Goal: Information Seeking & Learning: Compare options

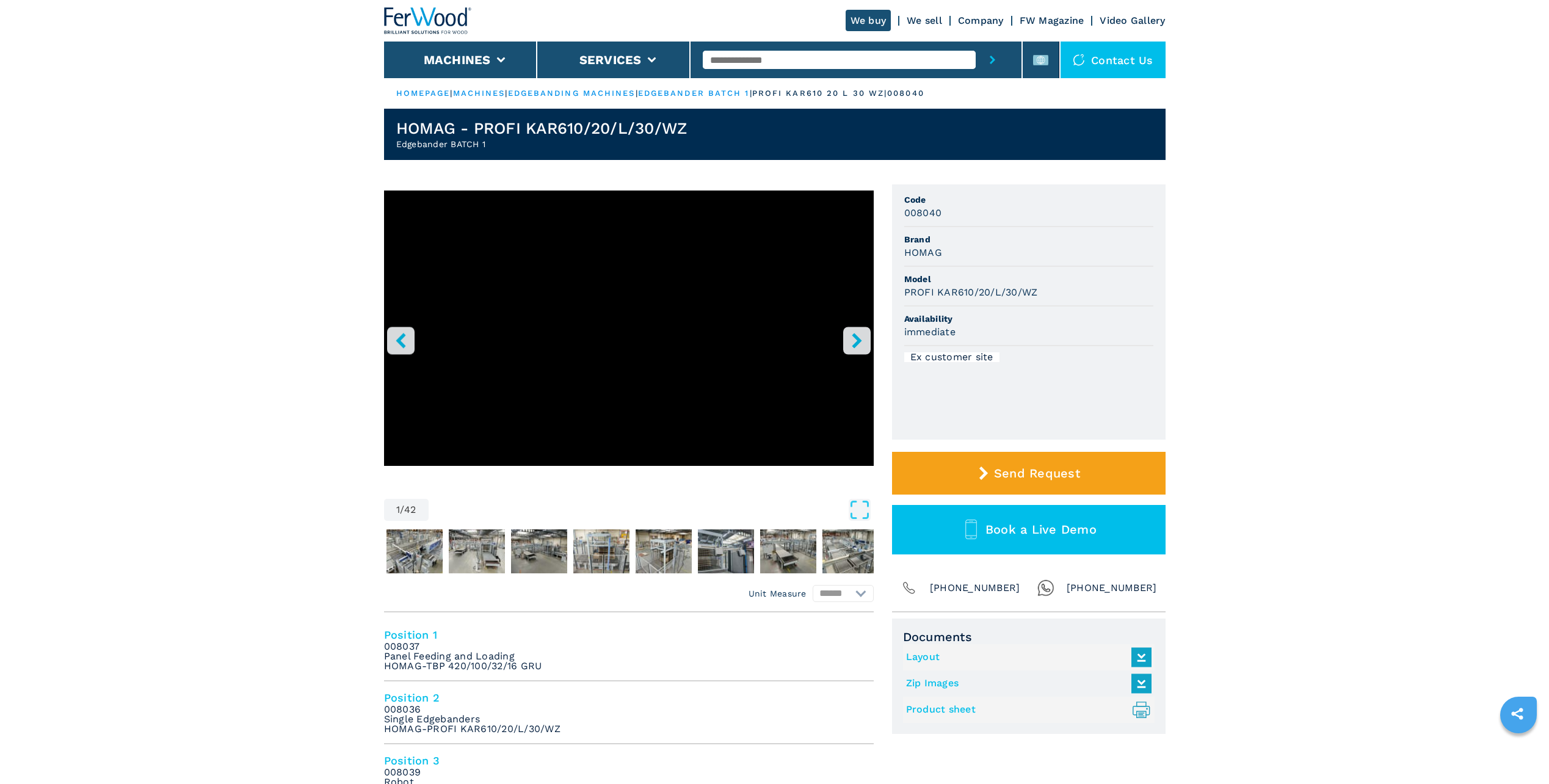
click at [859, 338] on icon "right-button" at bounding box center [857, 340] width 15 height 15
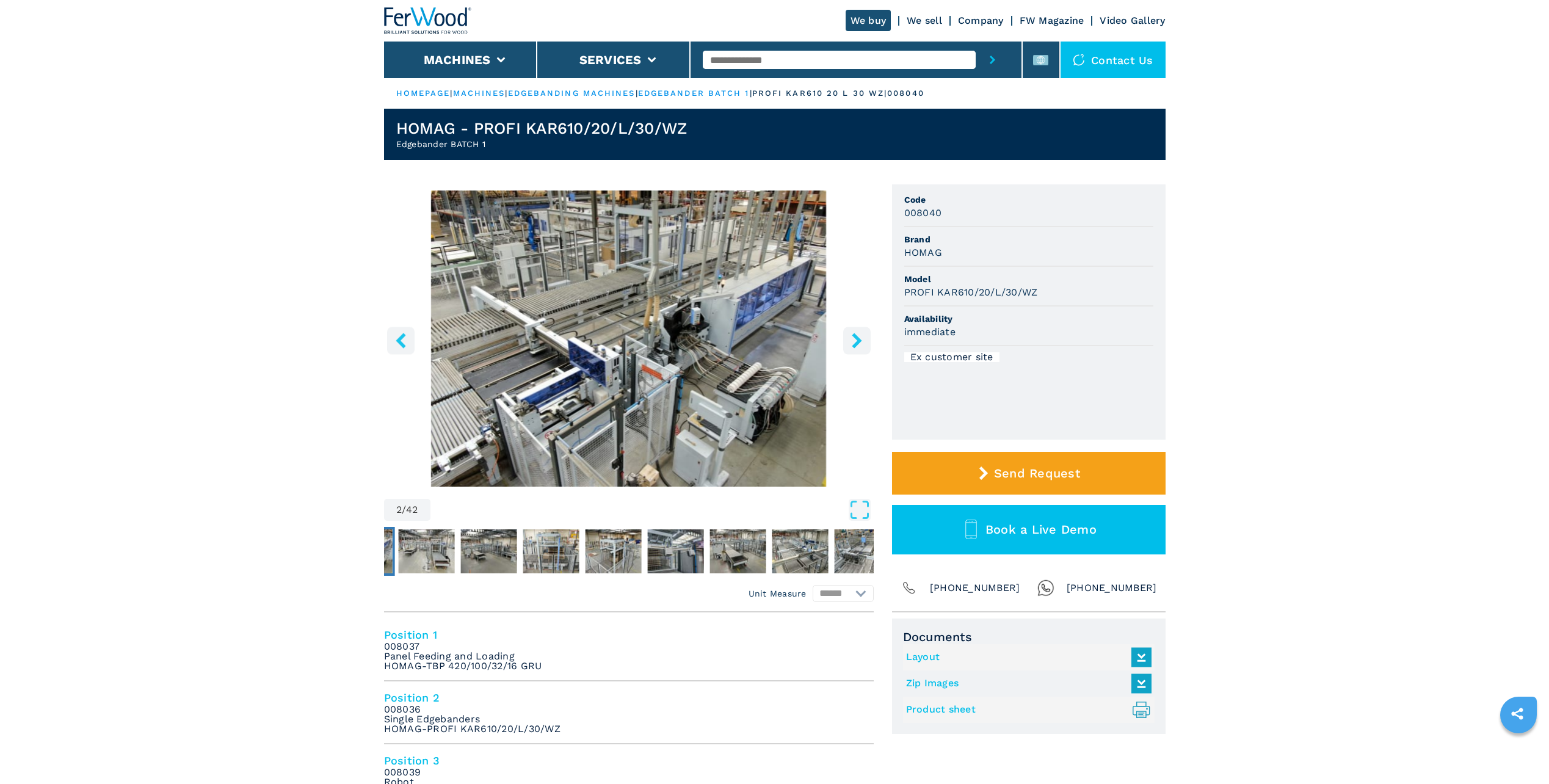
click at [859, 338] on icon "right-button" at bounding box center [857, 340] width 15 height 15
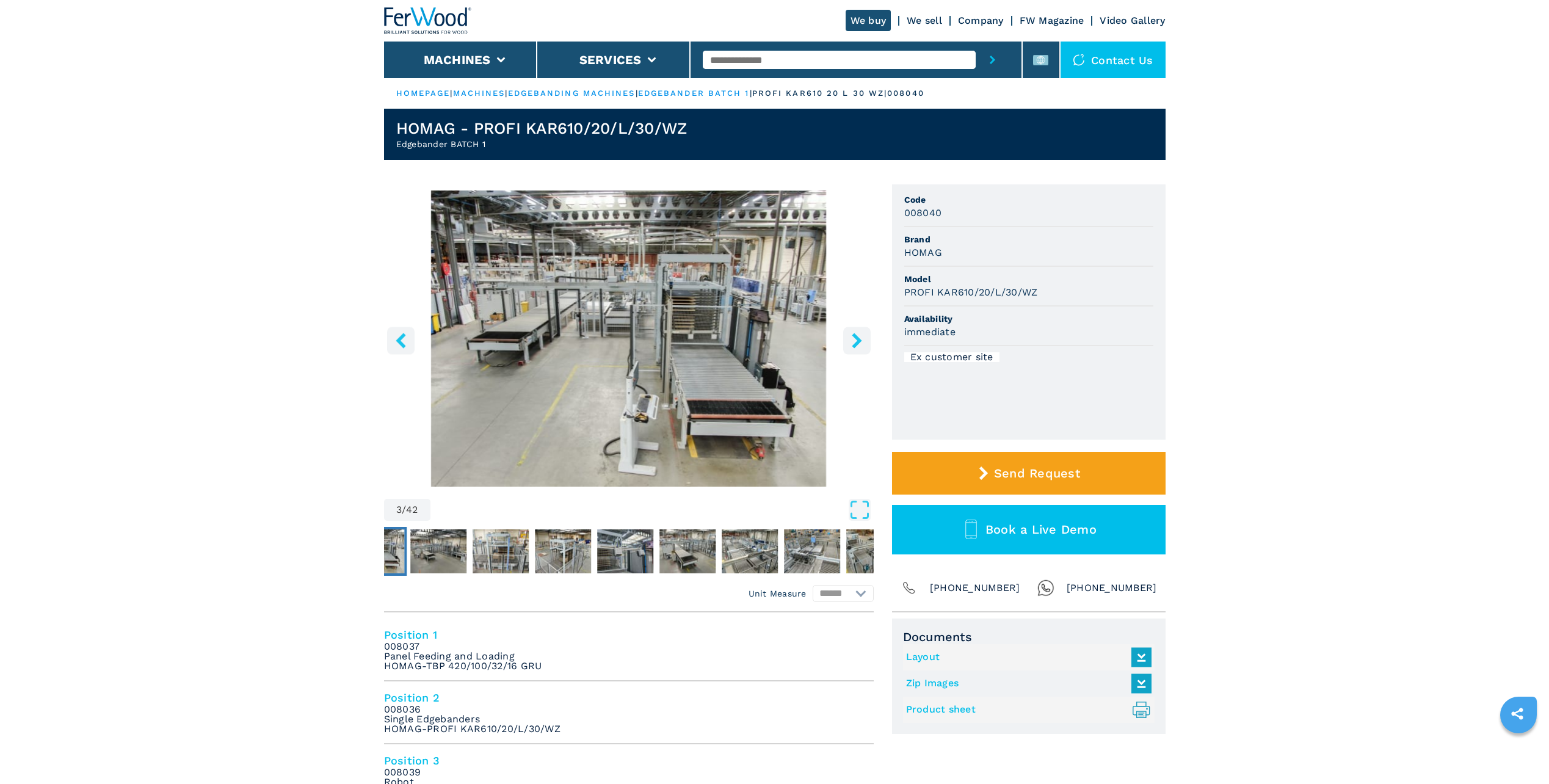
click at [859, 338] on icon "right-button" at bounding box center [857, 340] width 15 height 15
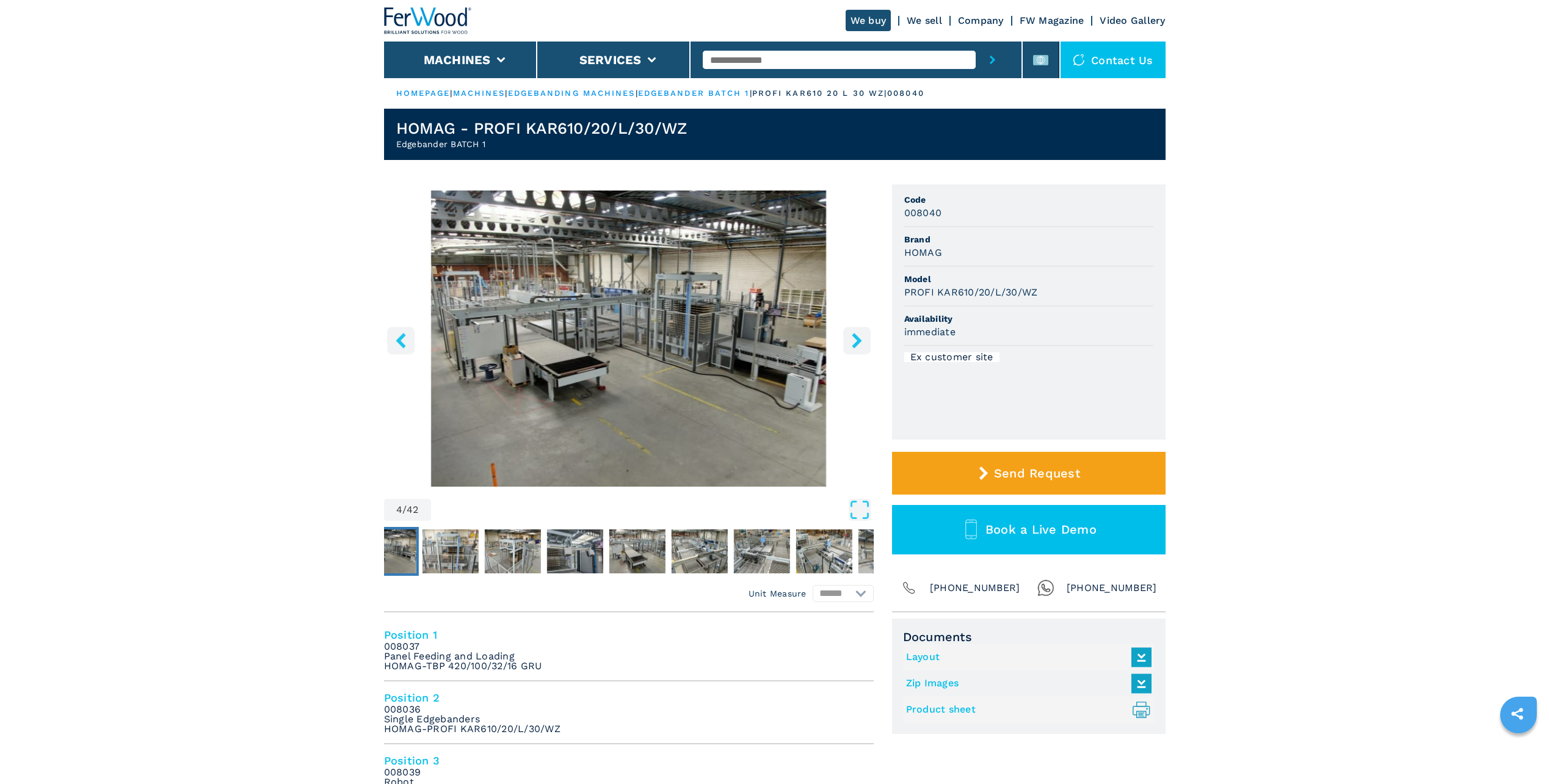
click at [401, 337] on icon "left-button" at bounding box center [401, 340] width 10 height 15
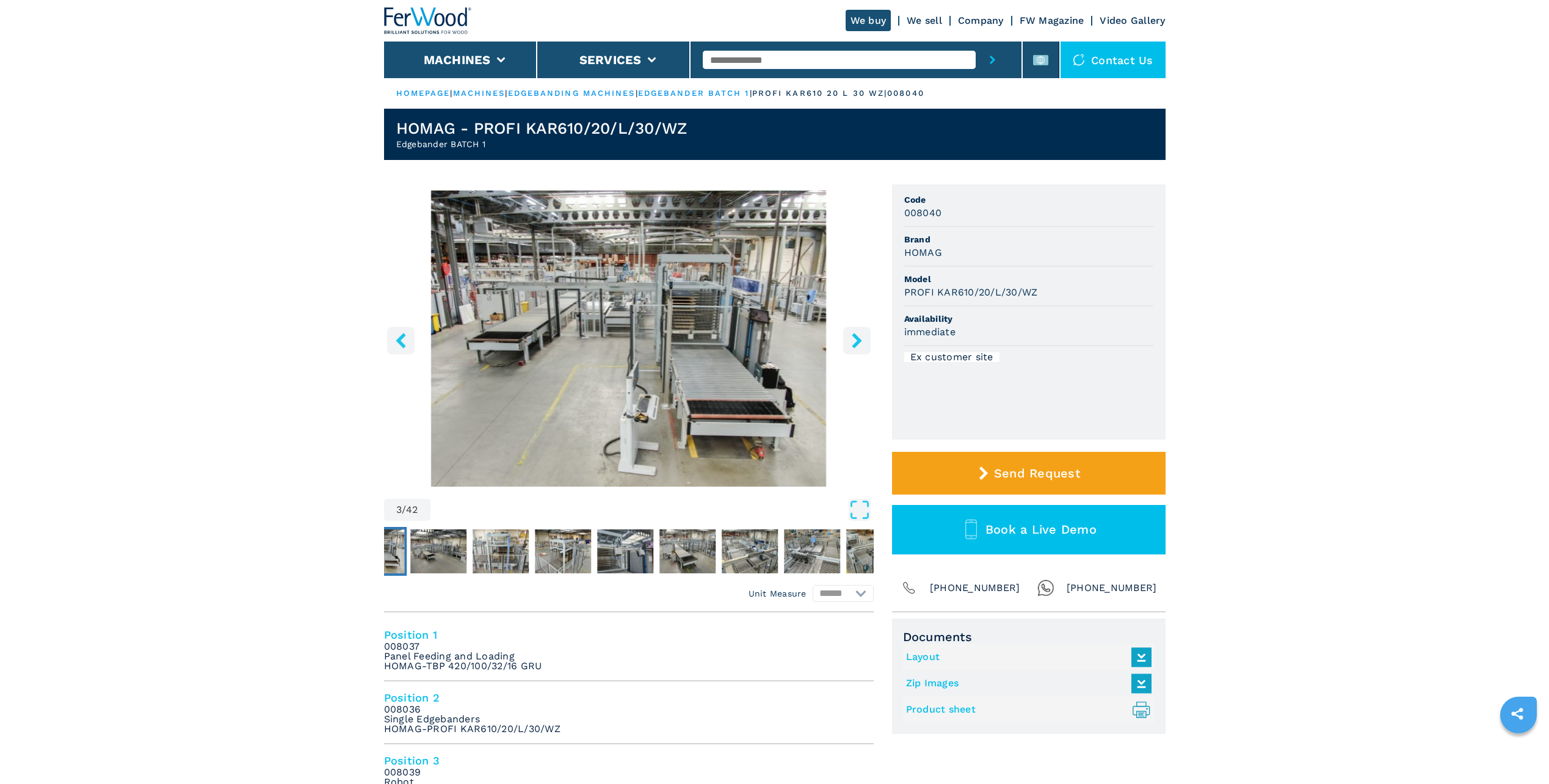
click at [859, 342] on icon "right-button" at bounding box center [857, 340] width 10 height 15
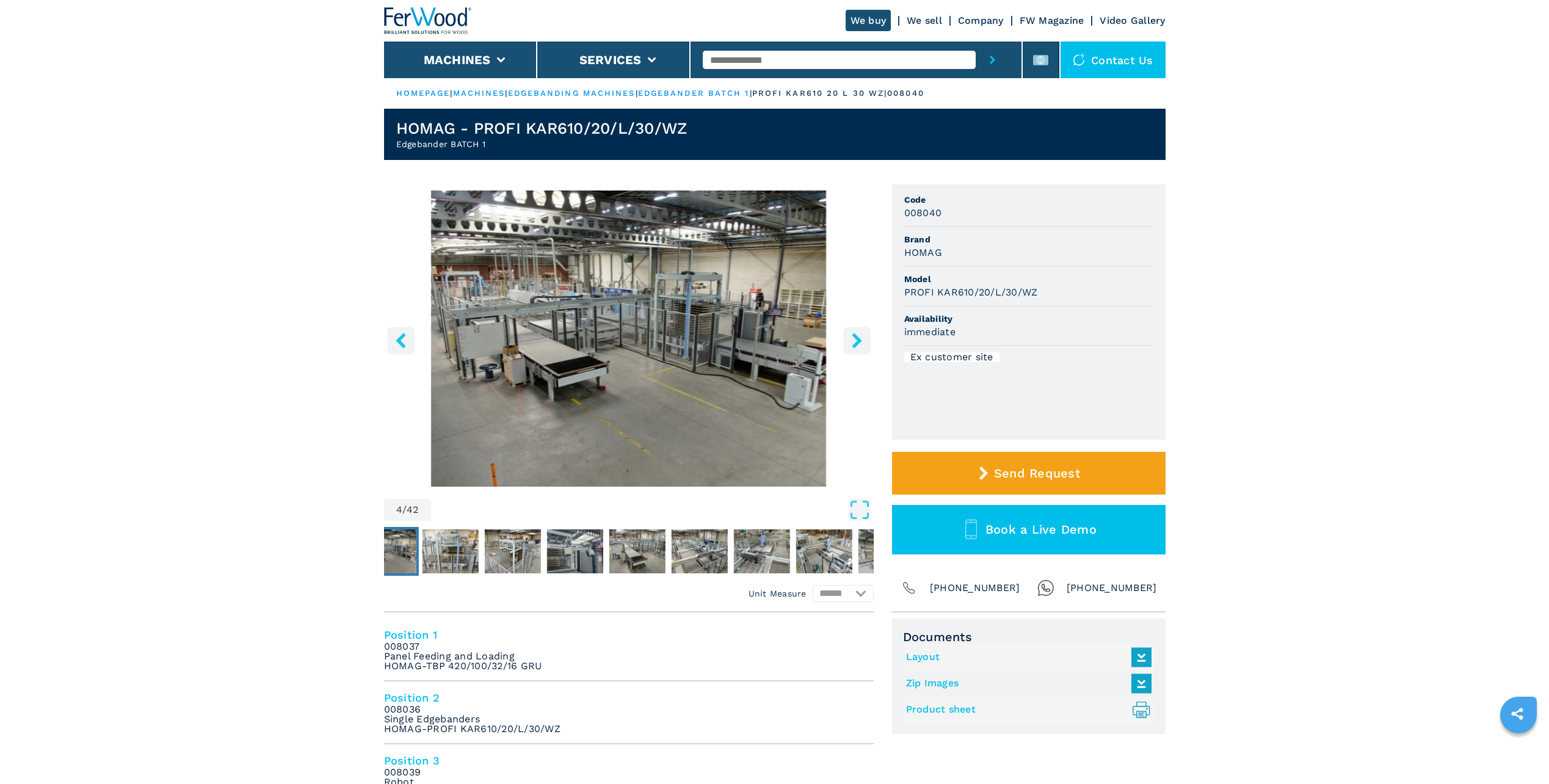
click at [859, 342] on icon "right-button" at bounding box center [857, 340] width 10 height 15
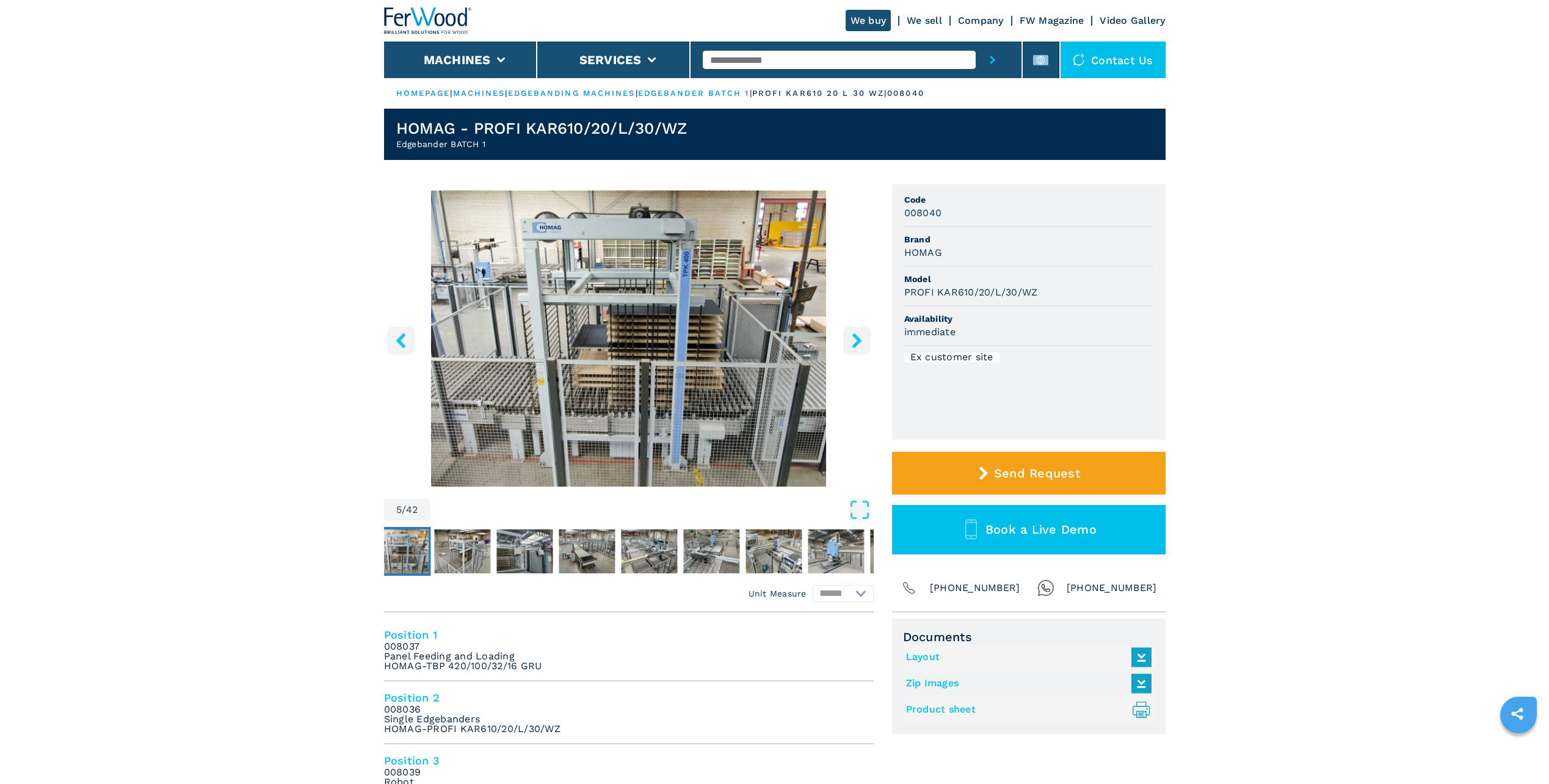
click at [859, 342] on icon "right-button" at bounding box center [857, 340] width 10 height 15
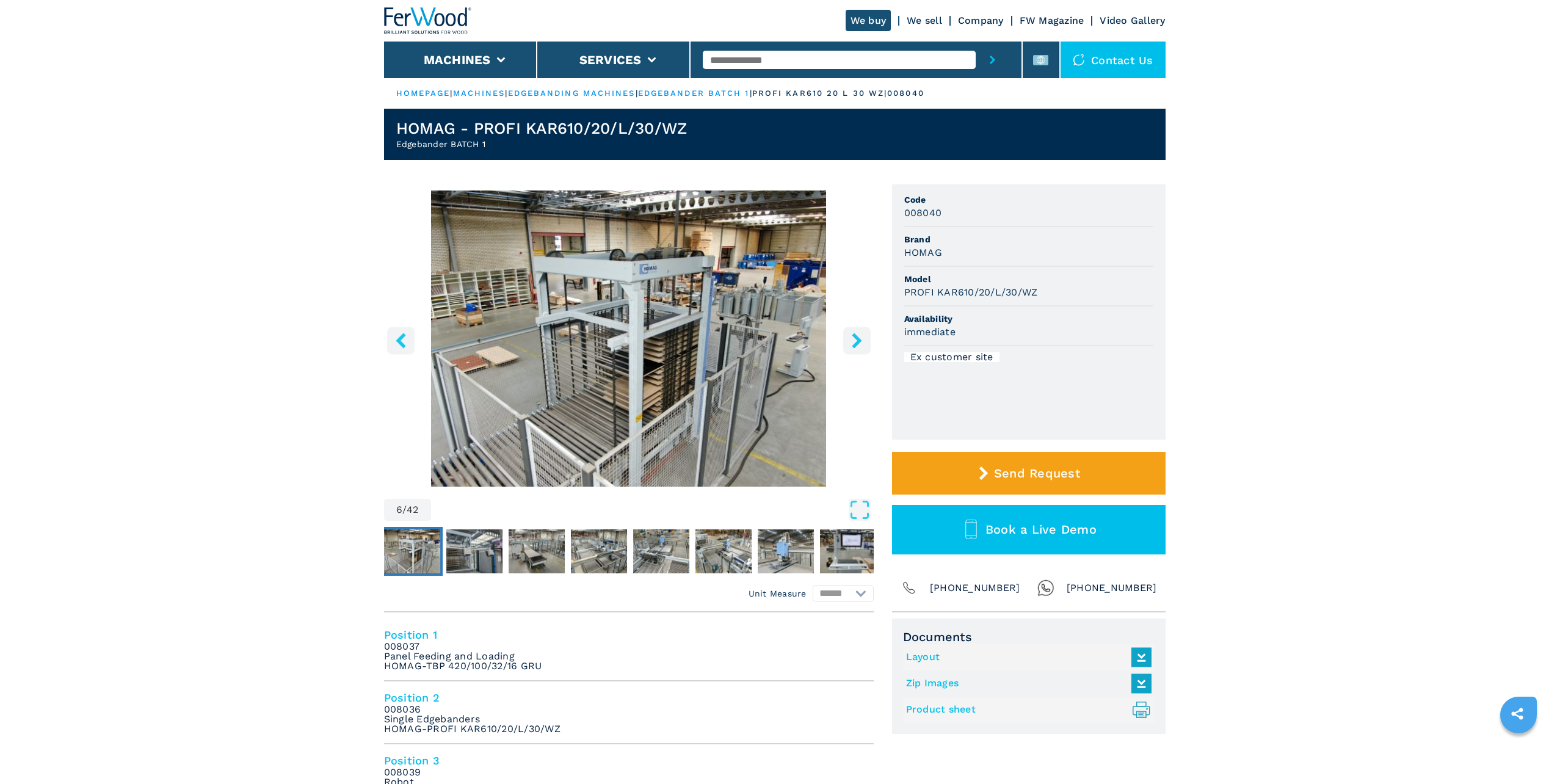
click at [859, 342] on icon "right-button" at bounding box center [857, 340] width 10 height 15
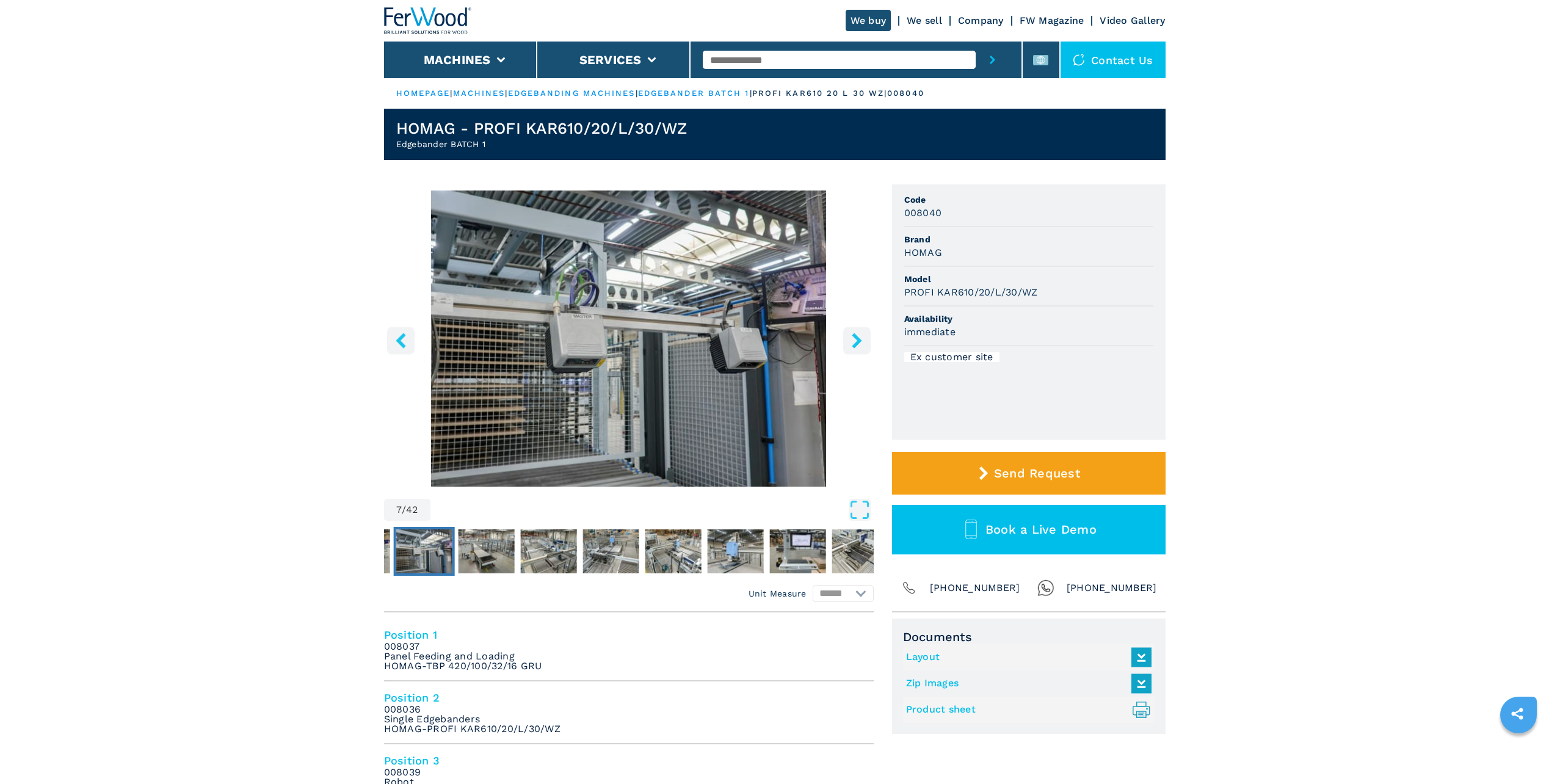
click at [859, 342] on icon "right-button" at bounding box center [857, 340] width 10 height 15
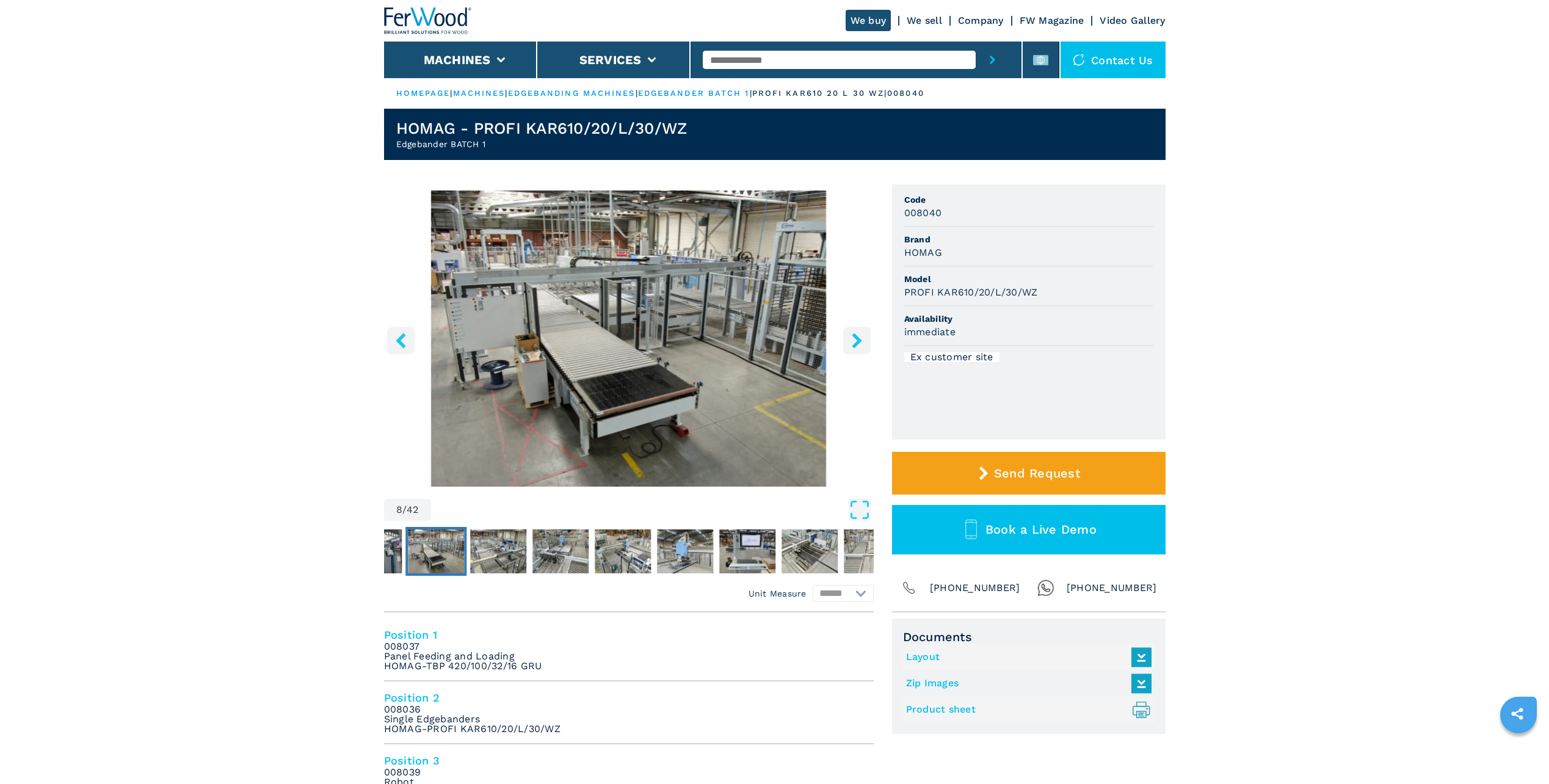
click at [859, 342] on icon "right-button" at bounding box center [857, 340] width 10 height 15
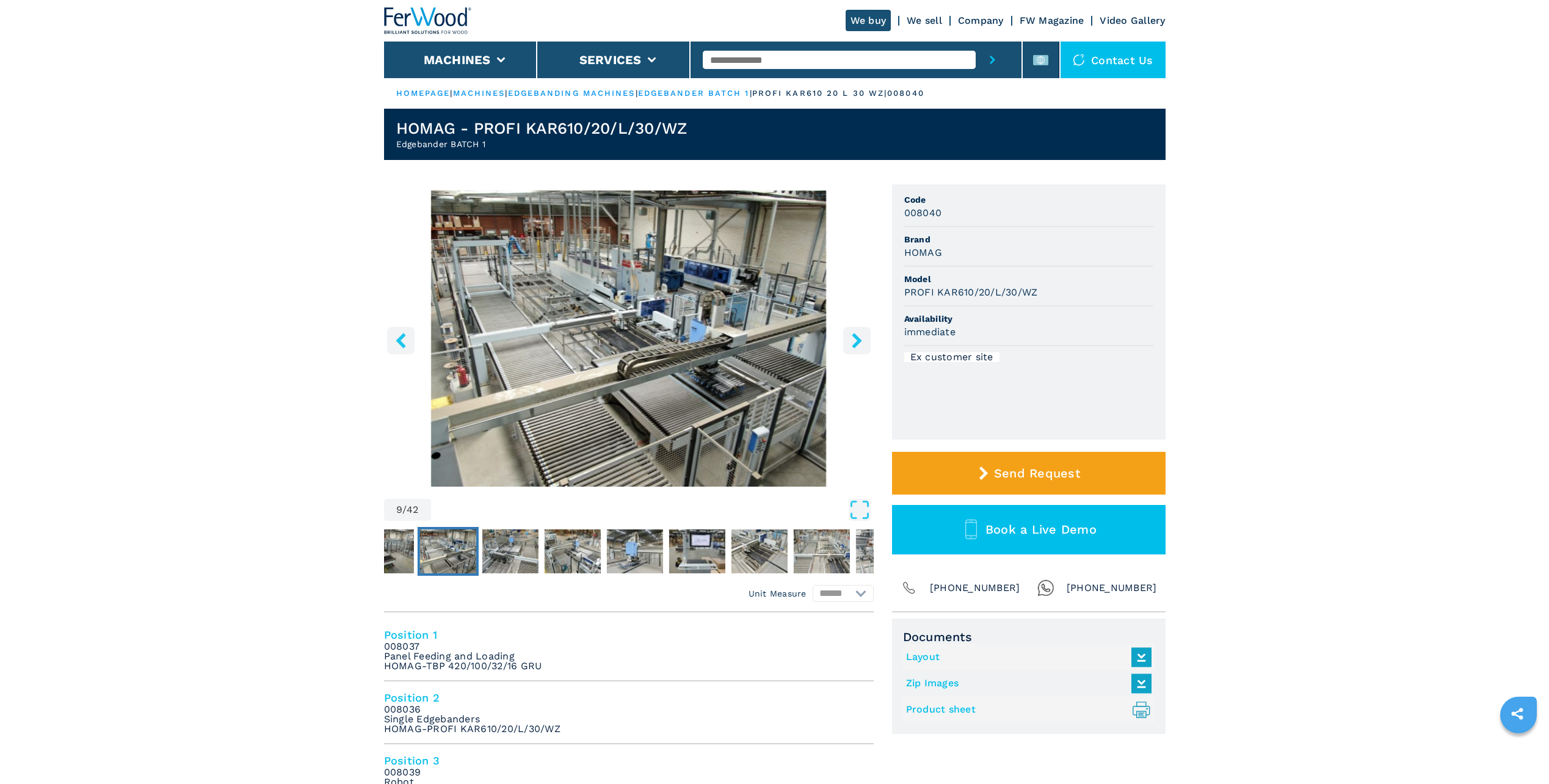
click at [859, 342] on icon "right-button" at bounding box center [857, 340] width 10 height 15
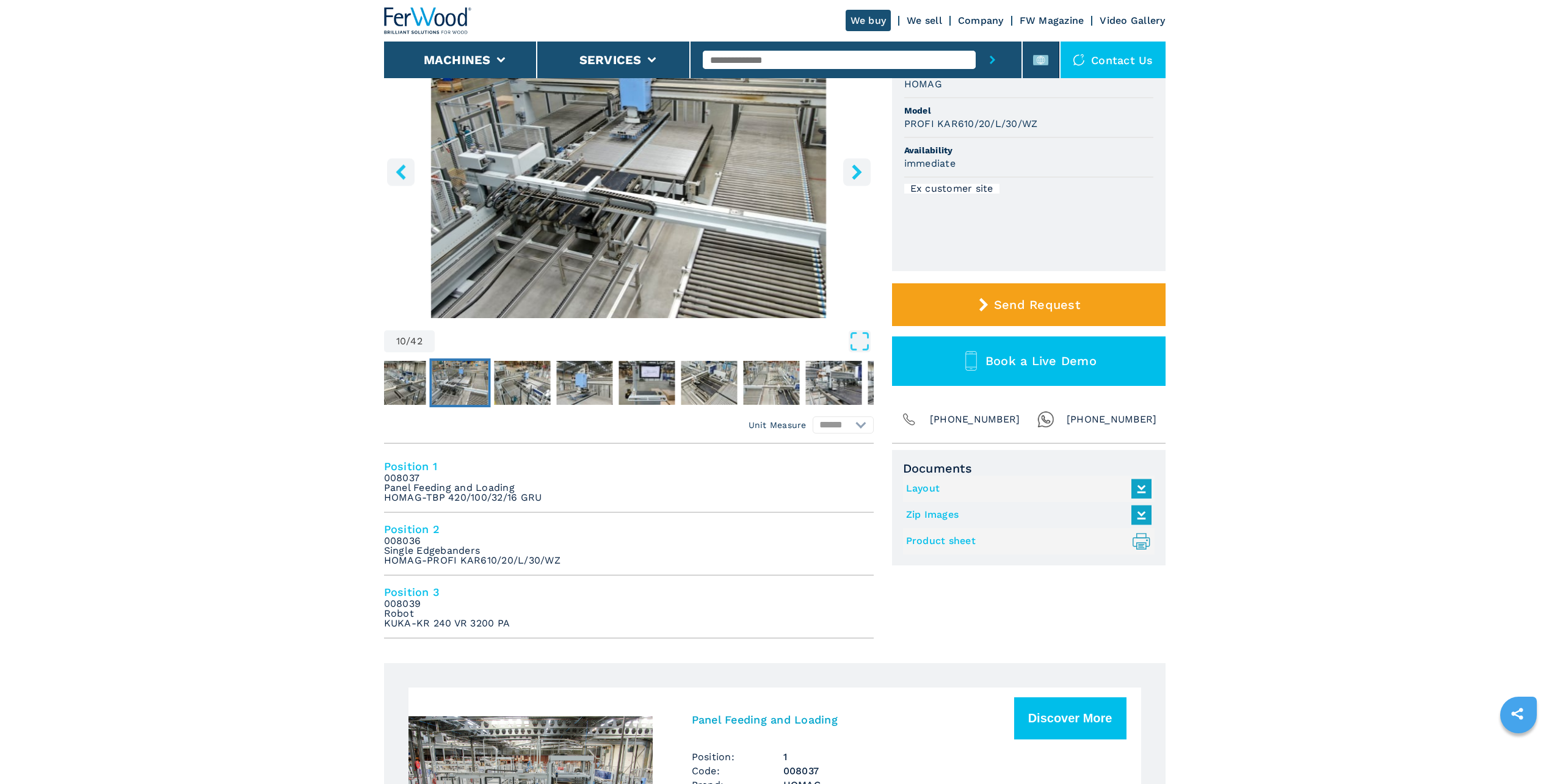
scroll to position [183, 0]
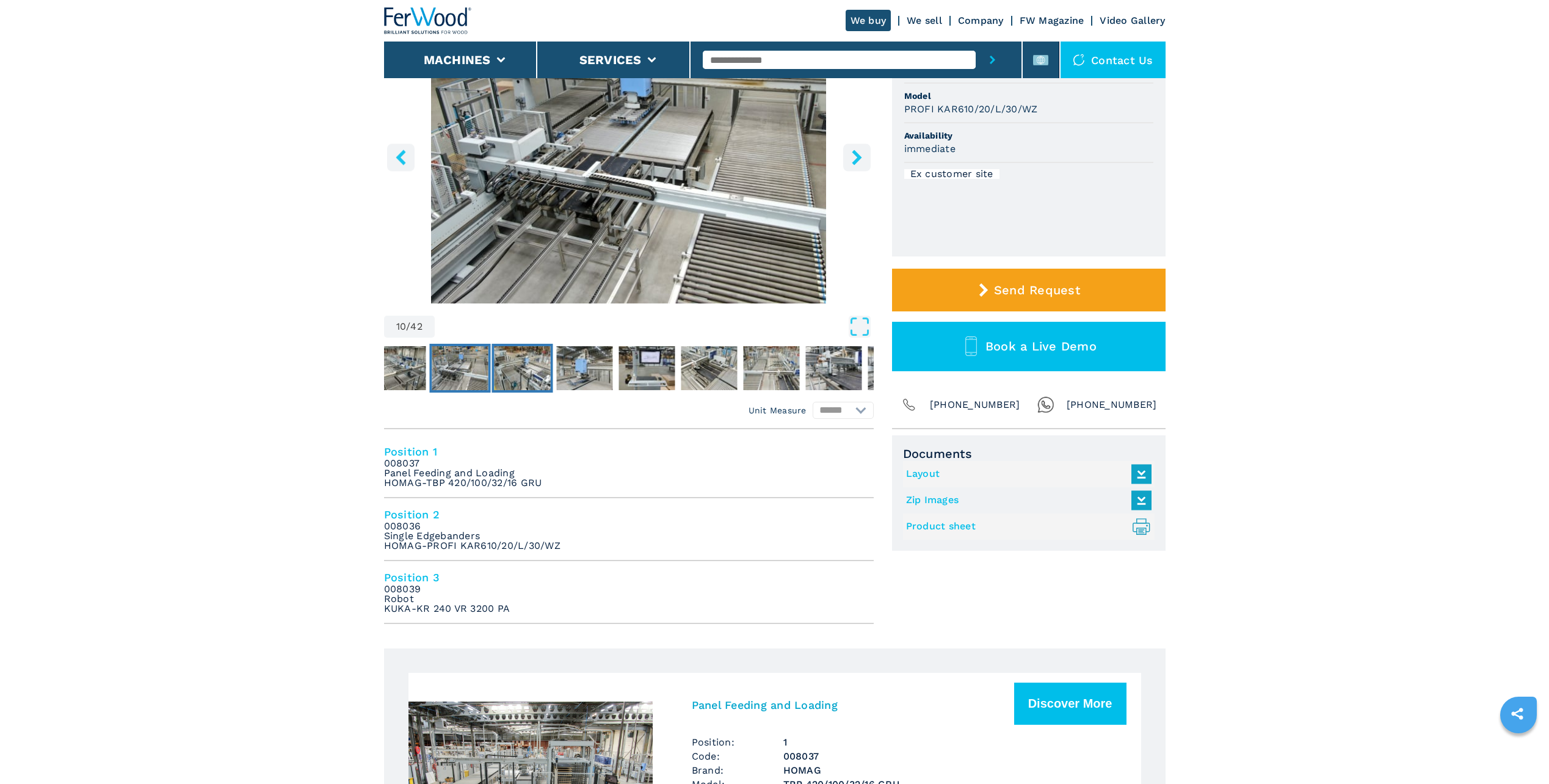
click at [516, 379] on img "Go to Slide 11" at bounding box center [522, 368] width 57 height 44
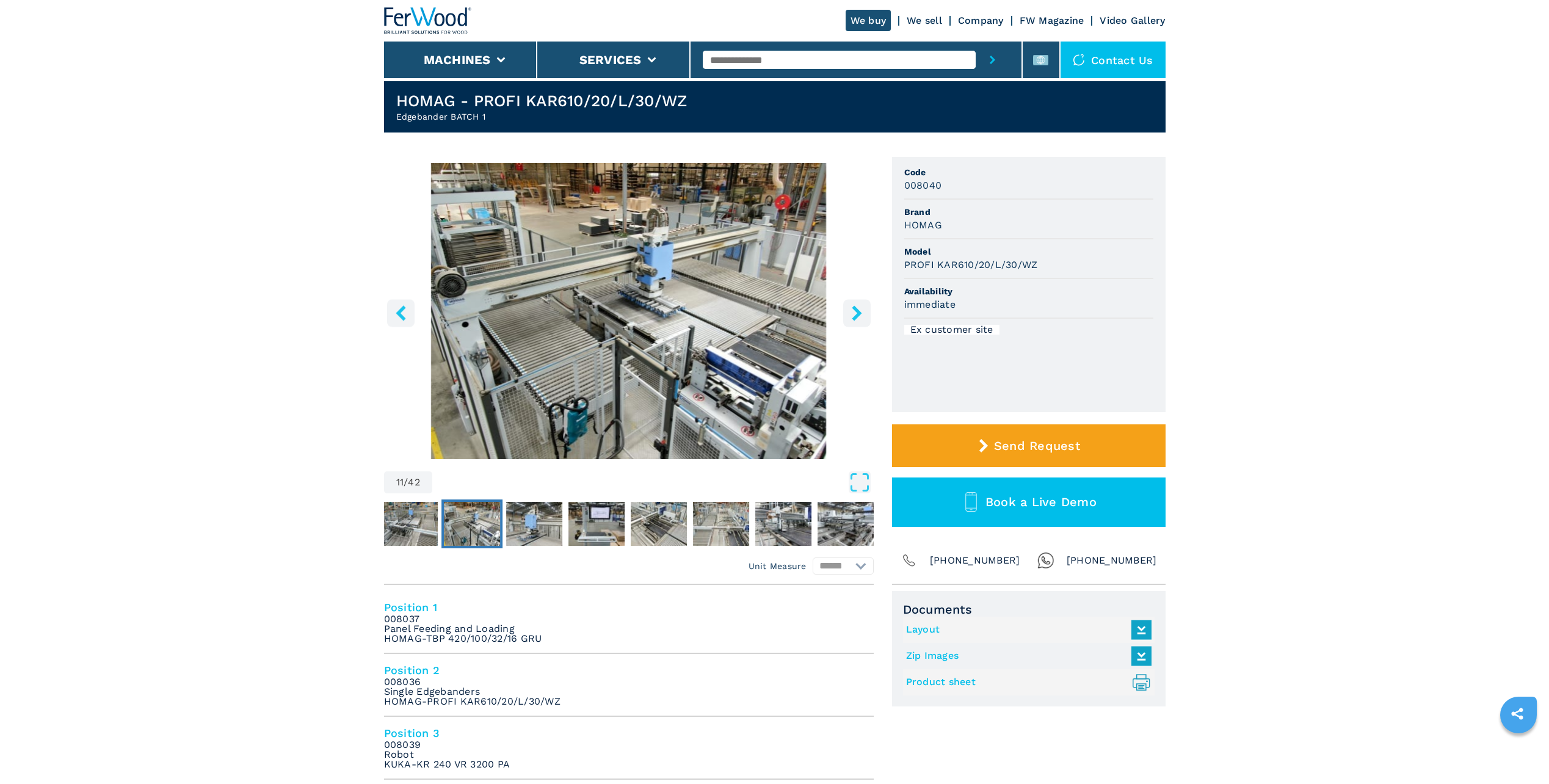
scroll to position [0, 0]
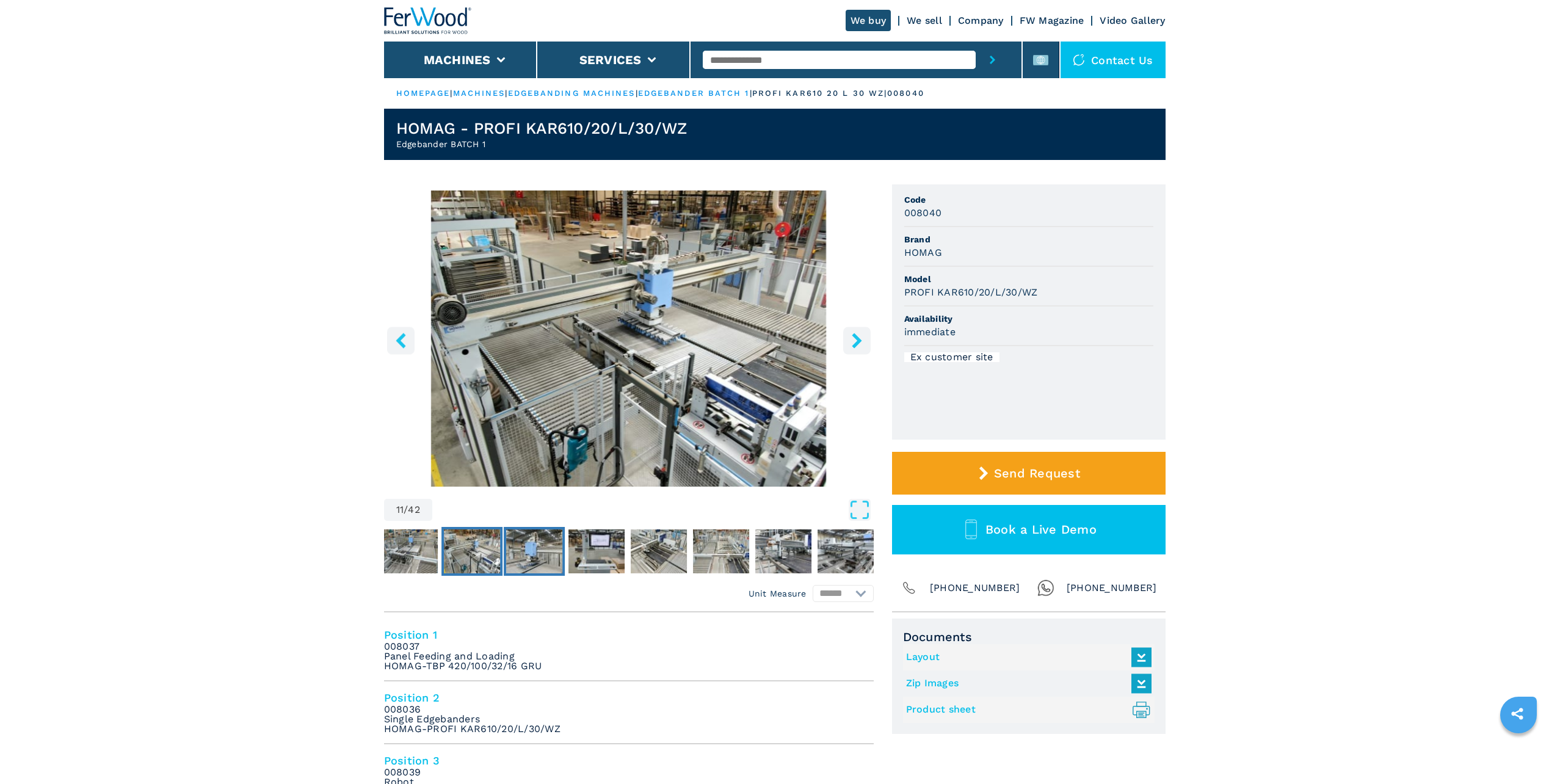
click at [536, 550] on img "Go to Slide 12" at bounding box center [534, 551] width 57 height 44
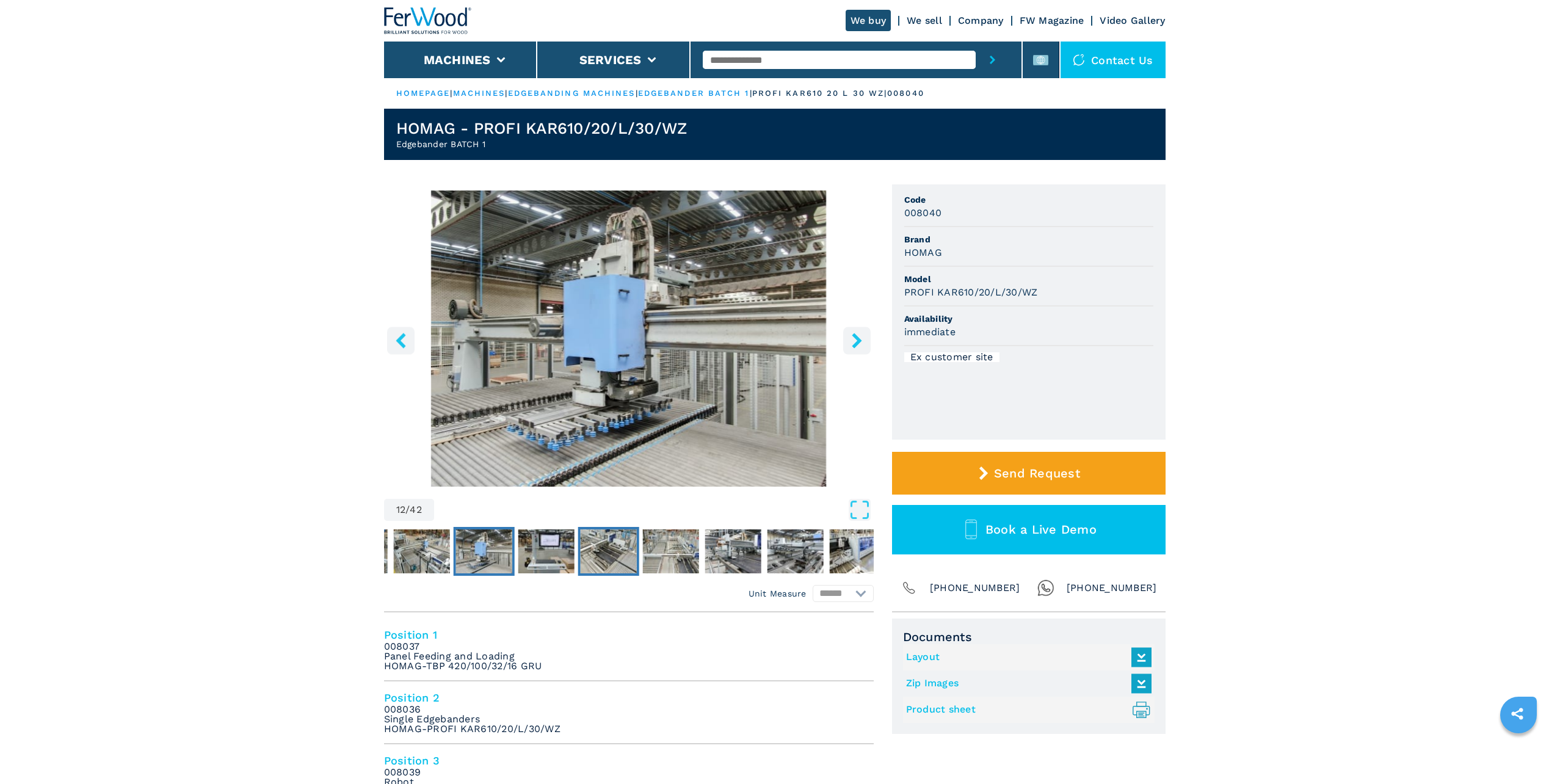
click at [617, 552] on img "Go to Slide 14" at bounding box center [608, 551] width 57 height 44
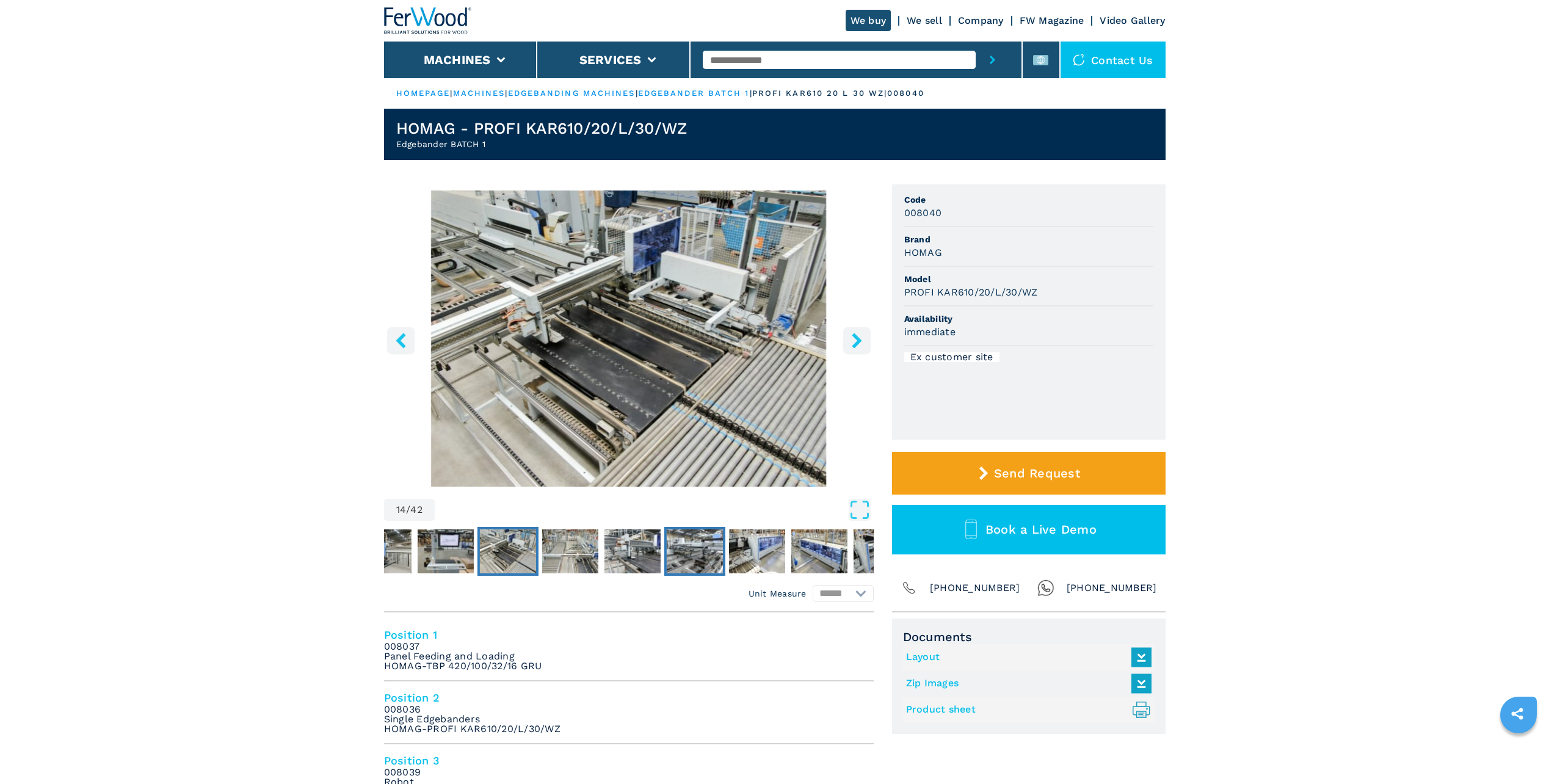
click at [682, 552] on img "Go to Slide 17" at bounding box center [694, 551] width 57 height 44
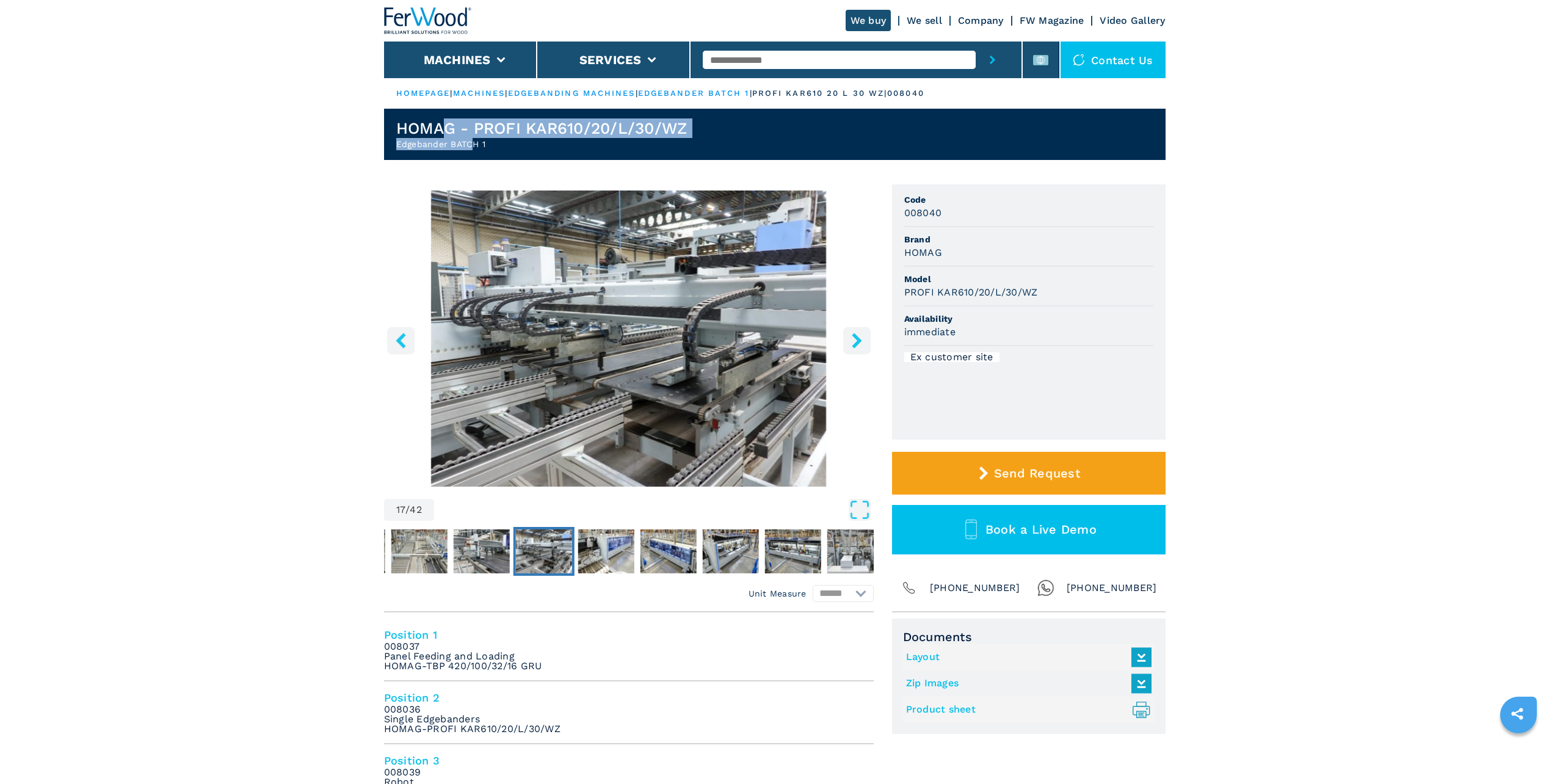
drag, startPoint x: 449, startPoint y: 137, endPoint x: 474, endPoint y: 140, distance: 25.2
click at [474, 140] on div "HOMAG - PROFI KAR610/20/L/30/WZ Edgebander BATCH 1" at bounding box center [541, 135] width 291 height 32
drag, startPoint x: 474, startPoint y: 140, endPoint x: 501, endPoint y: 170, distance: 40.4
click at [858, 338] on icon "right-button" at bounding box center [857, 340] width 10 height 15
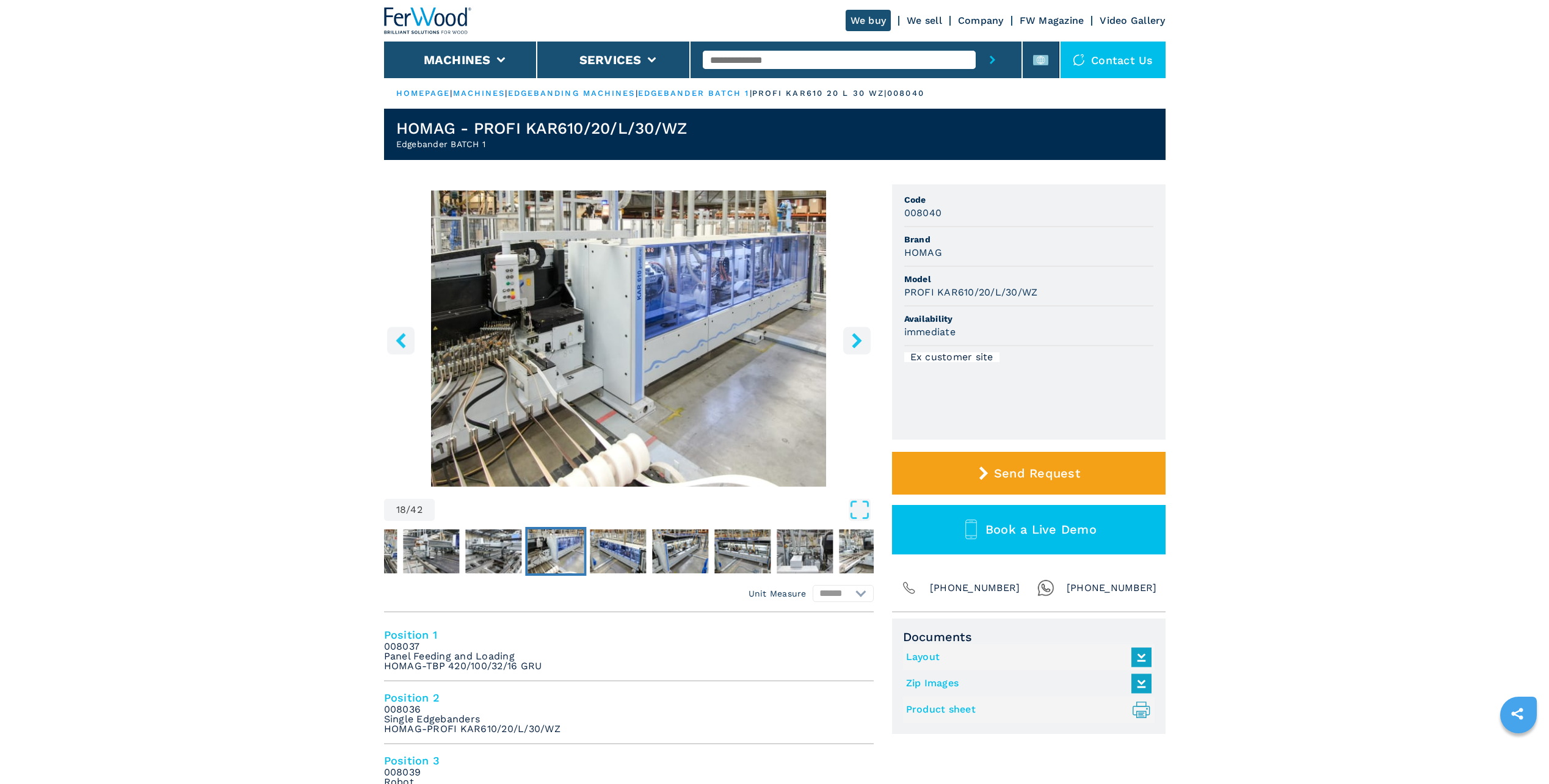
click at [858, 338] on icon "right-button" at bounding box center [857, 340] width 10 height 15
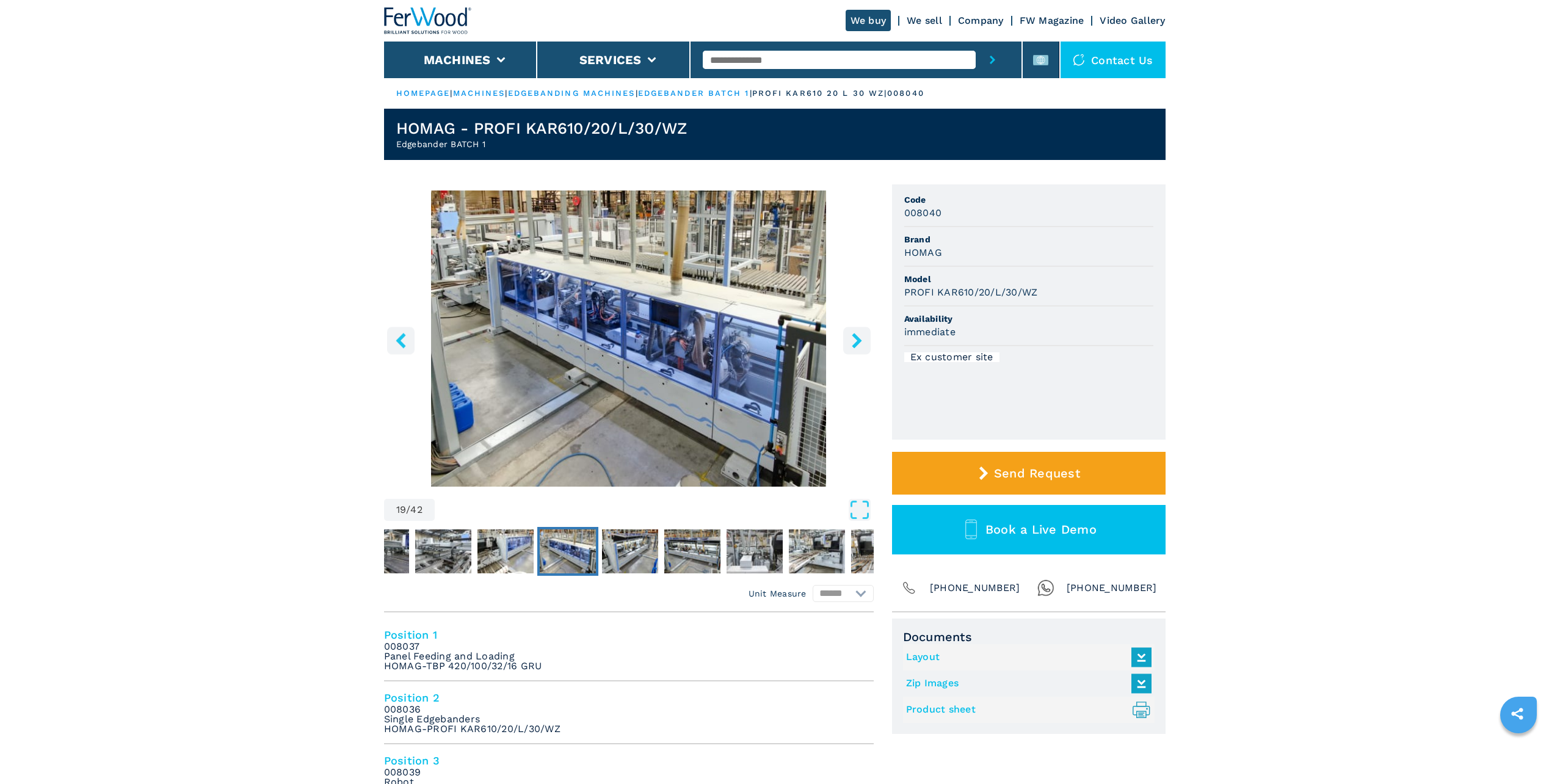
click at [858, 338] on icon "right-button" at bounding box center [857, 340] width 10 height 15
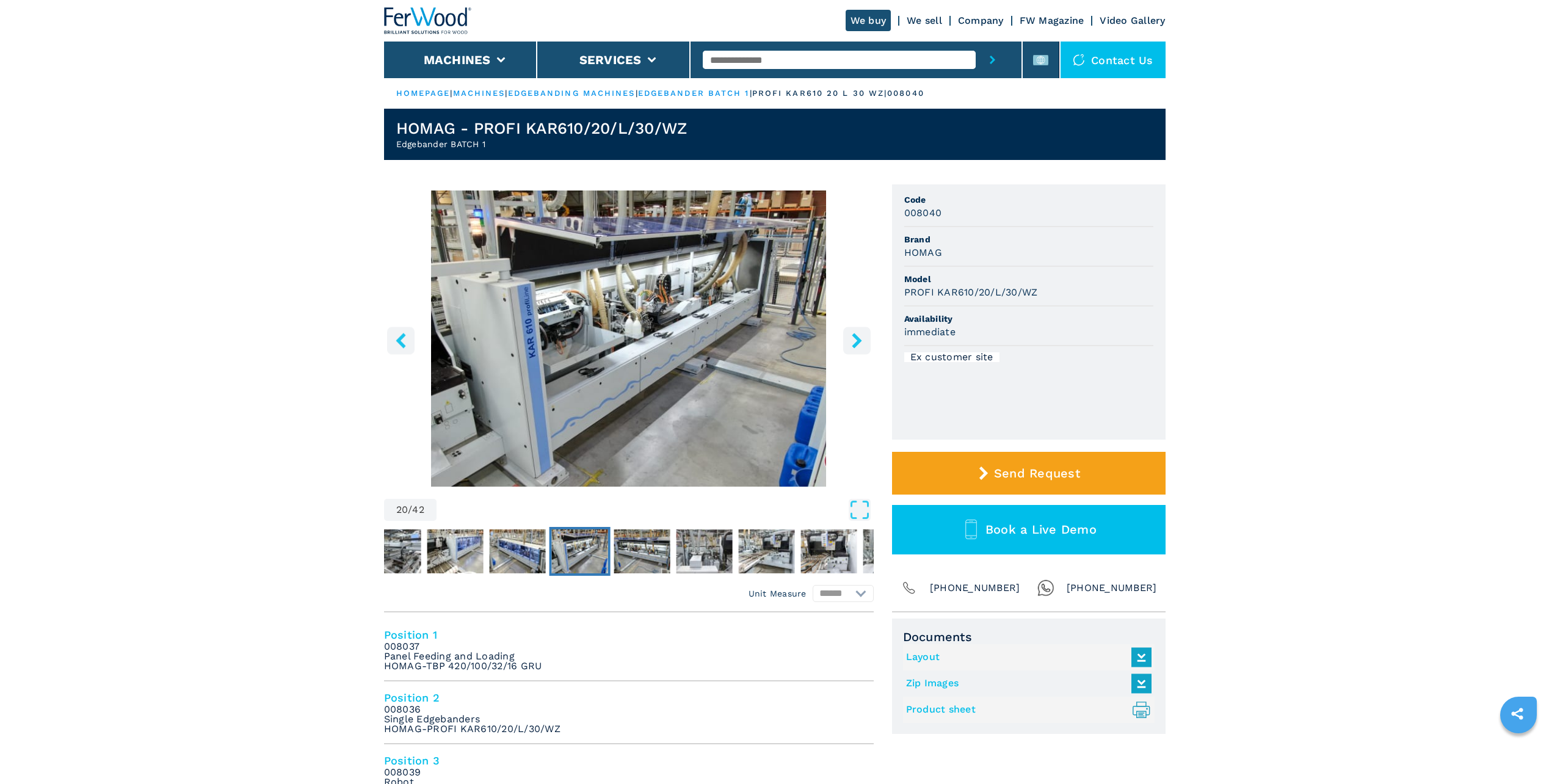
click at [858, 338] on icon "right-button" at bounding box center [857, 340] width 10 height 15
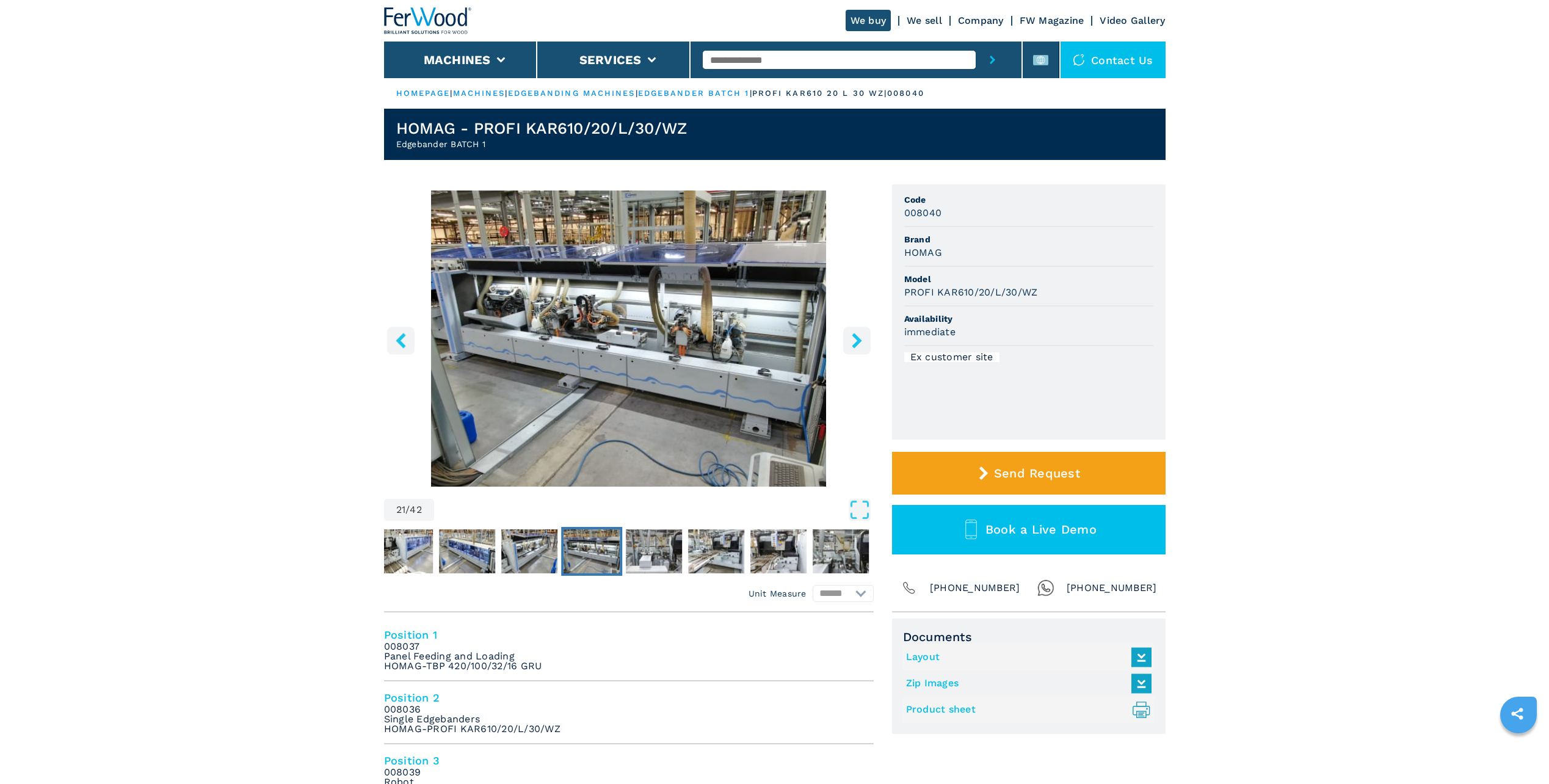
click at [858, 337] on icon "right-button" at bounding box center [857, 340] width 10 height 15
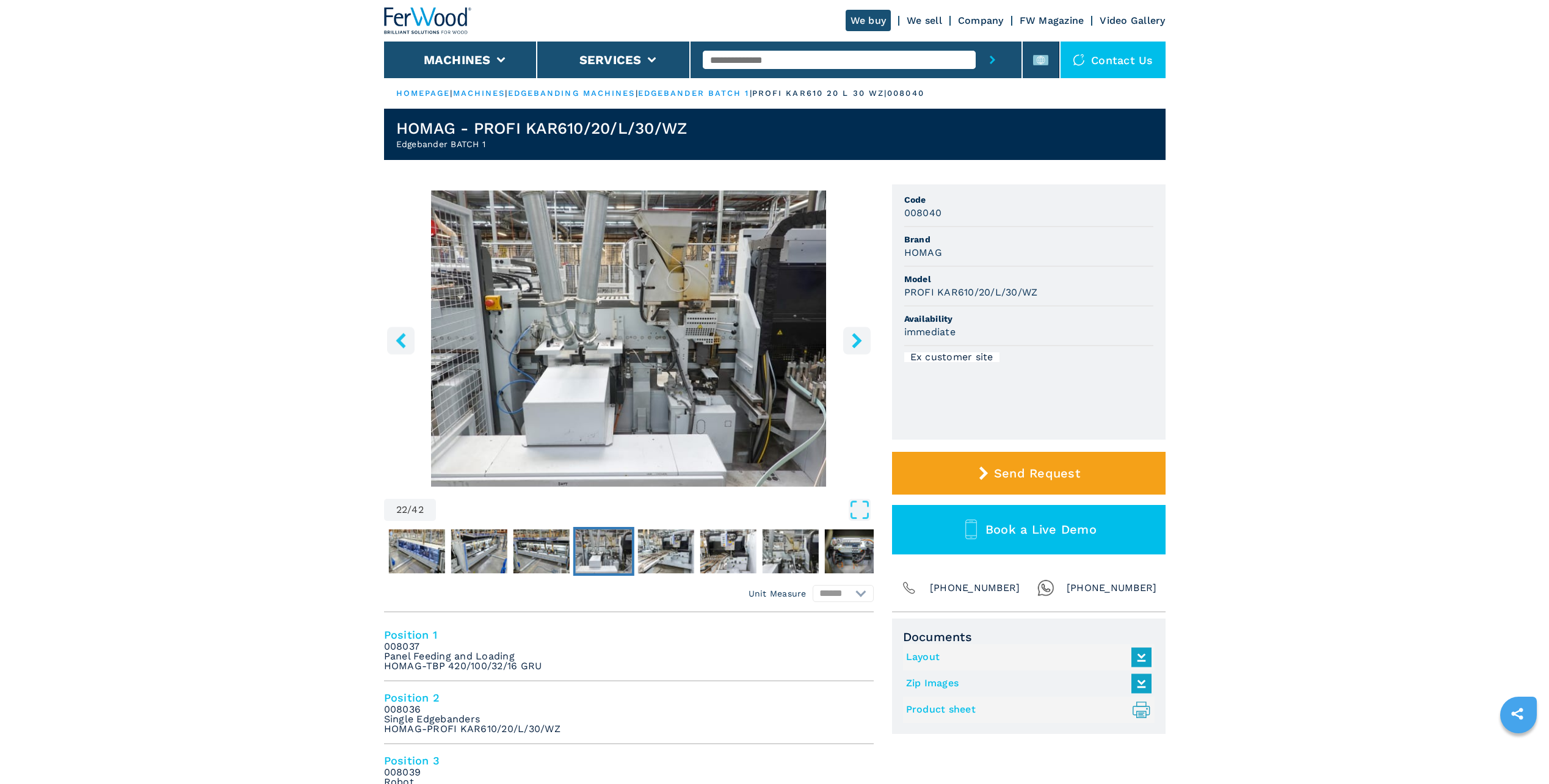
click at [848, 345] on button "right-button" at bounding box center [856, 340] width 27 height 27
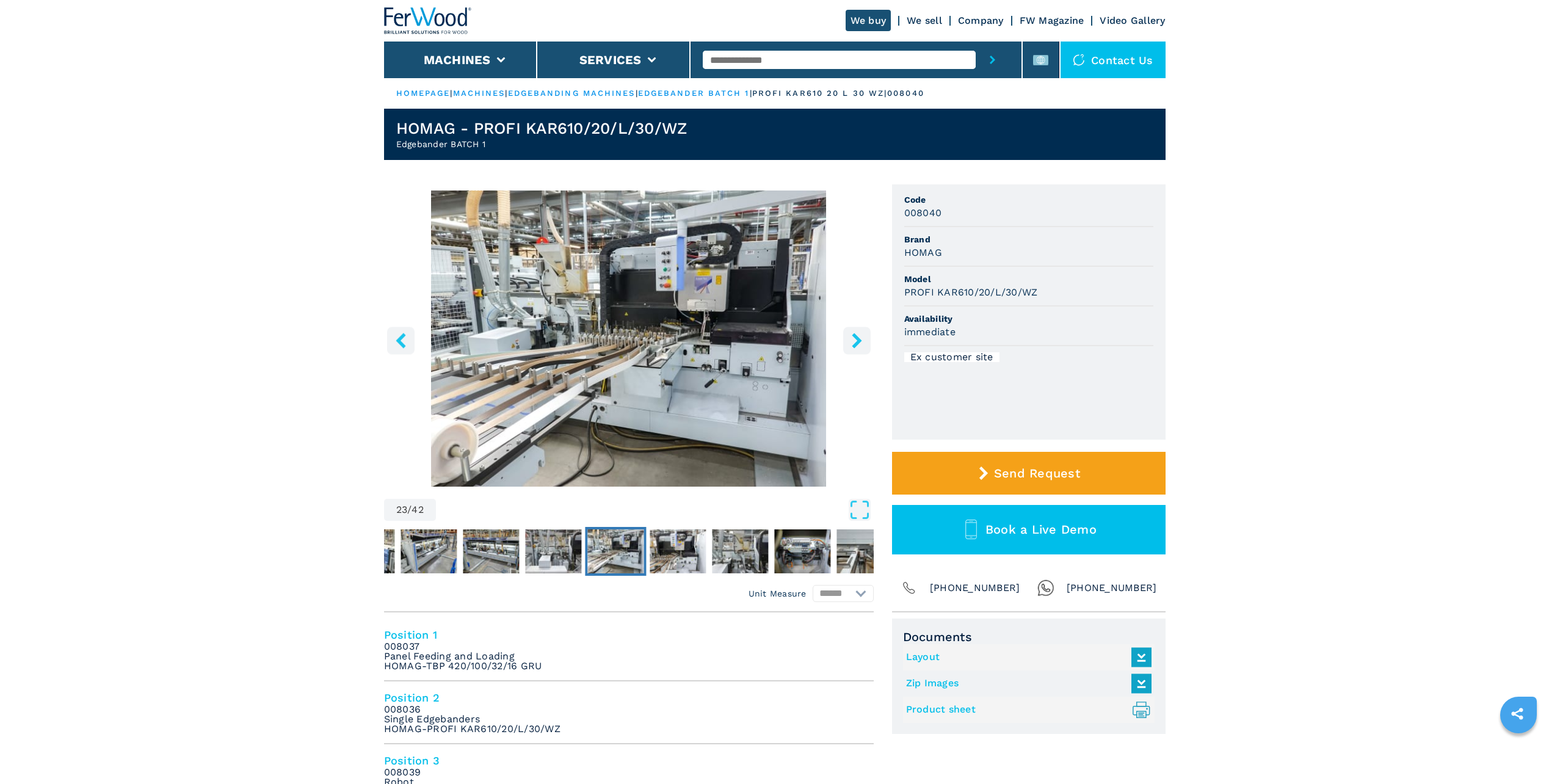
click at [855, 345] on icon "right-button" at bounding box center [857, 340] width 10 height 15
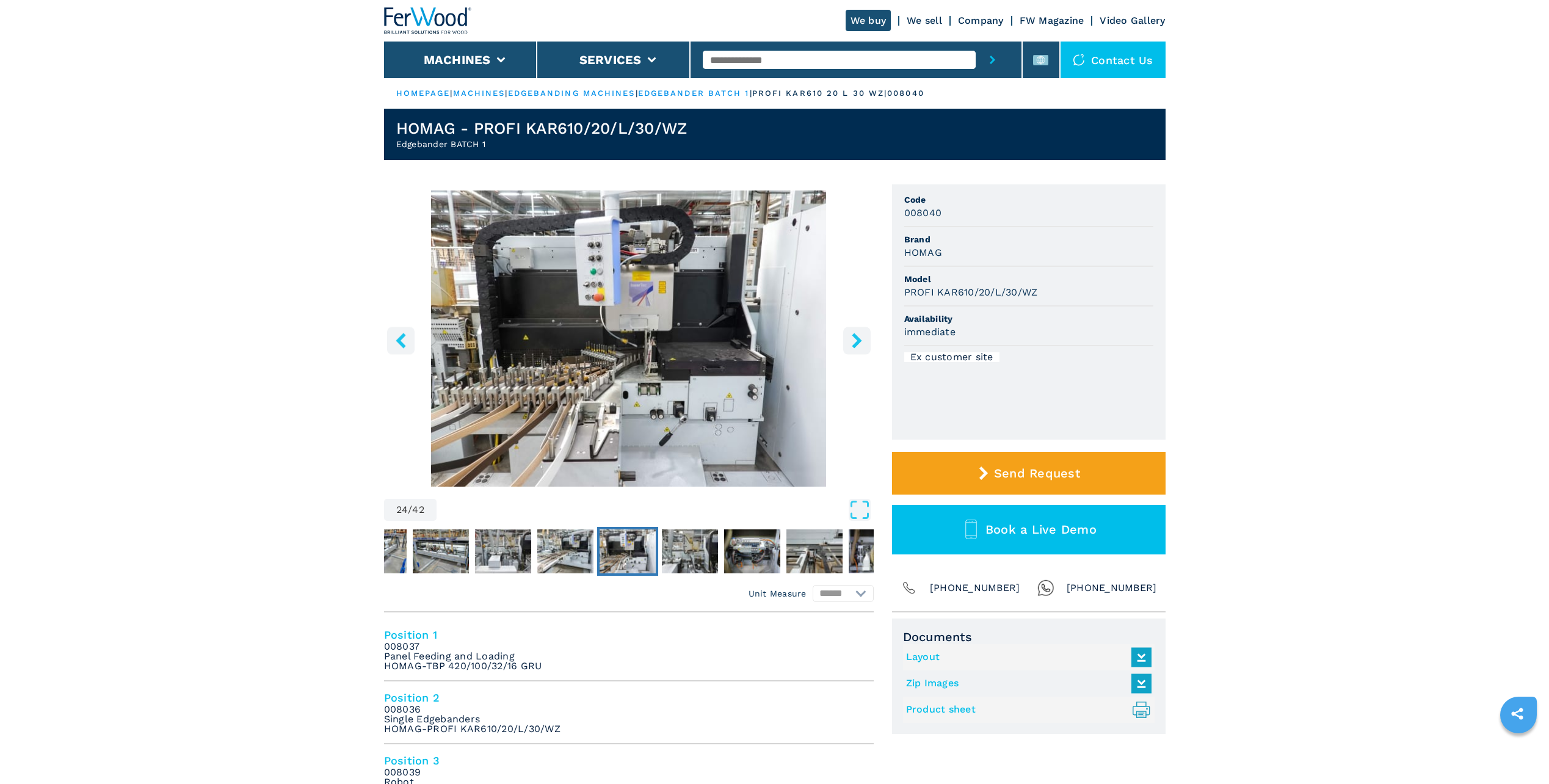
click at [855, 345] on icon "right-button" at bounding box center [857, 340] width 10 height 15
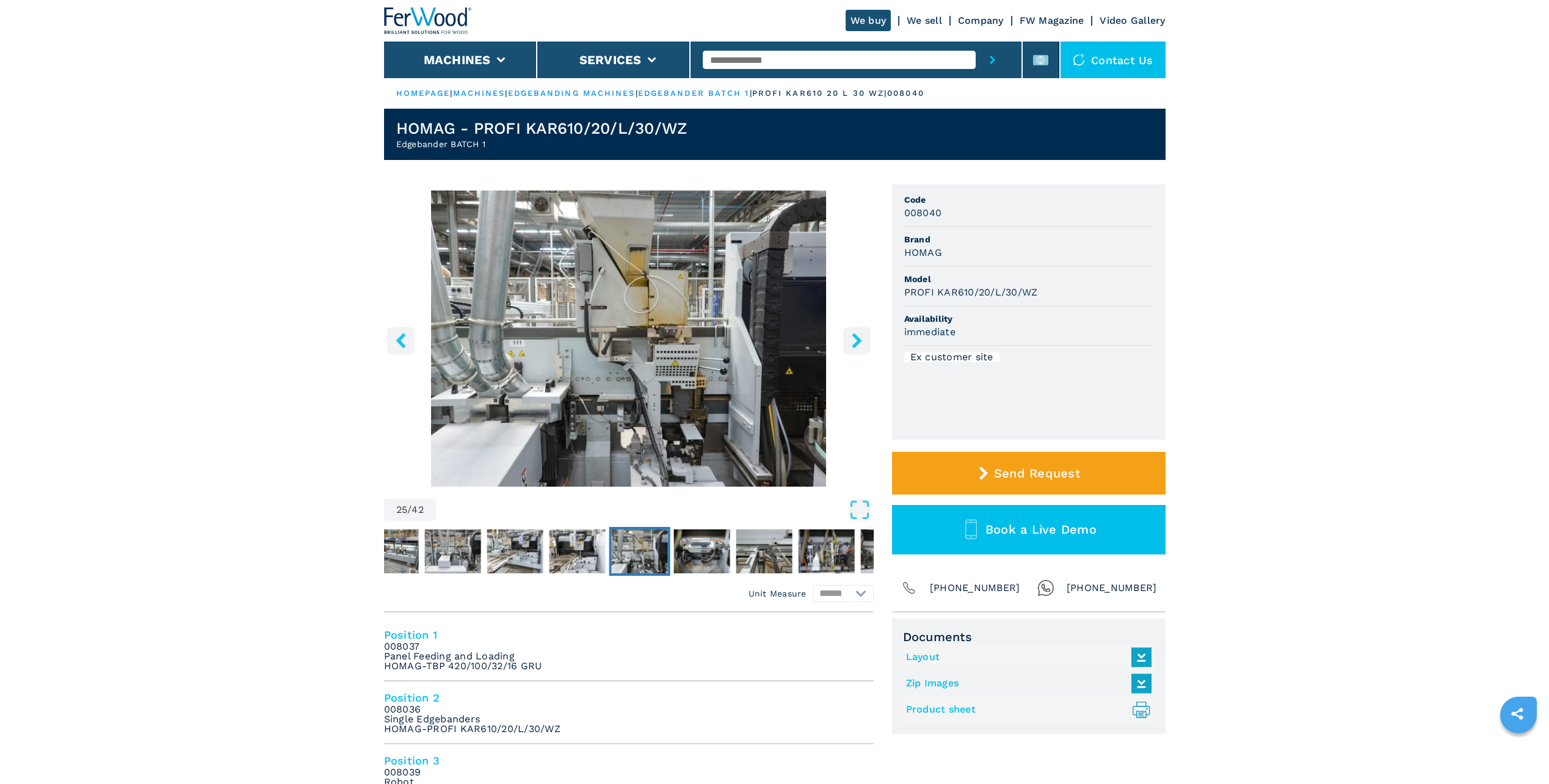
click at [855, 345] on icon "right-button" at bounding box center [857, 340] width 10 height 15
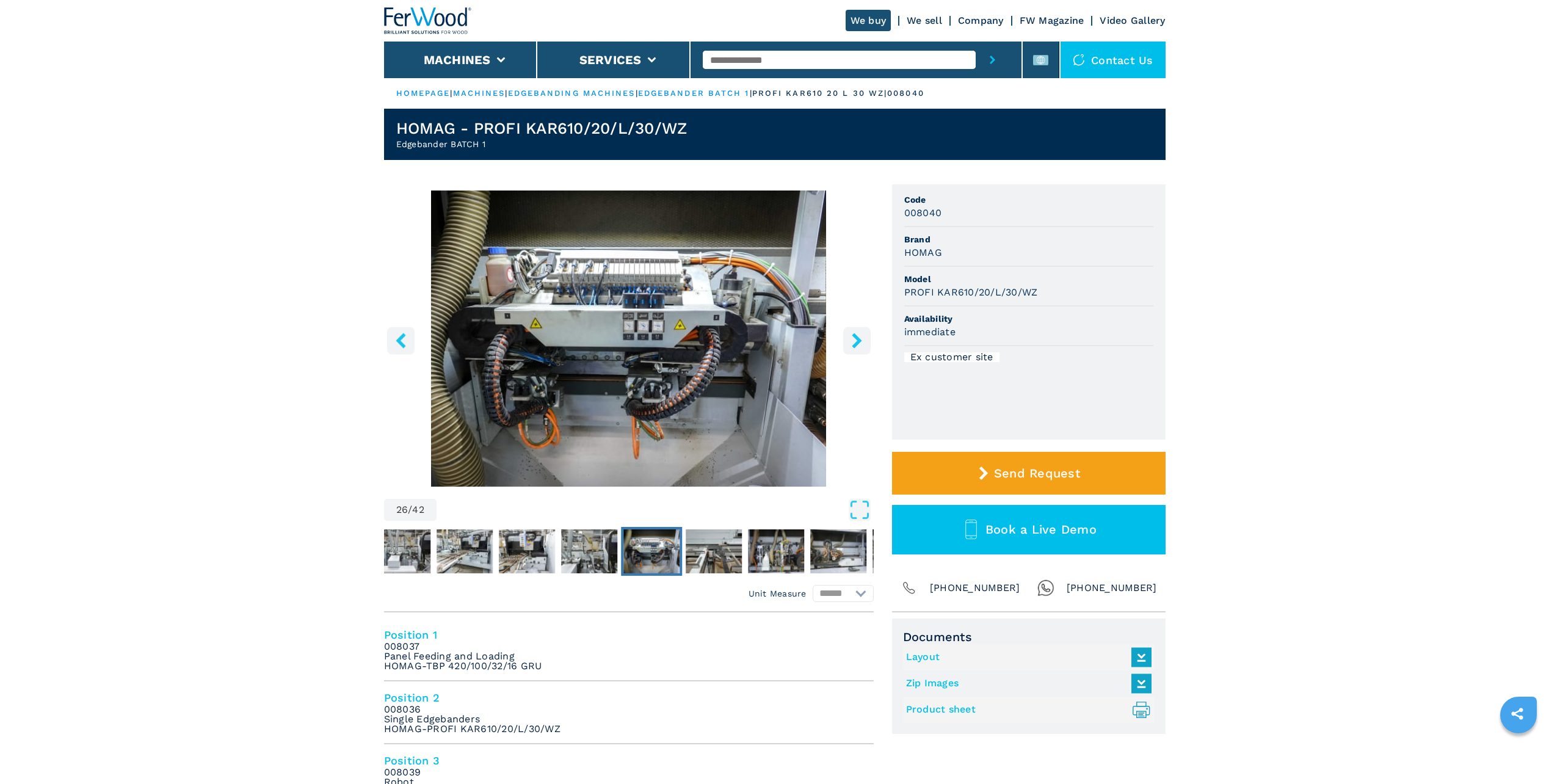
click at [858, 340] on icon "right-button" at bounding box center [857, 340] width 10 height 15
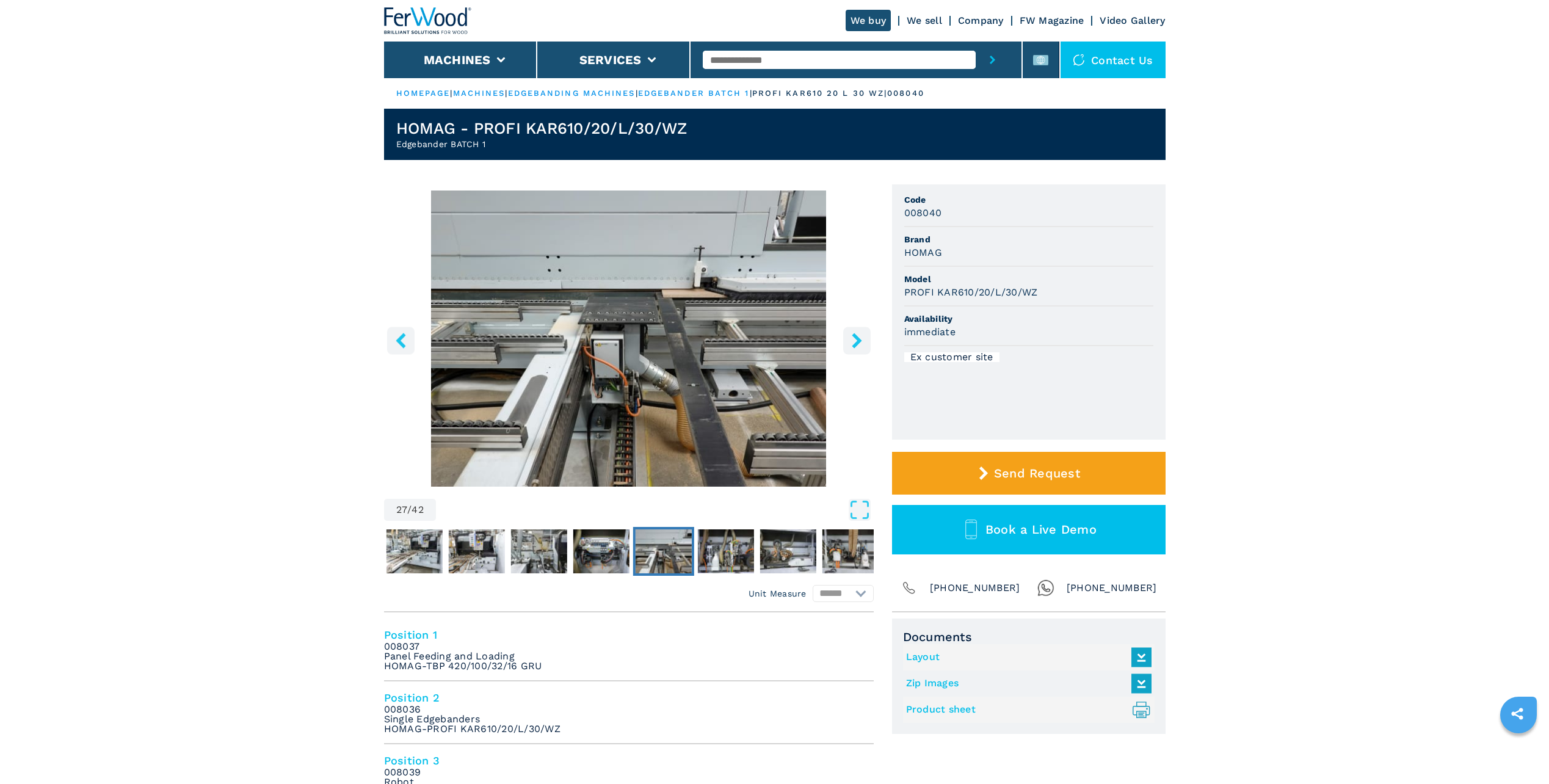
click at [858, 340] on icon "right-button" at bounding box center [857, 340] width 10 height 15
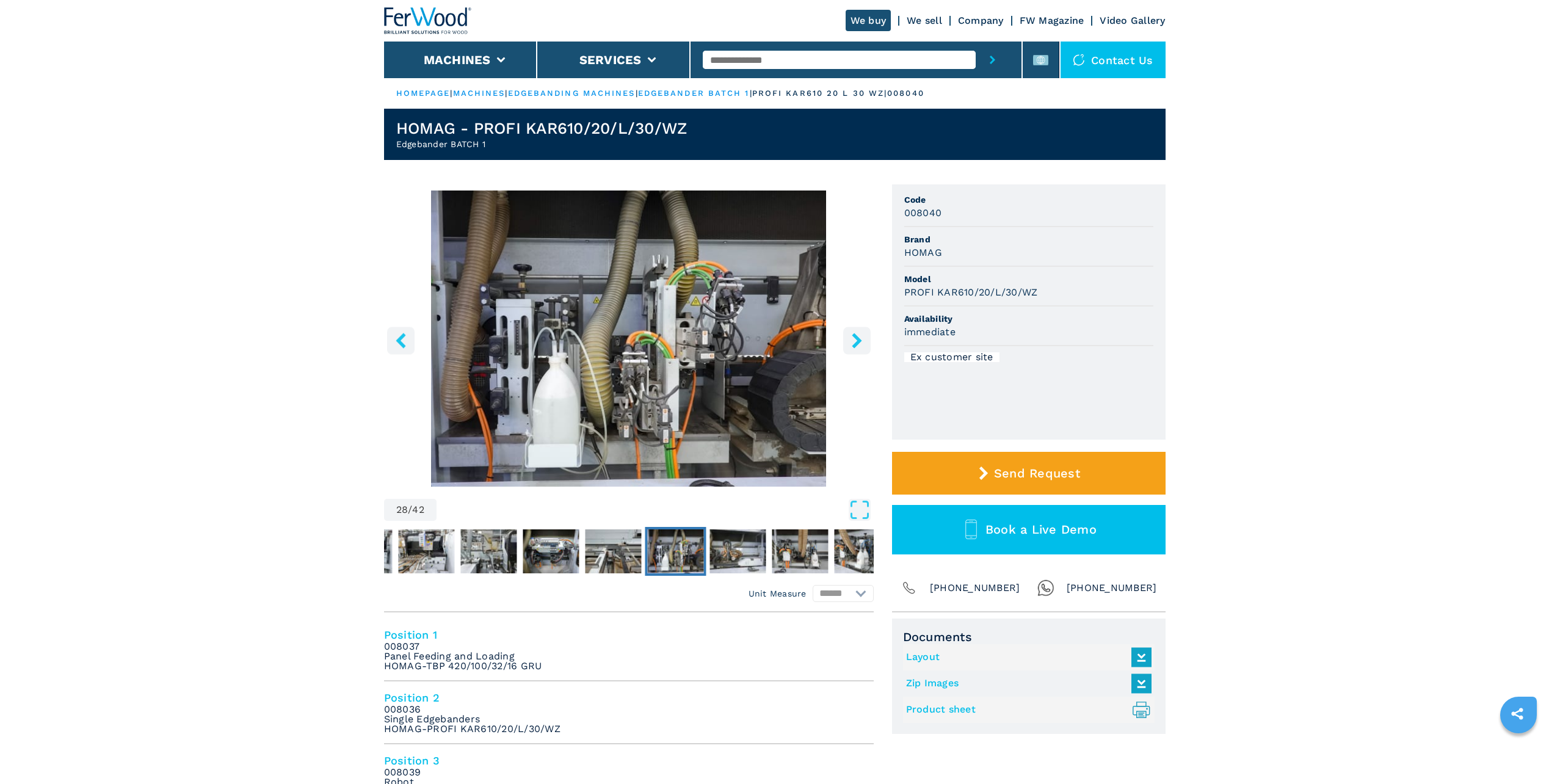
click at [858, 340] on icon "right-button" at bounding box center [857, 340] width 10 height 15
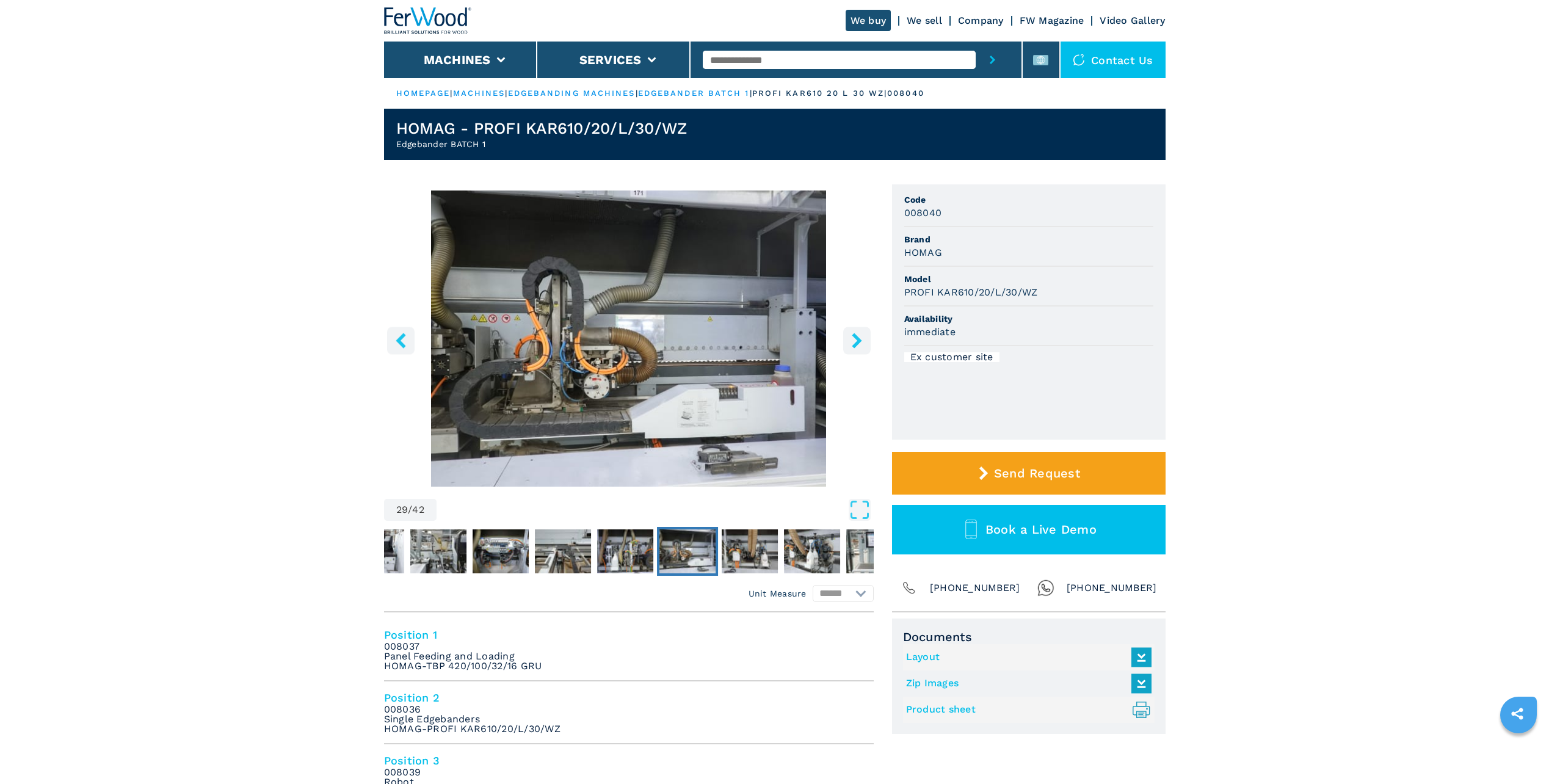
click at [858, 340] on icon "right-button" at bounding box center [857, 340] width 10 height 15
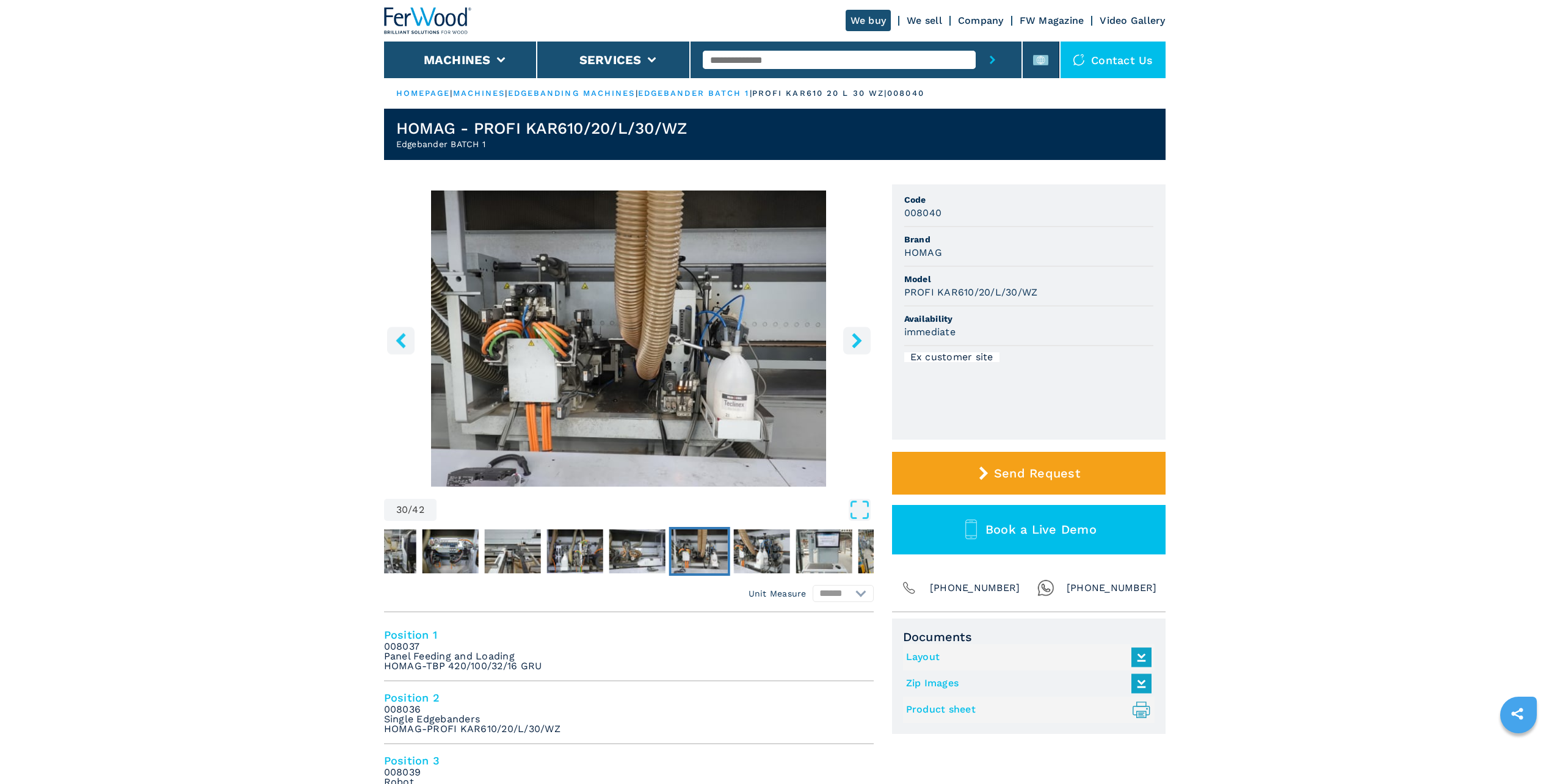
click at [858, 340] on icon "right-button" at bounding box center [857, 340] width 10 height 15
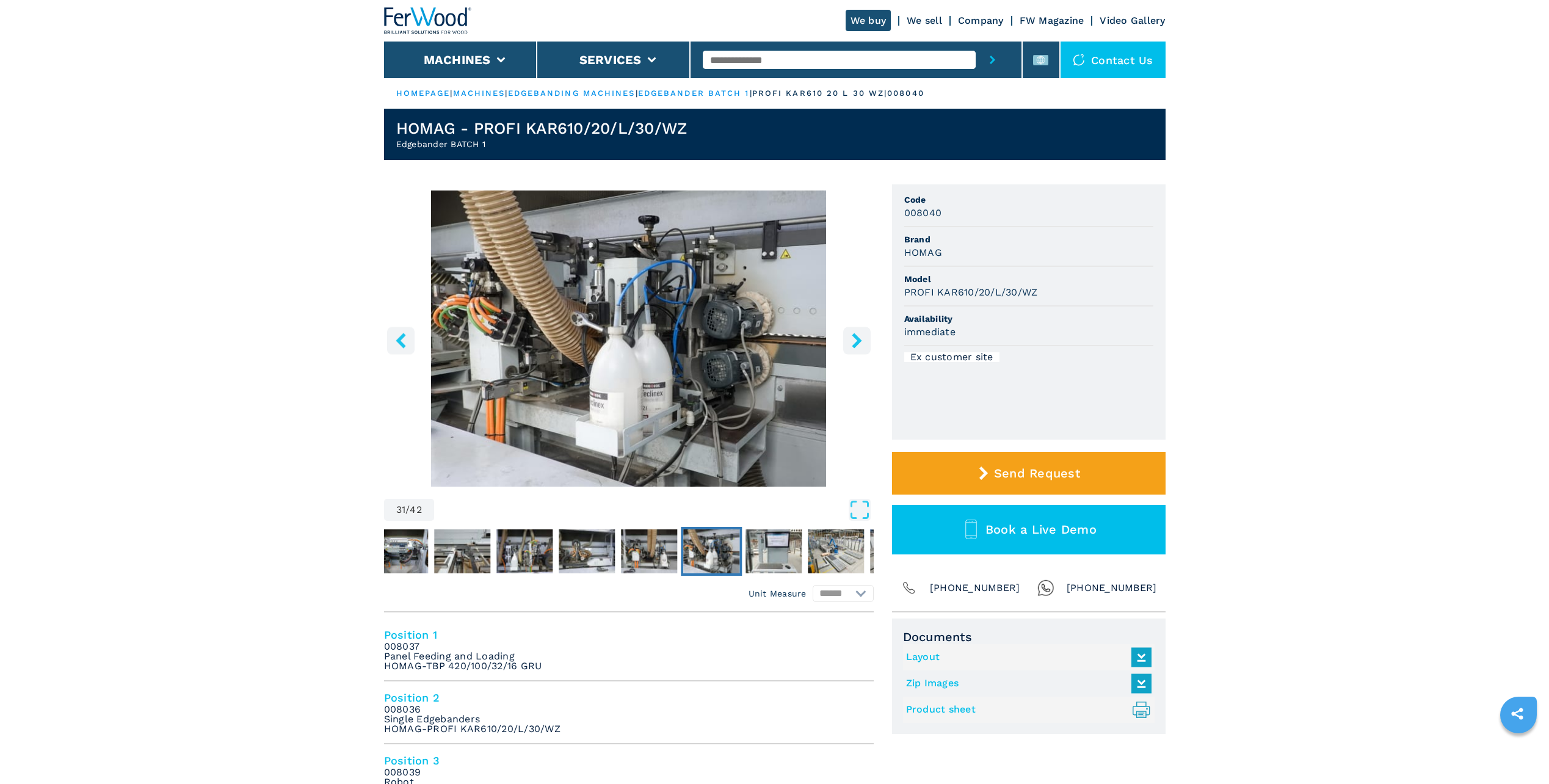
click at [858, 340] on icon "right-button" at bounding box center [857, 340] width 10 height 15
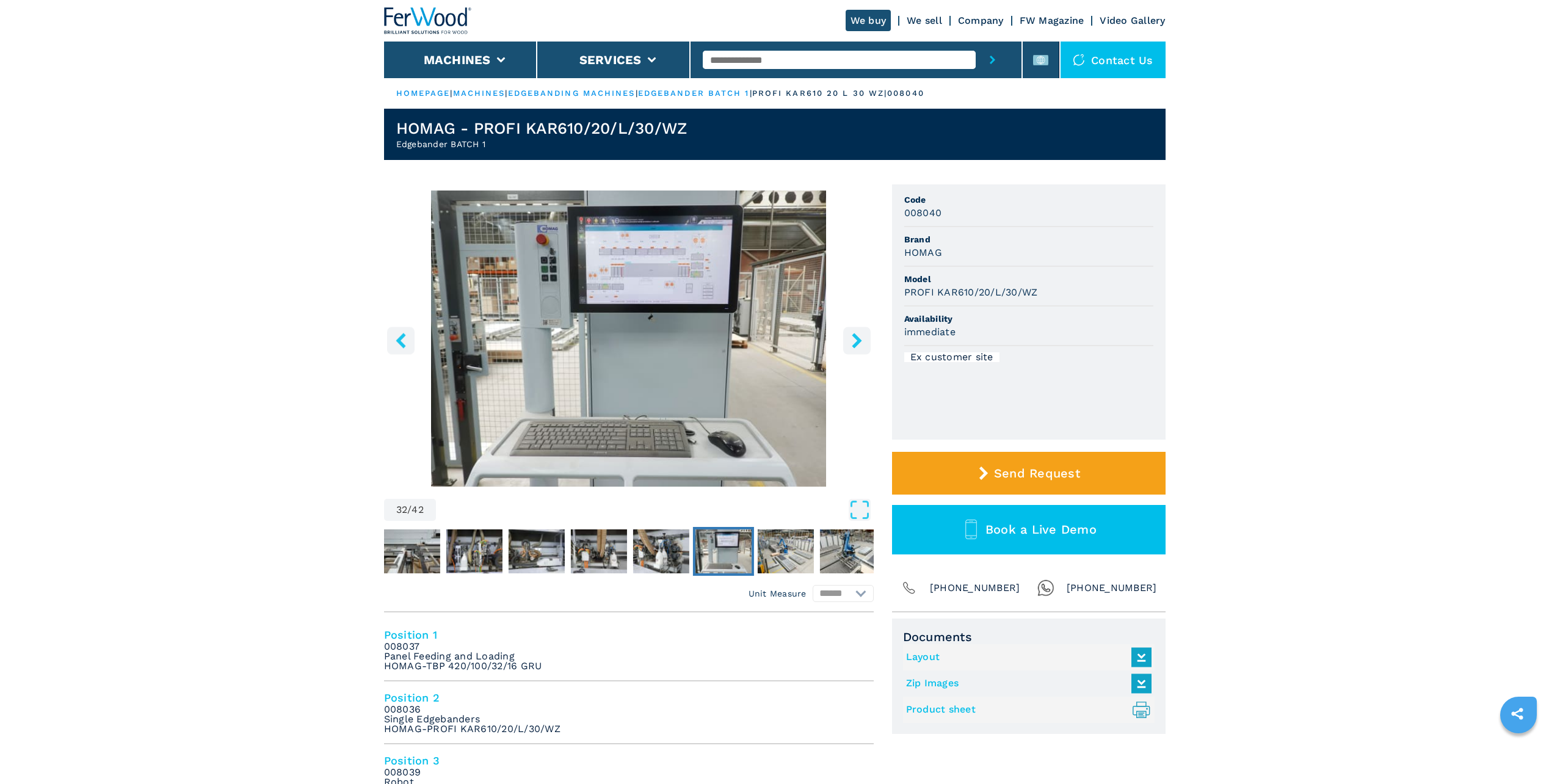
click at [858, 340] on icon "right-button" at bounding box center [857, 340] width 10 height 15
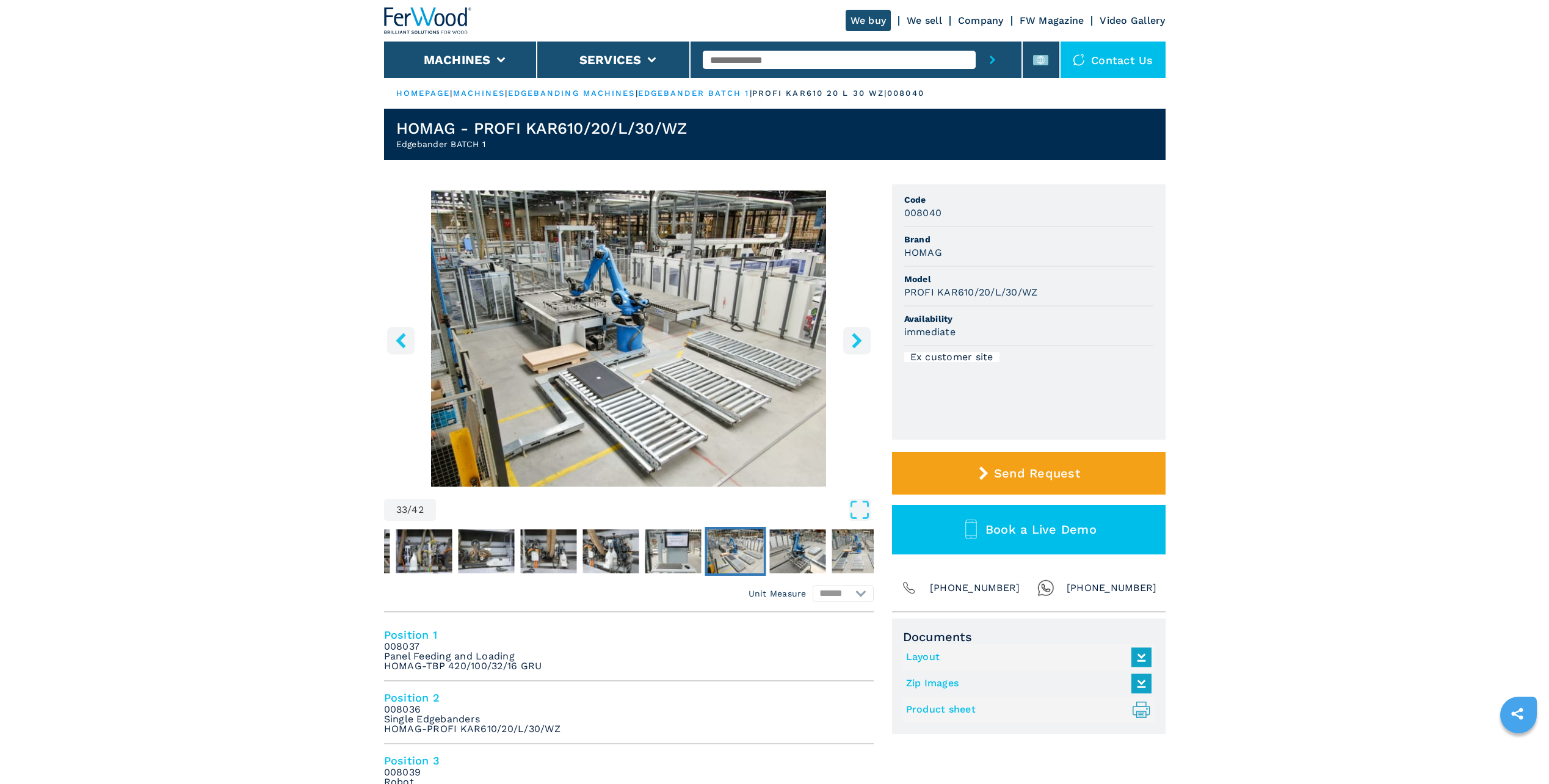
click at [858, 340] on icon "right-button" at bounding box center [857, 340] width 10 height 15
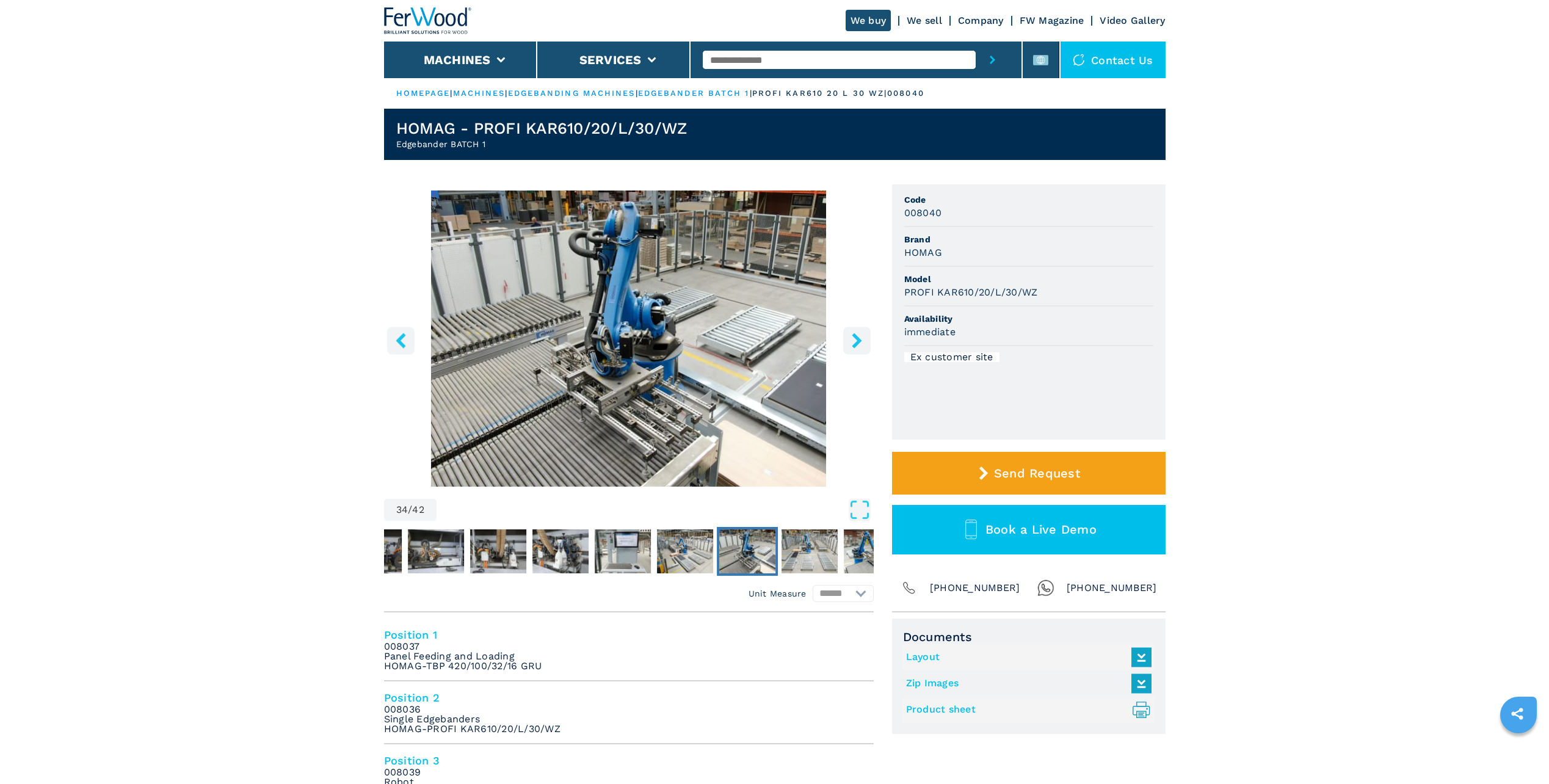
click at [858, 340] on icon "right-button" at bounding box center [857, 340] width 10 height 15
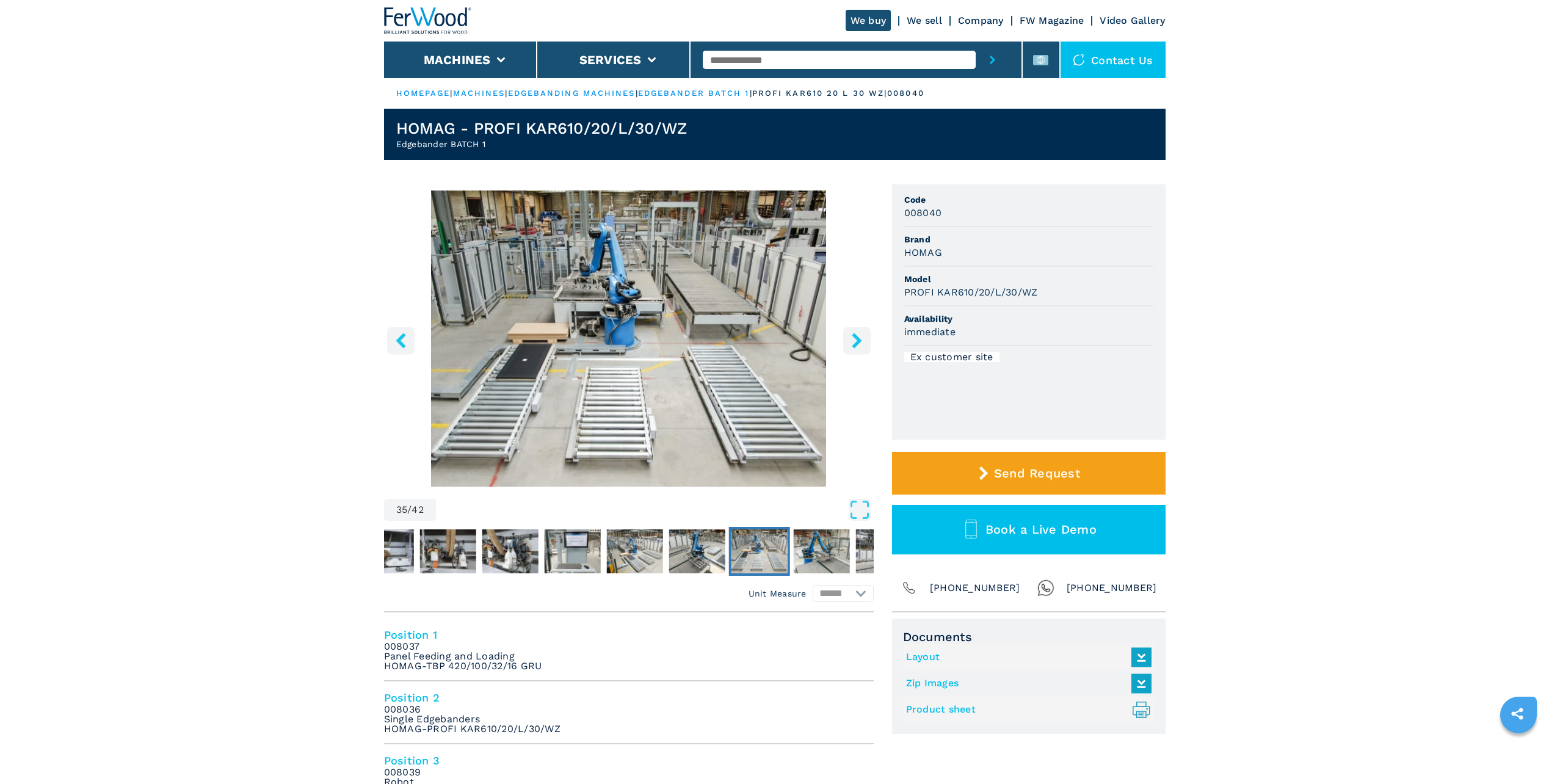
click at [857, 340] on icon "right-button" at bounding box center [857, 340] width 10 height 15
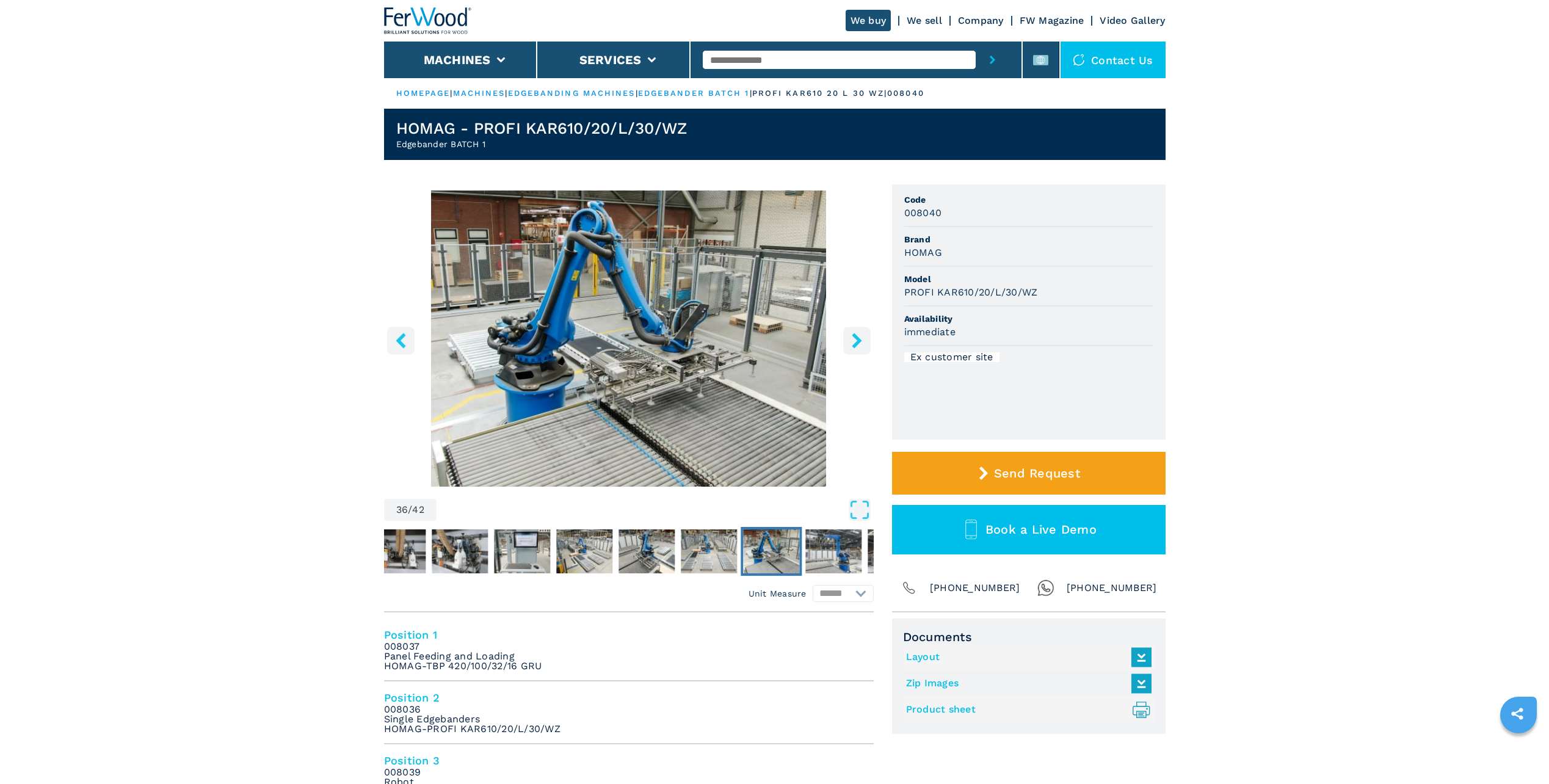
drag, startPoint x: 715, startPoint y: 379, endPoint x: 659, endPoint y: 380, distance: 56.0
click at [659, 380] on img "Go to Slide 36" at bounding box center [629, 338] width 490 height 296
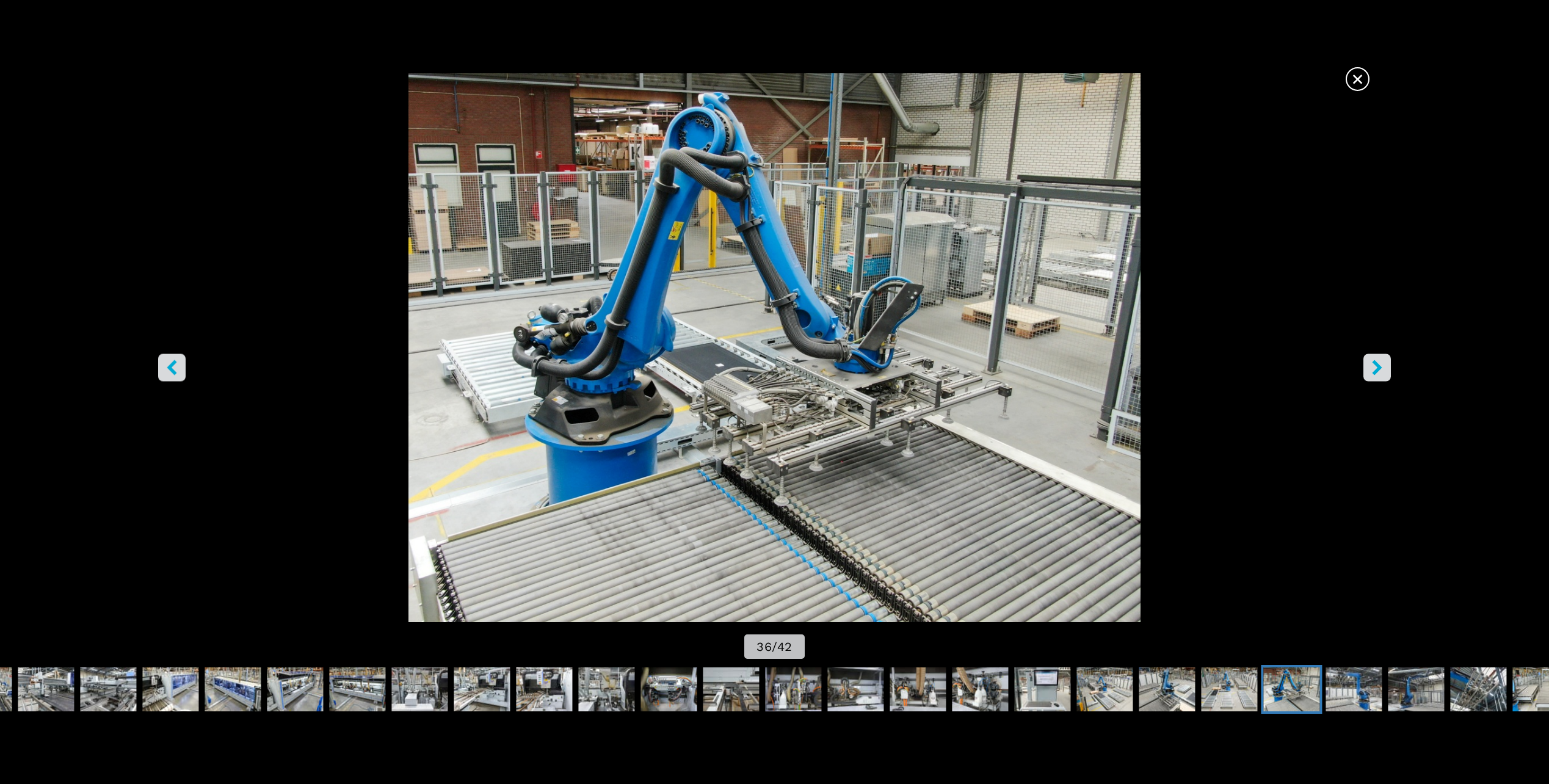
click at [1385, 365] on icon "right-button" at bounding box center [1377, 368] width 15 height 15
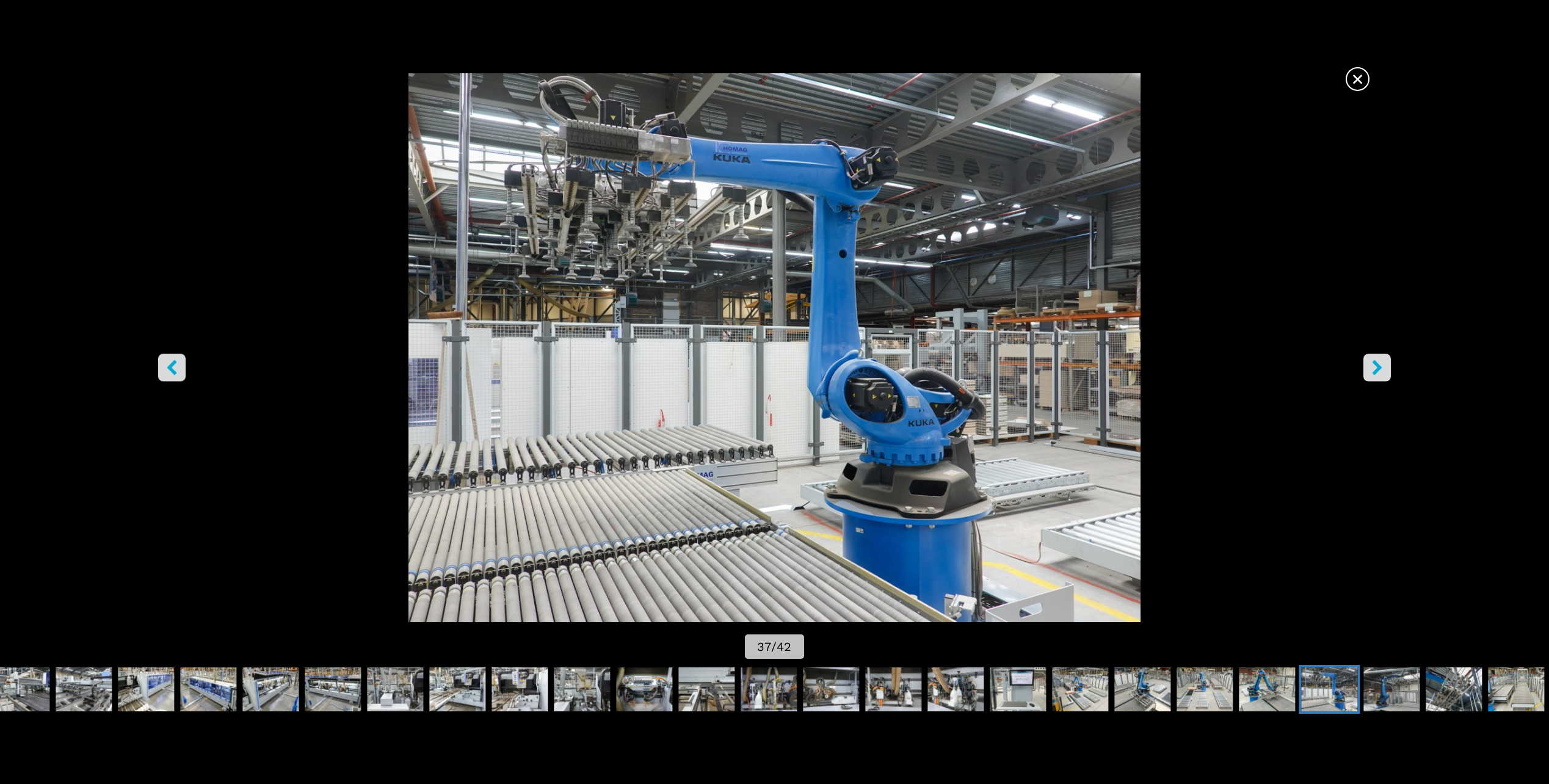
click at [1385, 365] on icon "right-button" at bounding box center [1377, 368] width 15 height 15
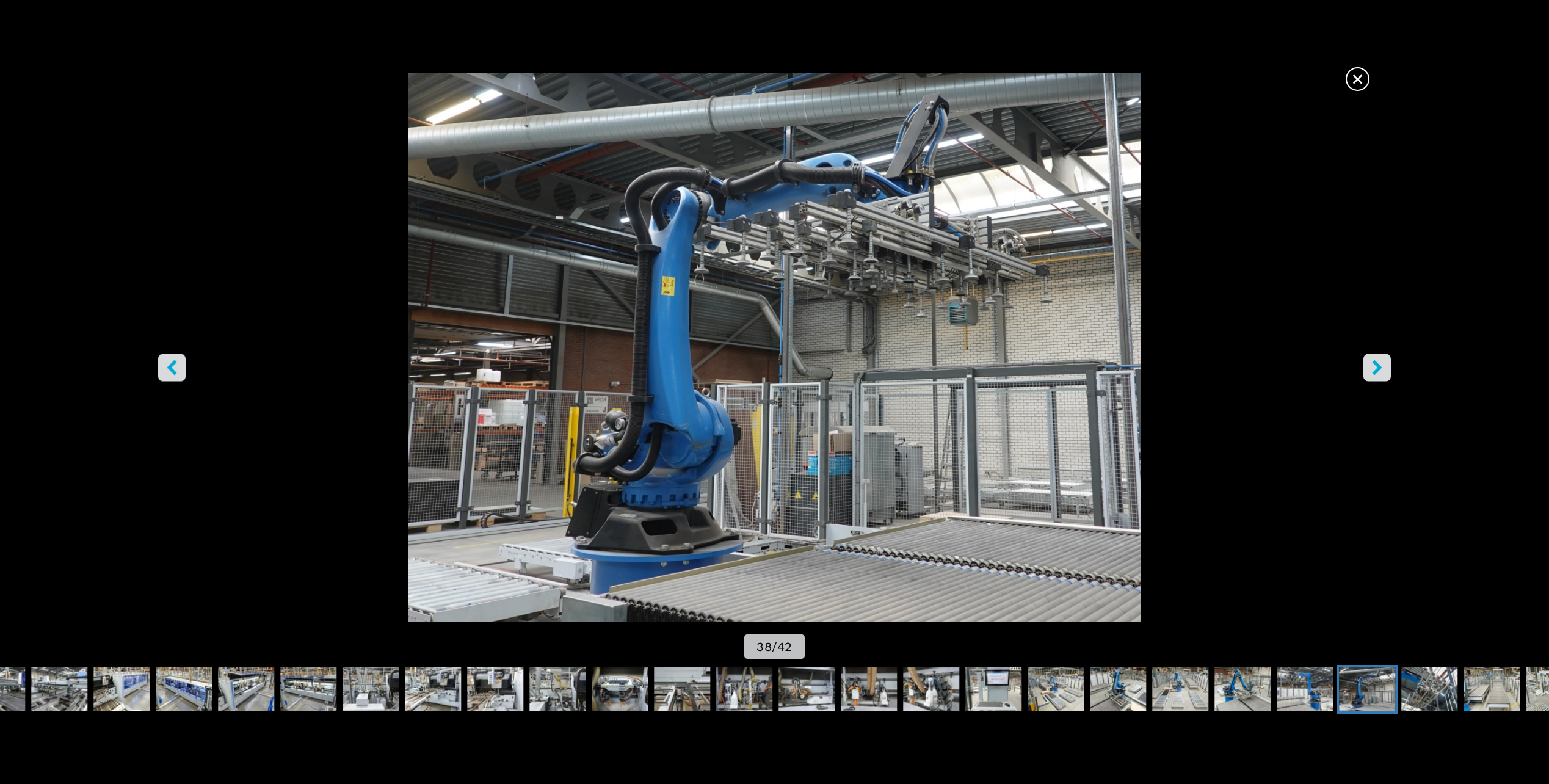
click at [1385, 365] on icon "right-button" at bounding box center [1377, 368] width 15 height 15
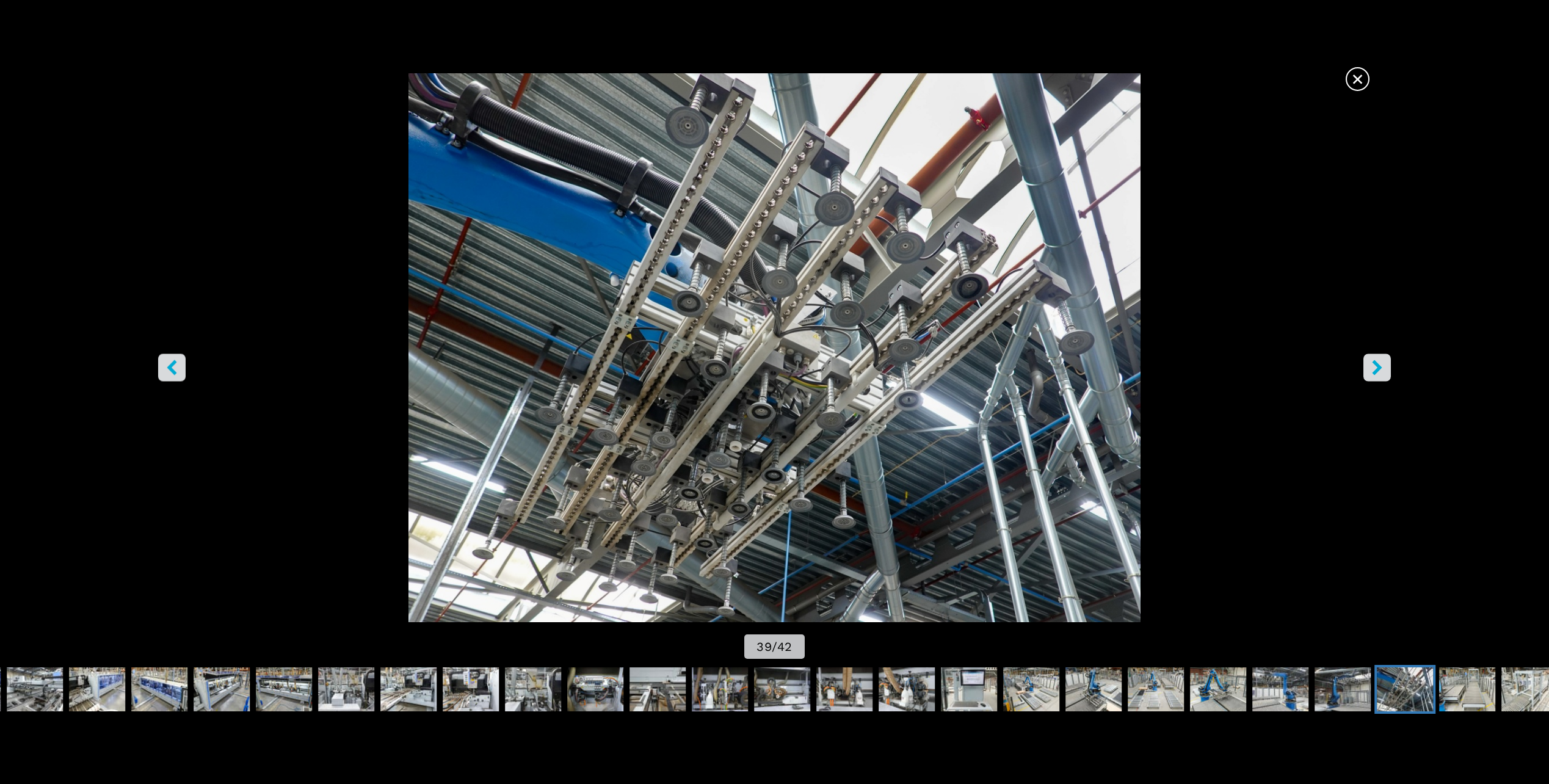
click at [1385, 365] on icon "right-button" at bounding box center [1377, 368] width 15 height 15
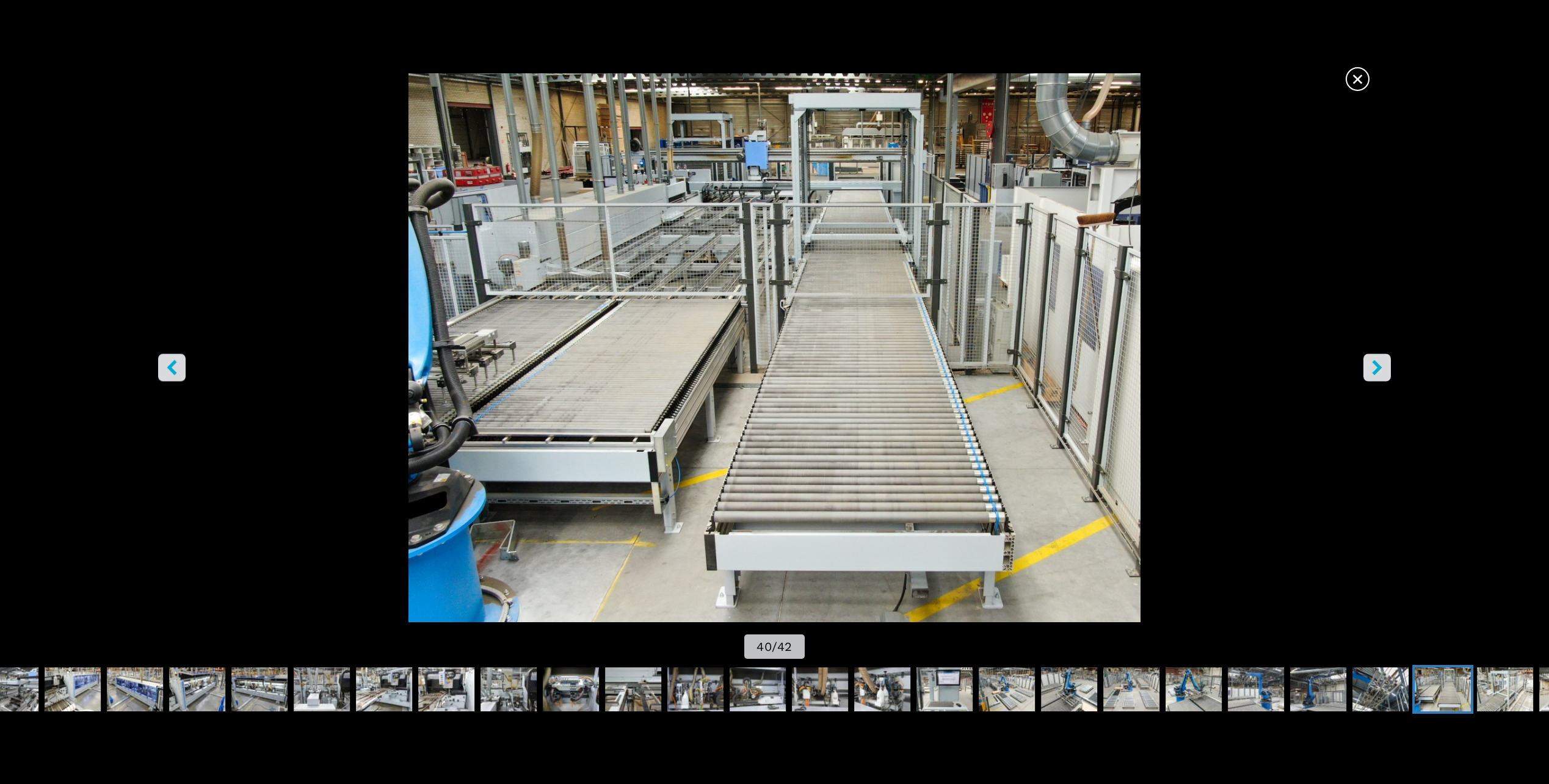
click at [173, 361] on icon "left-button" at bounding box center [172, 368] width 15 height 15
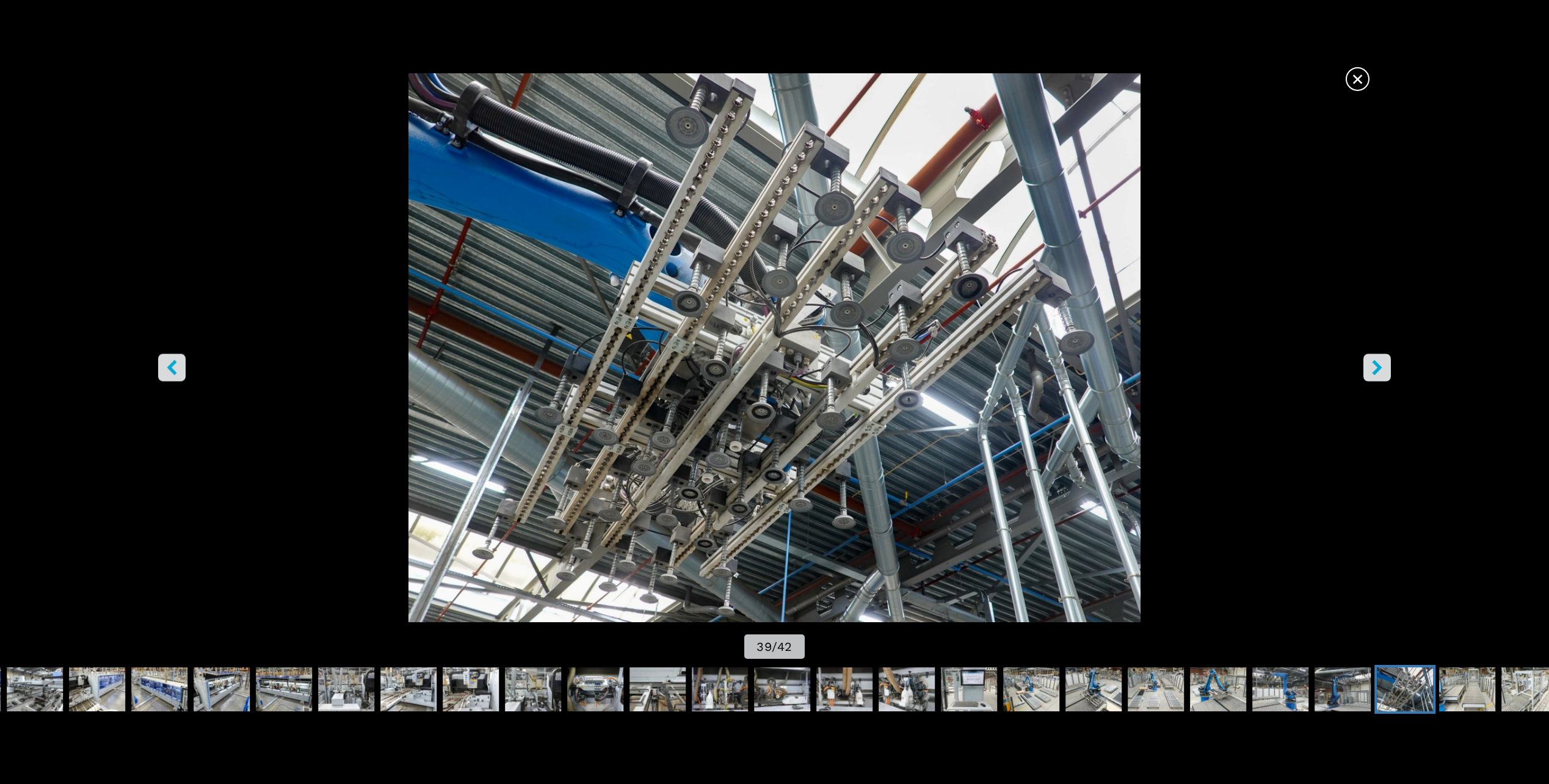
click at [1391, 367] on button "right-button" at bounding box center [1377, 368] width 27 height 27
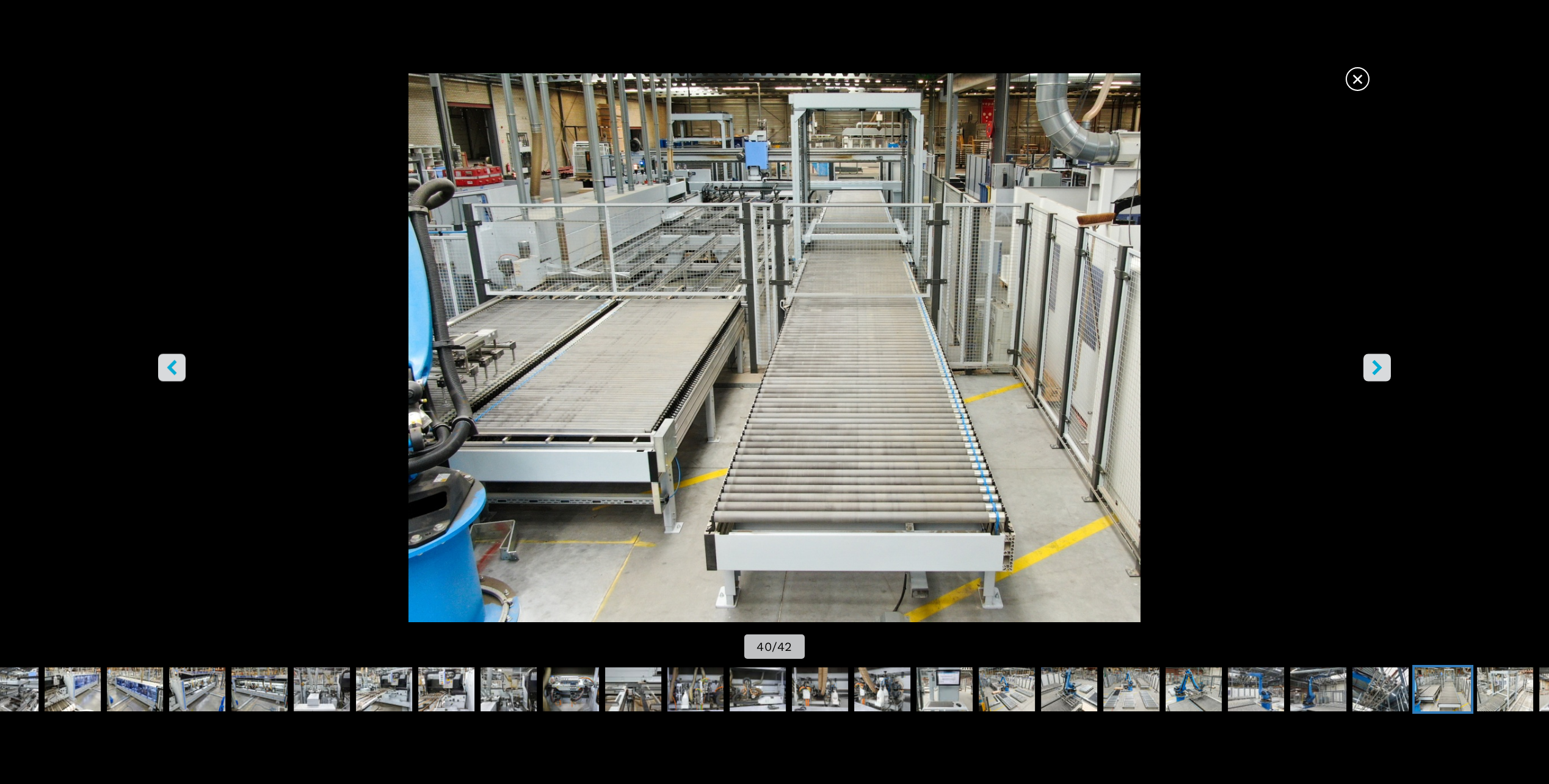
click at [1376, 369] on icon "right-button" at bounding box center [1377, 368] width 15 height 15
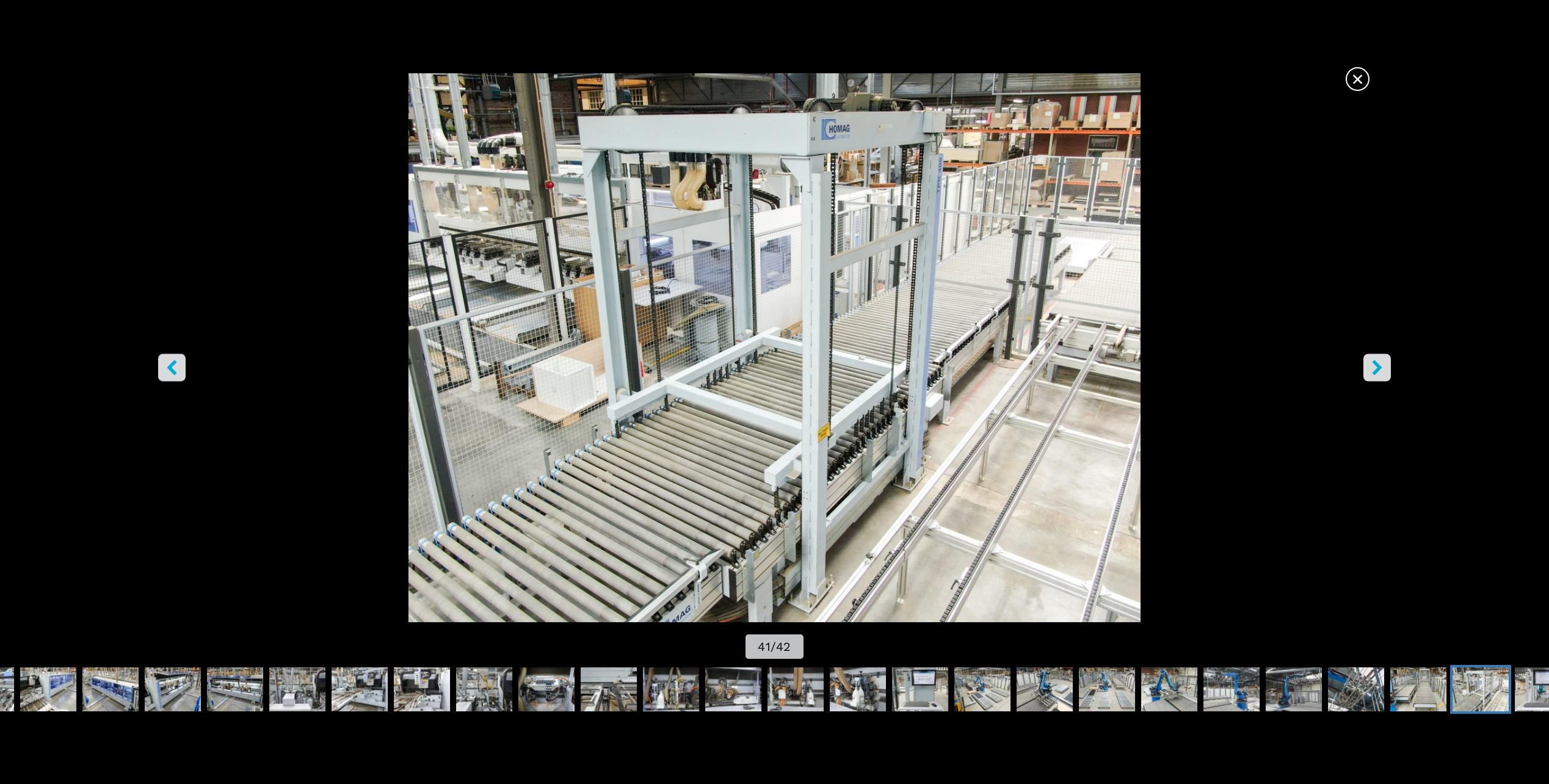
click at [1376, 369] on icon "right-button" at bounding box center [1377, 368] width 15 height 15
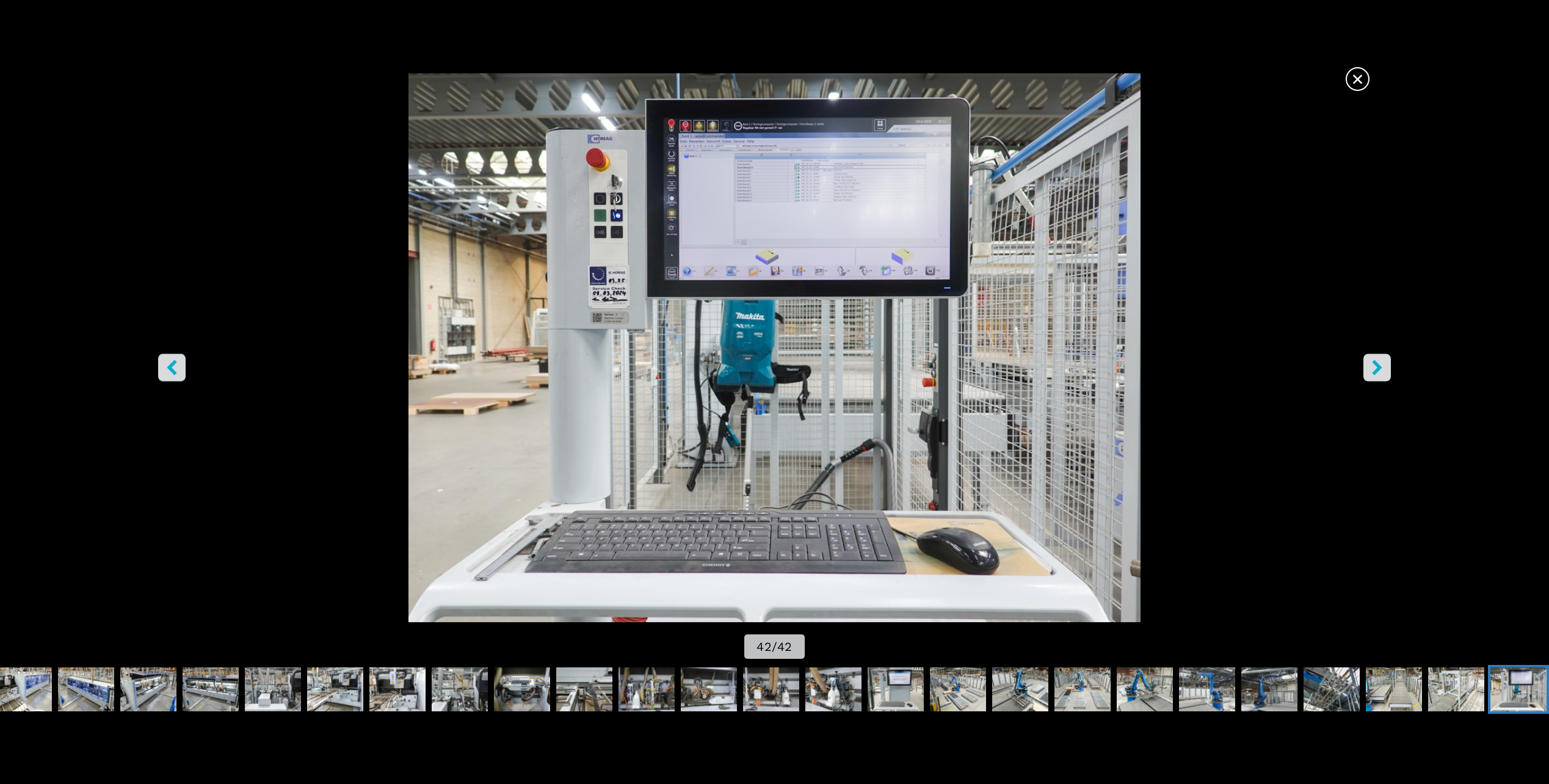
click at [1374, 379] on button "right-button" at bounding box center [1377, 368] width 27 height 27
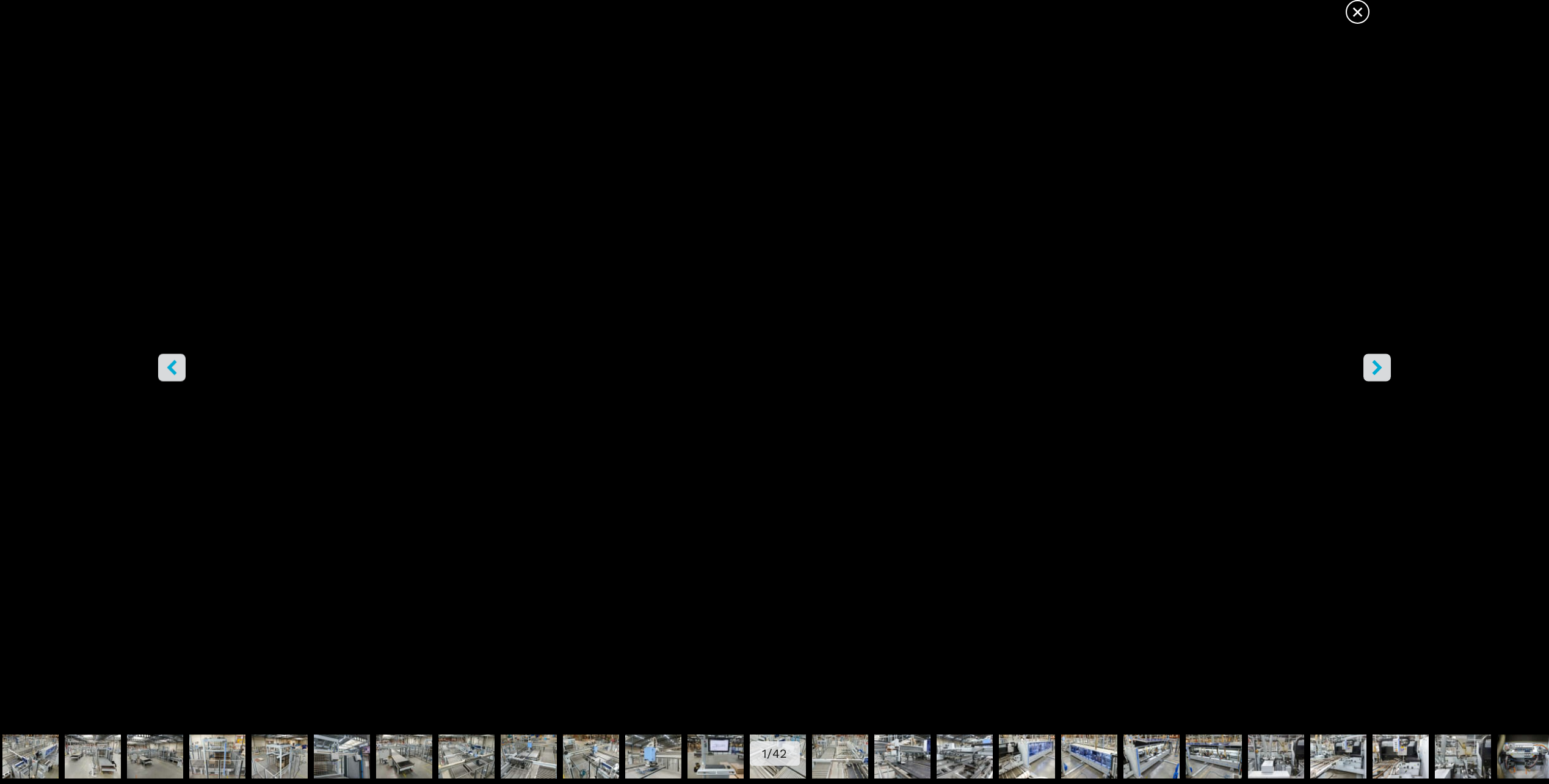
click at [1374, 379] on button "right-button" at bounding box center [1377, 368] width 27 height 27
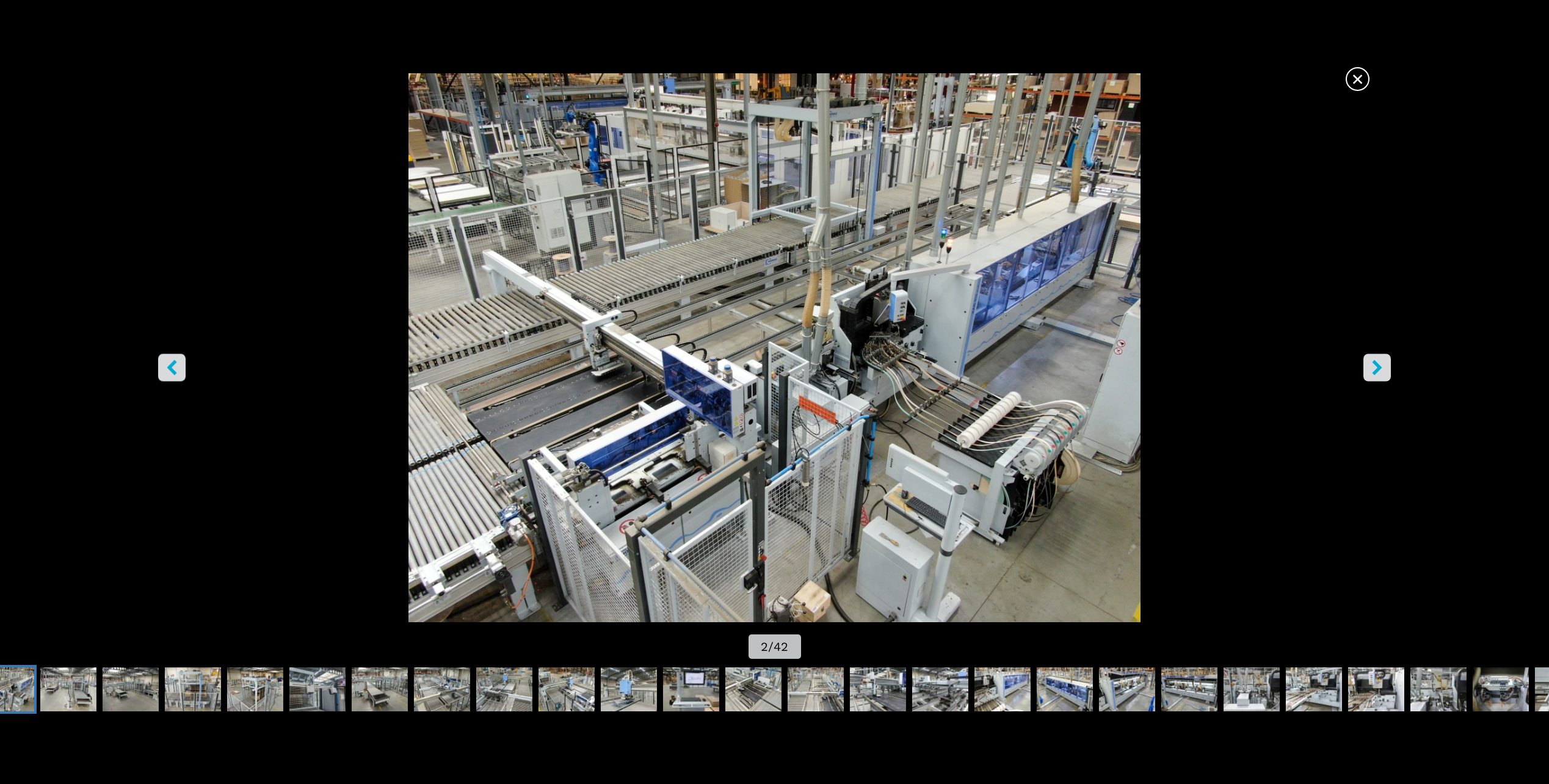
click at [1376, 377] on button "right-button" at bounding box center [1377, 368] width 27 height 27
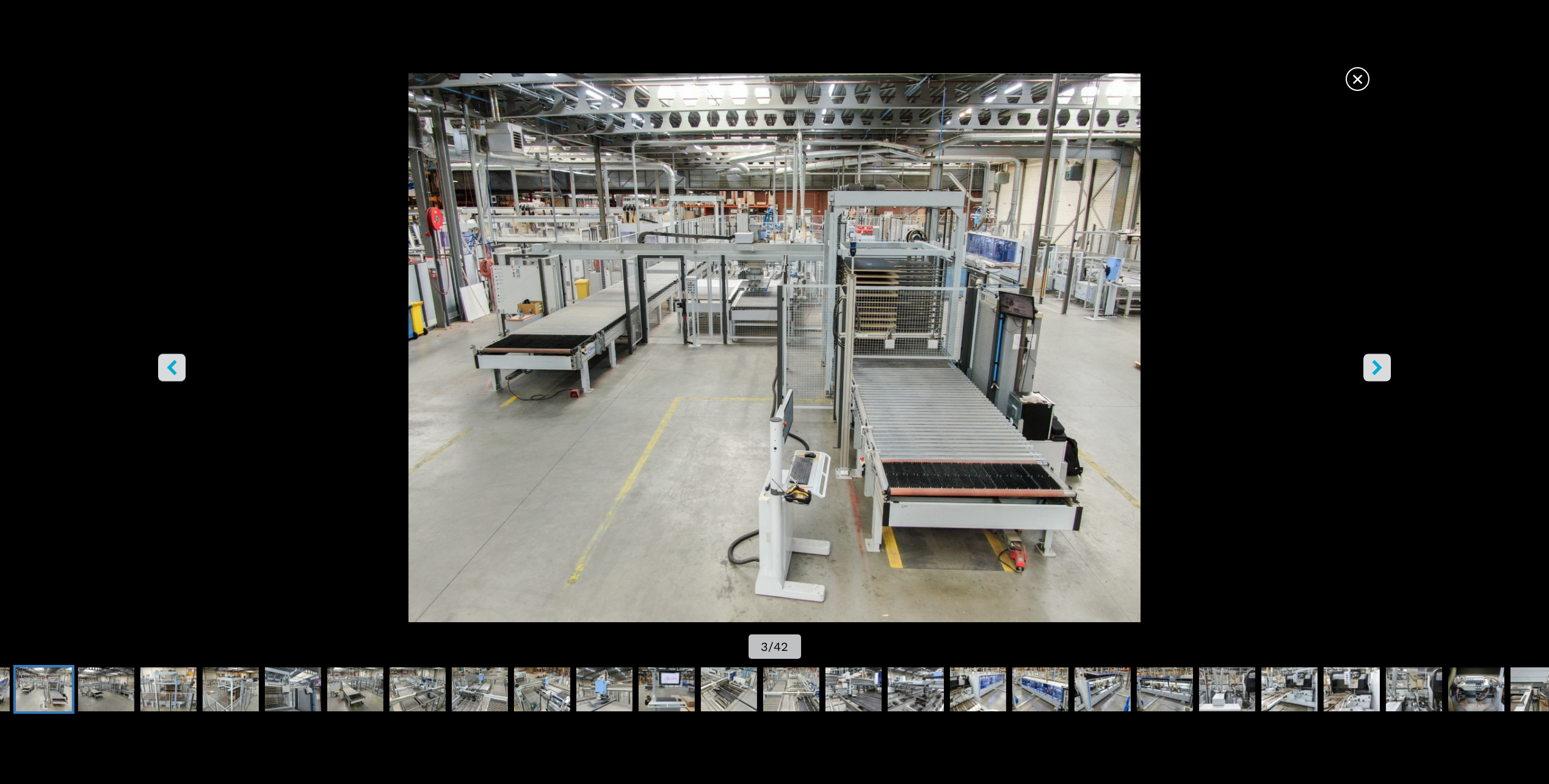
click at [1372, 369] on icon "right-button" at bounding box center [1377, 368] width 15 height 15
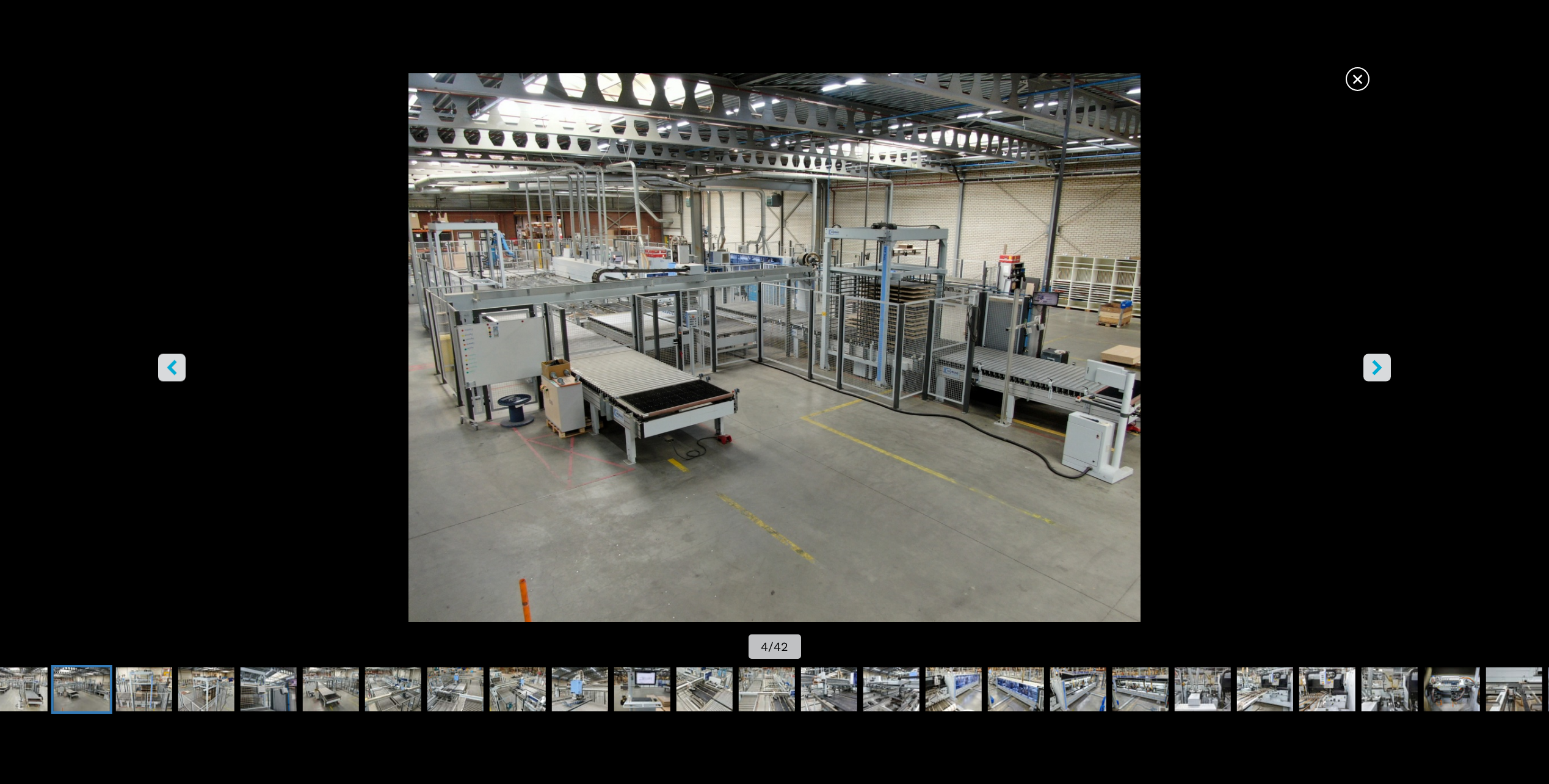
click at [1372, 369] on icon "right-button" at bounding box center [1377, 368] width 15 height 15
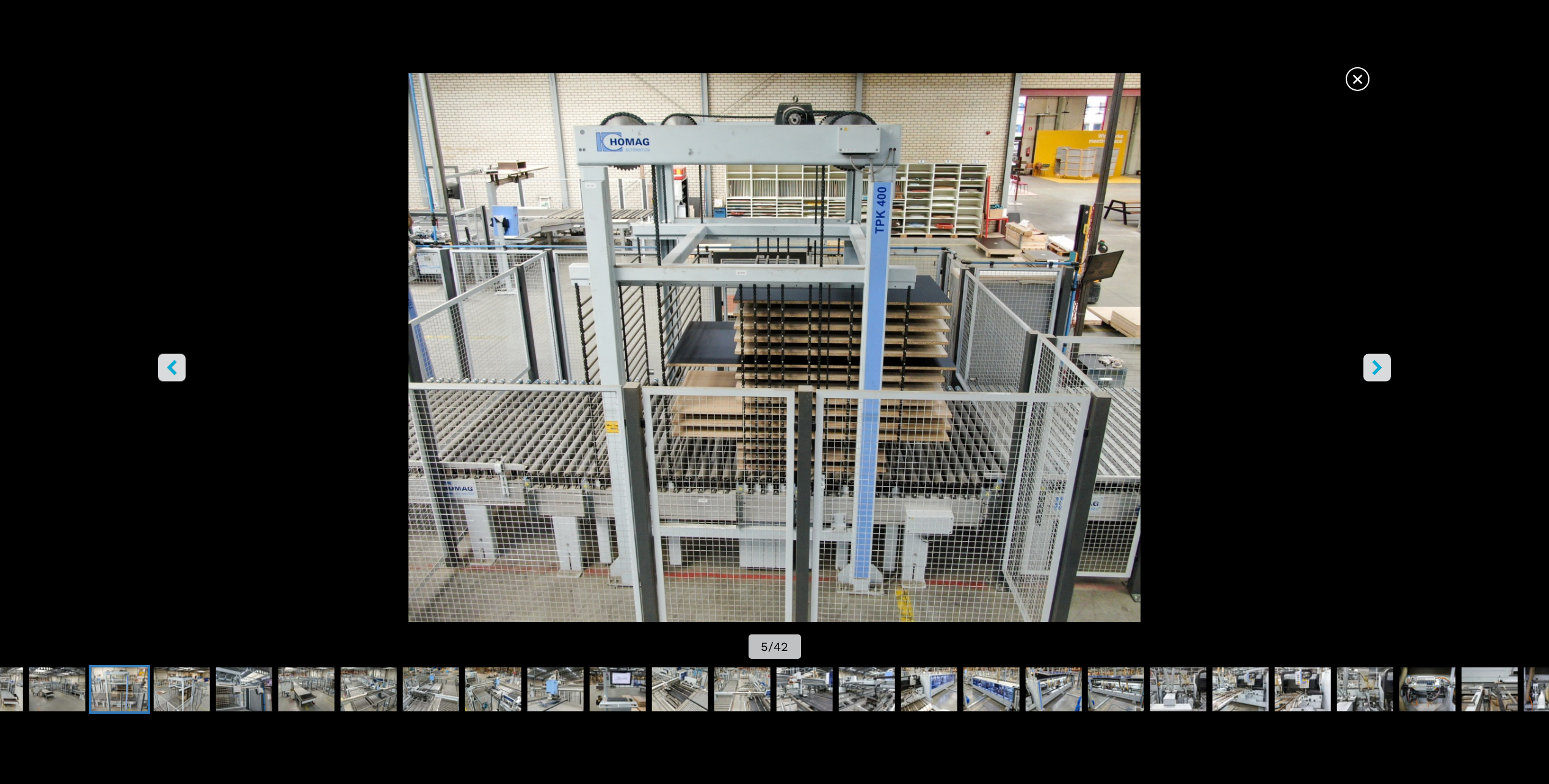
click at [1375, 369] on icon "right-button" at bounding box center [1377, 368] width 15 height 15
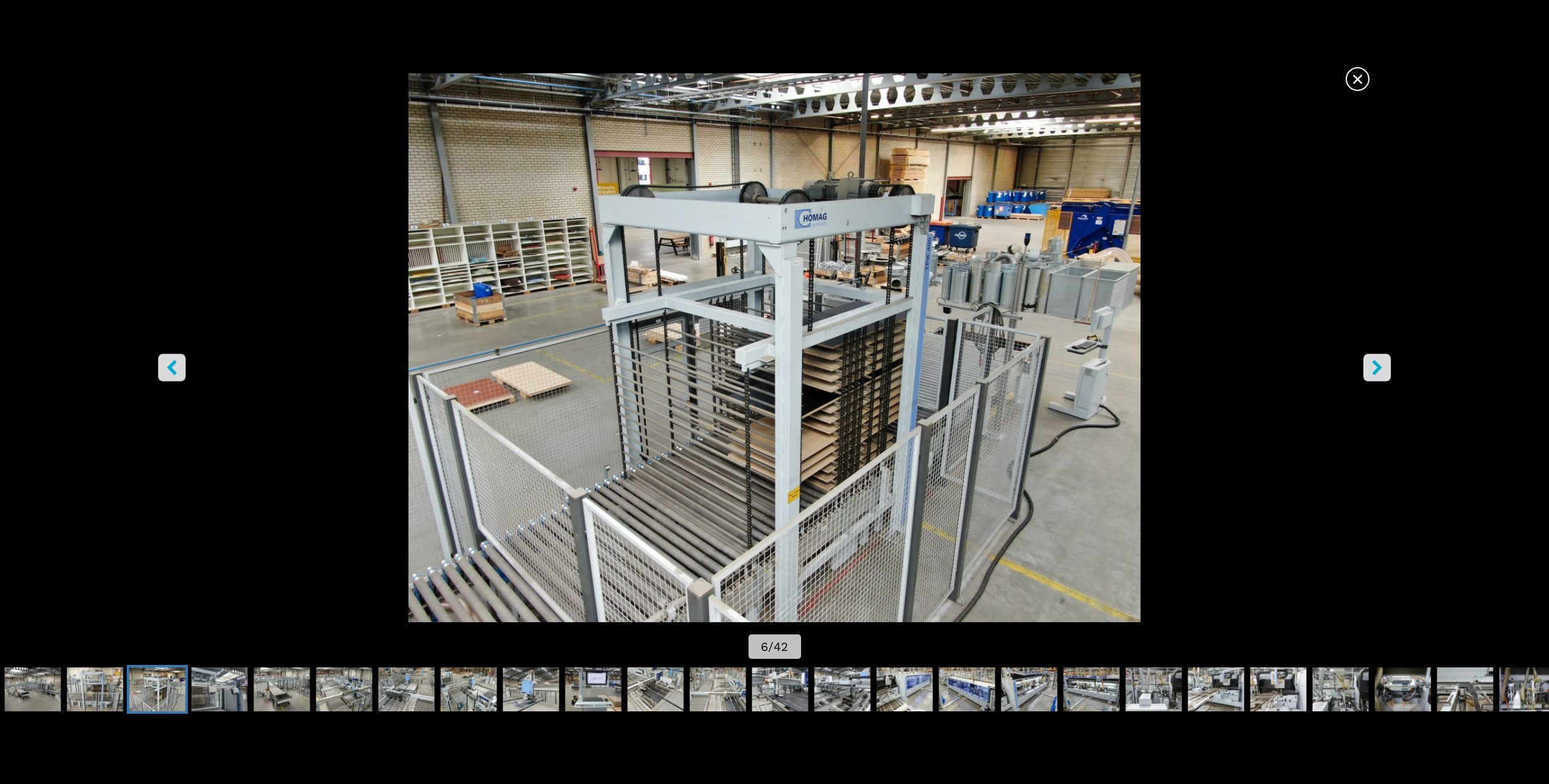
click at [1375, 365] on icon "right-button" at bounding box center [1377, 368] width 15 height 15
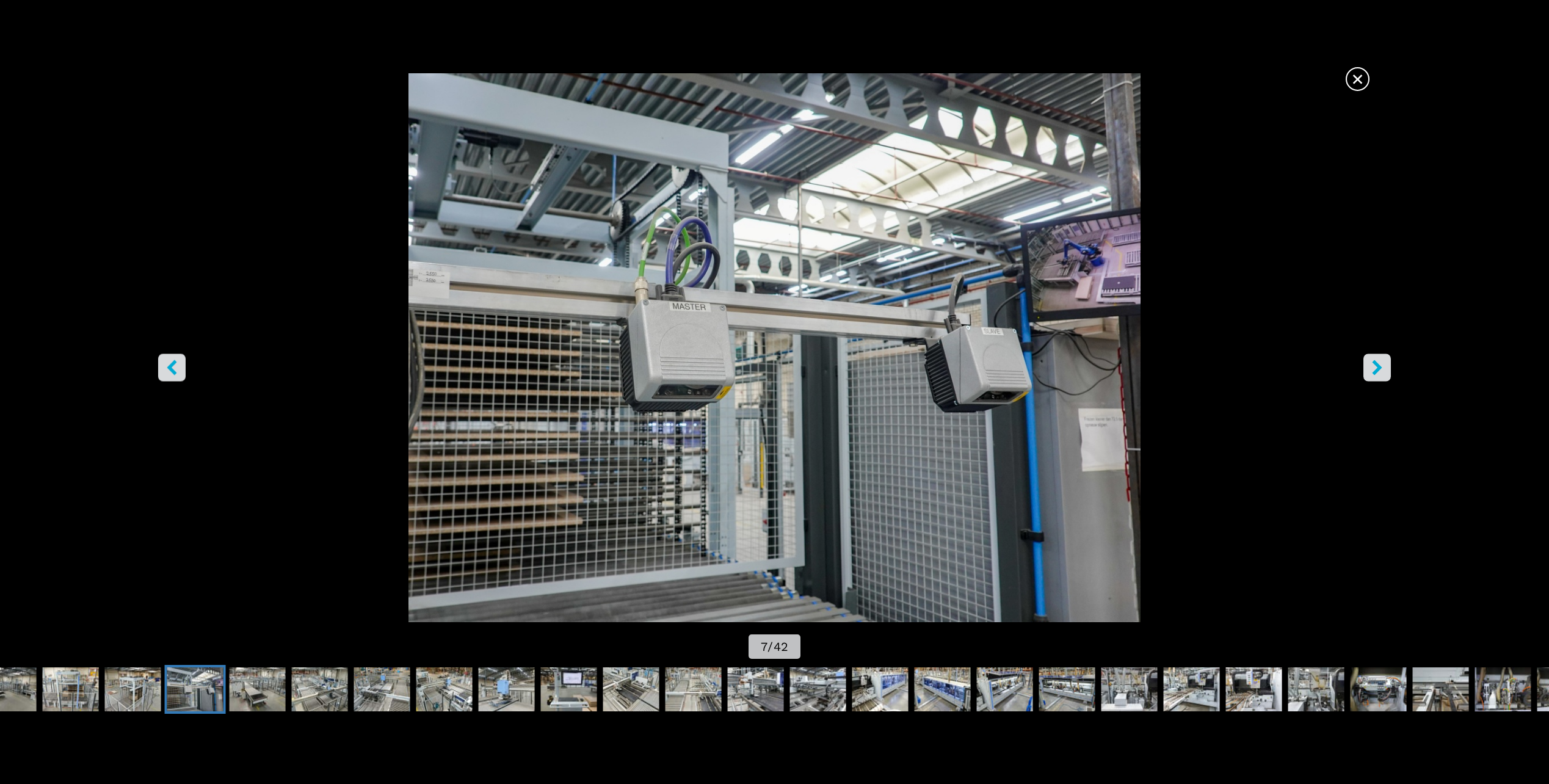
click at [1375, 365] on icon "right-button" at bounding box center [1377, 368] width 15 height 15
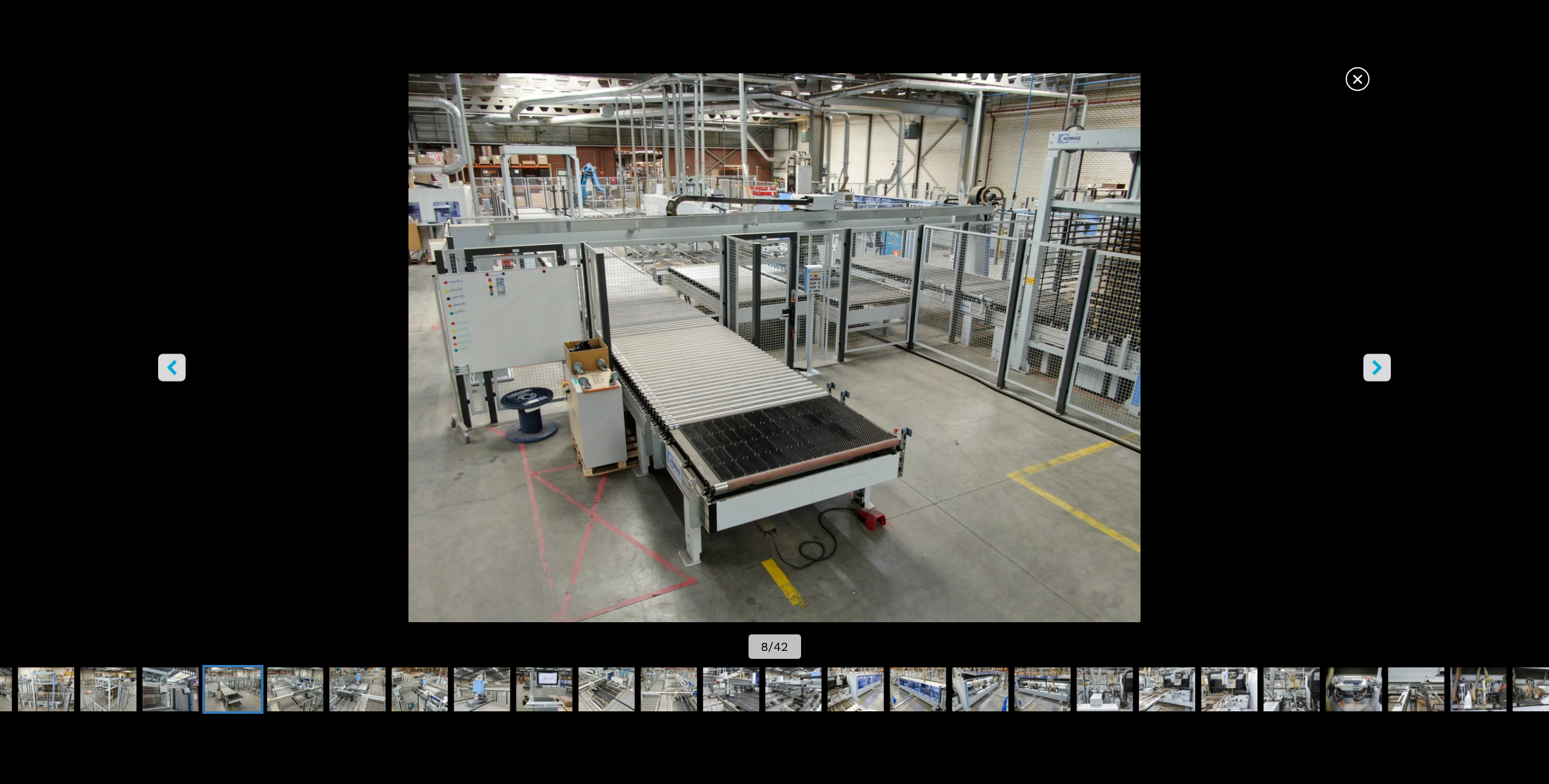
click at [1375, 365] on icon "right-button" at bounding box center [1377, 368] width 15 height 15
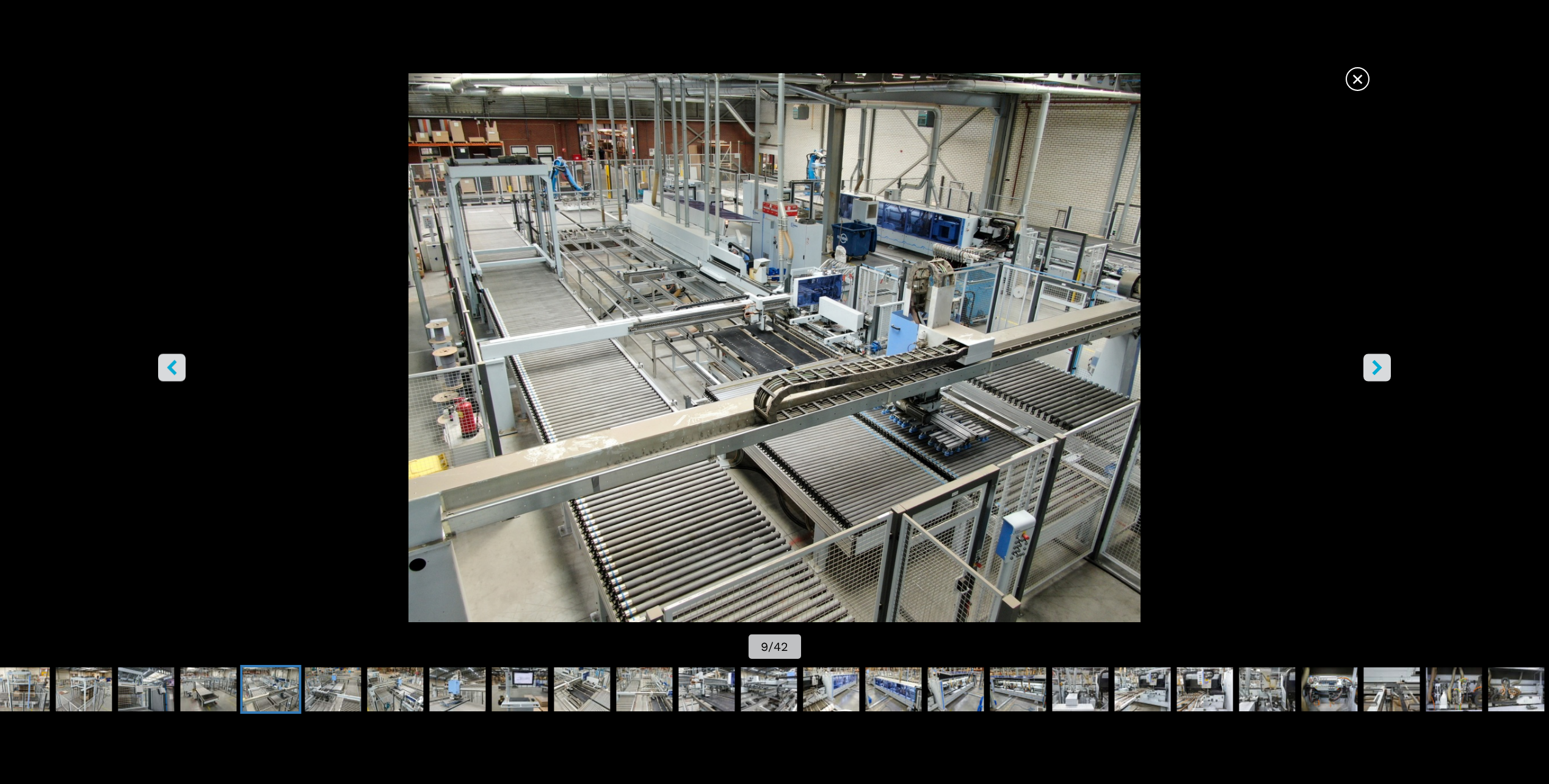
click at [1376, 377] on button "right-button" at bounding box center [1377, 368] width 27 height 27
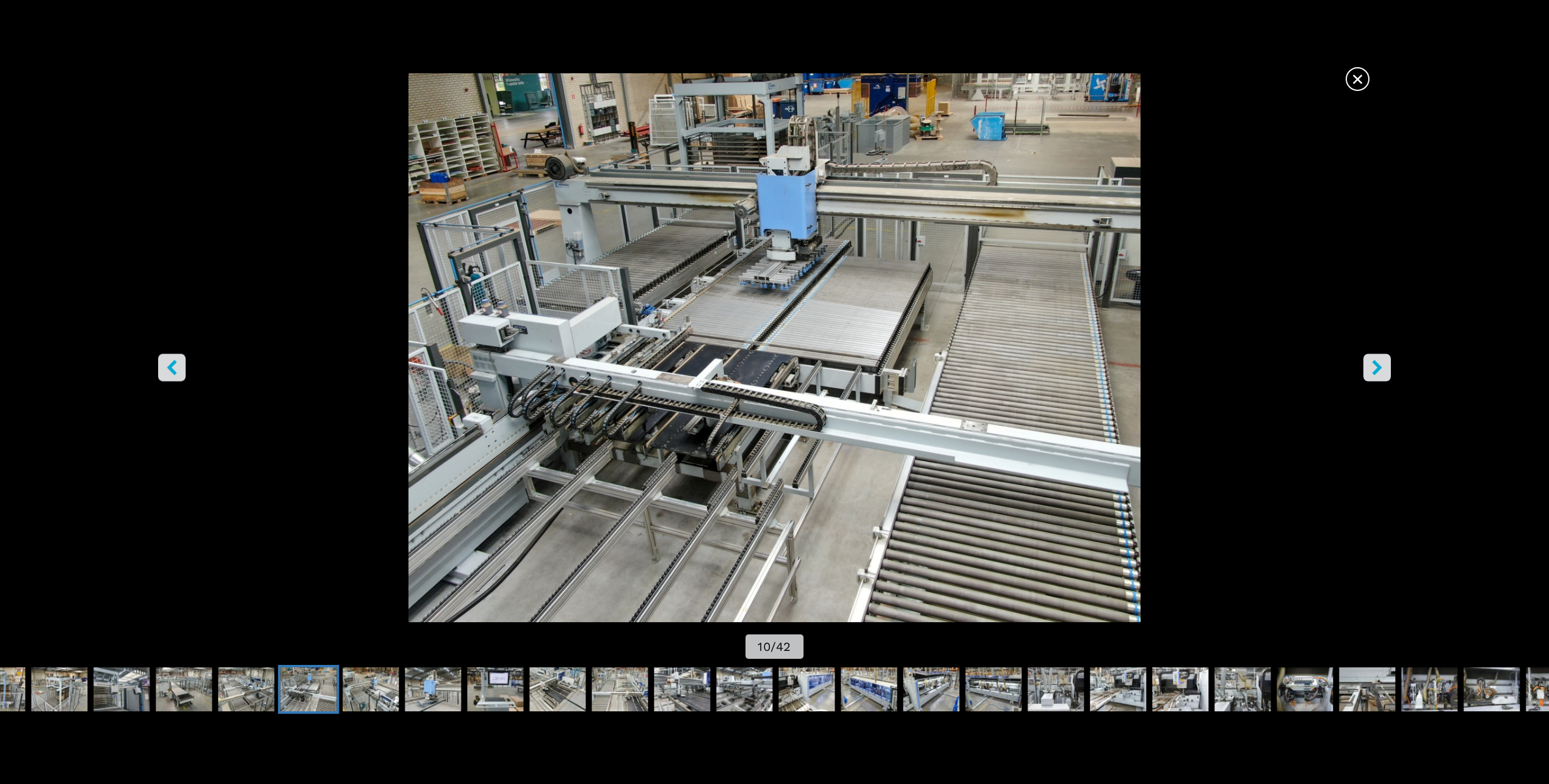
click at [1385, 372] on icon "right-button" at bounding box center [1377, 368] width 15 height 15
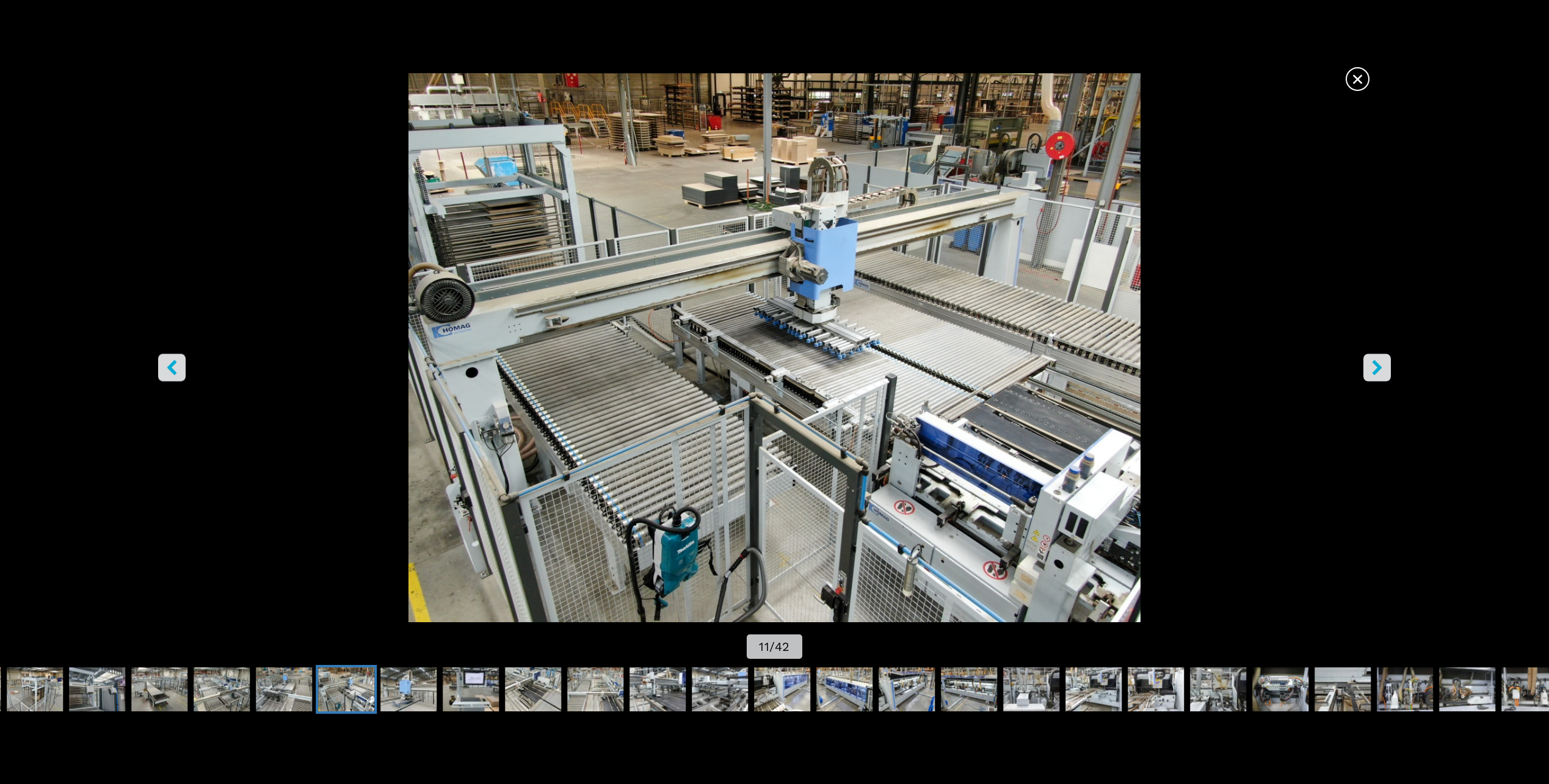
click at [1378, 366] on icon "right-button" at bounding box center [1377, 368] width 10 height 15
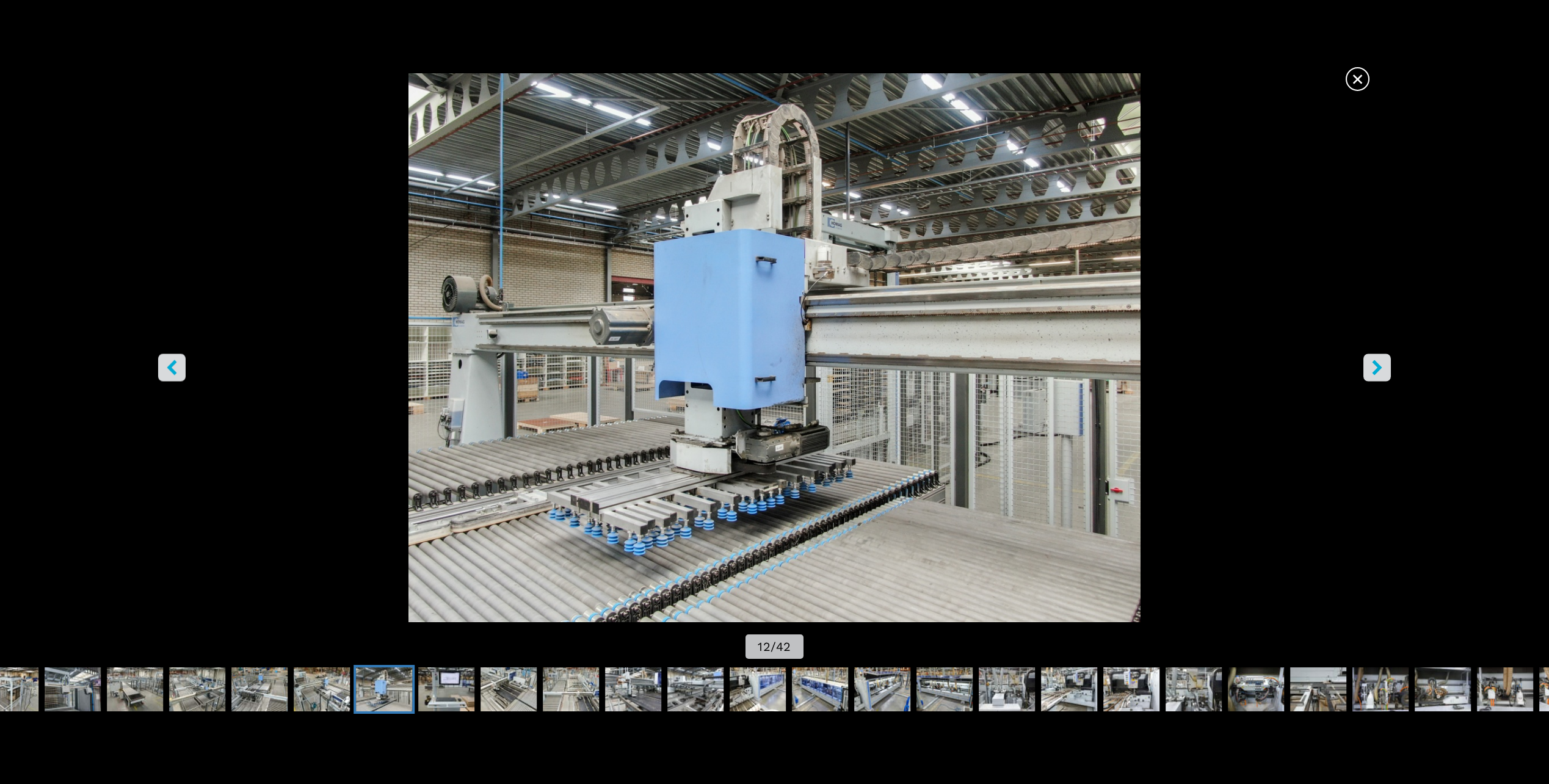
click at [1378, 366] on icon "right-button" at bounding box center [1377, 368] width 10 height 15
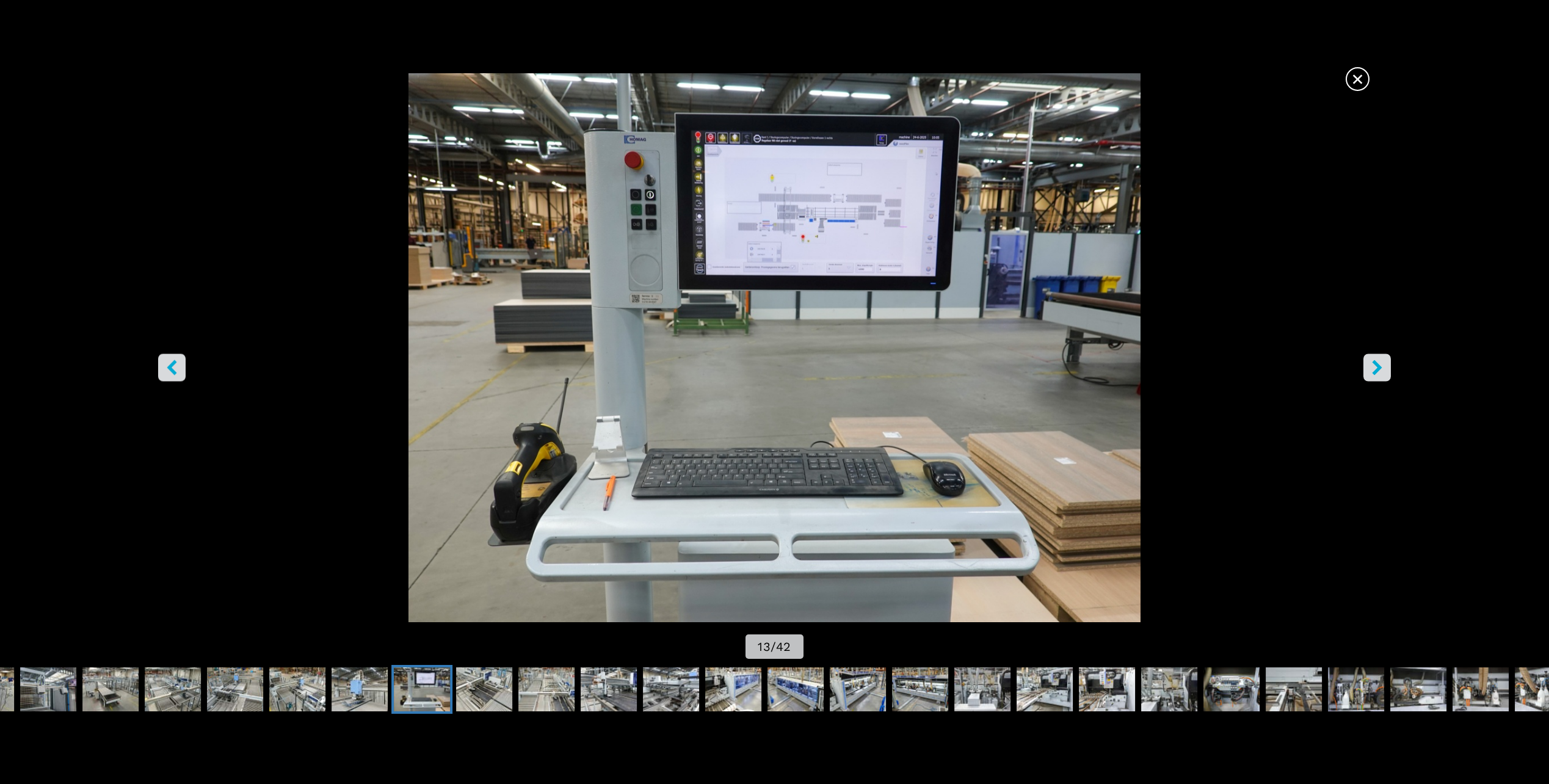
click at [1376, 368] on icon "right-button" at bounding box center [1377, 368] width 15 height 15
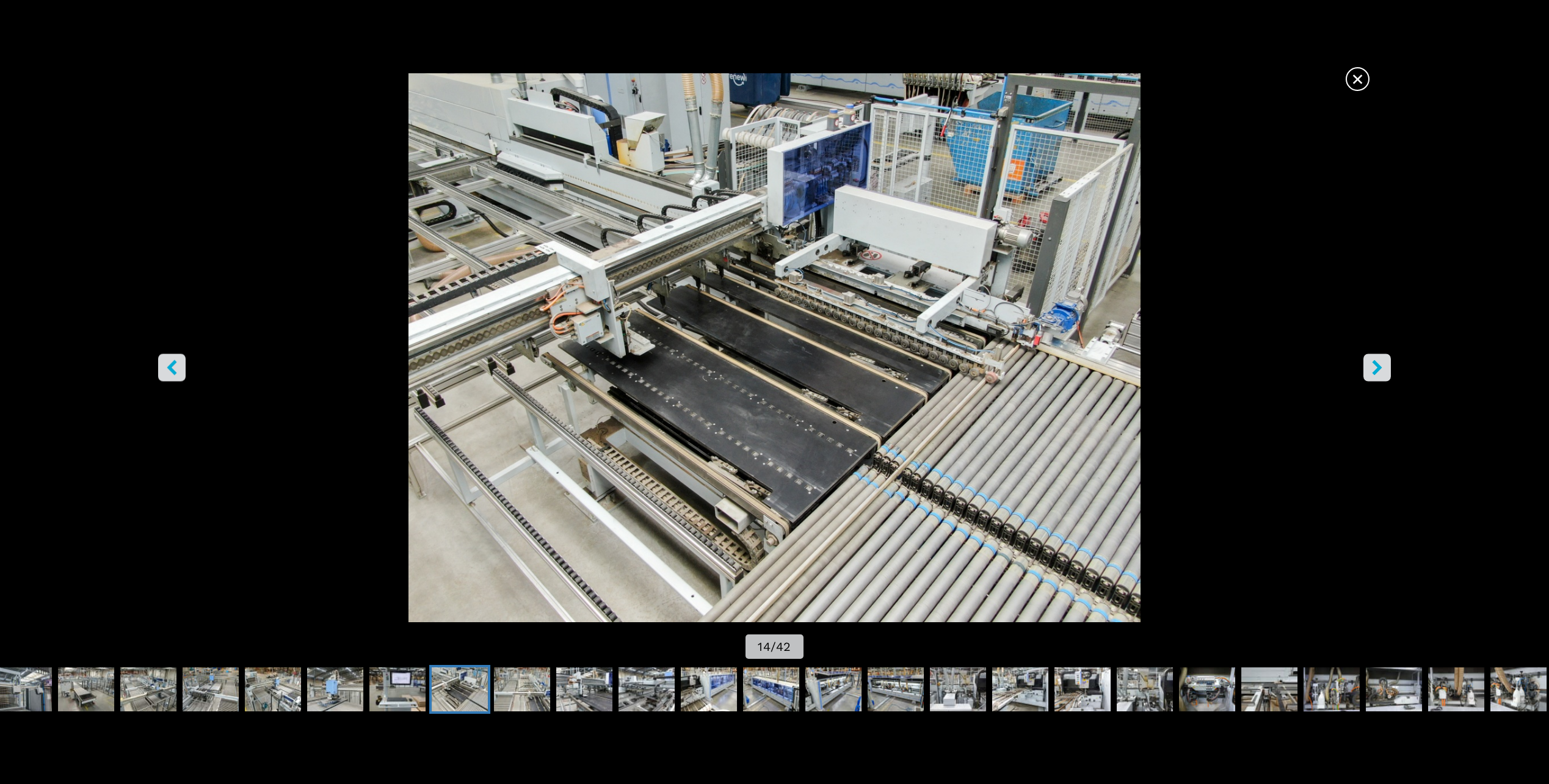
click at [1359, 75] on span "×" at bounding box center [1357, 77] width 22 height 22
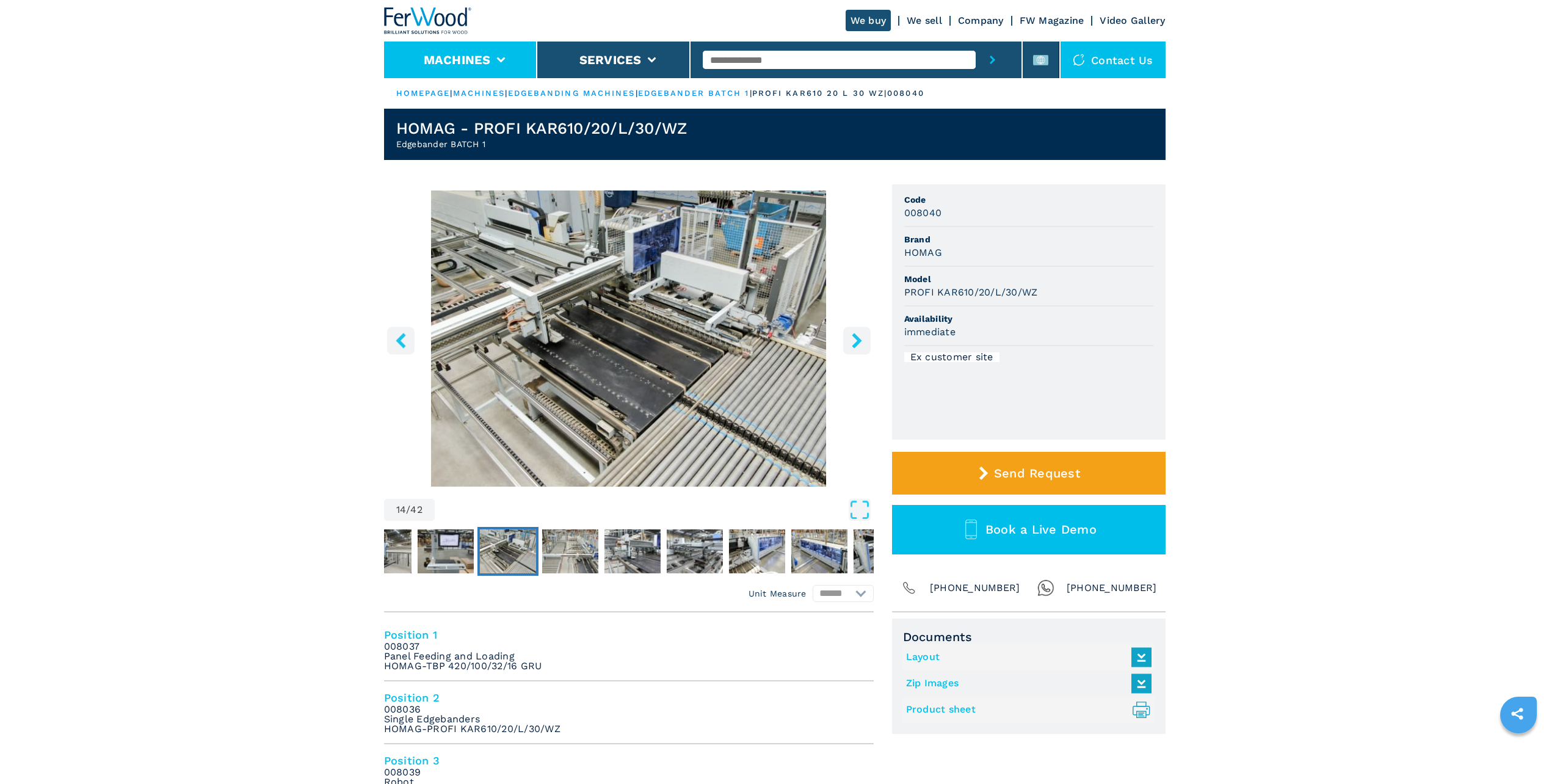
click at [457, 52] on li "Machines" at bounding box center [461, 60] width 154 height 37
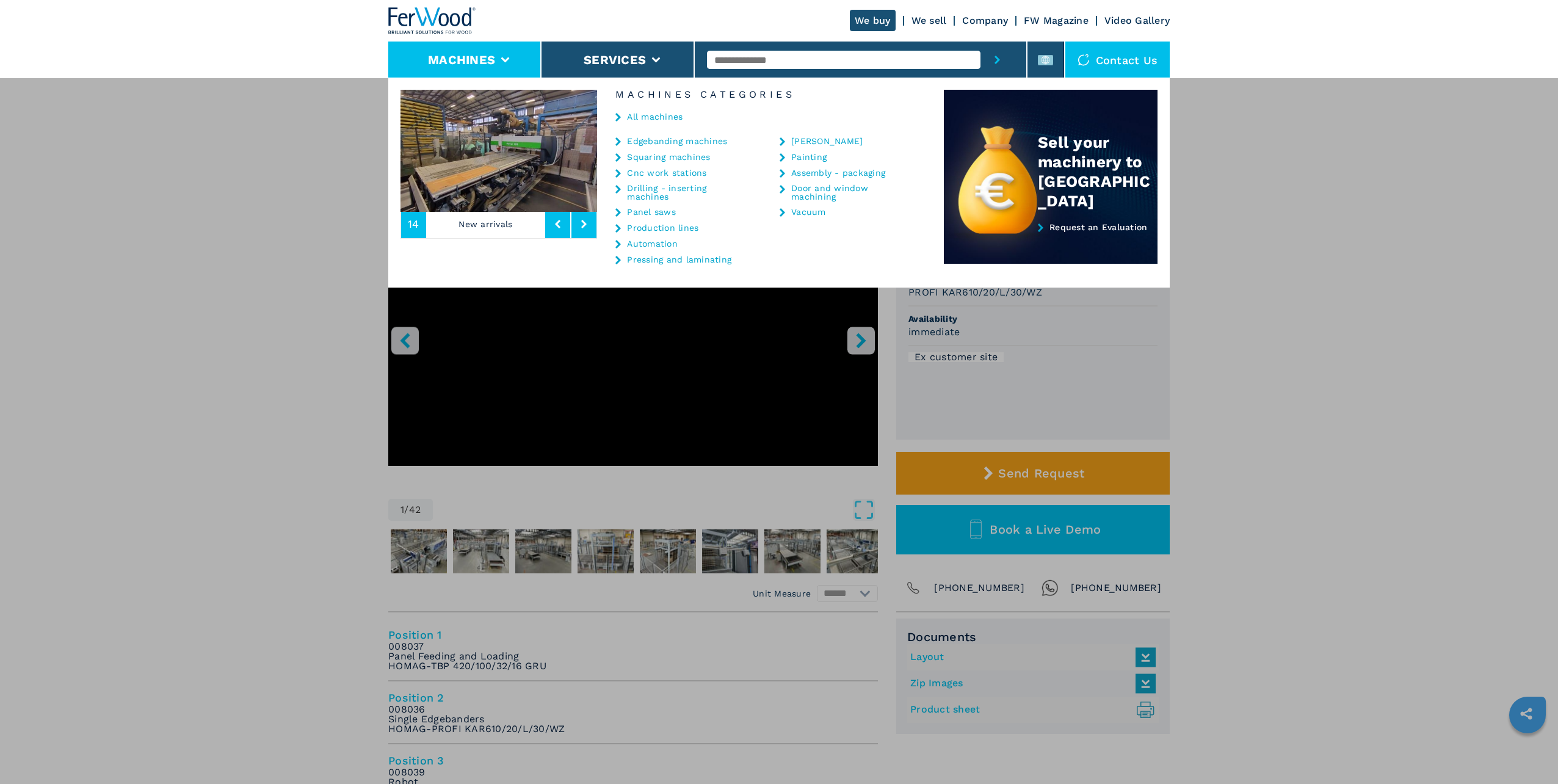
click at [650, 117] on link "All machines" at bounding box center [655, 116] width 56 height 8
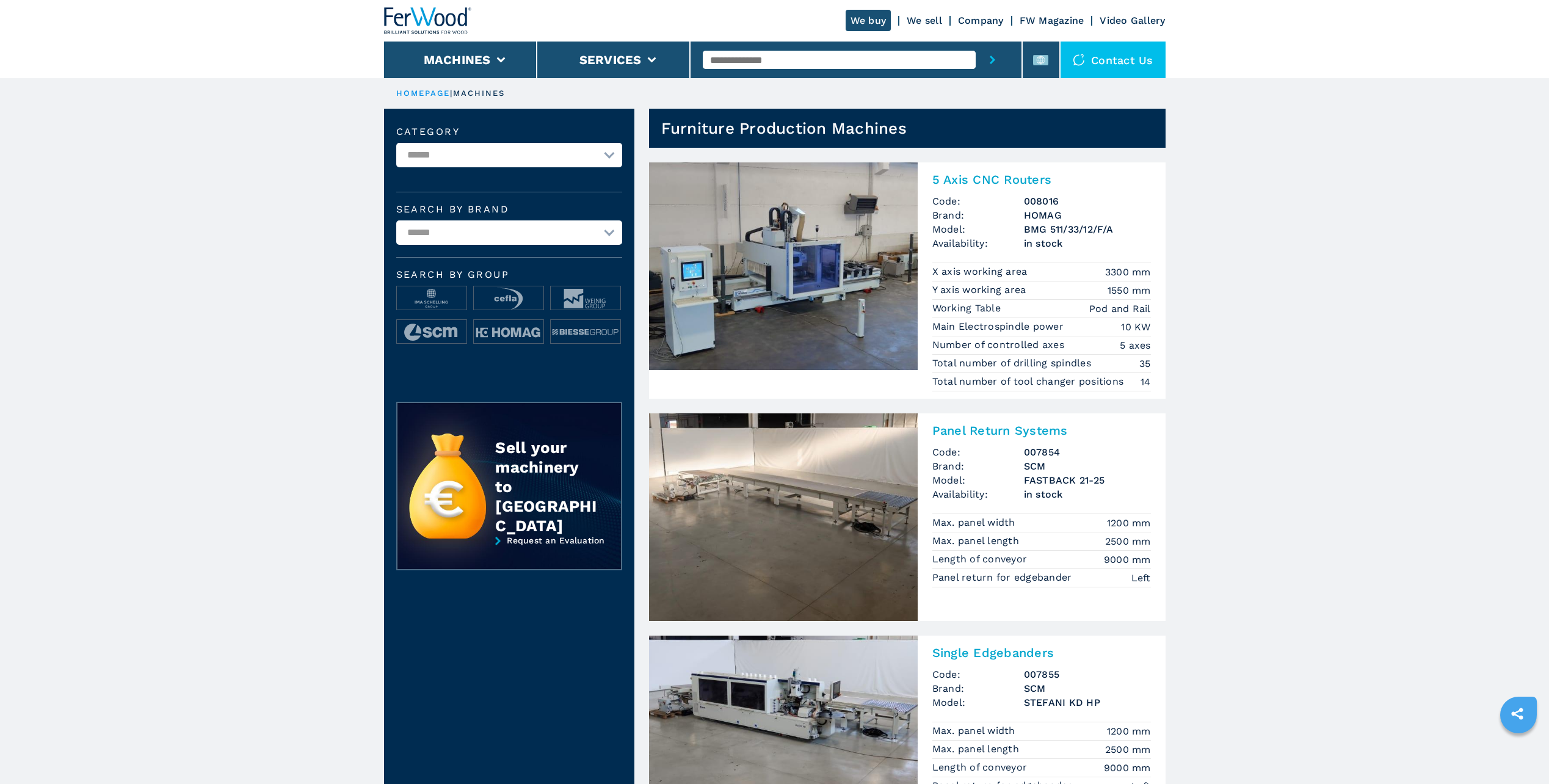
click at [794, 260] on img at bounding box center [783, 266] width 269 height 208
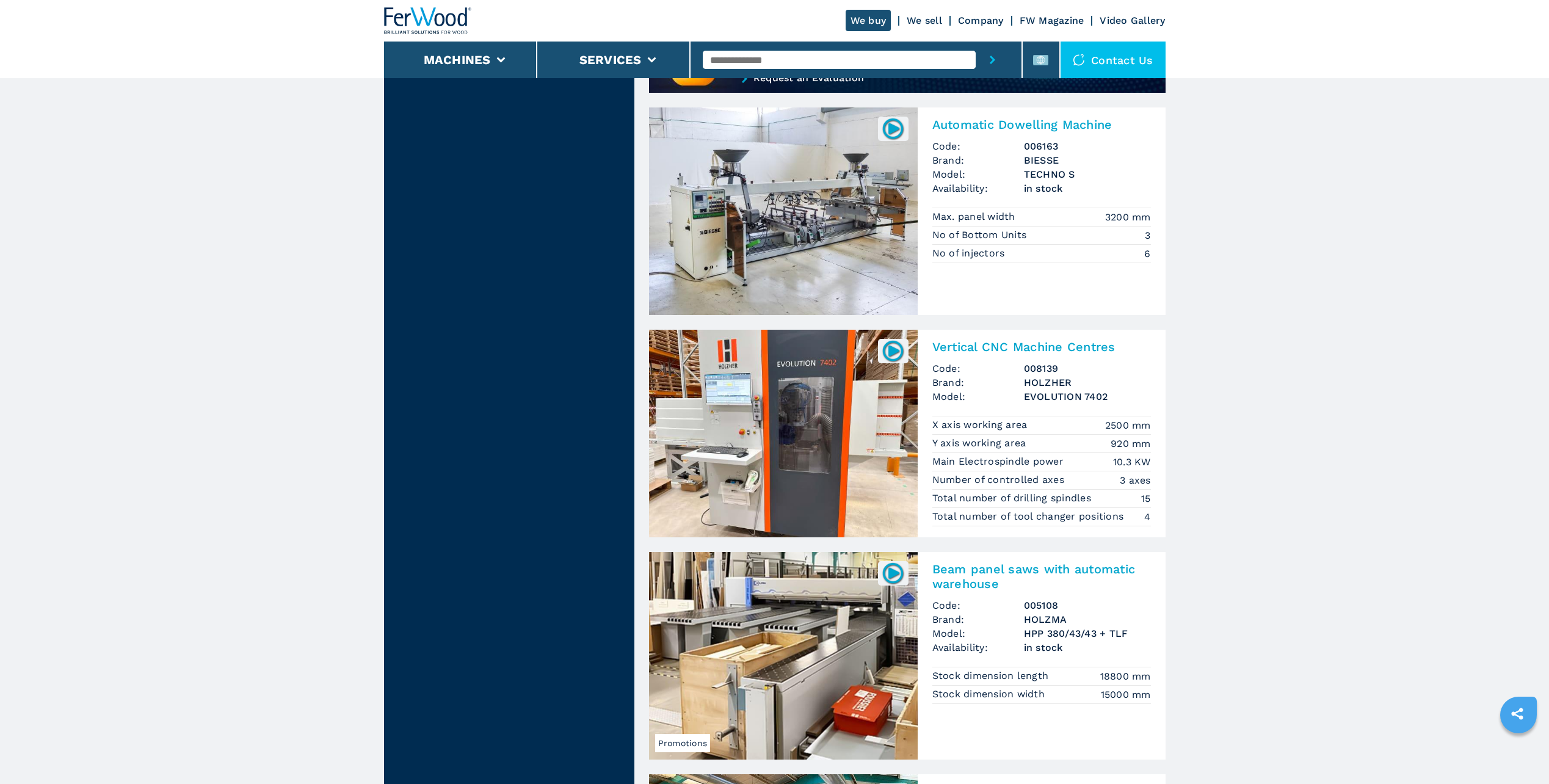
scroll to position [1160, 0]
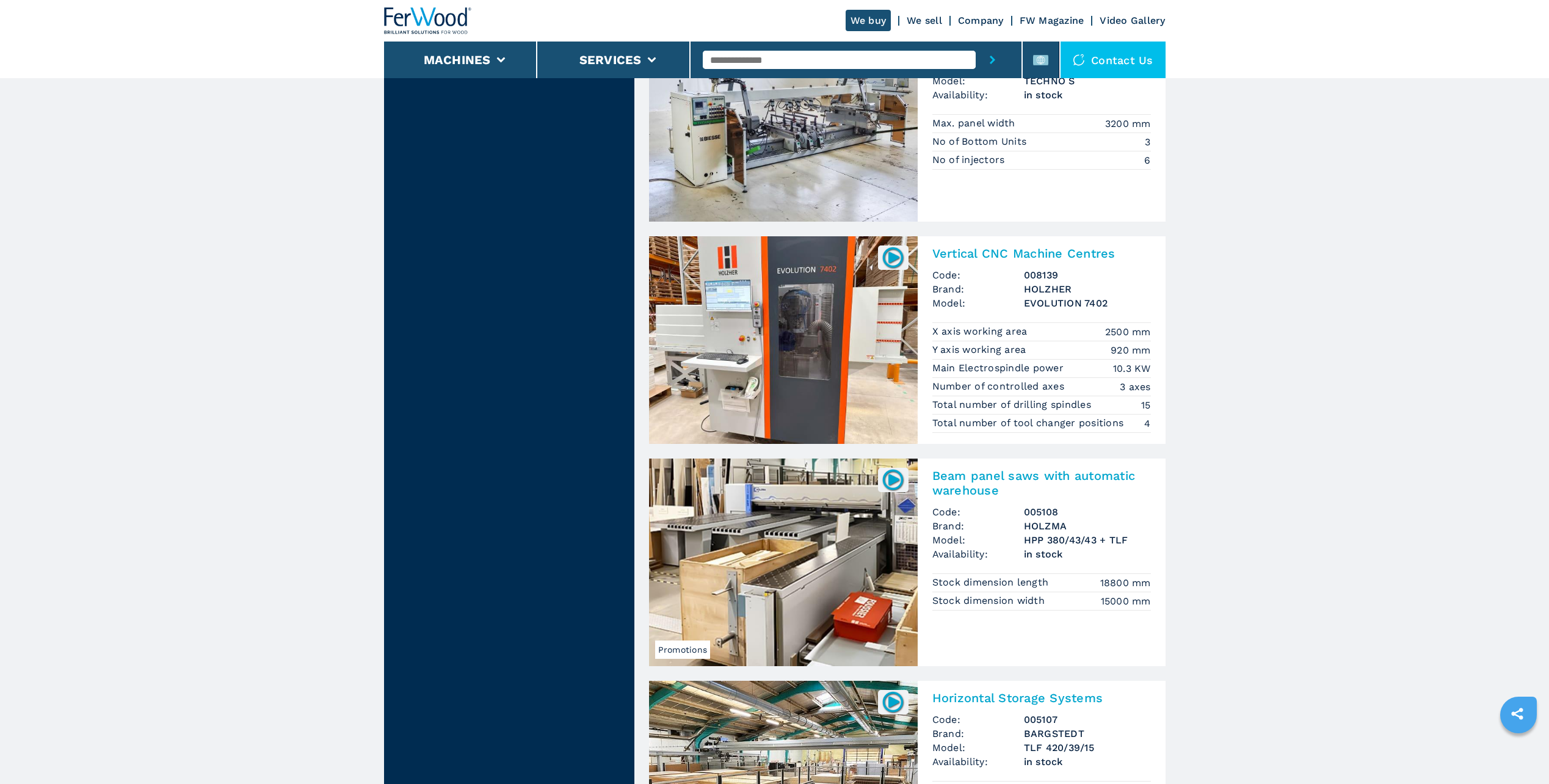
click at [775, 532] on img at bounding box center [783, 562] width 269 height 208
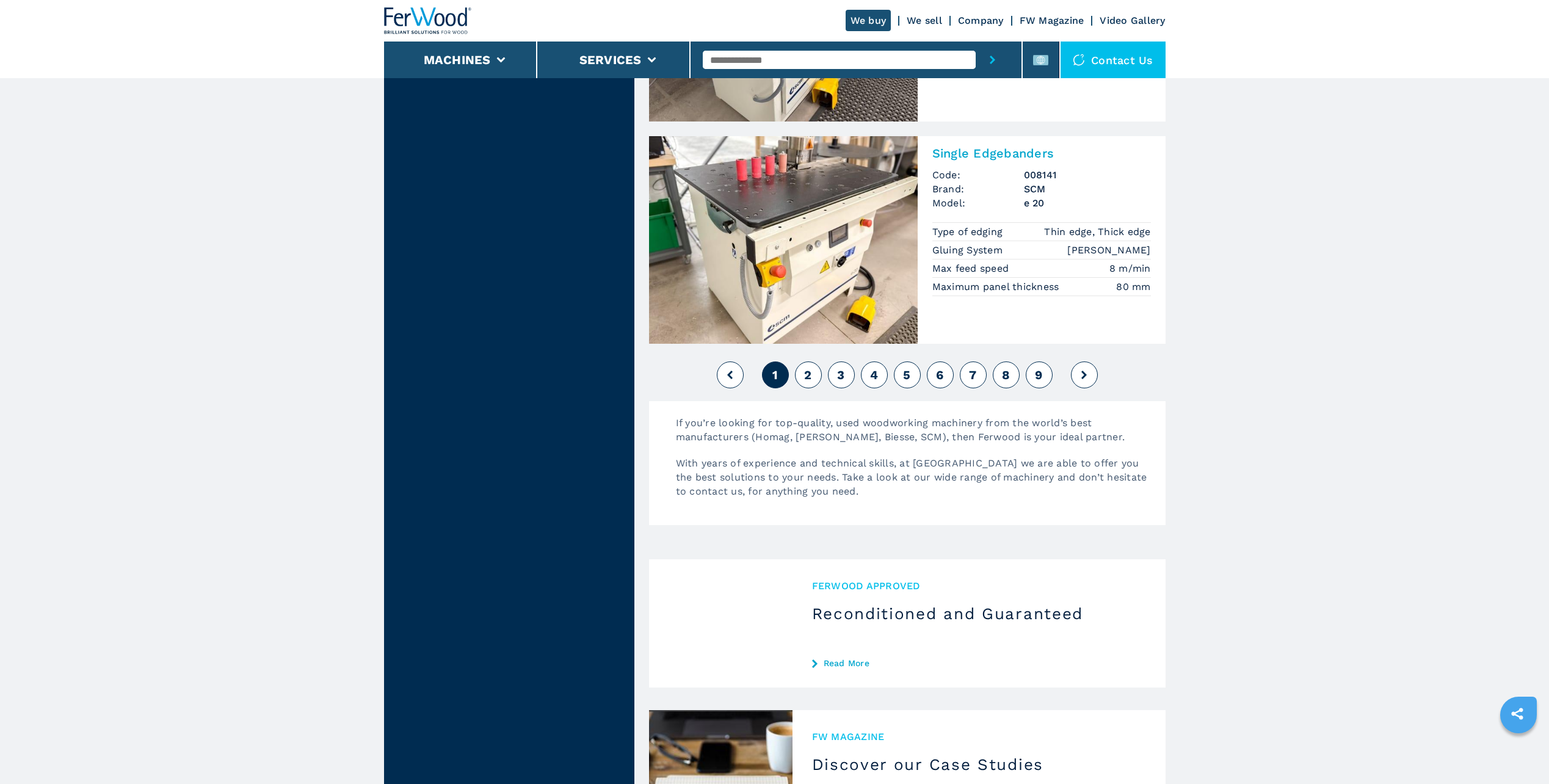
scroll to position [2747, 0]
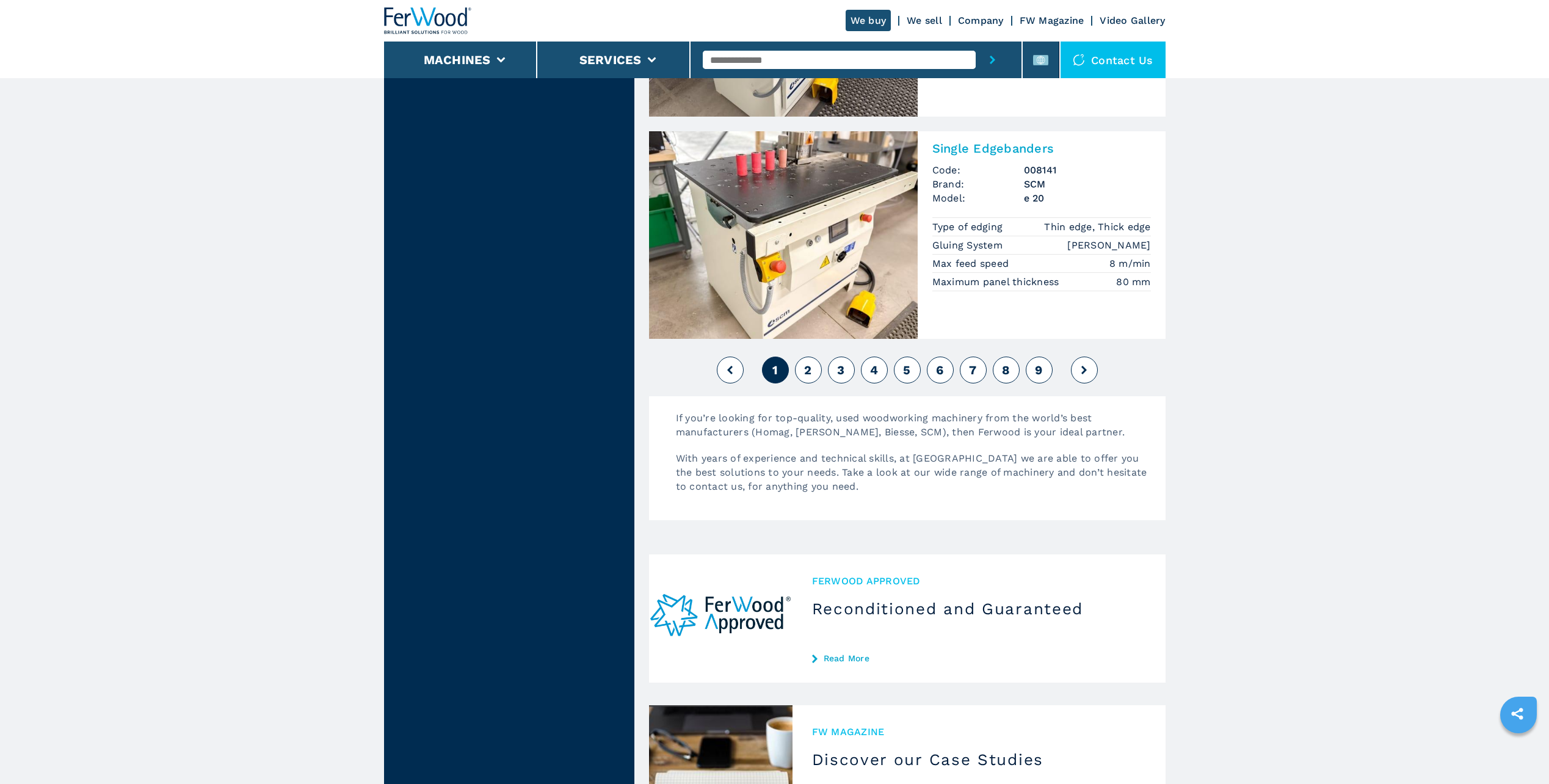
click at [813, 370] on button "2" at bounding box center [808, 370] width 27 height 27
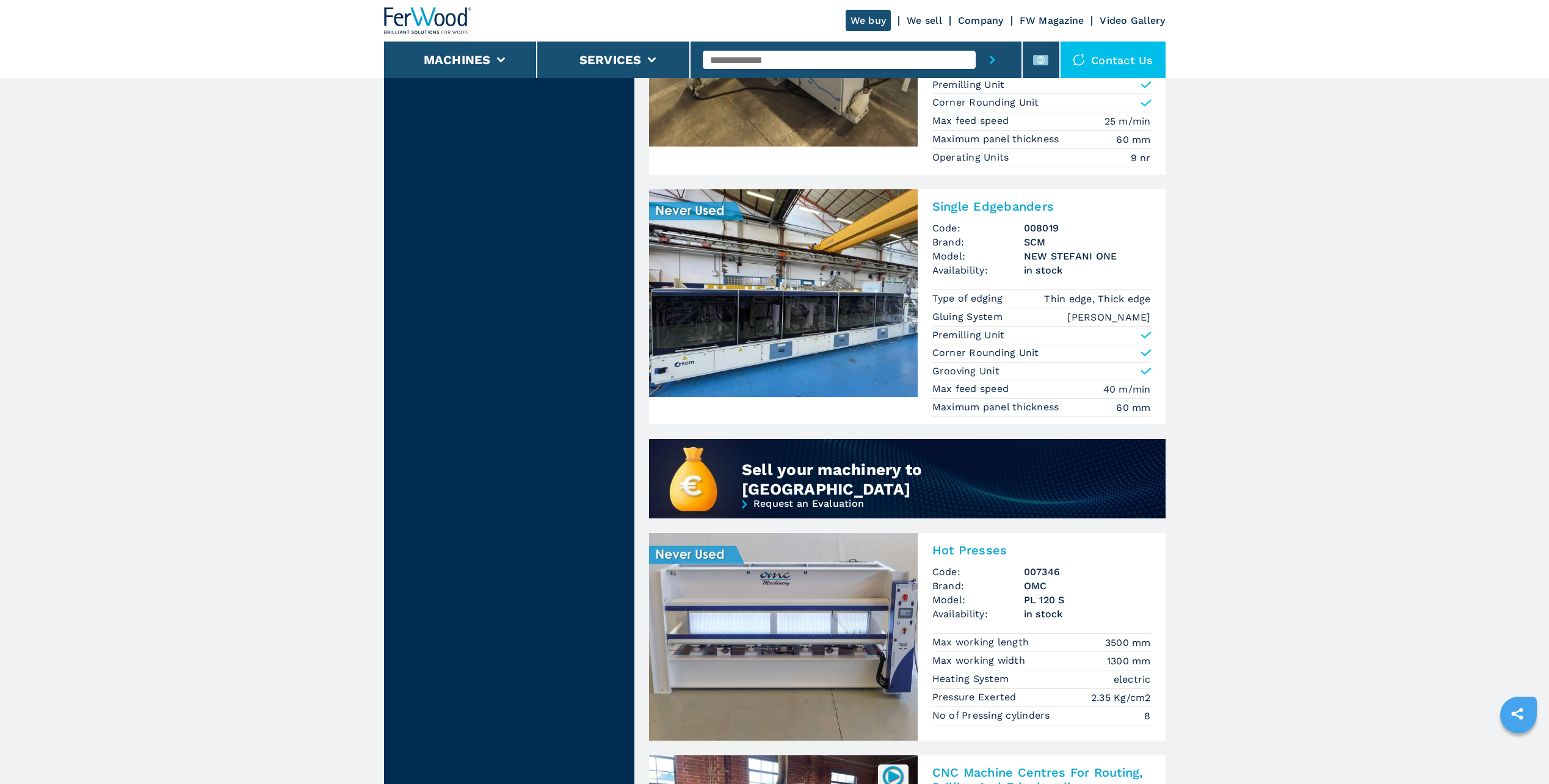
scroll to position [672, 0]
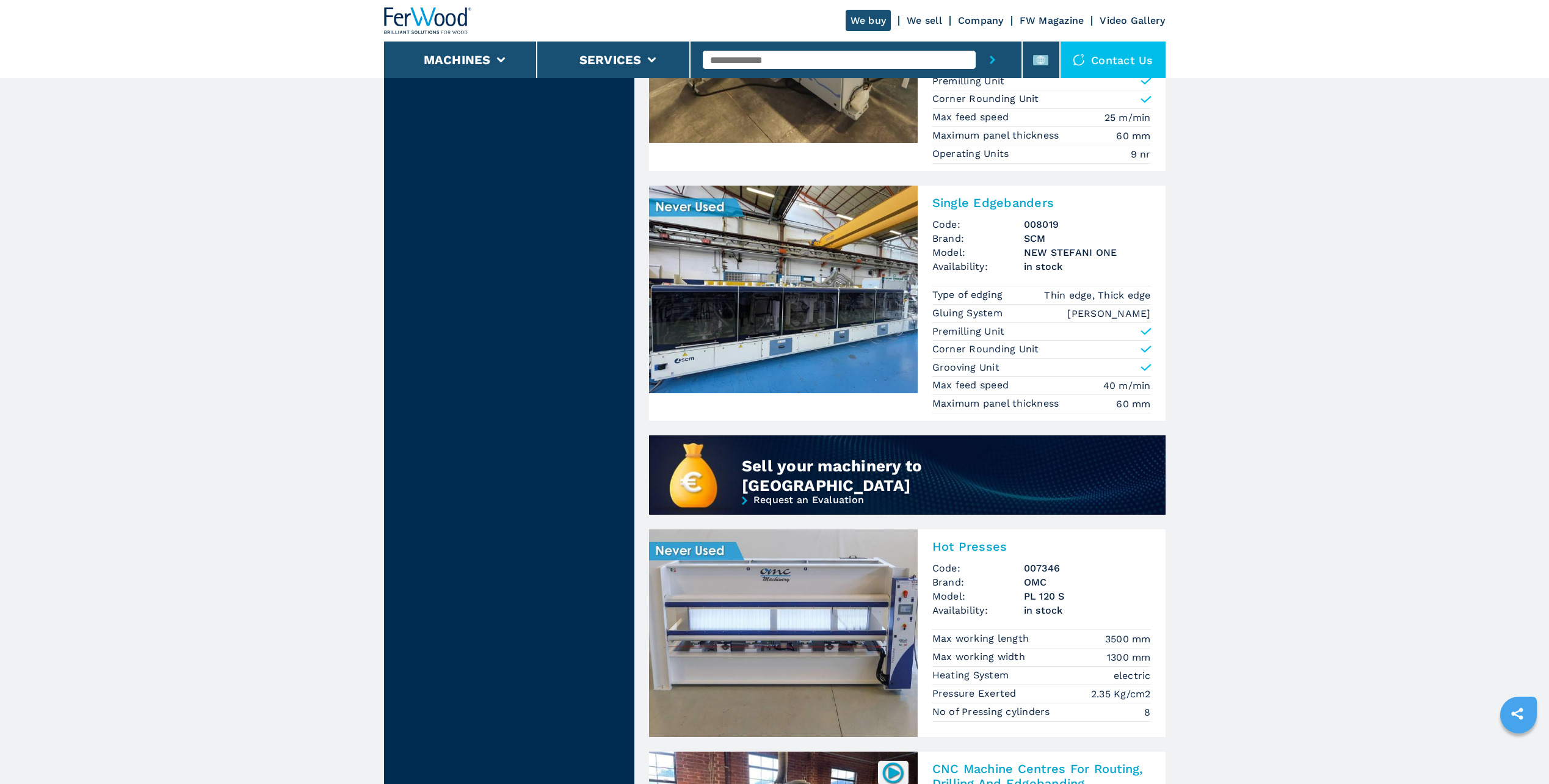
click at [778, 322] on img at bounding box center [783, 289] width 269 height 208
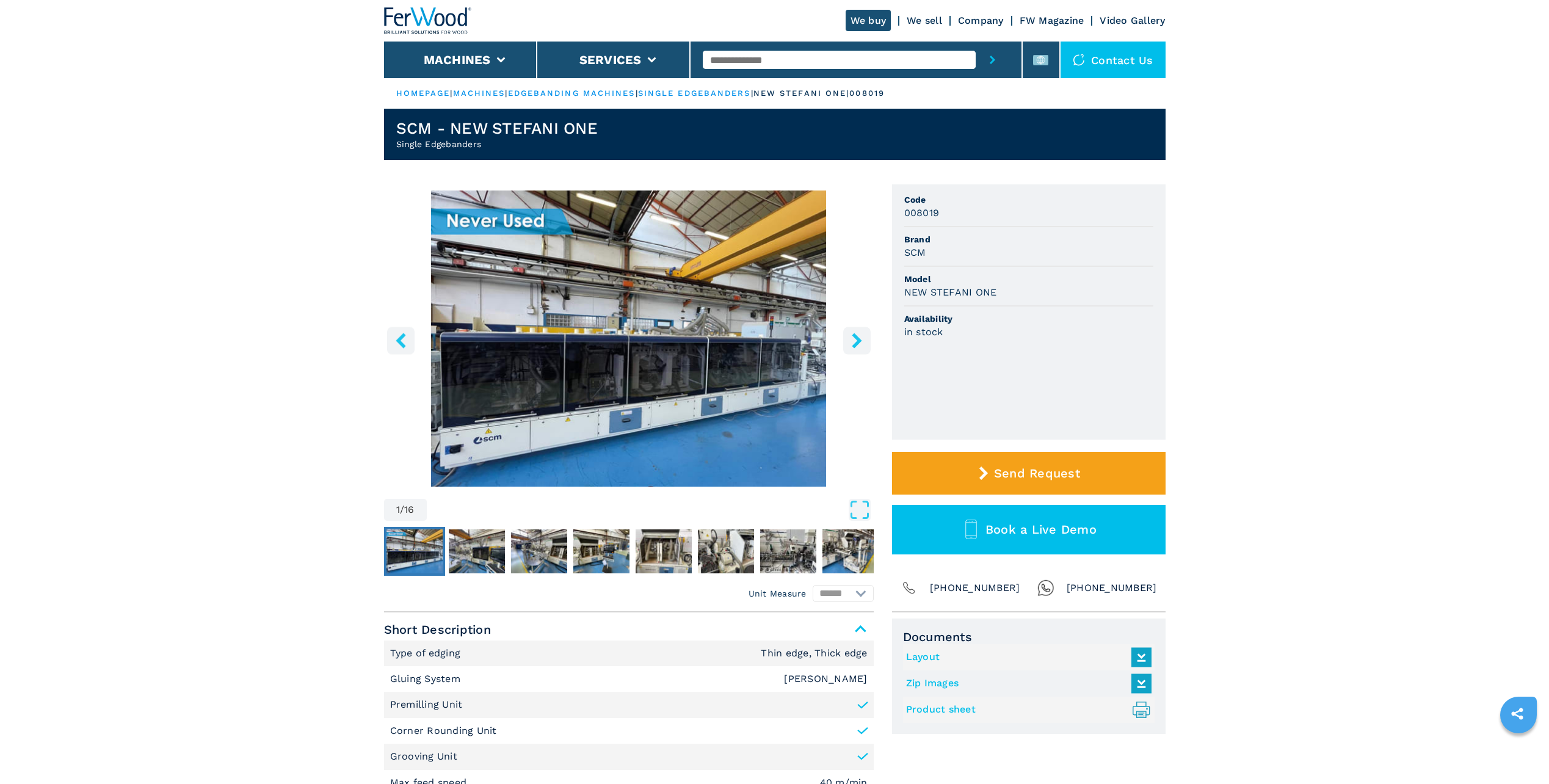
click at [691, 345] on img "Go to Slide 1" at bounding box center [629, 338] width 490 height 296
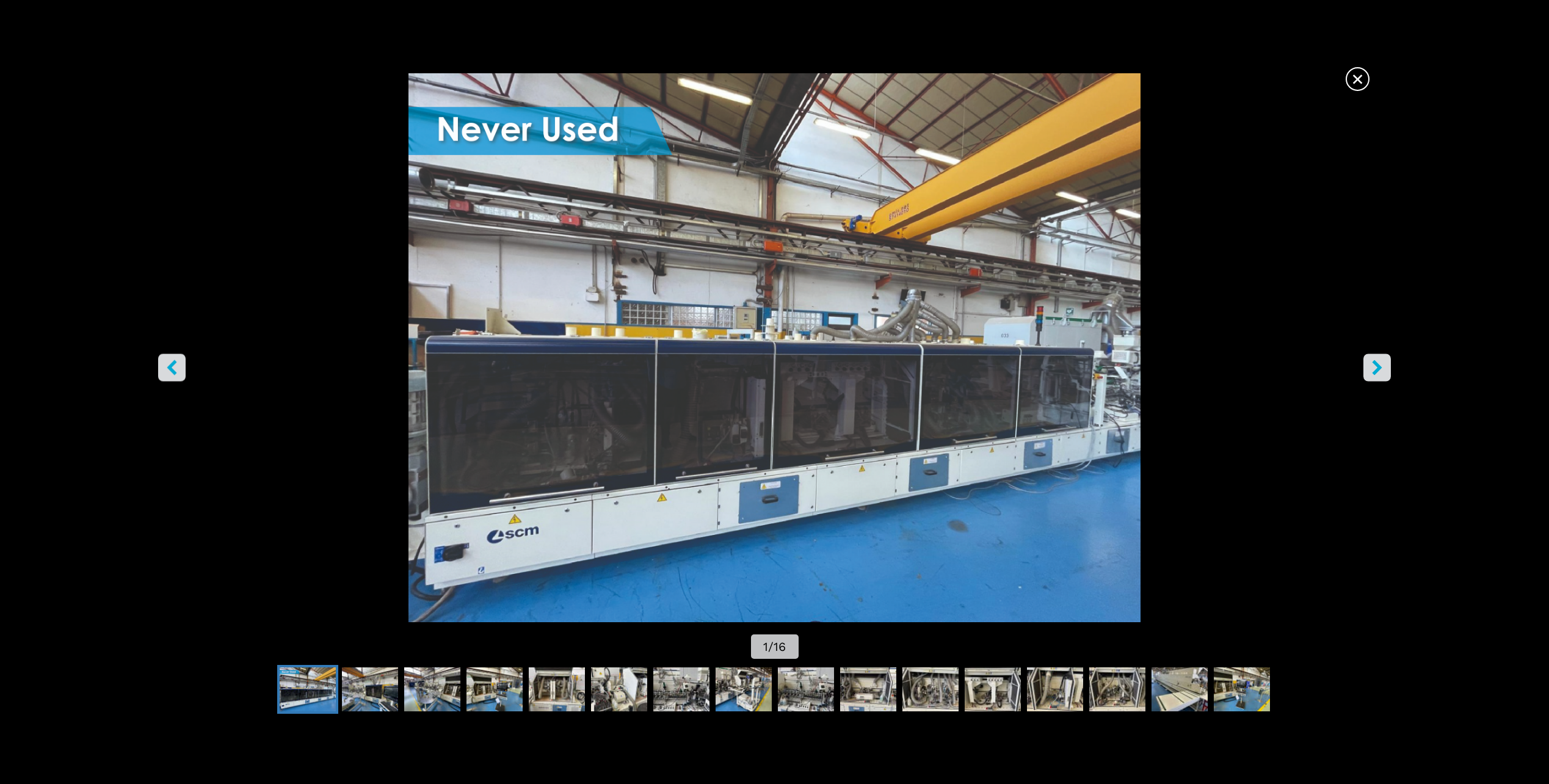
click at [1379, 368] on icon "right-button" at bounding box center [1377, 368] width 10 height 15
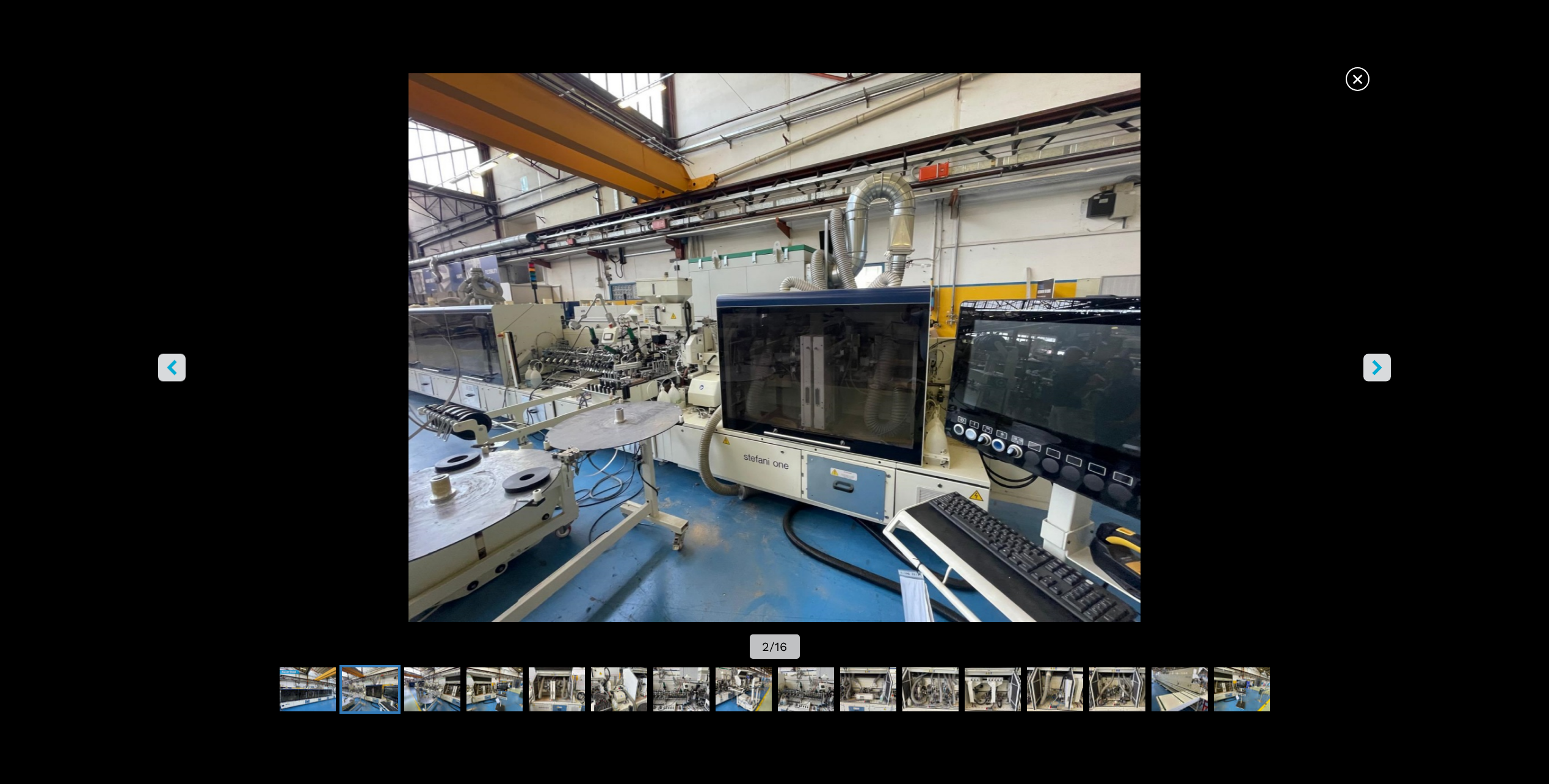
click at [1379, 368] on icon "right-button" at bounding box center [1377, 368] width 10 height 15
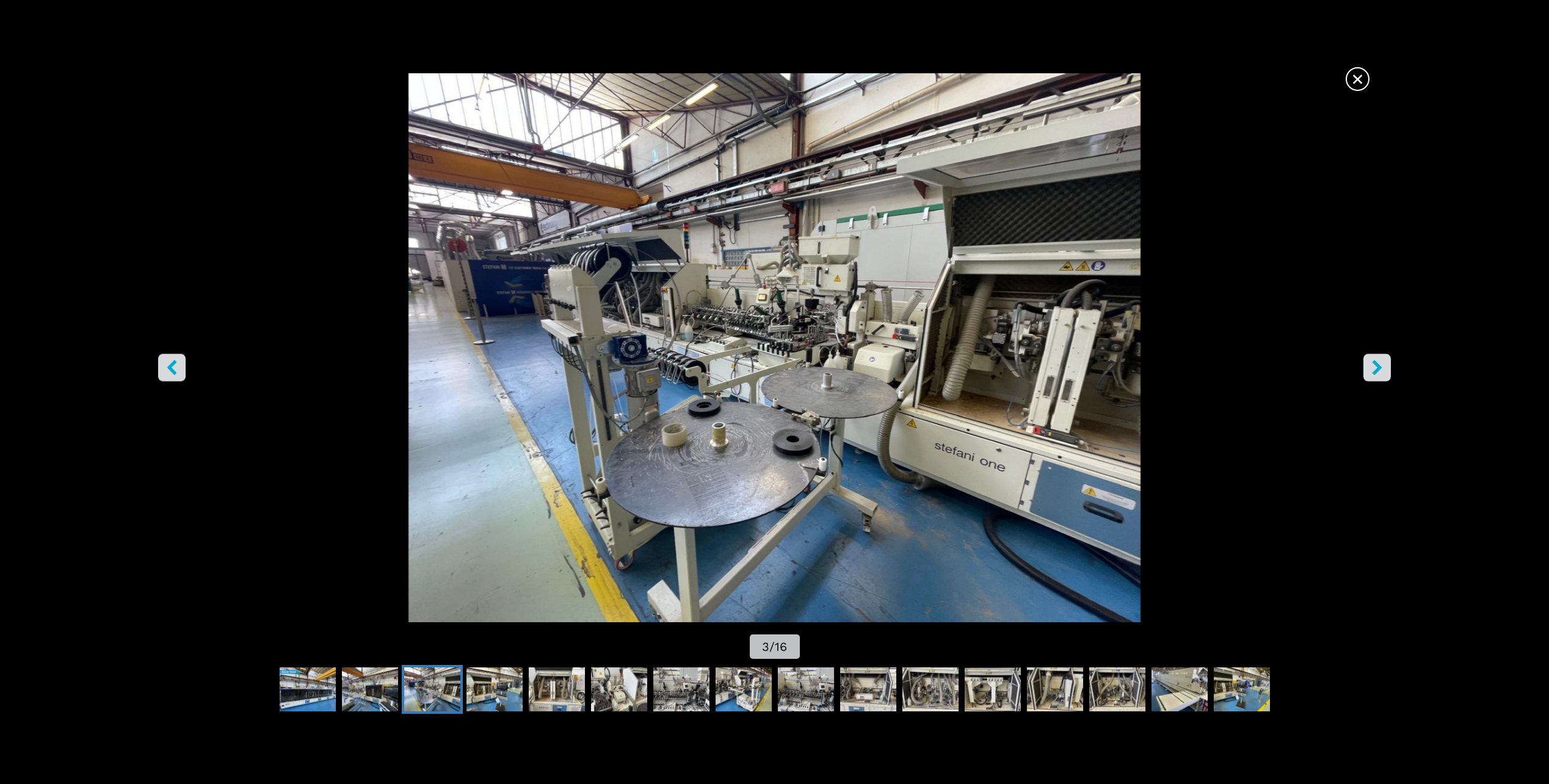
click at [1379, 368] on icon "right-button" at bounding box center [1377, 368] width 10 height 15
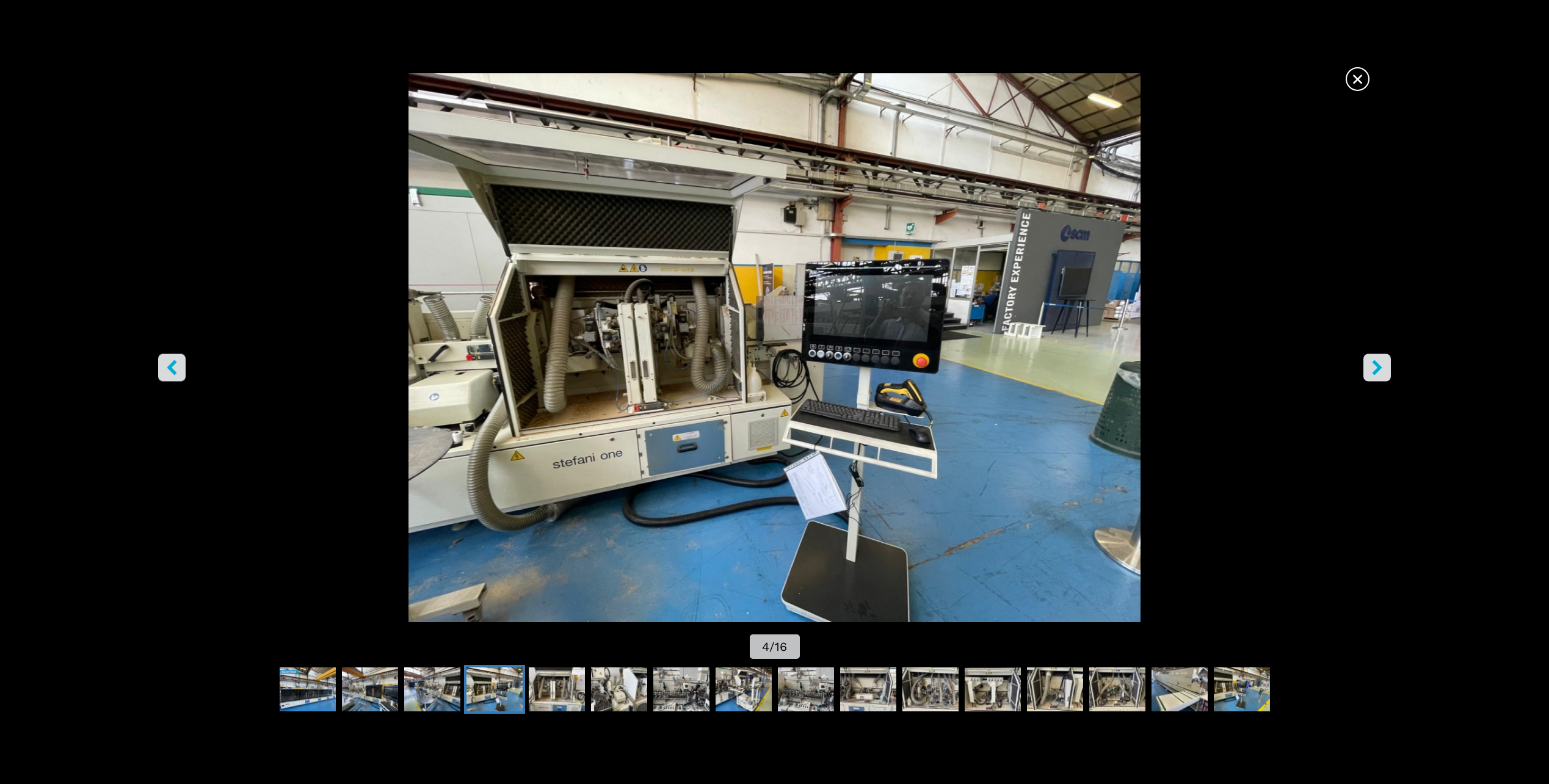
click at [1379, 368] on icon "right-button" at bounding box center [1377, 368] width 10 height 15
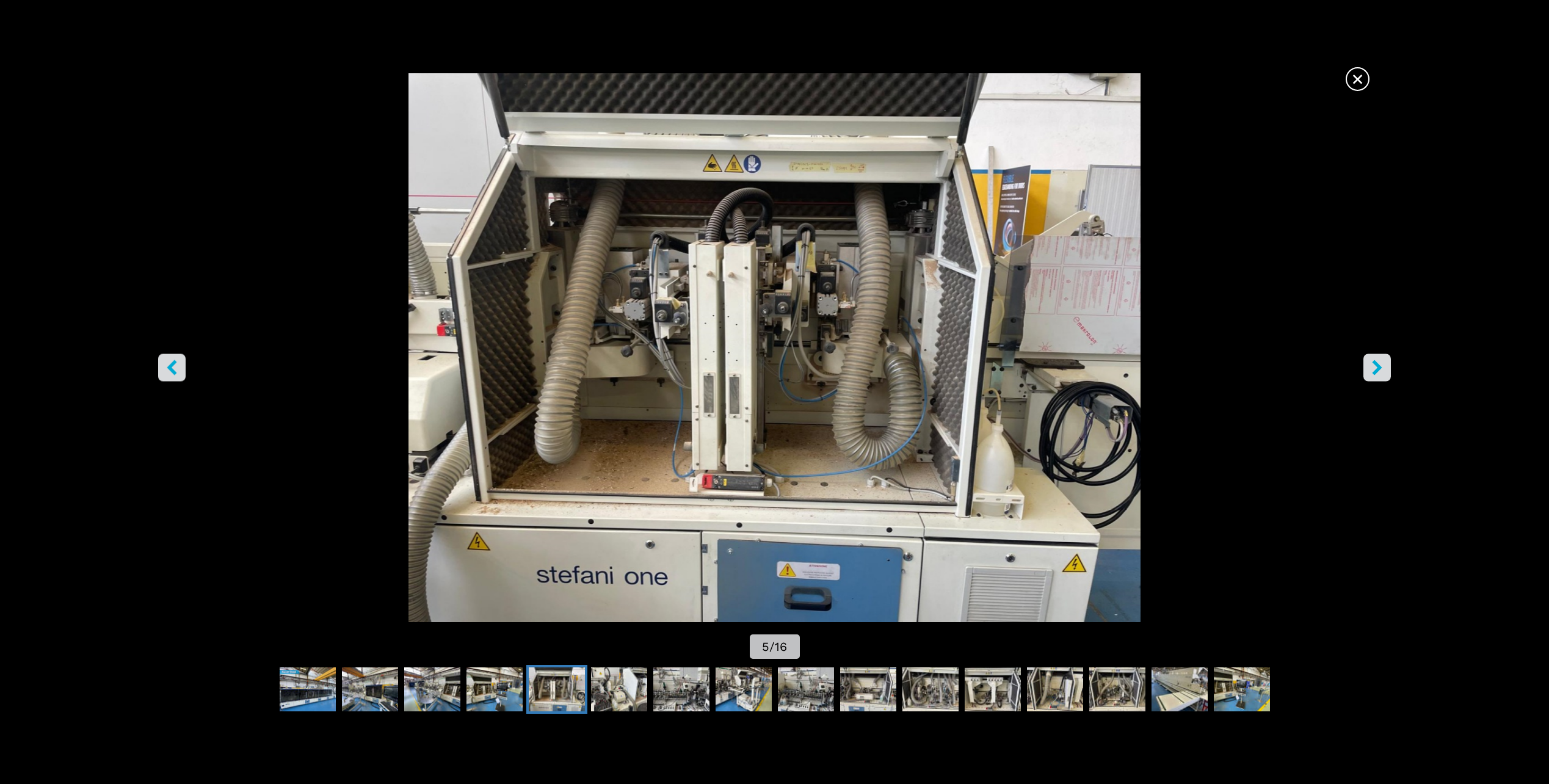
click at [1379, 368] on icon "right-button" at bounding box center [1377, 368] width 10 height 15
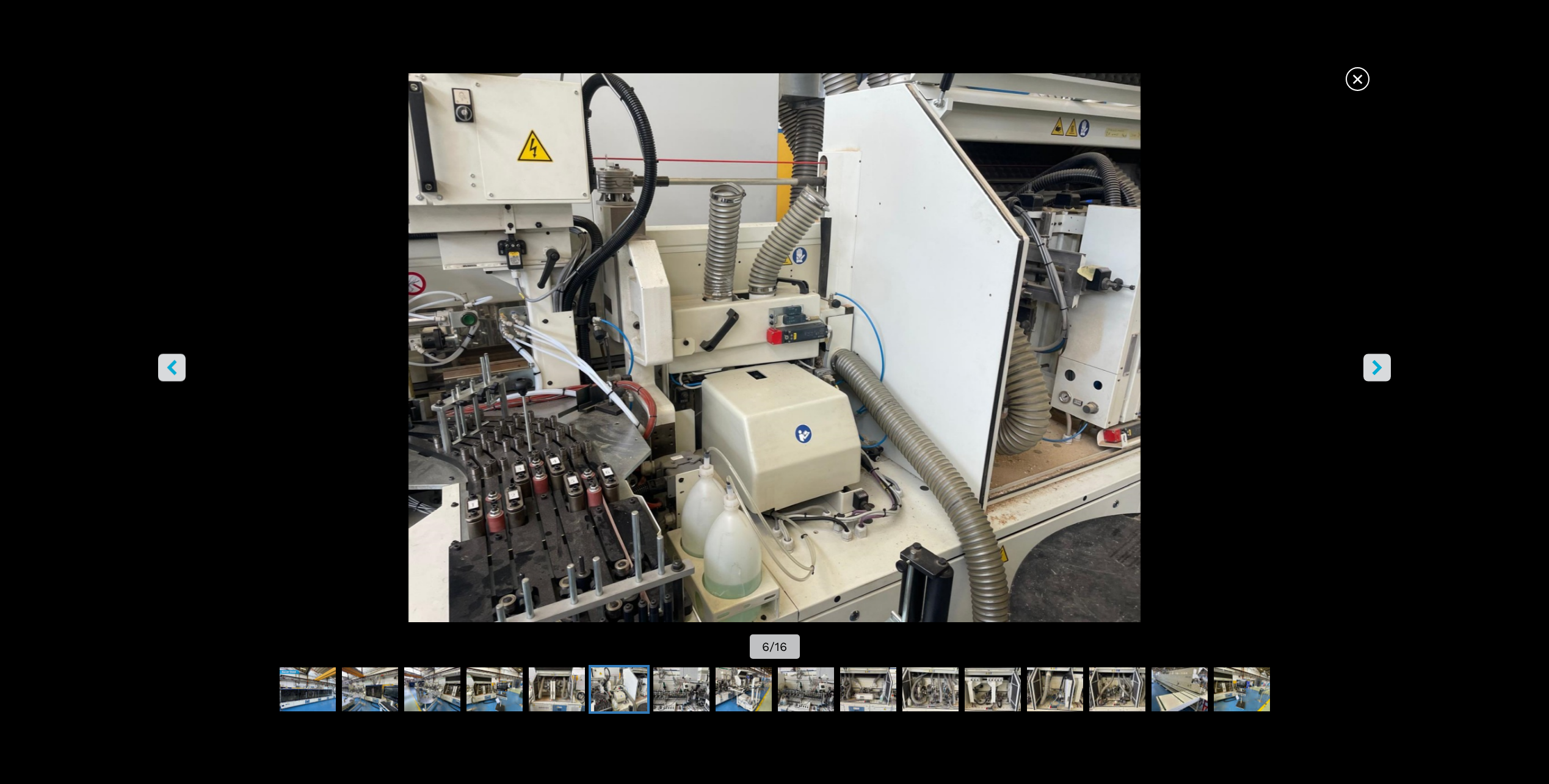
click at [1379, 368] on icon "right-button" at bounding box center [1377, 368] width 10 height 15
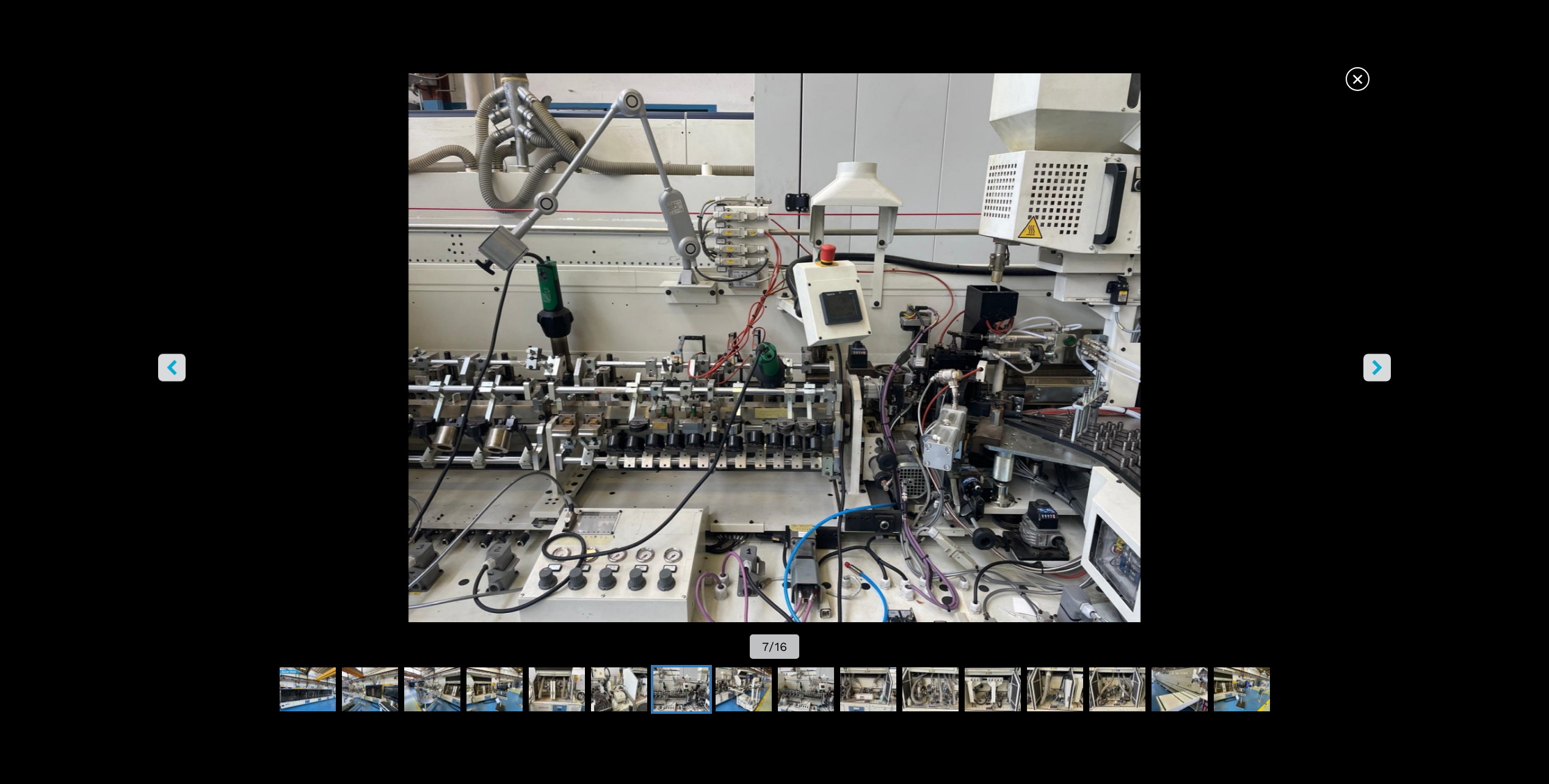
click at [1378, 357] on button "right-button" at bounding box center [1377, 368] width 27 height 27
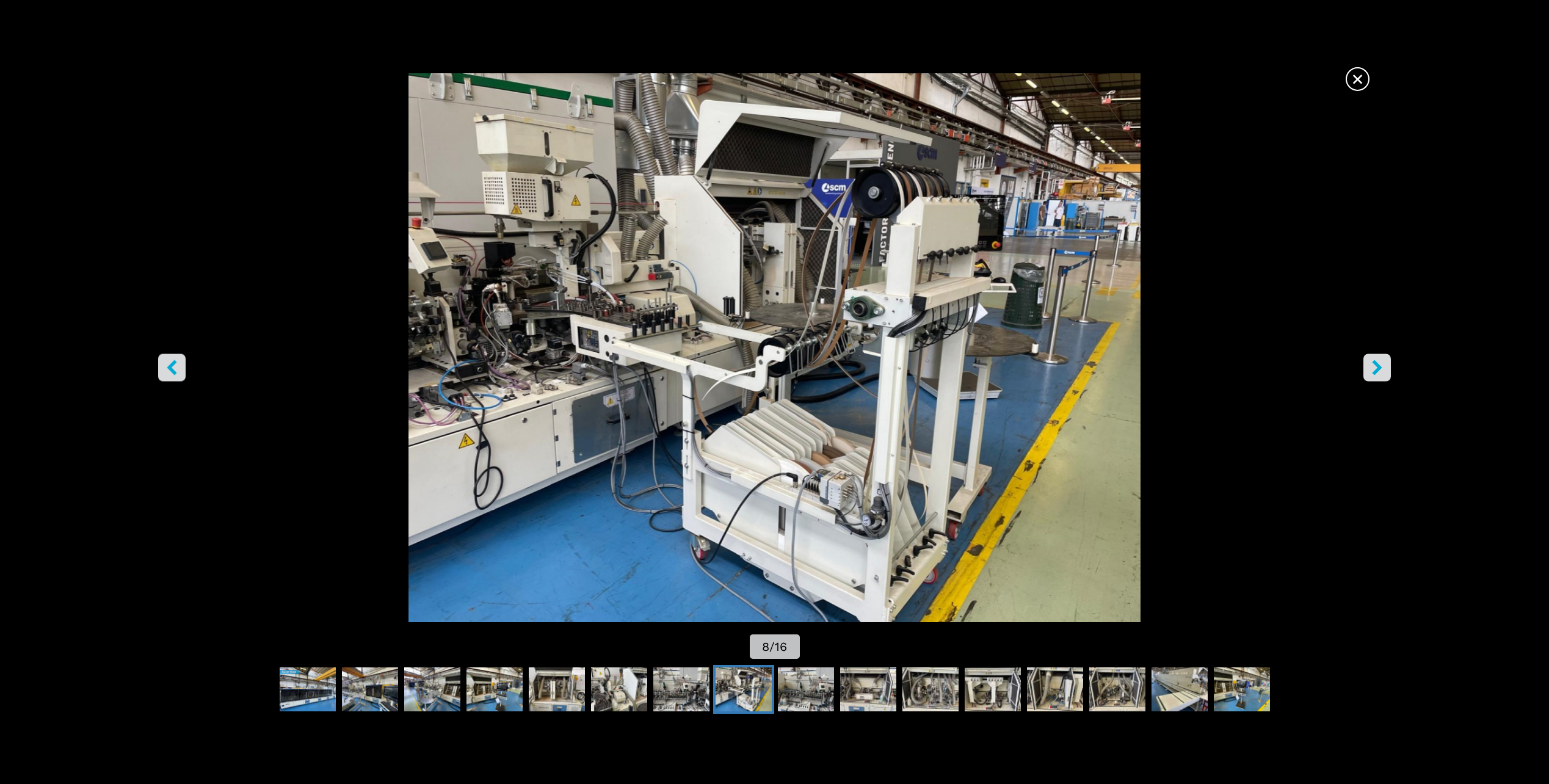
click at [1378, 357] on button "right-button" at bounding box center [1377, 368] width 27 height 27
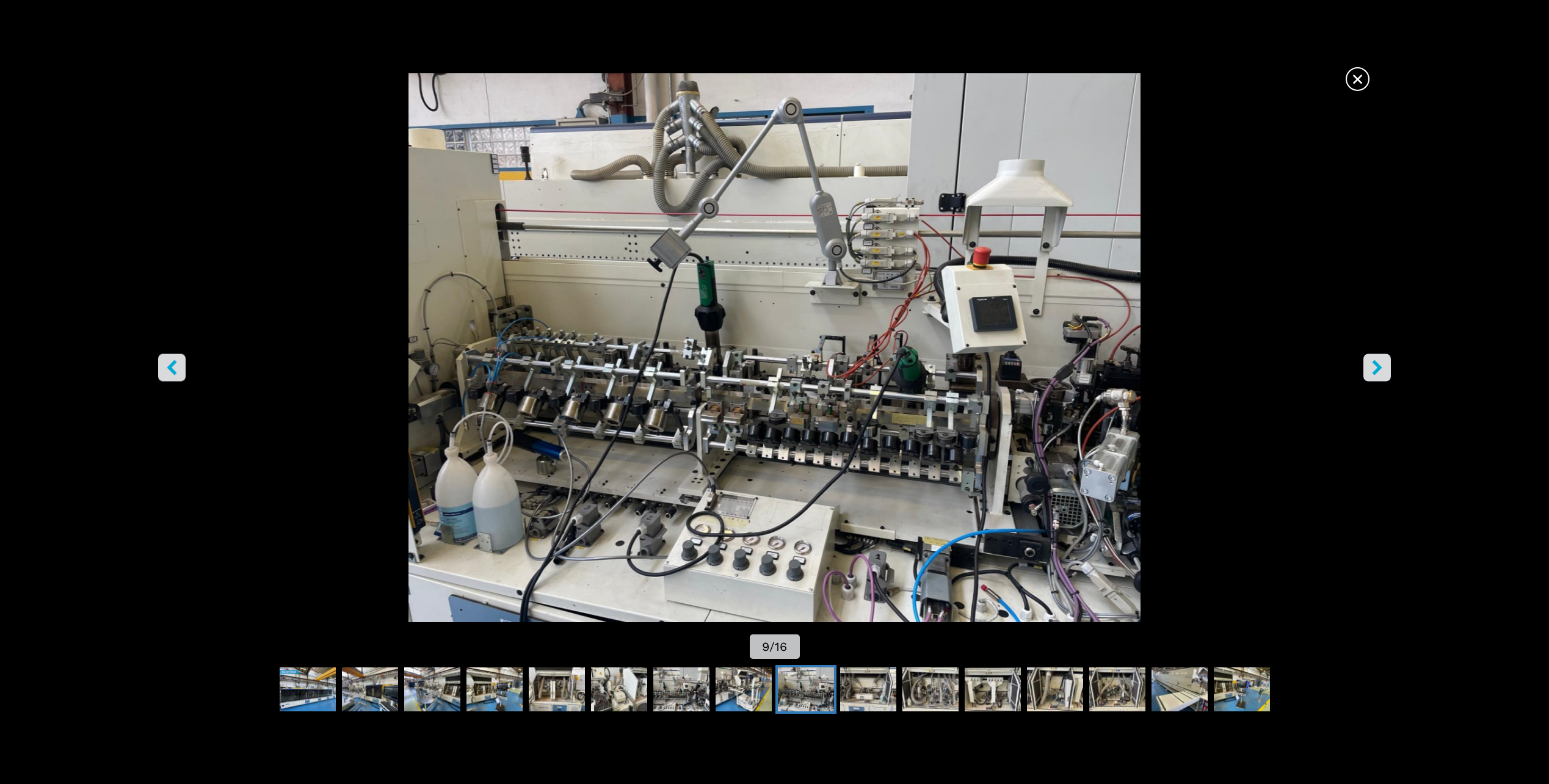
click at [1378, 357] on button "right-button" at bounding box center [1377, 368] width 27 height 27
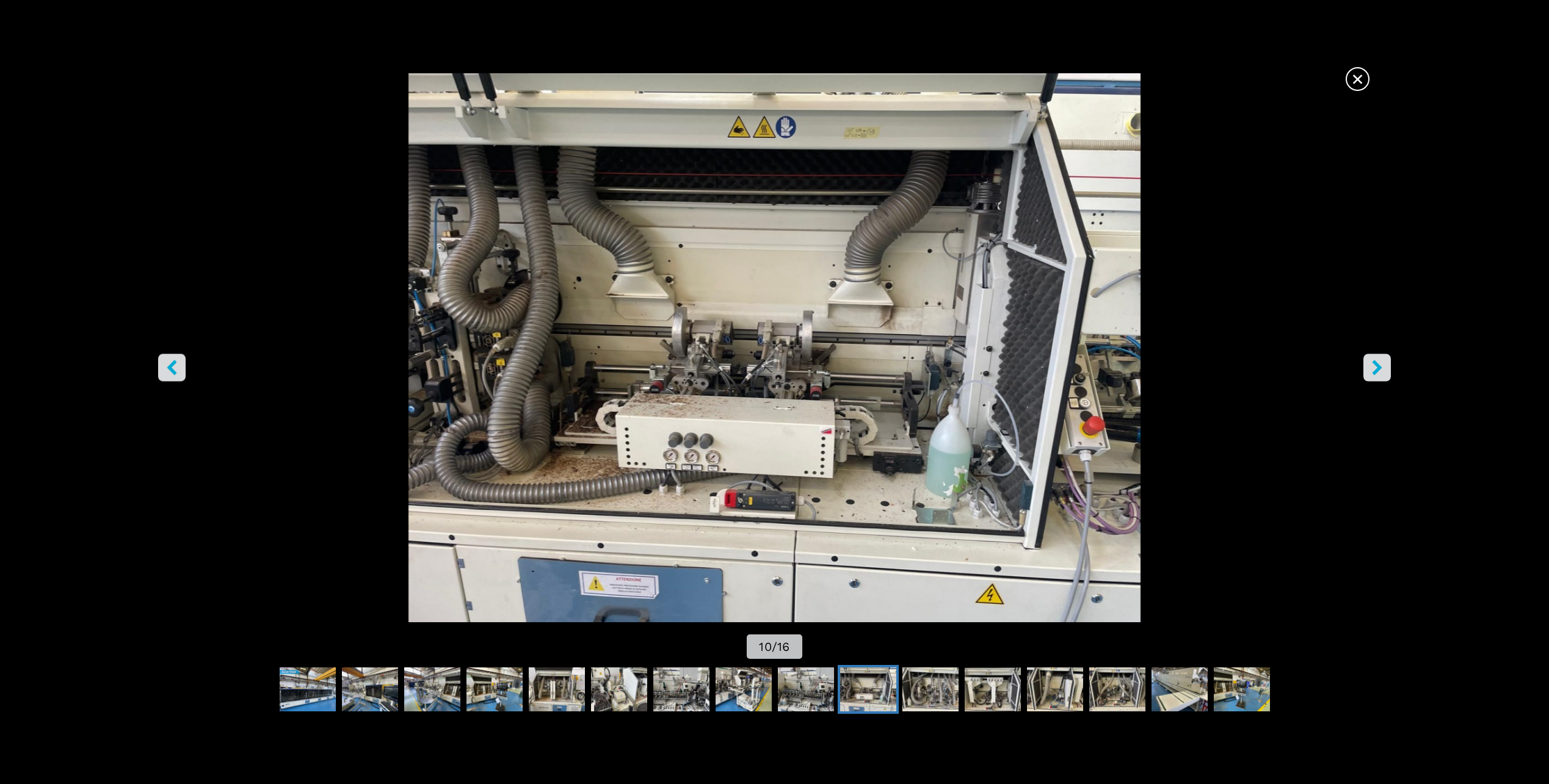
click at [1377, 362] on icon "right-button" at bounding box center [1377, 368] width 15 height 15
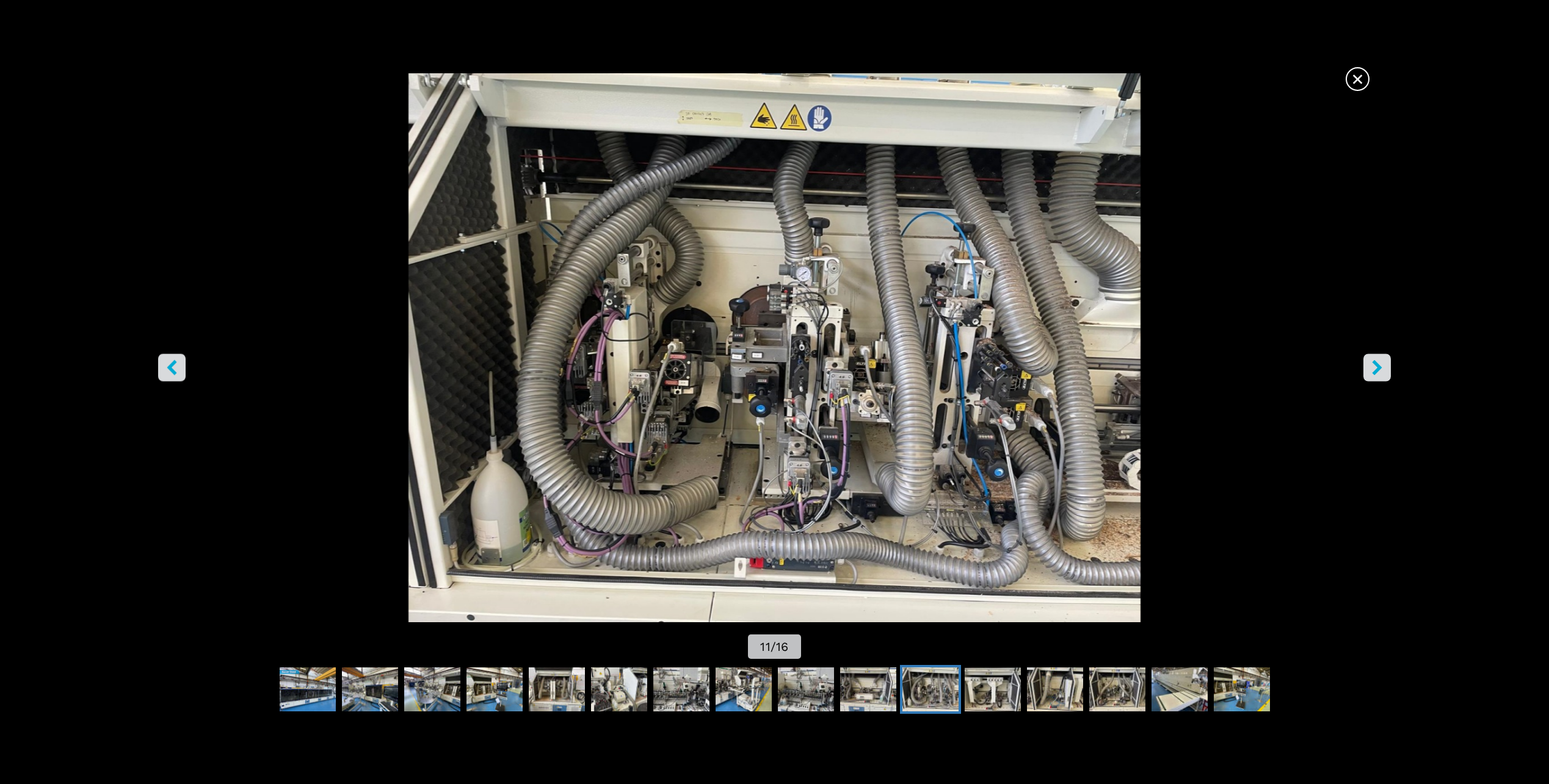
click at [1386, 366] on button "right-button" at bounding box center [1377, 368] width 27 height 27
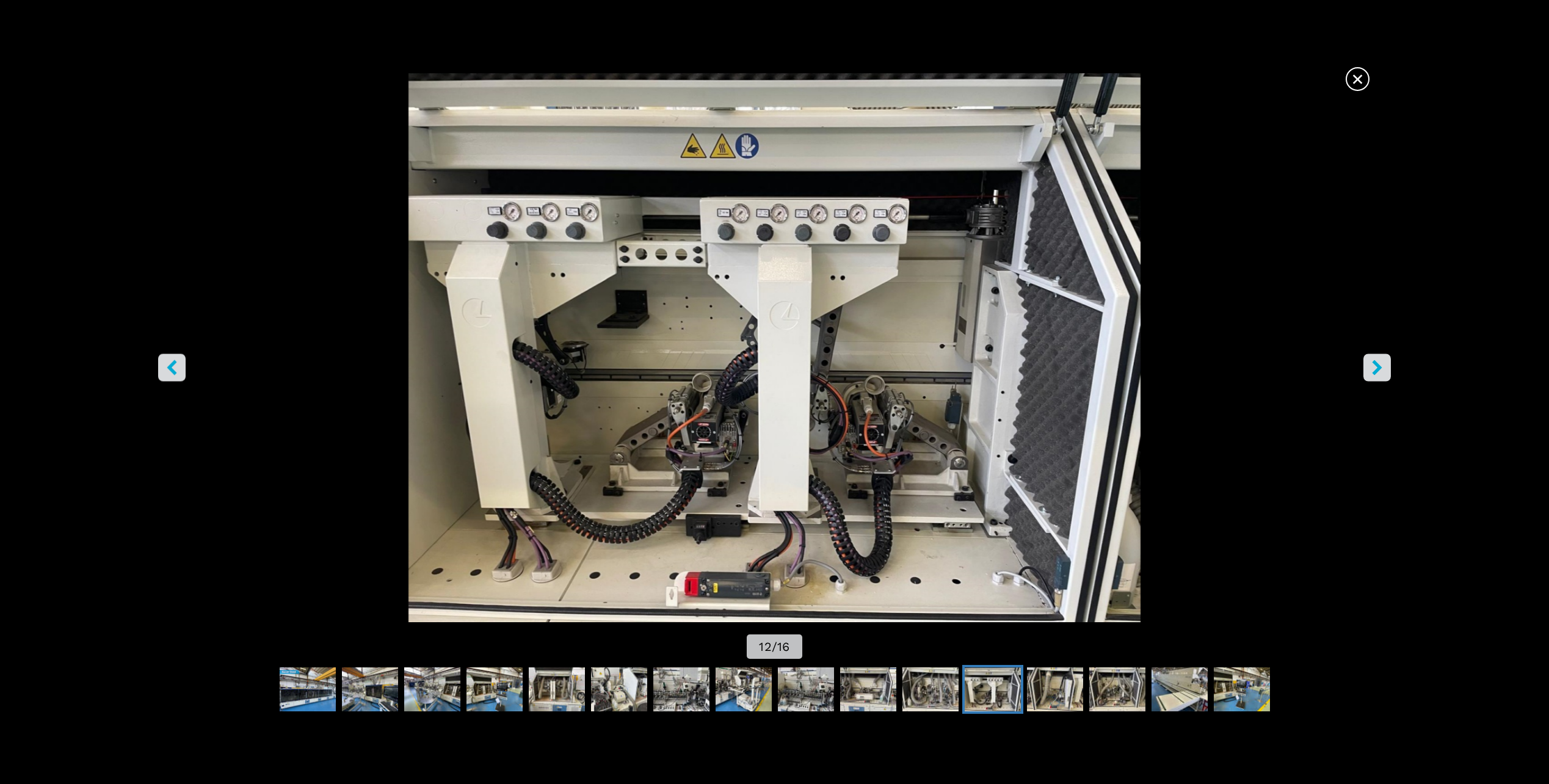
click at [1385, 363] on button "right-button" at bounding box center [1377, 368] width 27 height 27
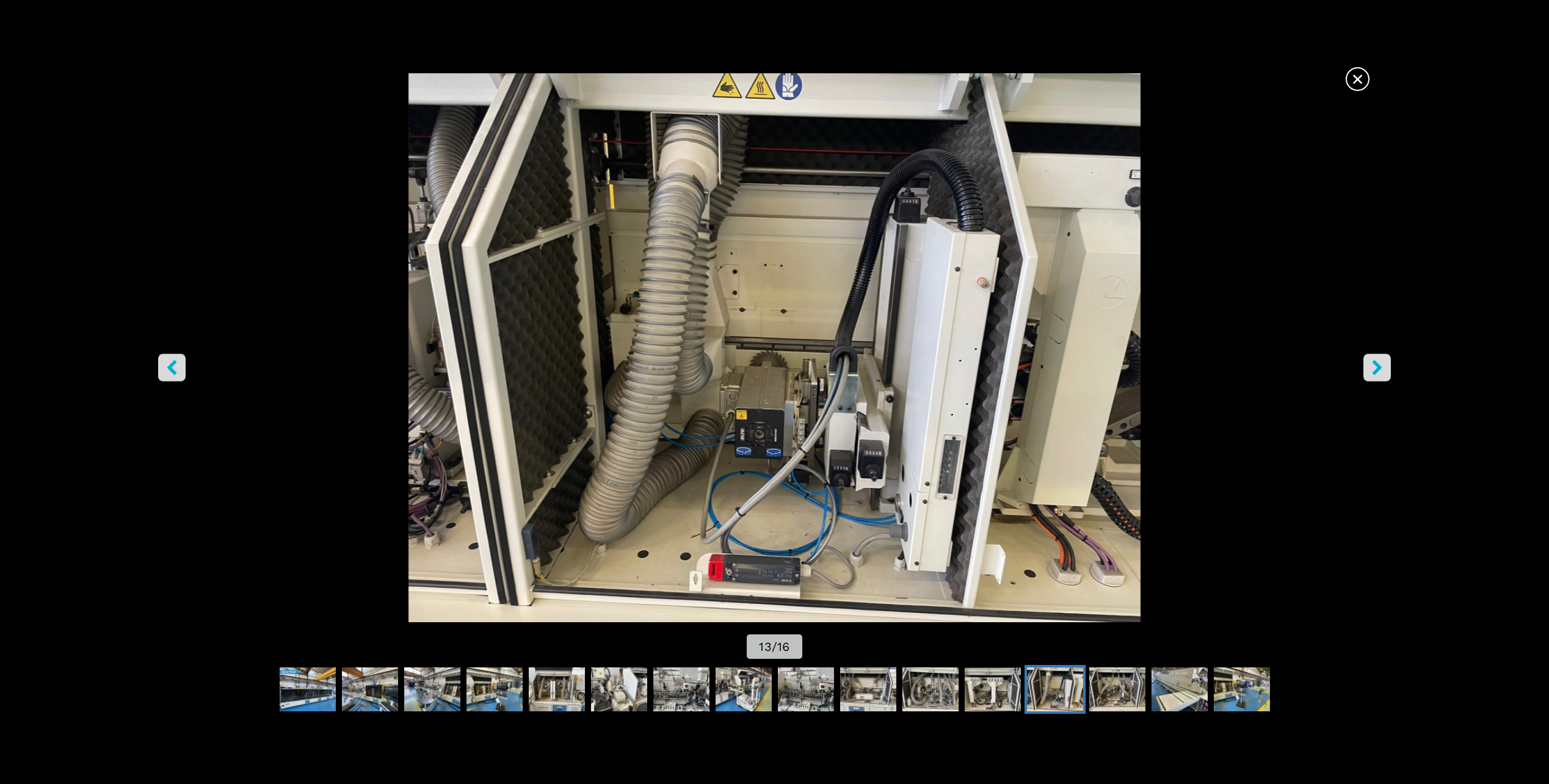
click at [1382, 359] on button "right-button" at bounding box center [1377, 368] width 27 height 27
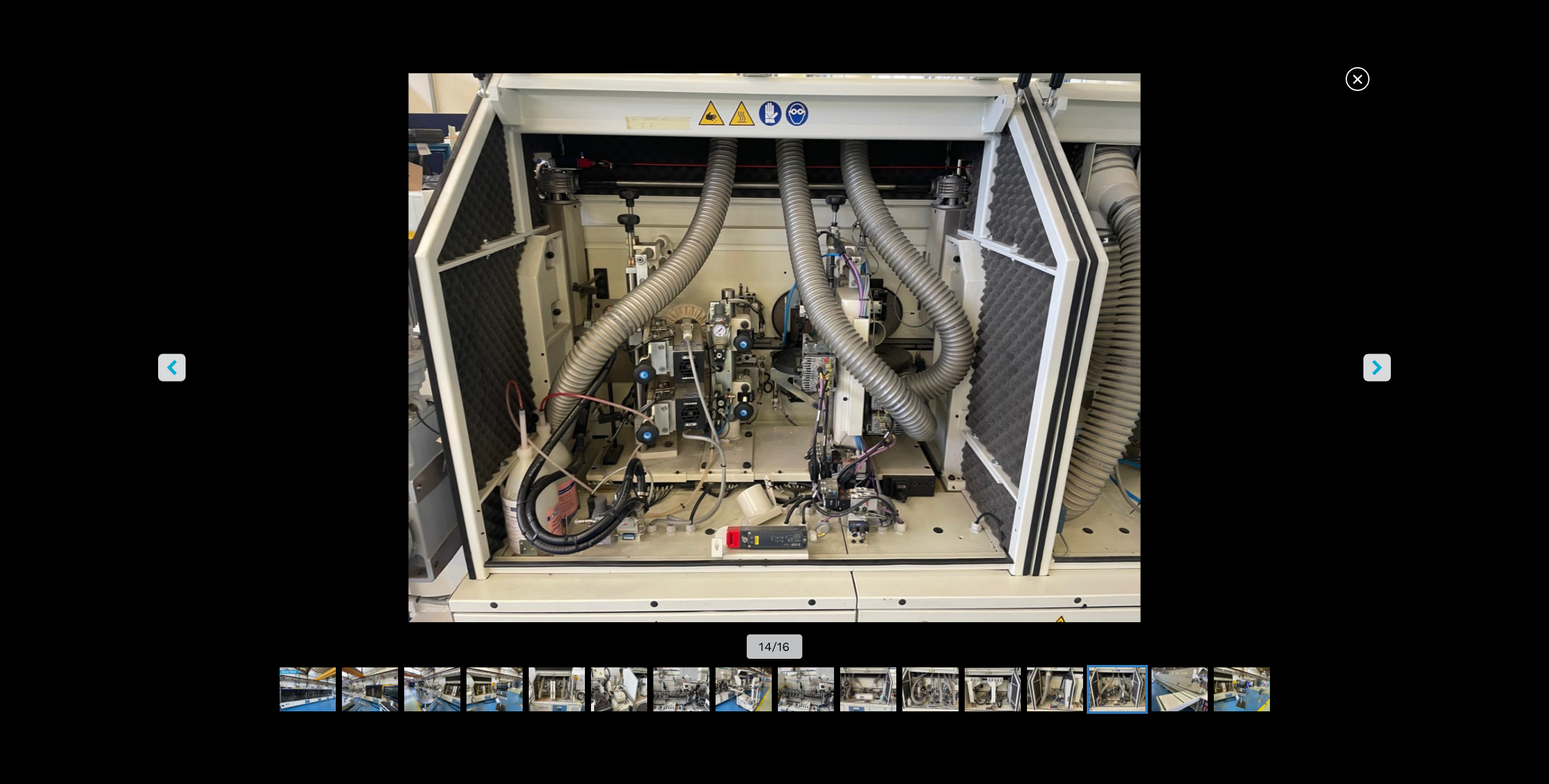
click at [1378, 364] on icon "right-button" at bounding box center [1377, 368] width 10 height 15
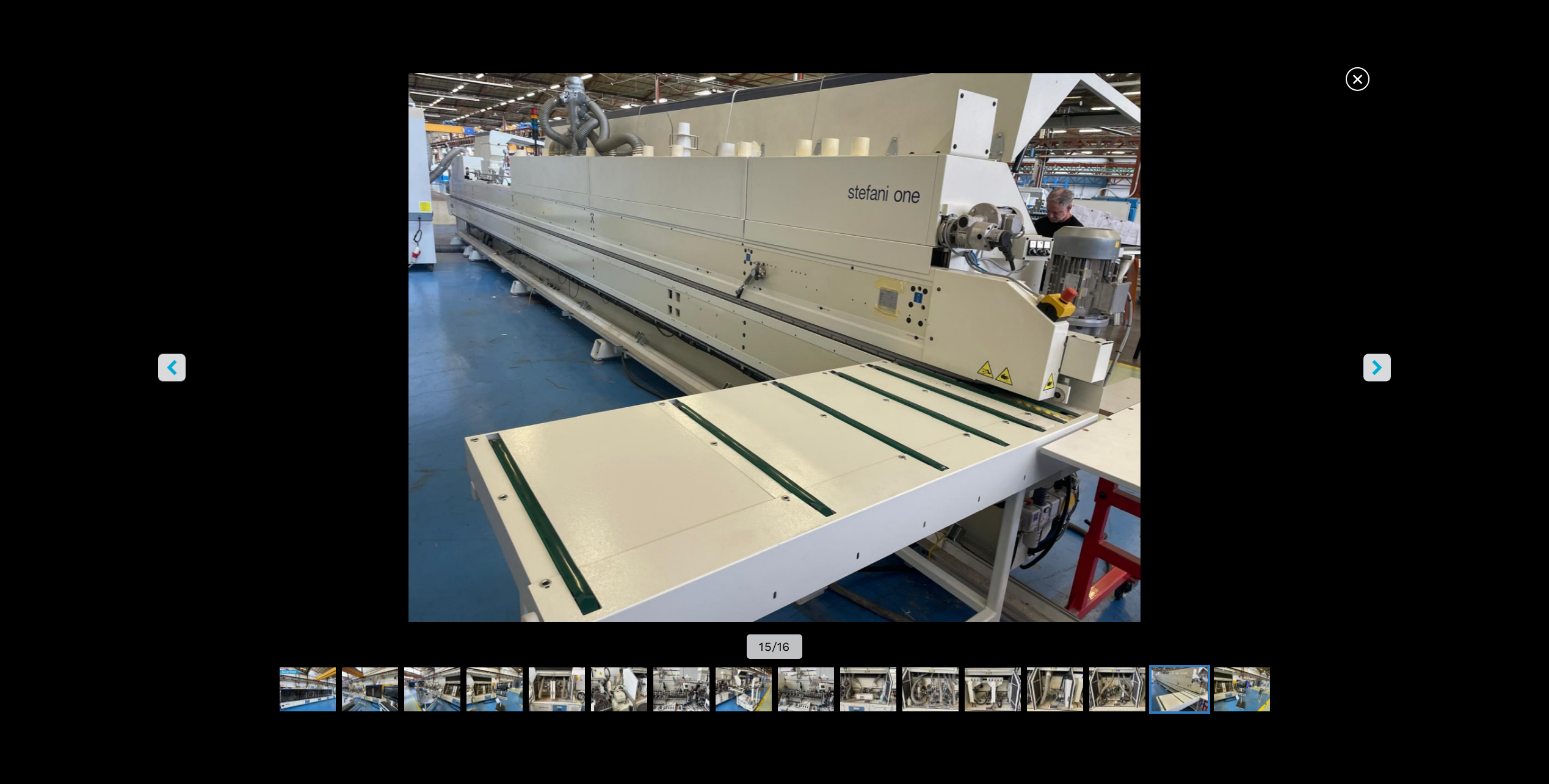
click at [1377, 363] on icon "right-button" at bounding box center [1377, 368] width 15 height 15
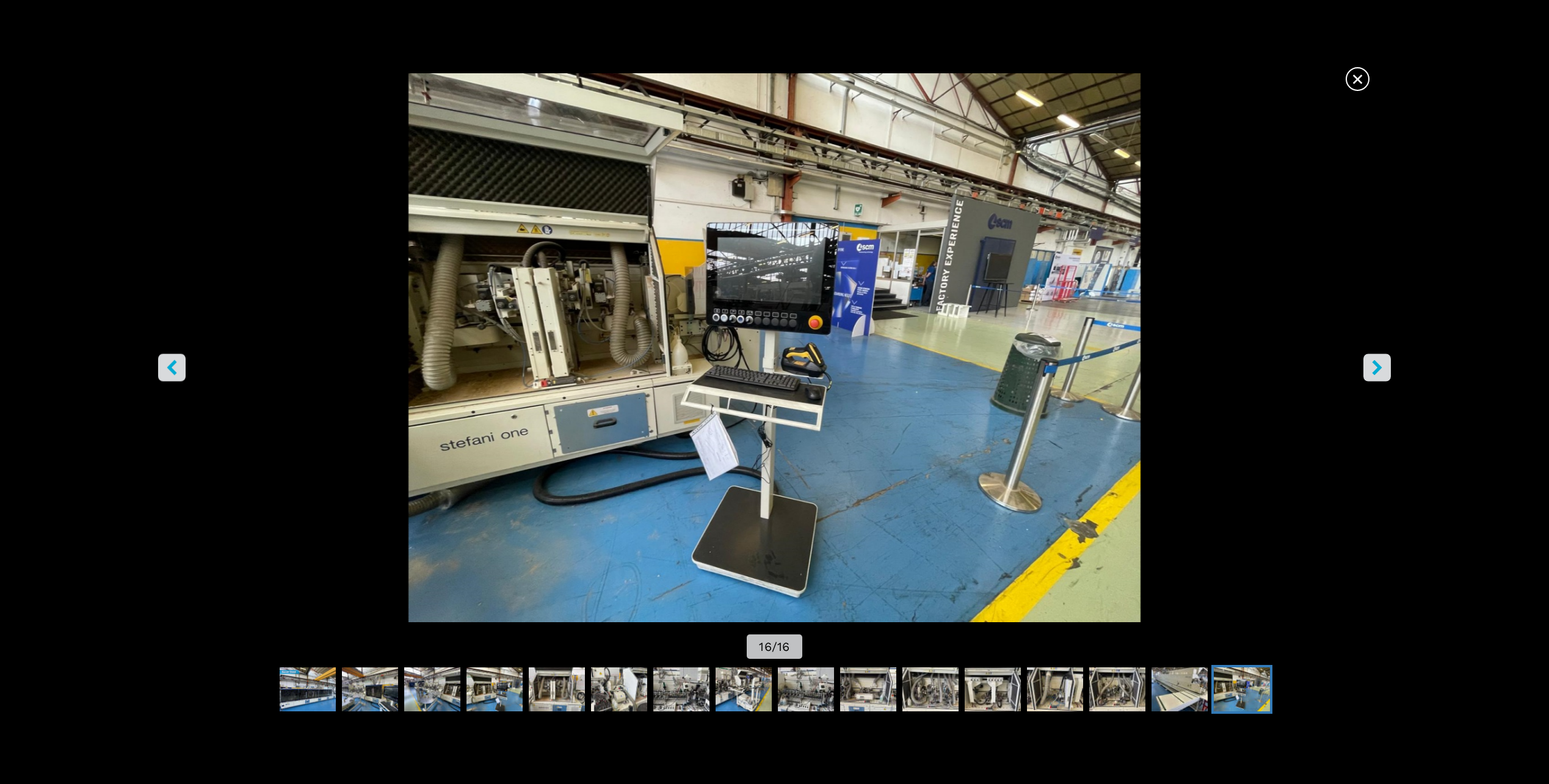
click at [1372, 365] on icon "right-button" at bounding box center [1377, 368] width 15 height 15
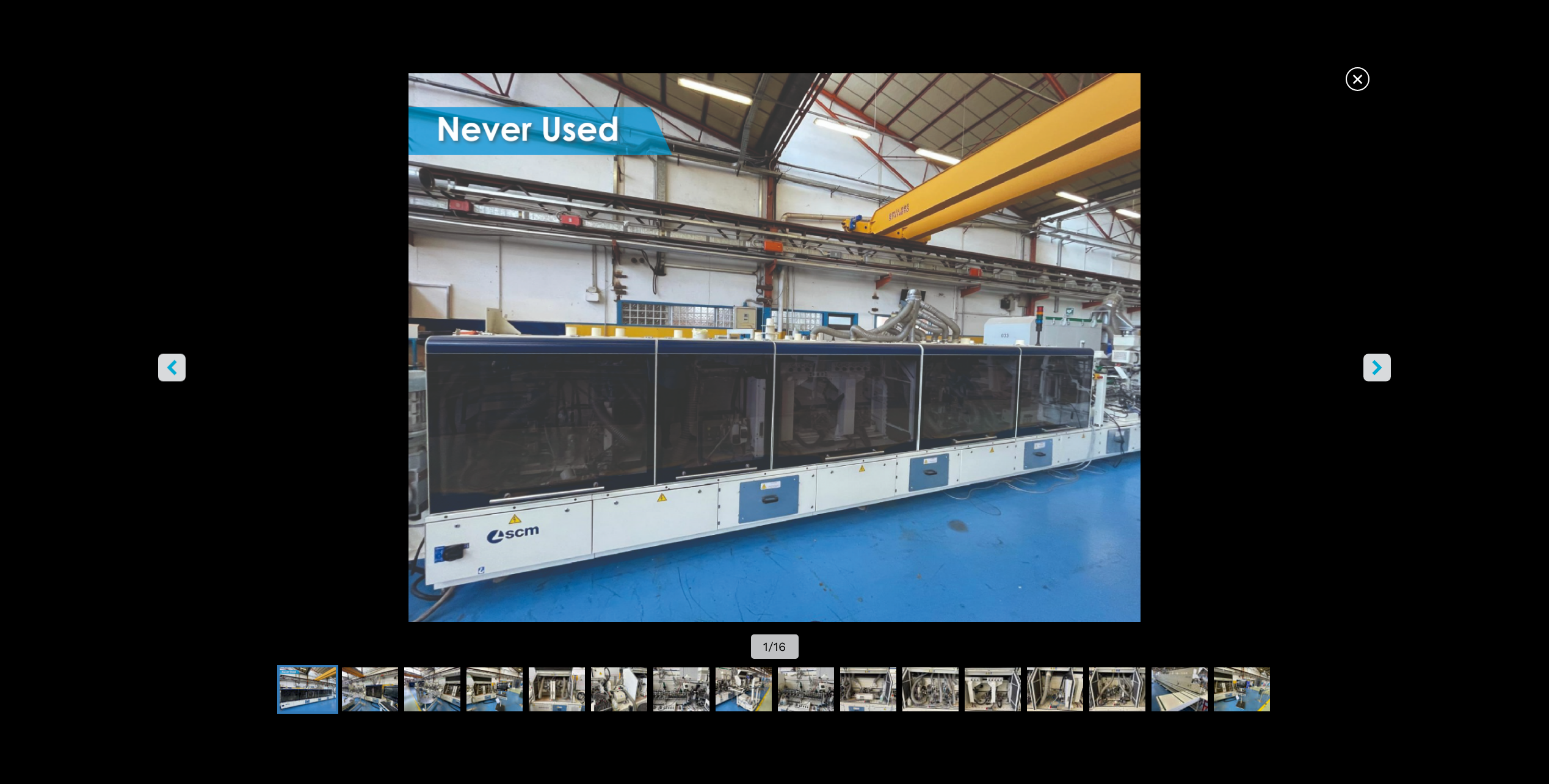
click at [1372, 359] on button "right-button" at bounding box center [1377, 368] width 27 height 27
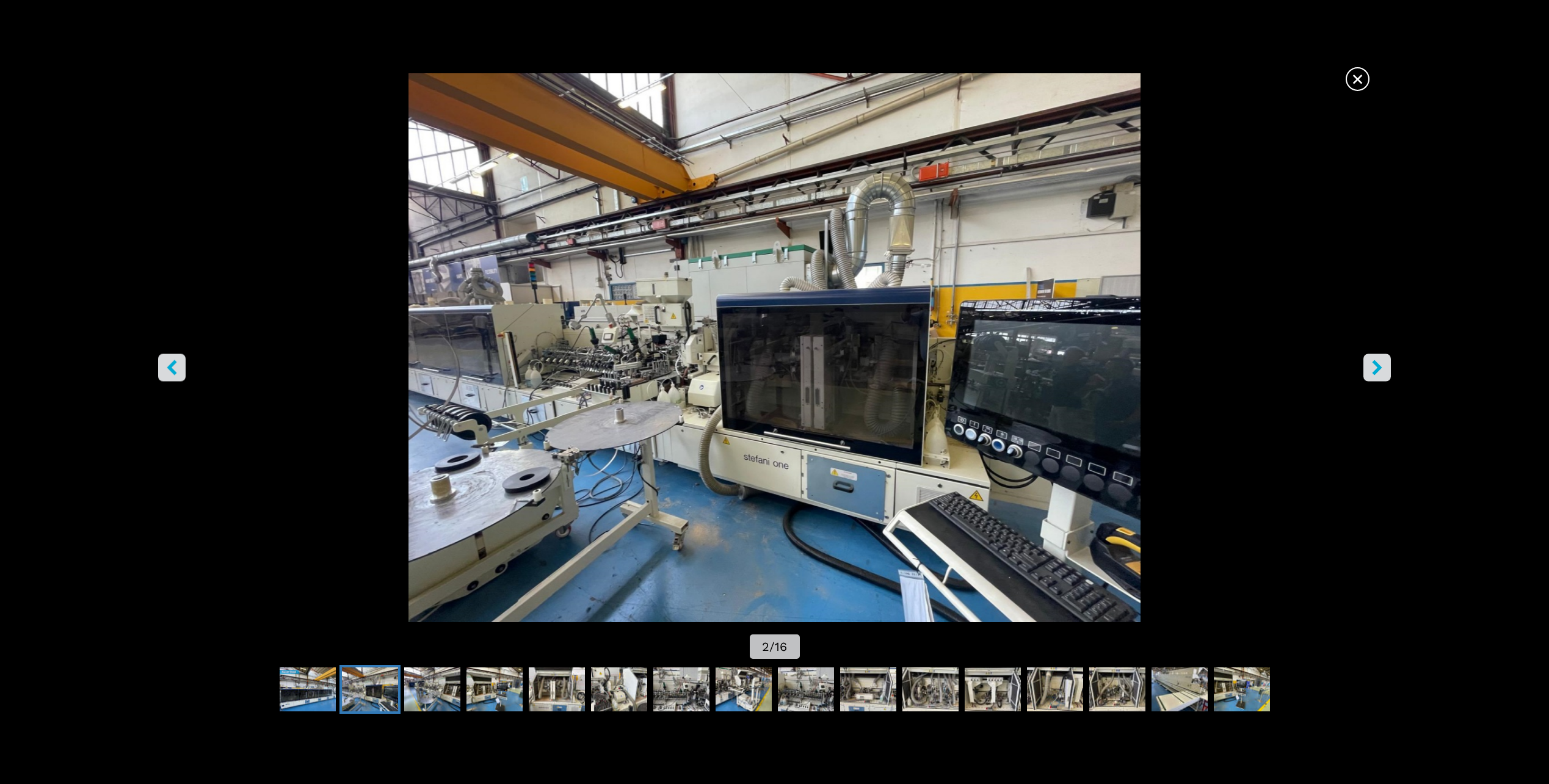
click at [1372, 358] on button "right-button" at bounding box center [1377, 368] width 27 height 27
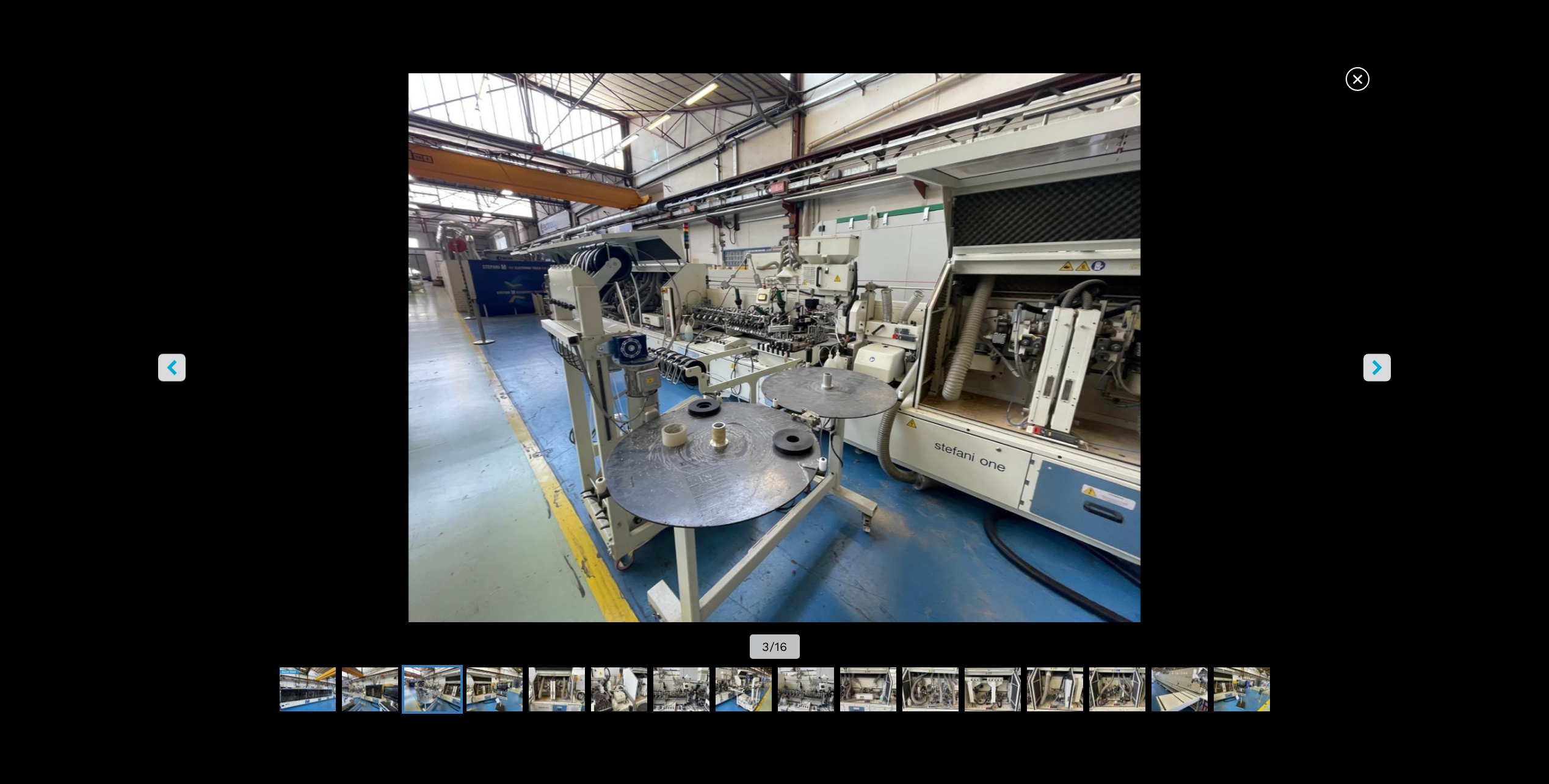
click at [1356, 75] on span "×" at bounding box center [1357, 77] width 22 height 22
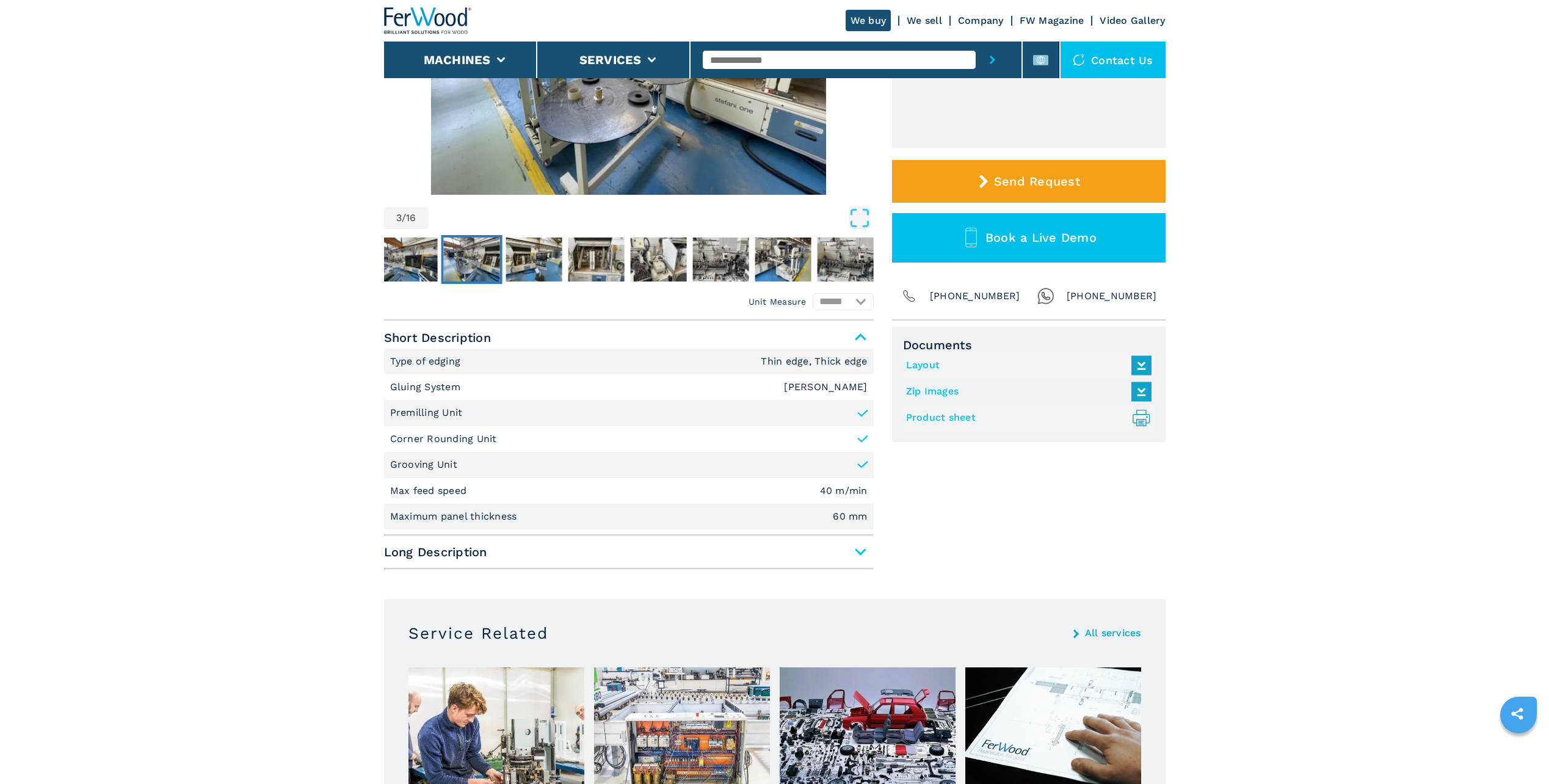
scroll to position [488, 0]
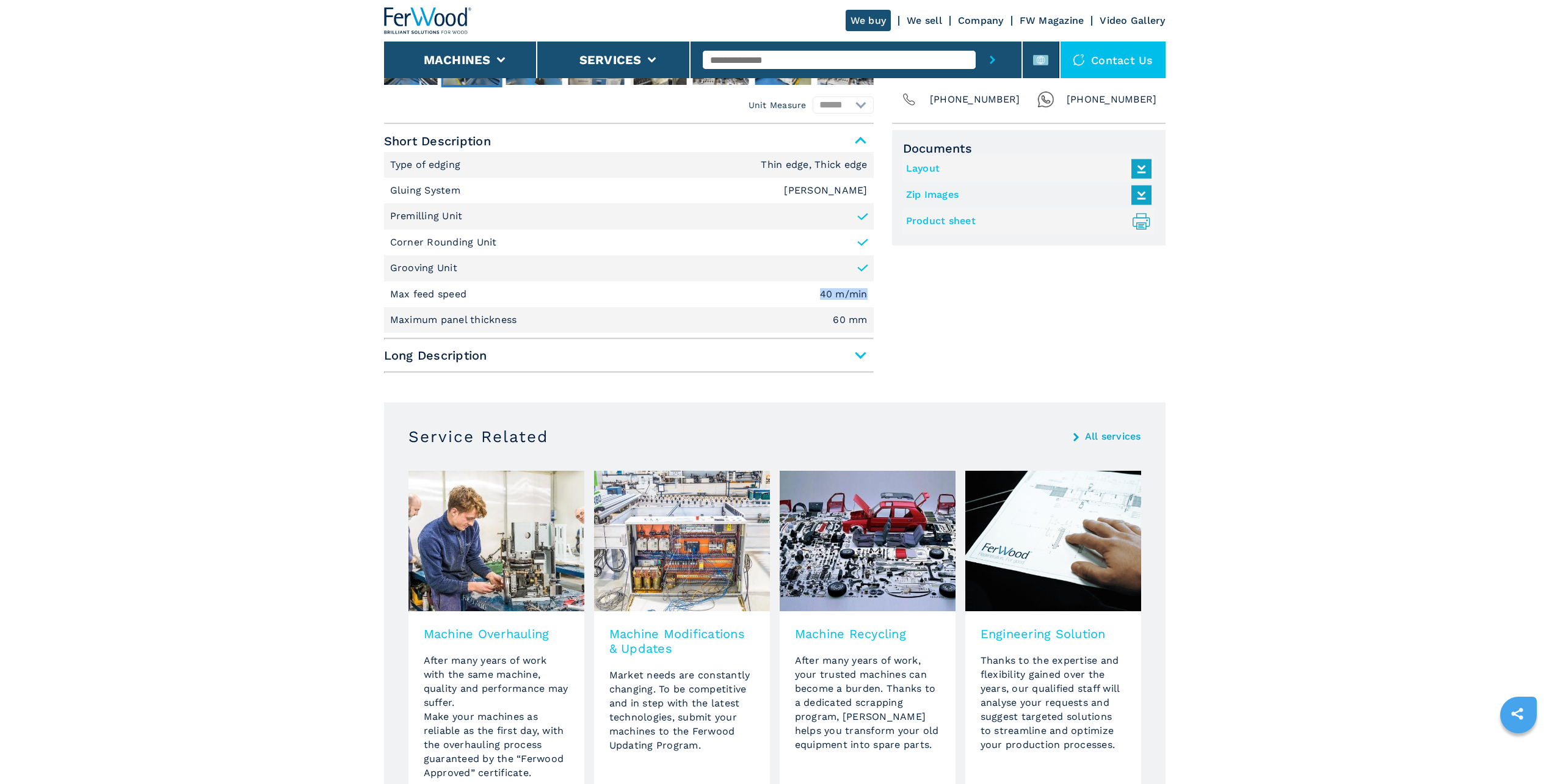
drag, startPoint x: 811, startPoint y: 287, endPoint x: 867, endPoint y: 301, distance: 57.7
click at [867, 301] on li "Max feed speed 40 m/min" at bounding box center [629, 294] width 490 height 26
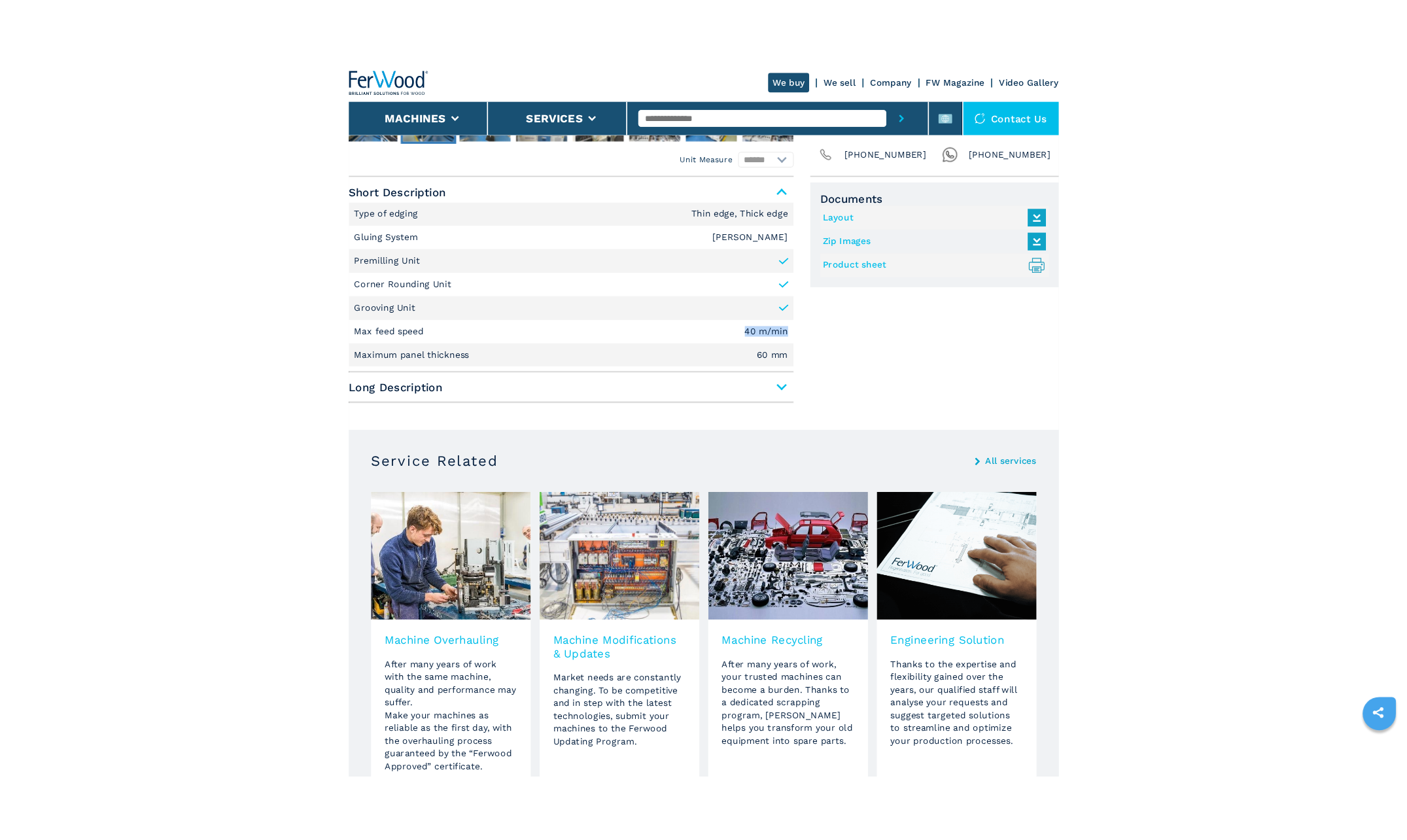
scroll to position [458, 0]
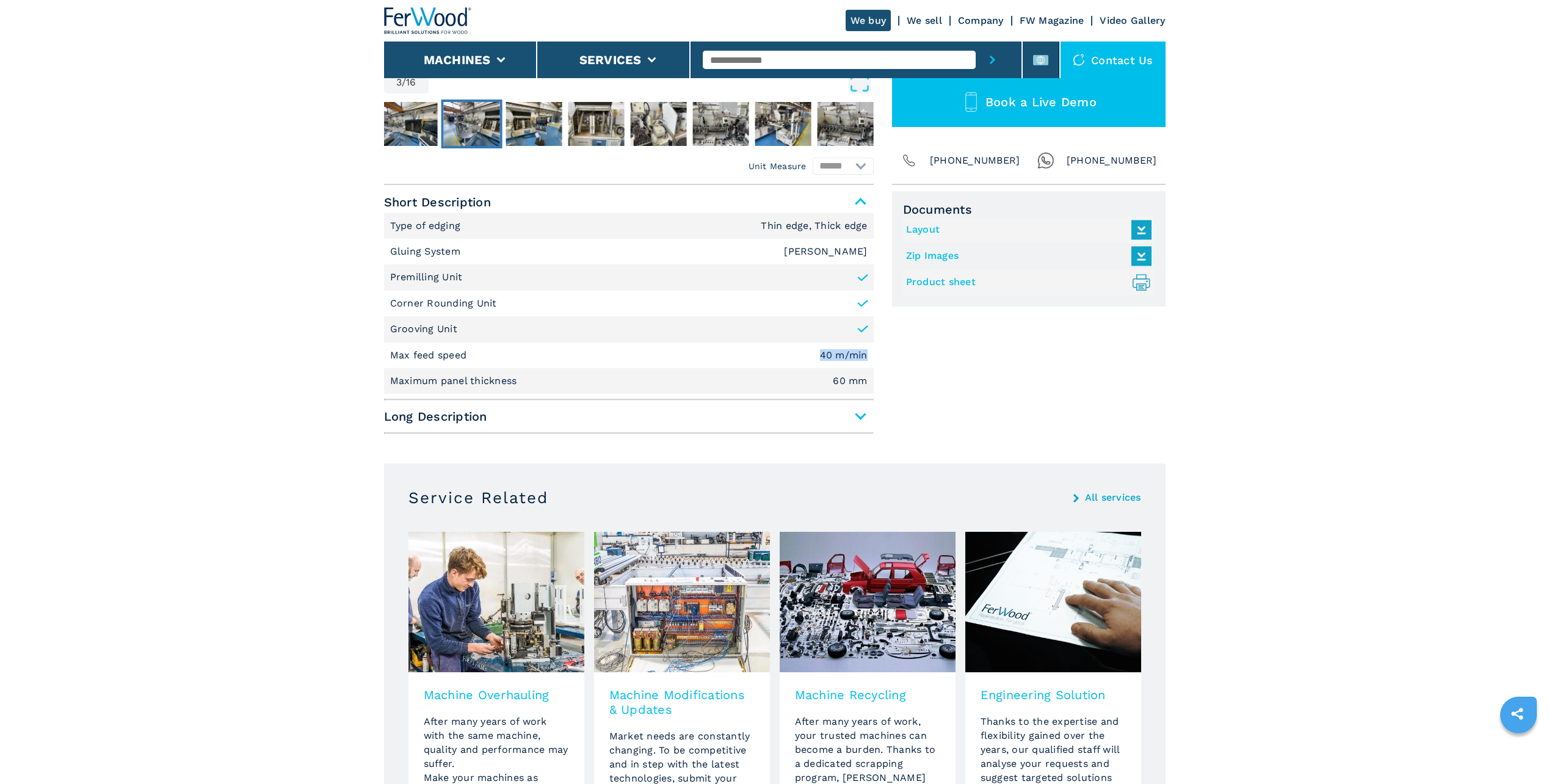
click at [927, 229] on link "Layout" at bounding box center [1026, 229] width 239 height 20
click at [936, 282] on link "Product sheet .prefix__st0{stroke-linecap:round;stroke-linejoin:round}.prefix__…" at bounding box center [1026, 282] width 239 height 20
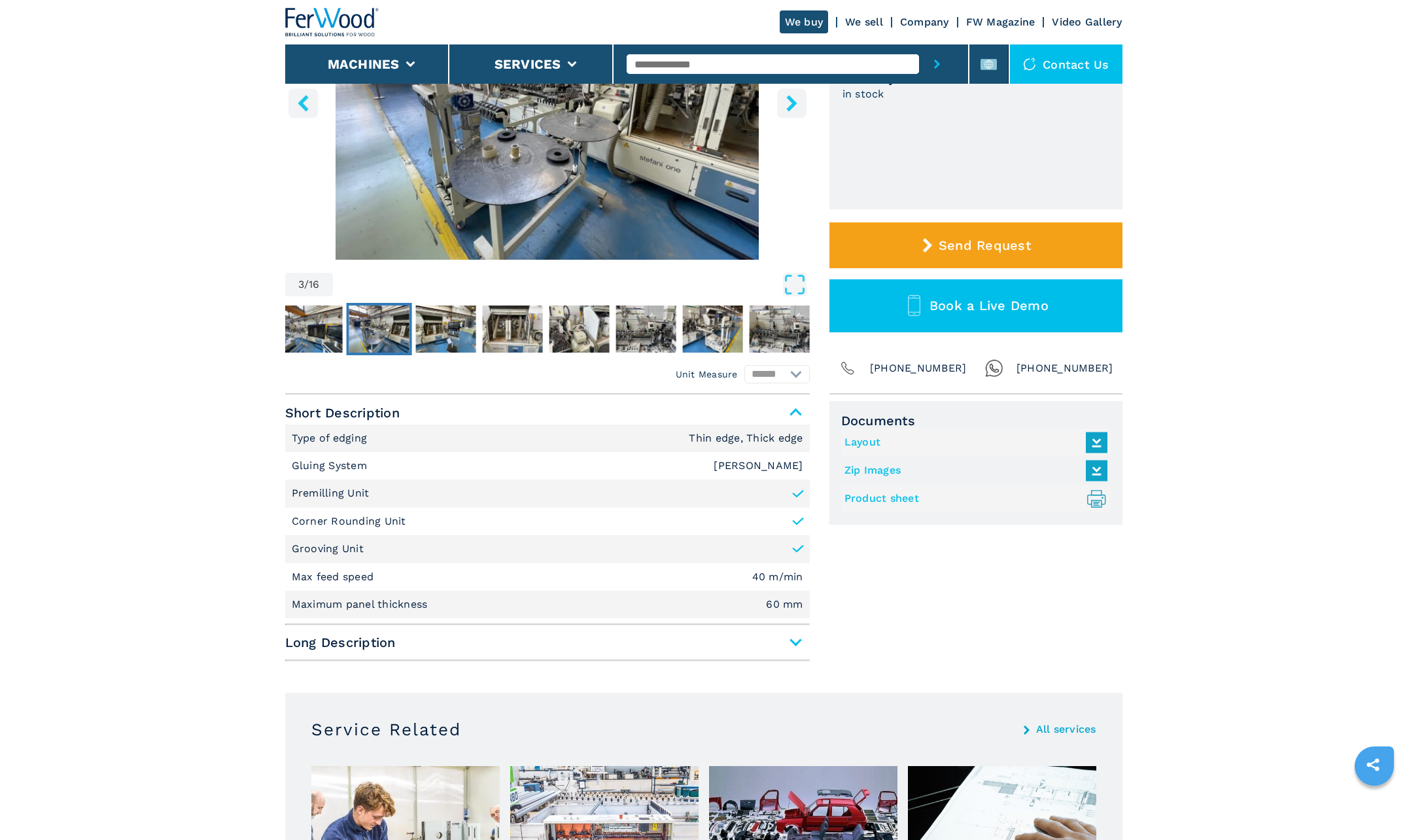
scroll to position [0, 0]
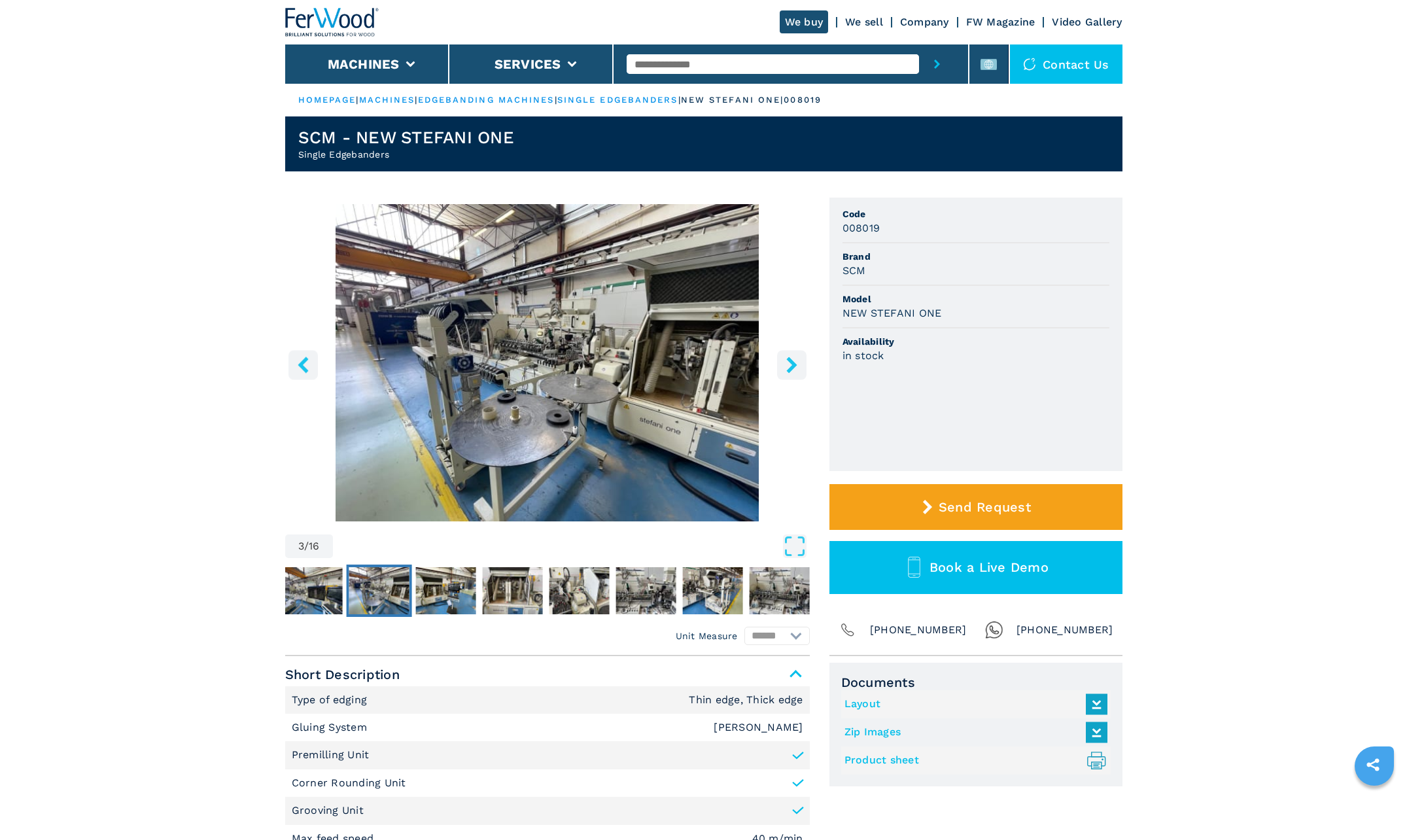
click at [662, 337] on img "Go to Slide 3" at bounding box center [548, 362] width 525 height 317
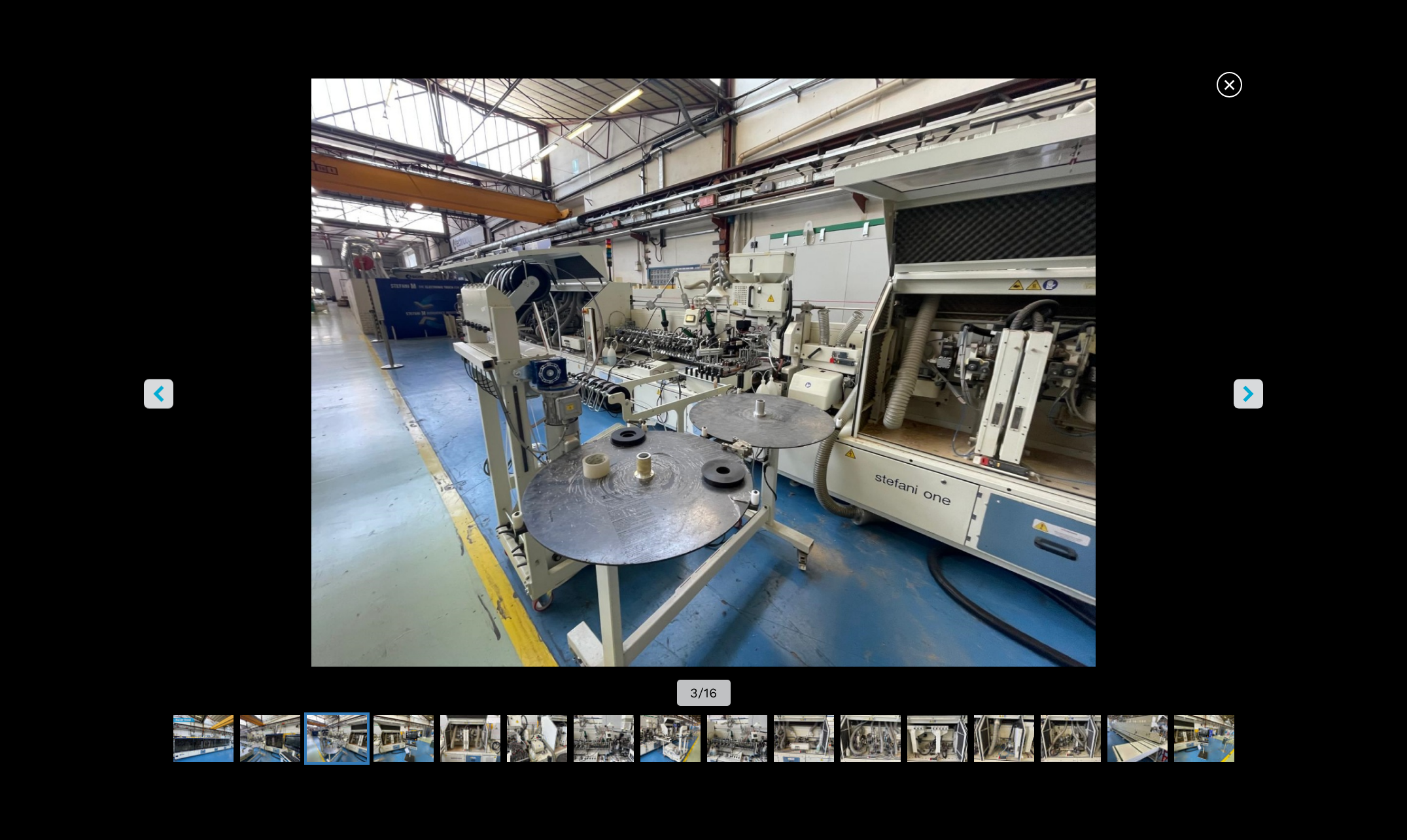
click at [1251, 389] on icon "right-button" at bounding box center [1249, 394] width 16 height 16
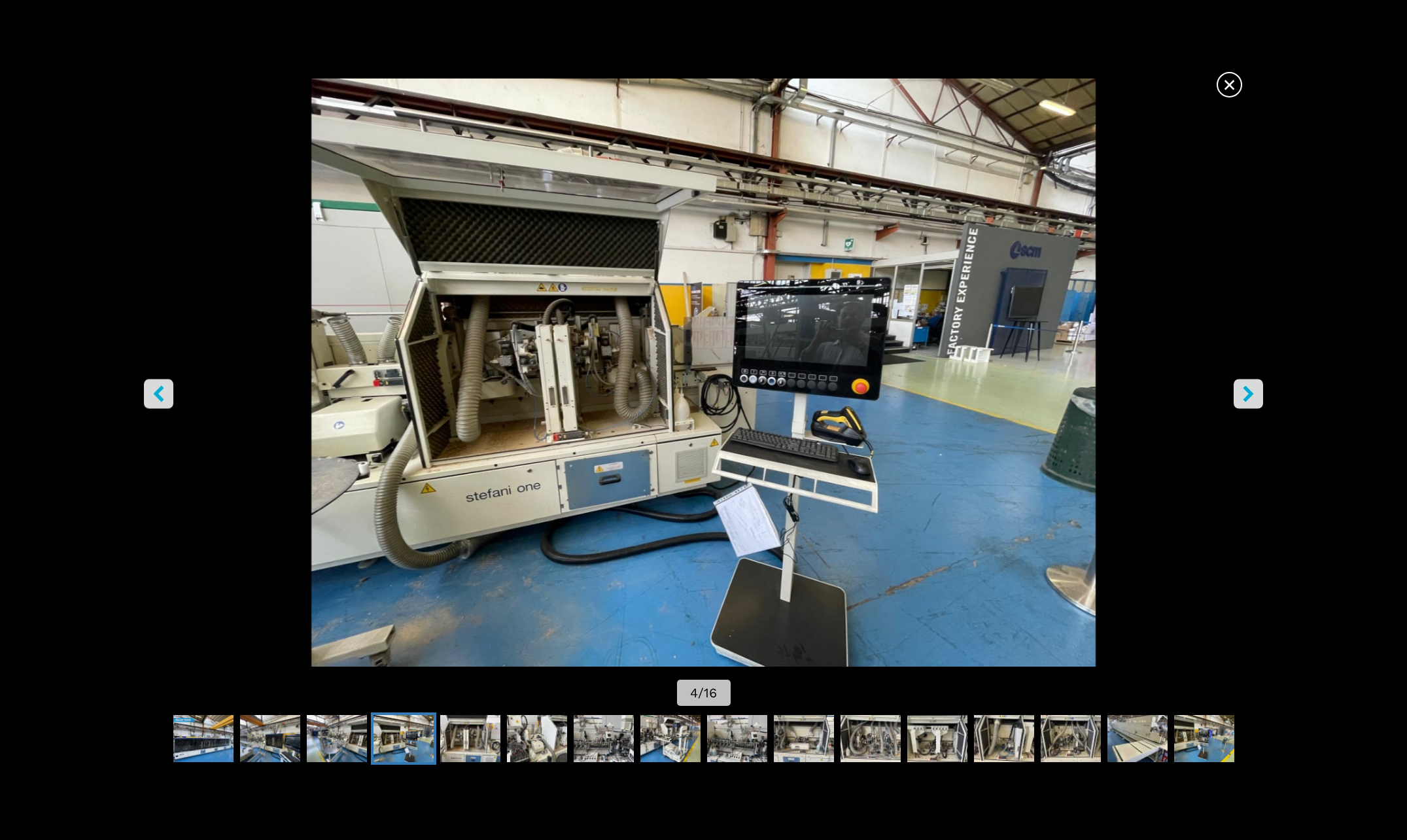
click at [1251, 389] on icon "right-button" at bounding box center [1249, 394] width 16 height 16
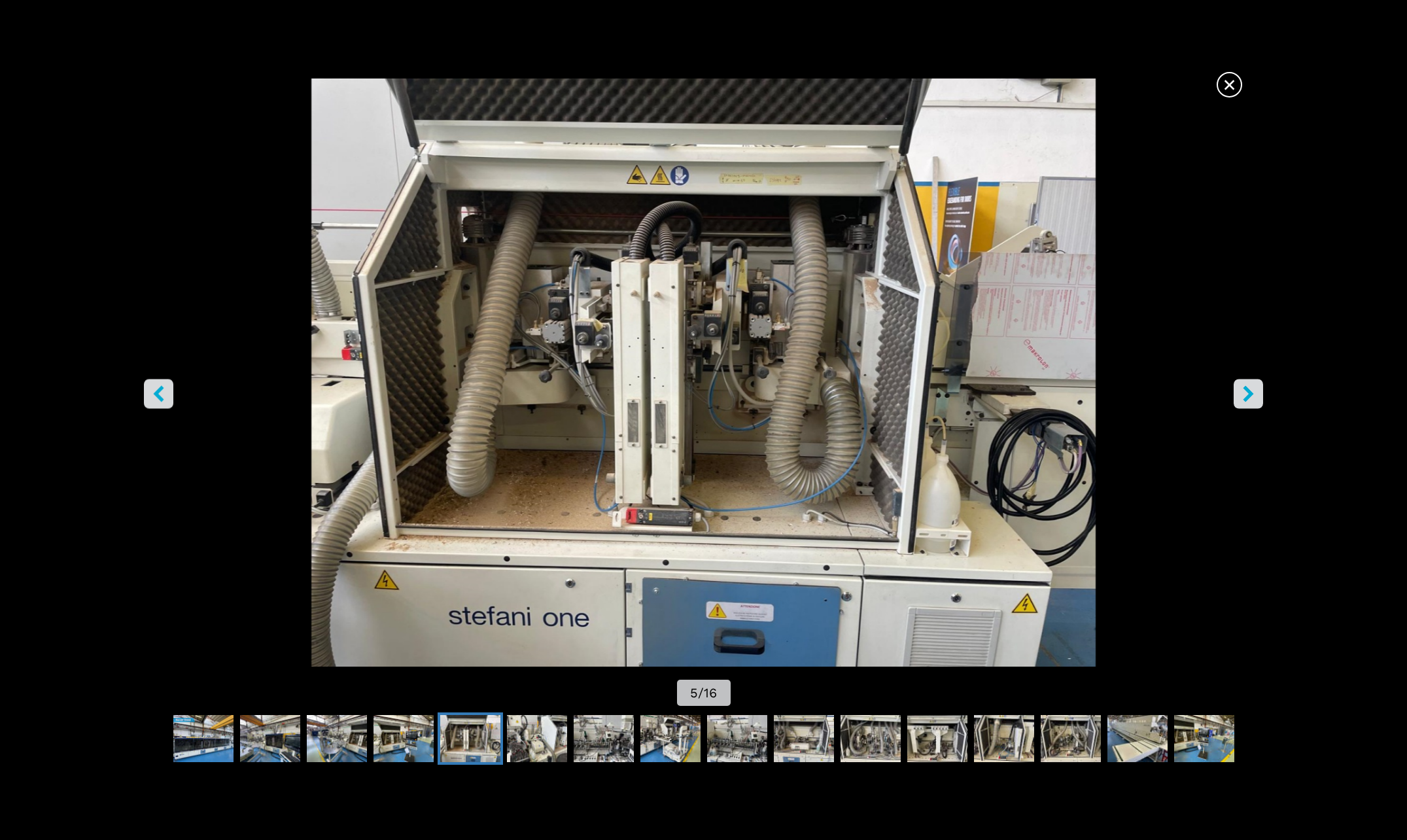
click at [1251, 389] on icon "right-button" at bounding box center [1249, 394] width 16 height 16
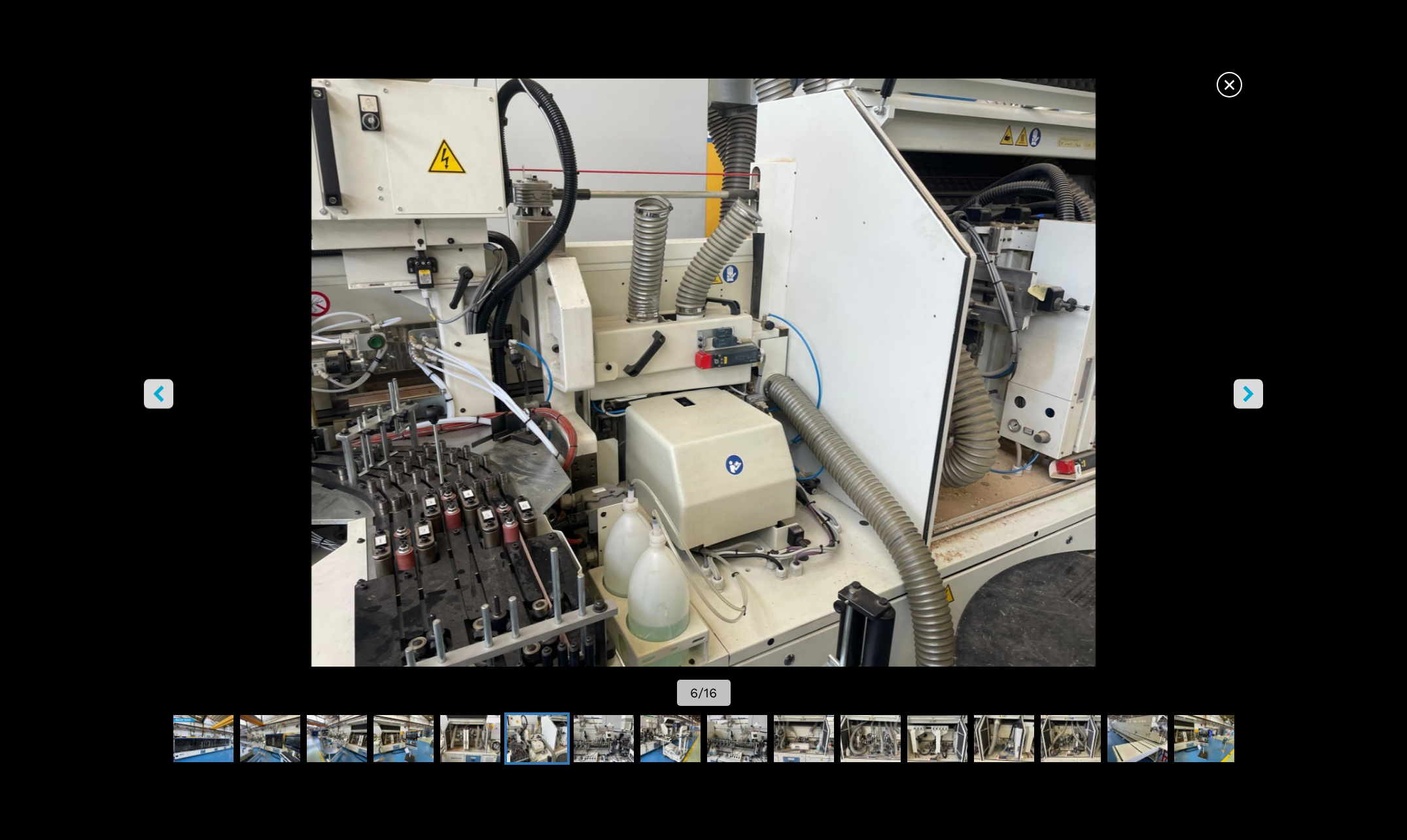
click at [1251, 389] on icon "right-button" at bounding box center [1249, 394] width 16 height 16
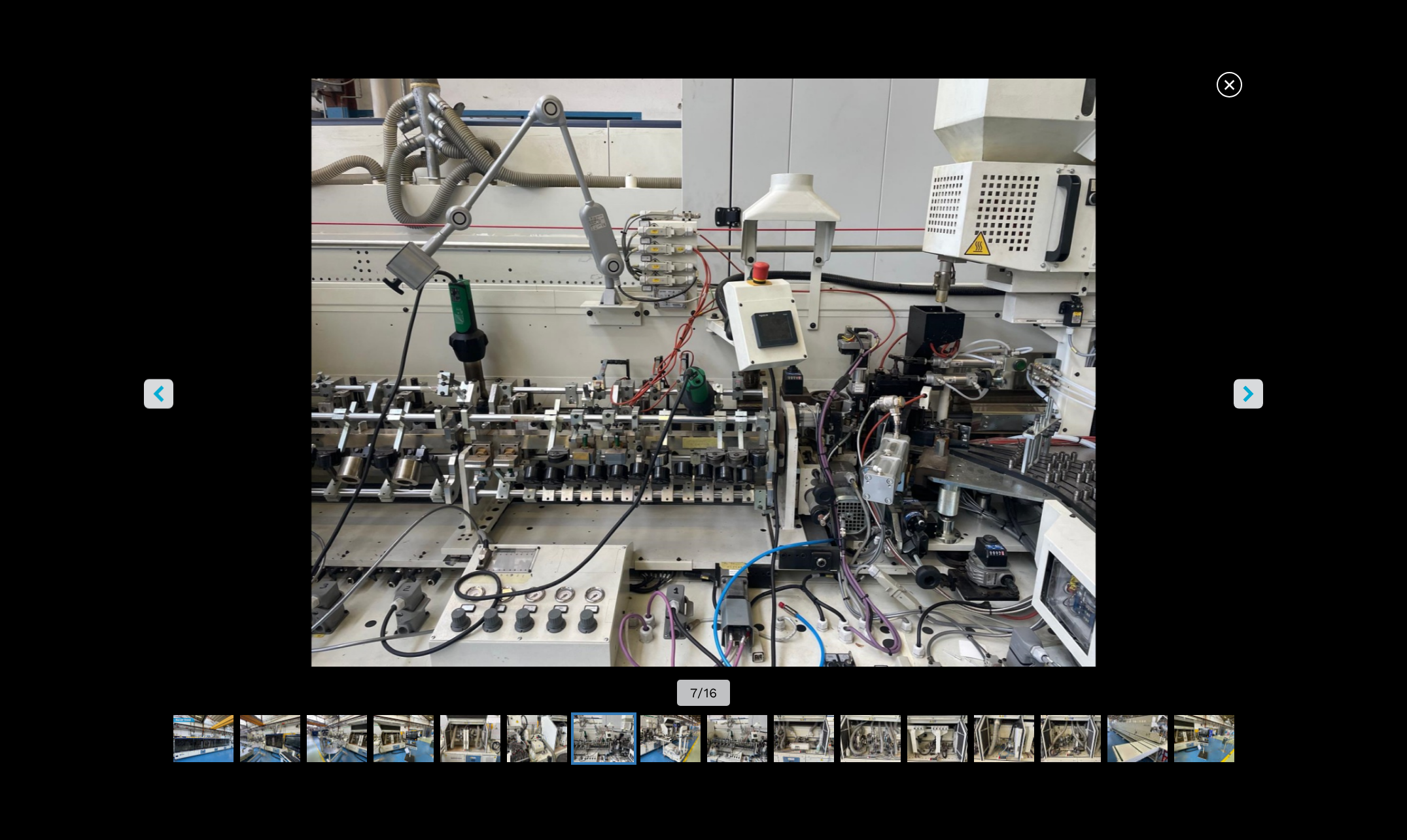
click at [1249, 395] on icon "right-button" at bounding box center [1249, 394] width 10 height 16
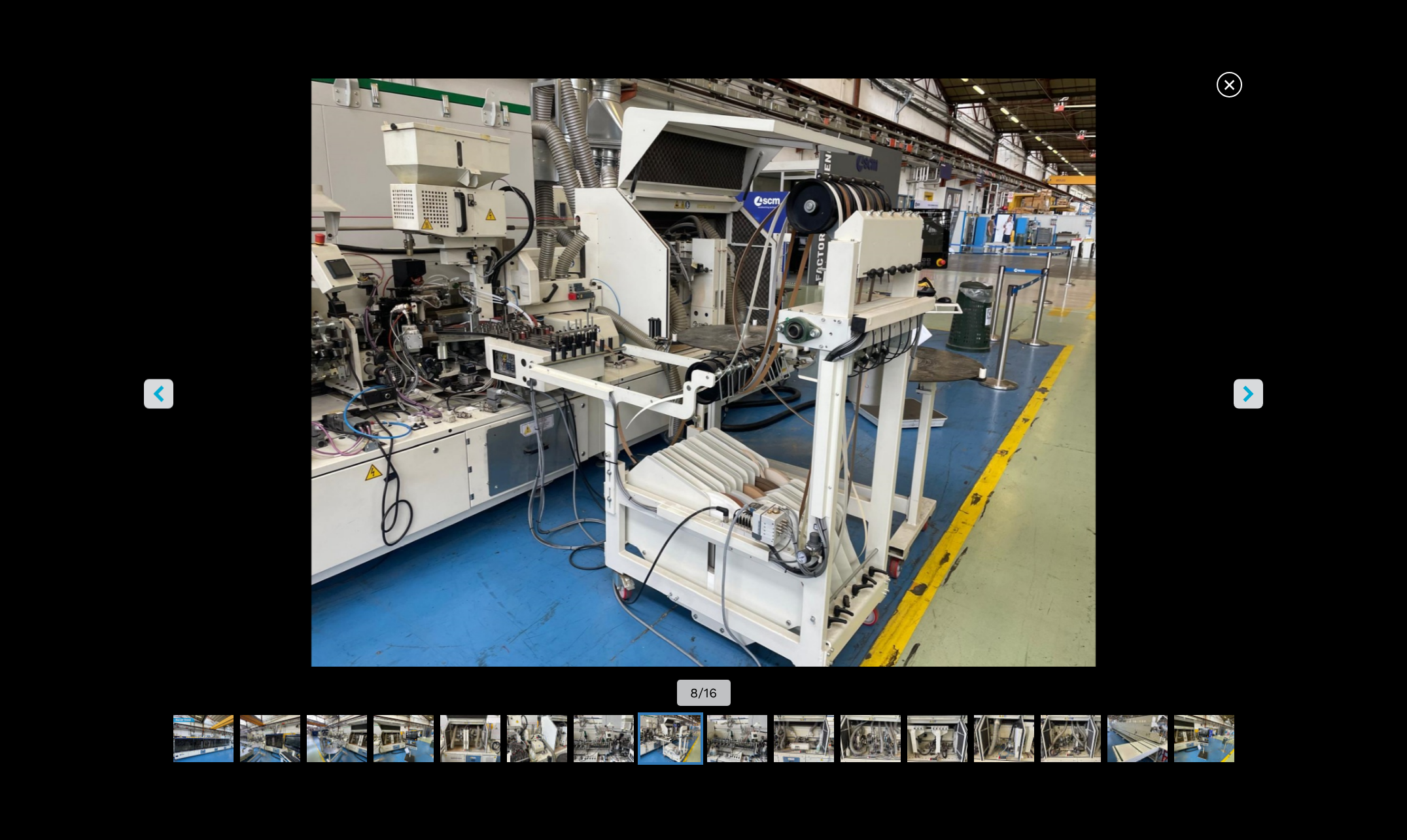
click at [1249, 395] on icon "right-button" at bounding box center [1249, 394] width 10 height 16
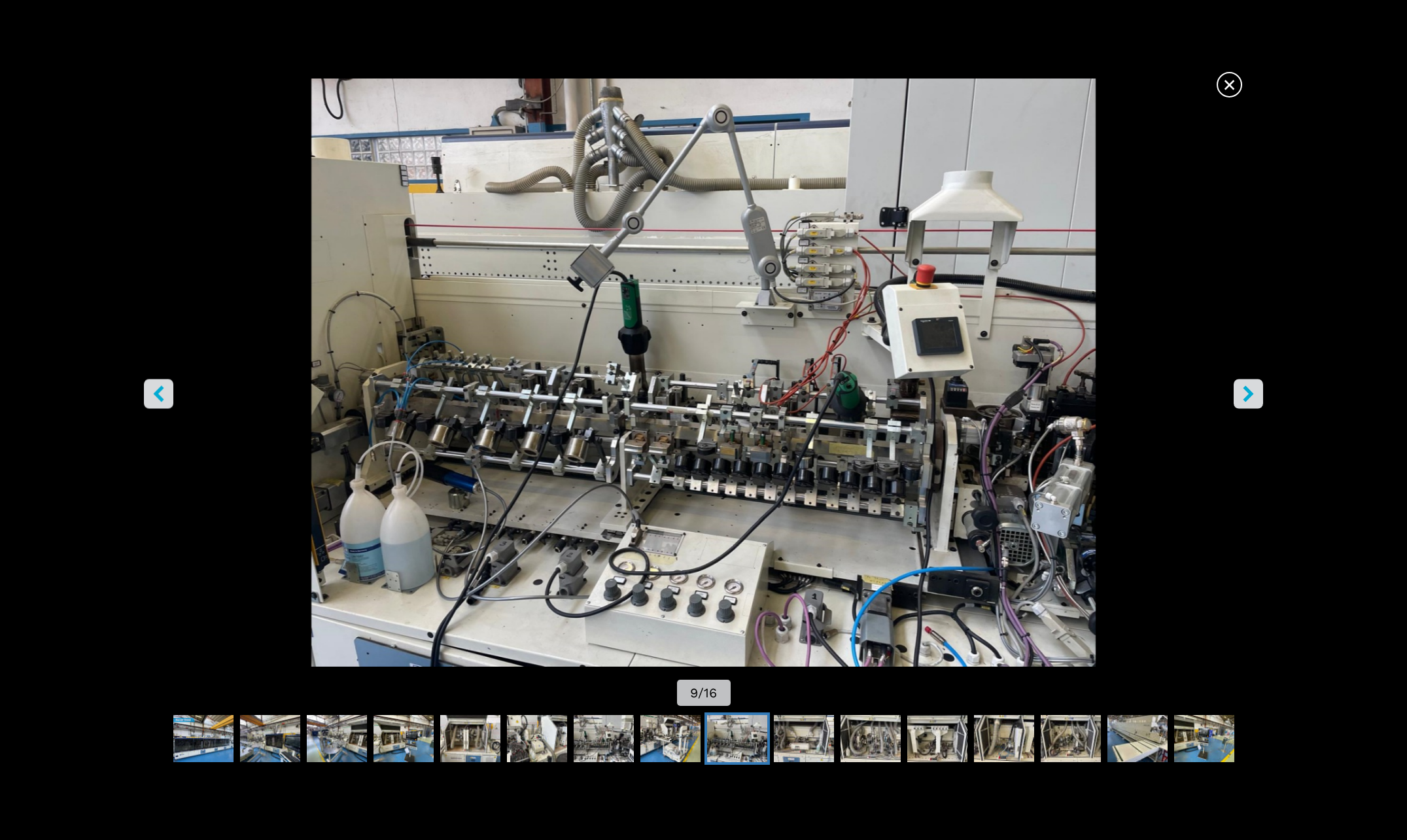
click at [1249, 395] on icon "right-button" at bounding box center [1249, 394] width 10 height 16
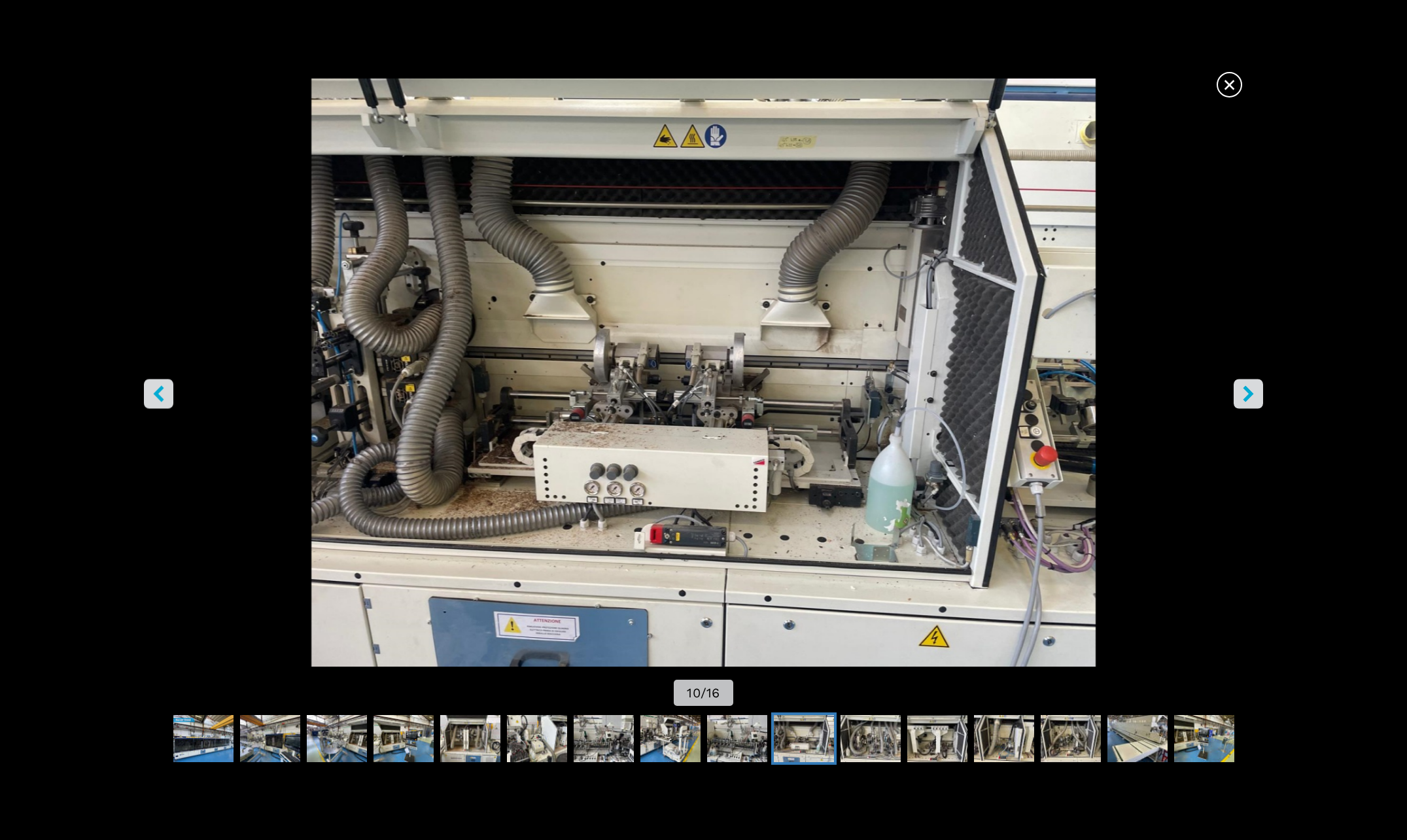
click at [1249, 394] on icon "right-button" at bounding box center [1249, 394] width 10 height 16
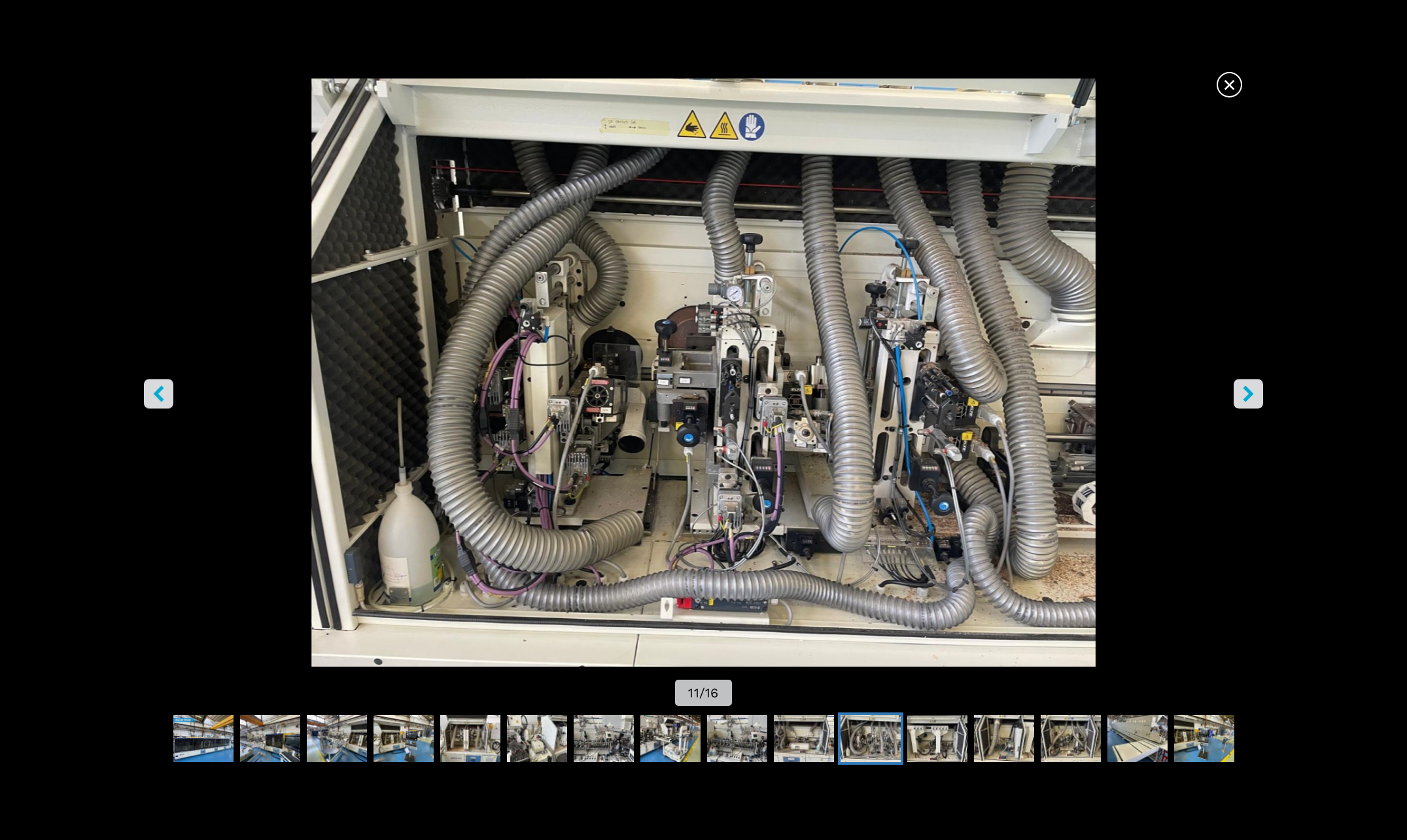
click at [1228, 81] on span "×" at bounding box center [1229, 82] width 23 height 23
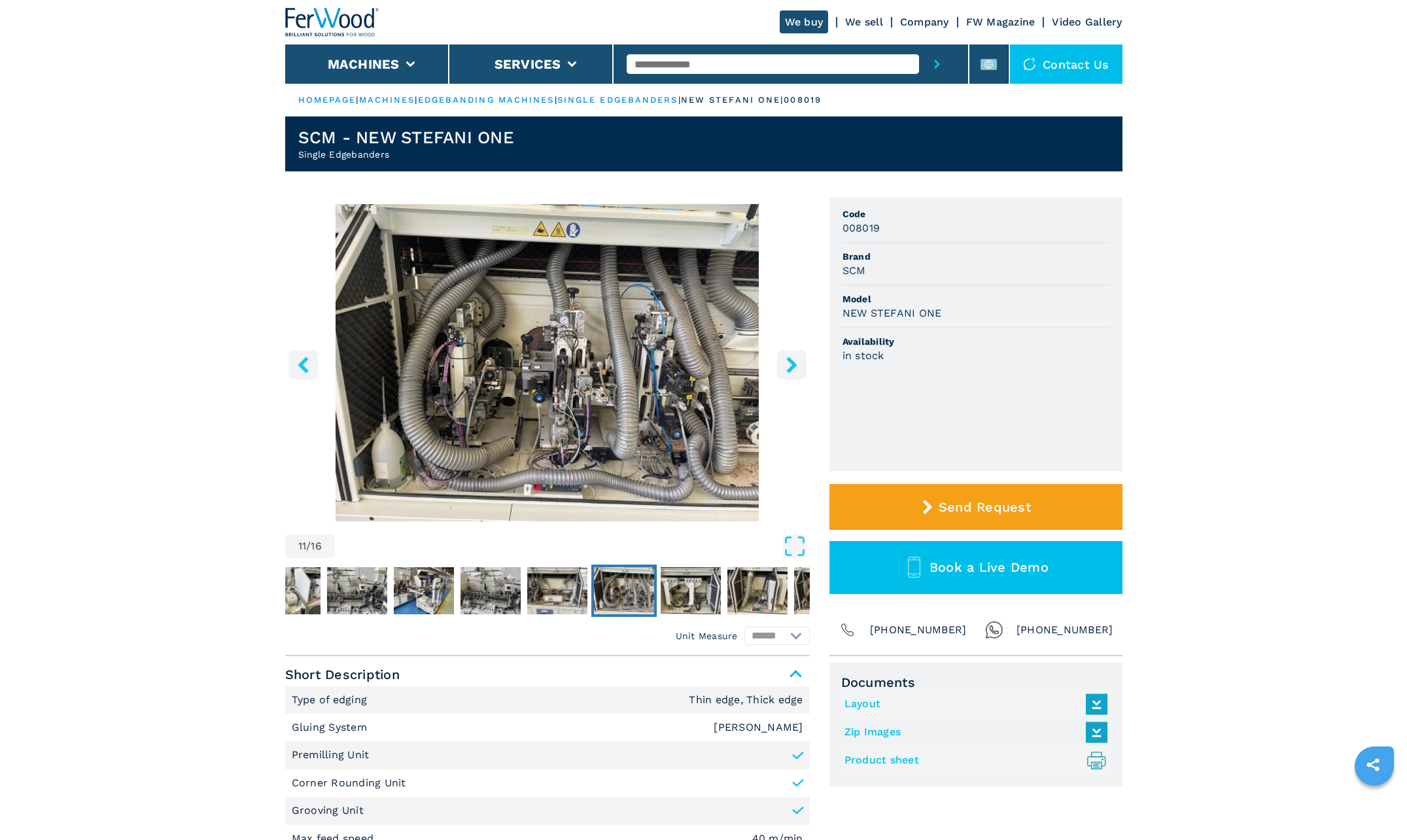
click at [296, 362] on icon "left-button" at bounding box center [304, 365] width 16 height 16
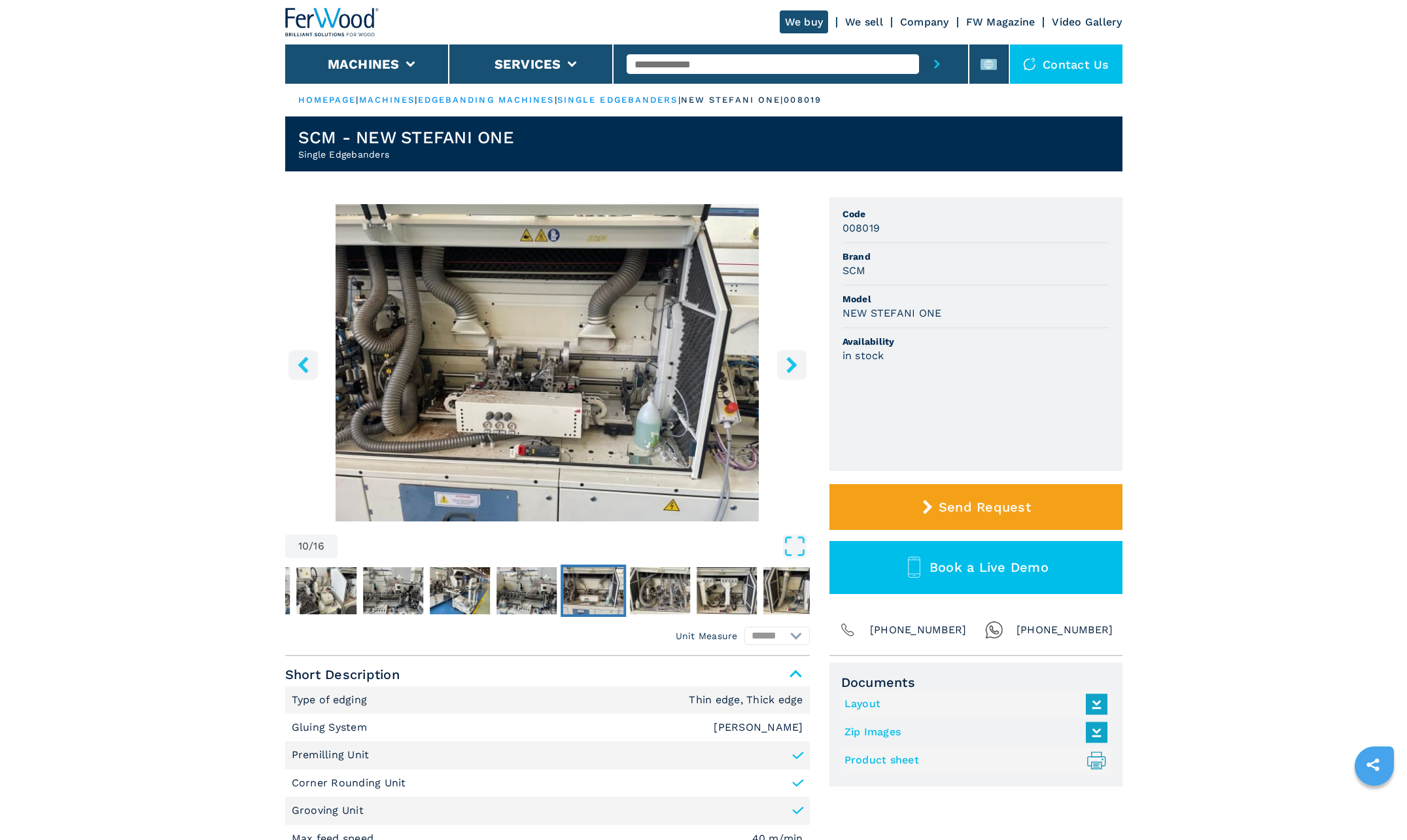
click at [296, 362] on icon "left-button" at bounding box center [304, 365] width 16 height 16
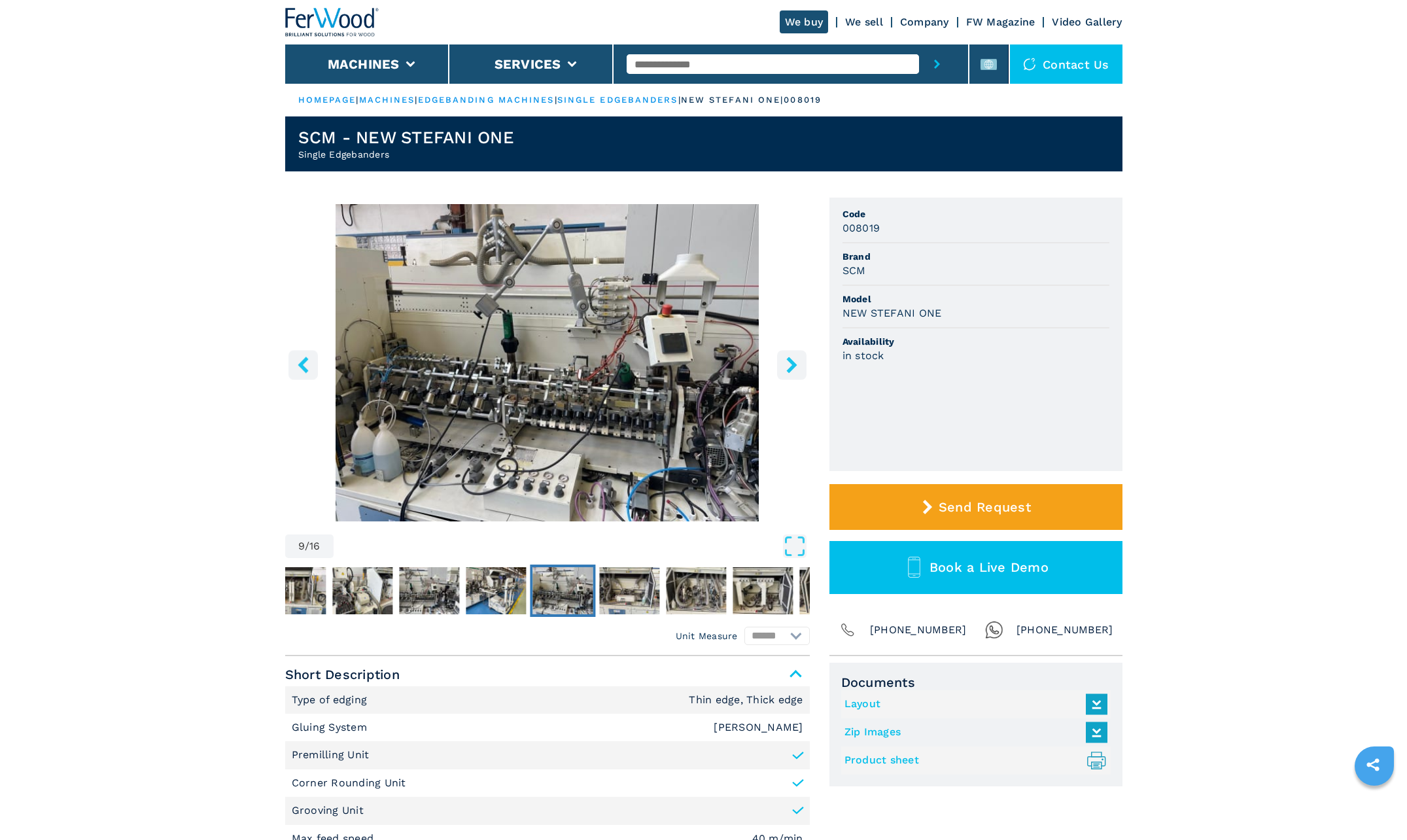
click at [296, 362] on icon "left-button" at bounding box center [304, 365] width 16 height 16
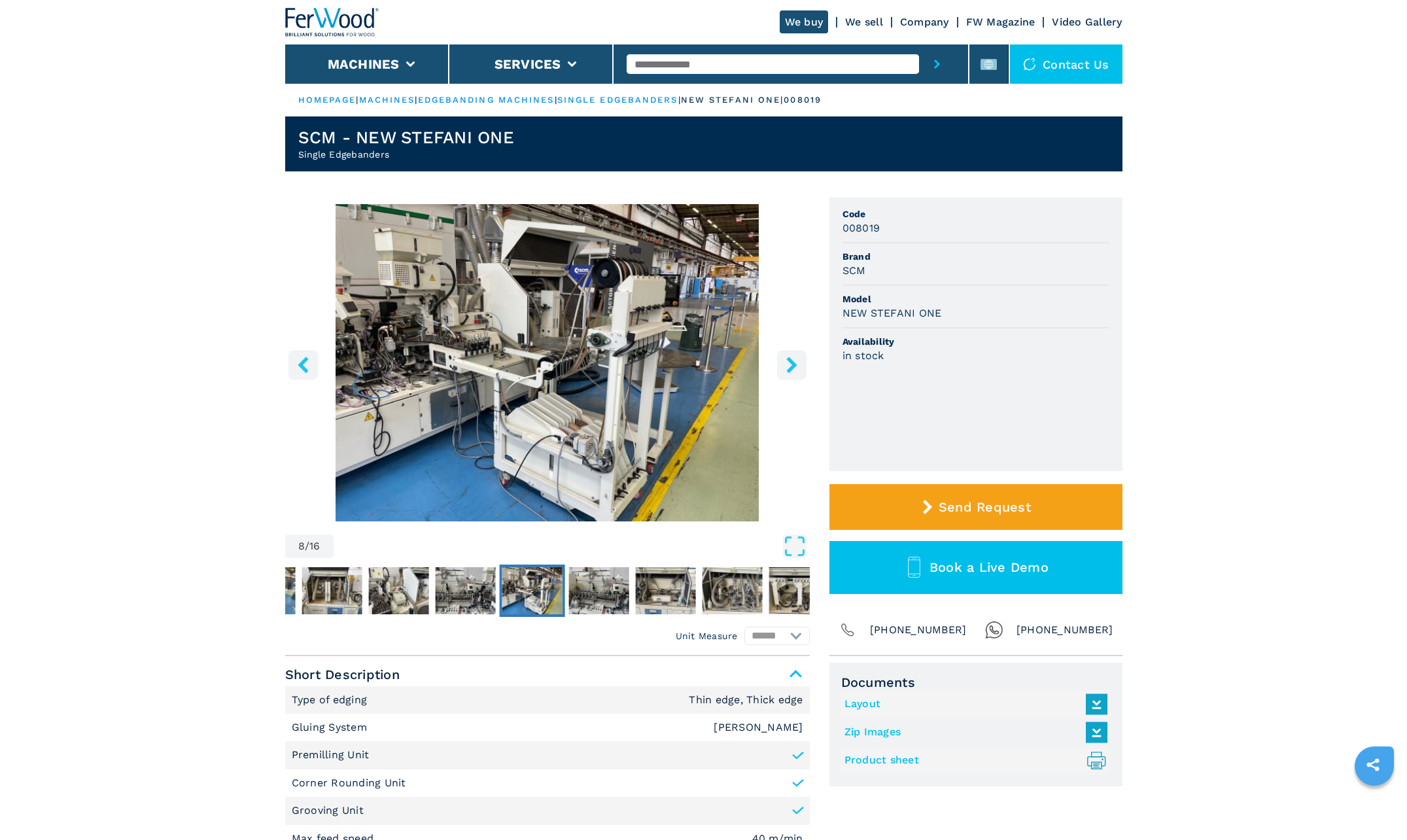
click at [296, 362] on icon "left-button" at bounding box center [304, 365] width 16 height 16
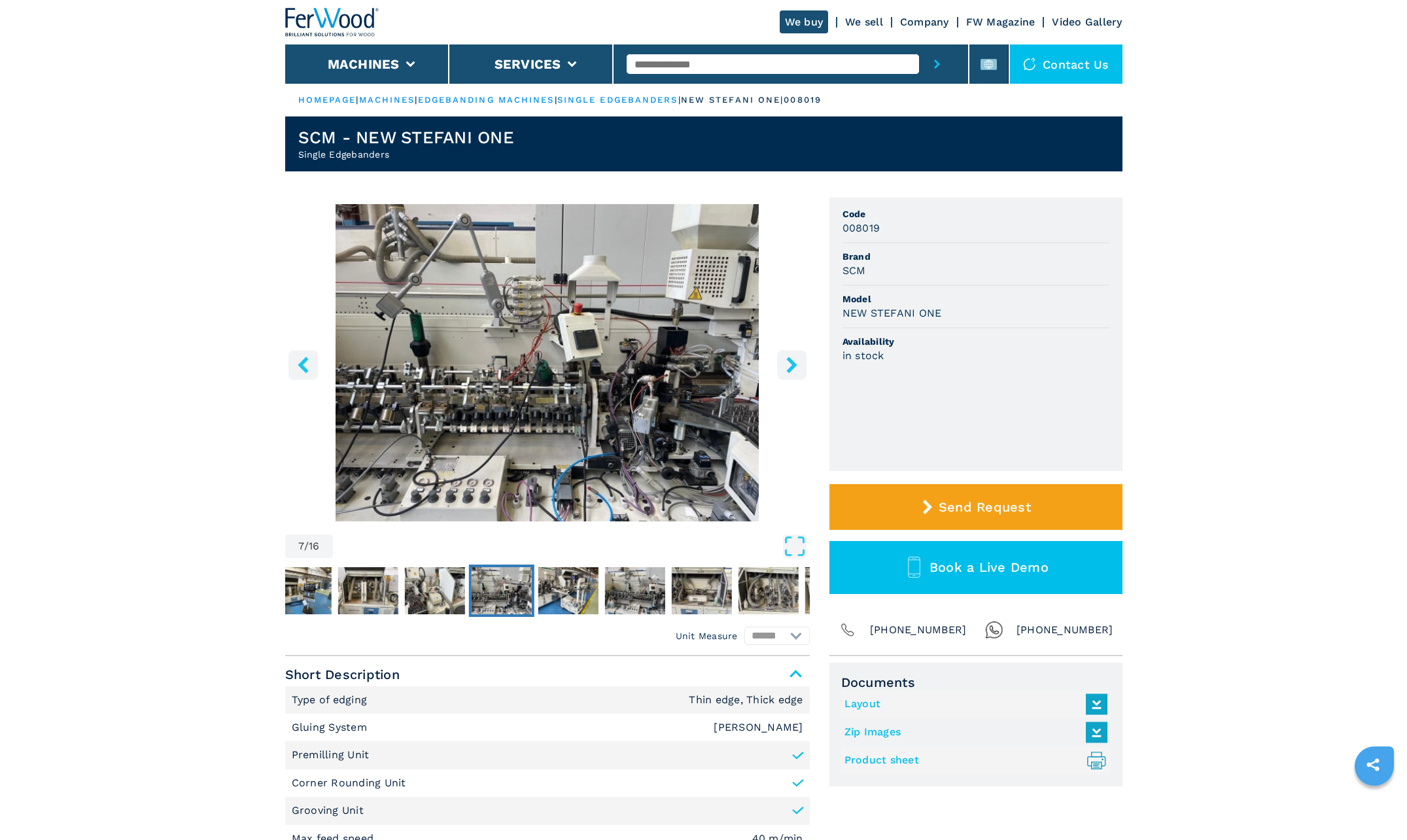
click at [296, 362] on icon "left-button" at bounding box center [304, 365] width 16 height 16
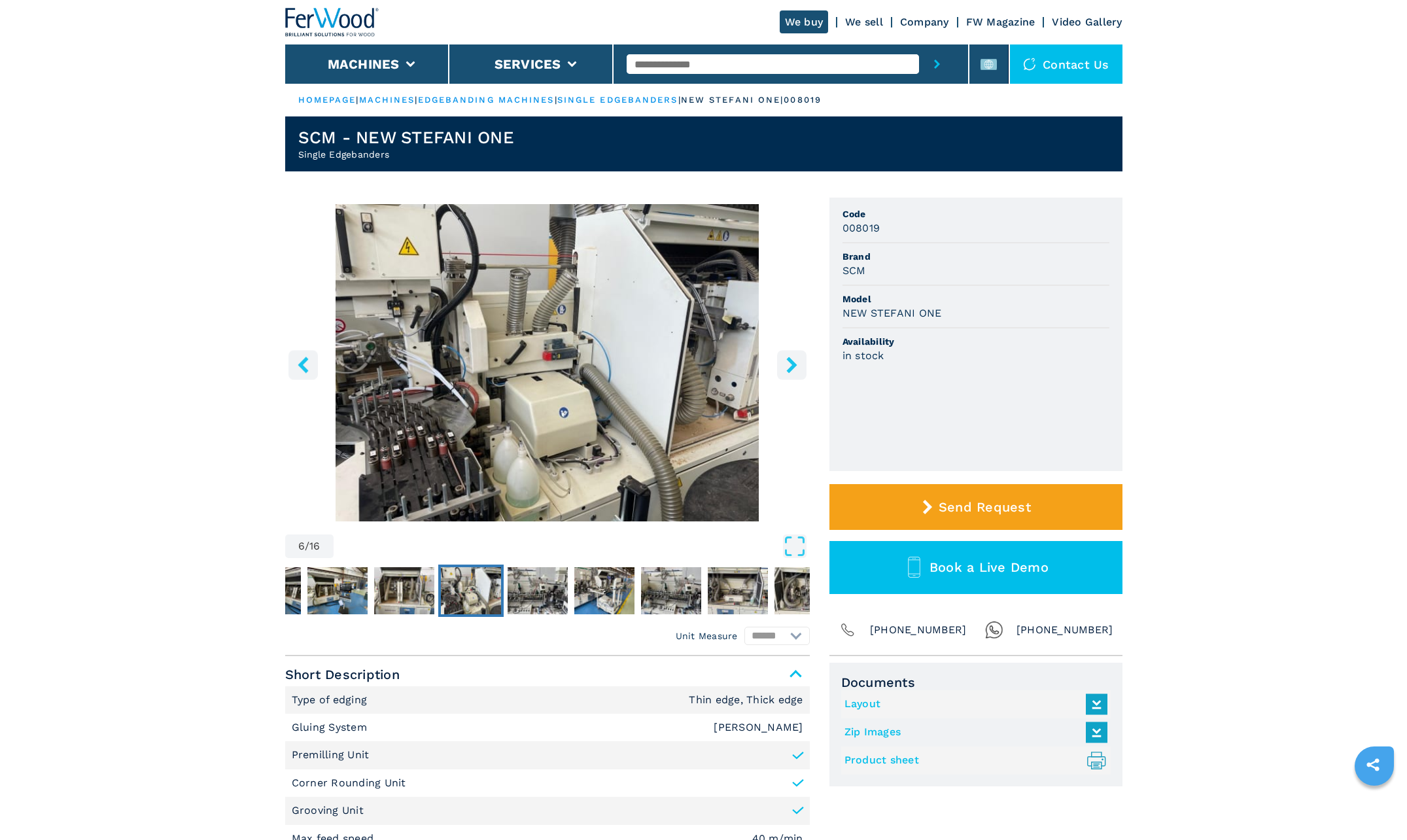
click at [296, 362] on icon "left-button" at bounding box center [304, 365] width 16 height 16
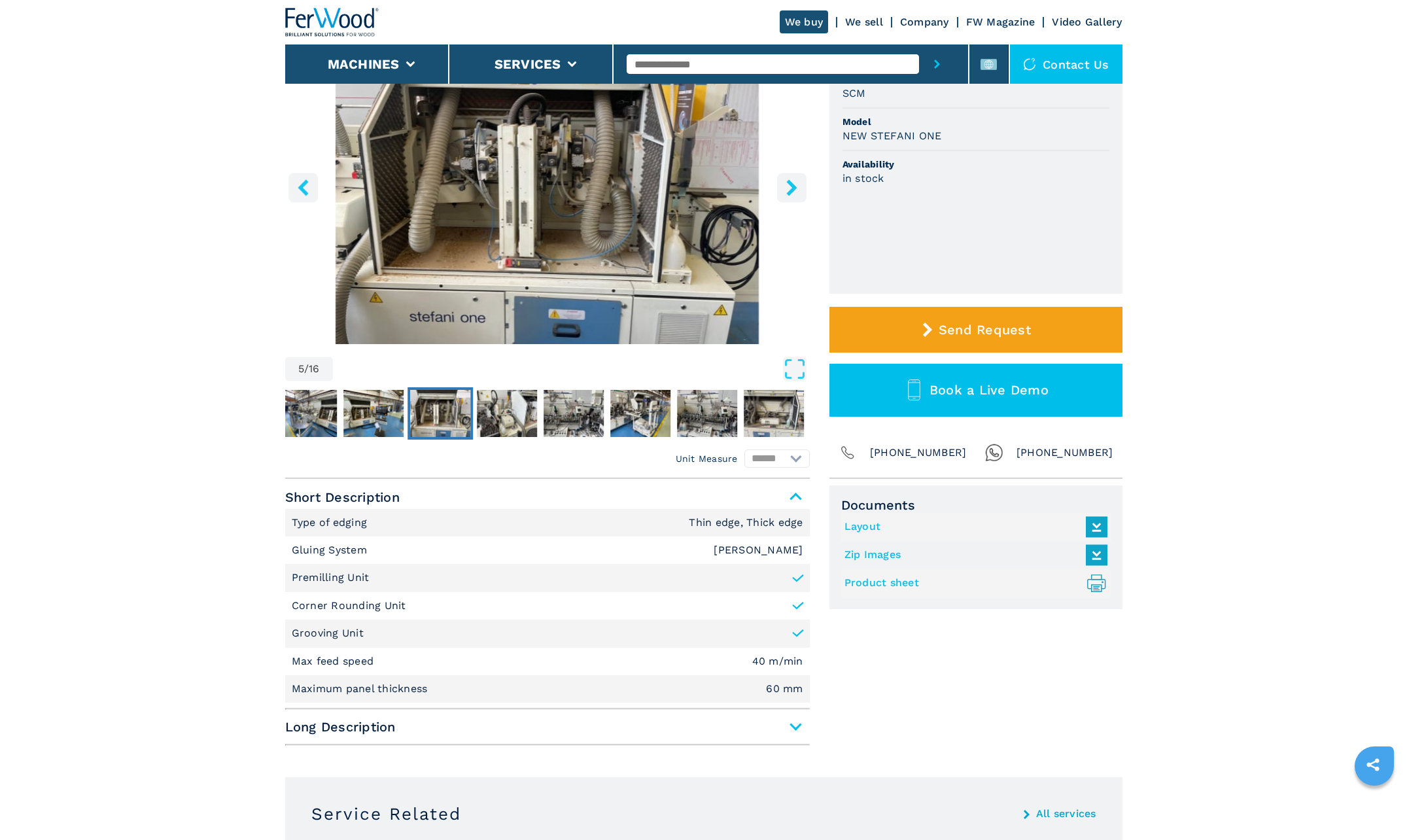
scroll to position [66, 0]
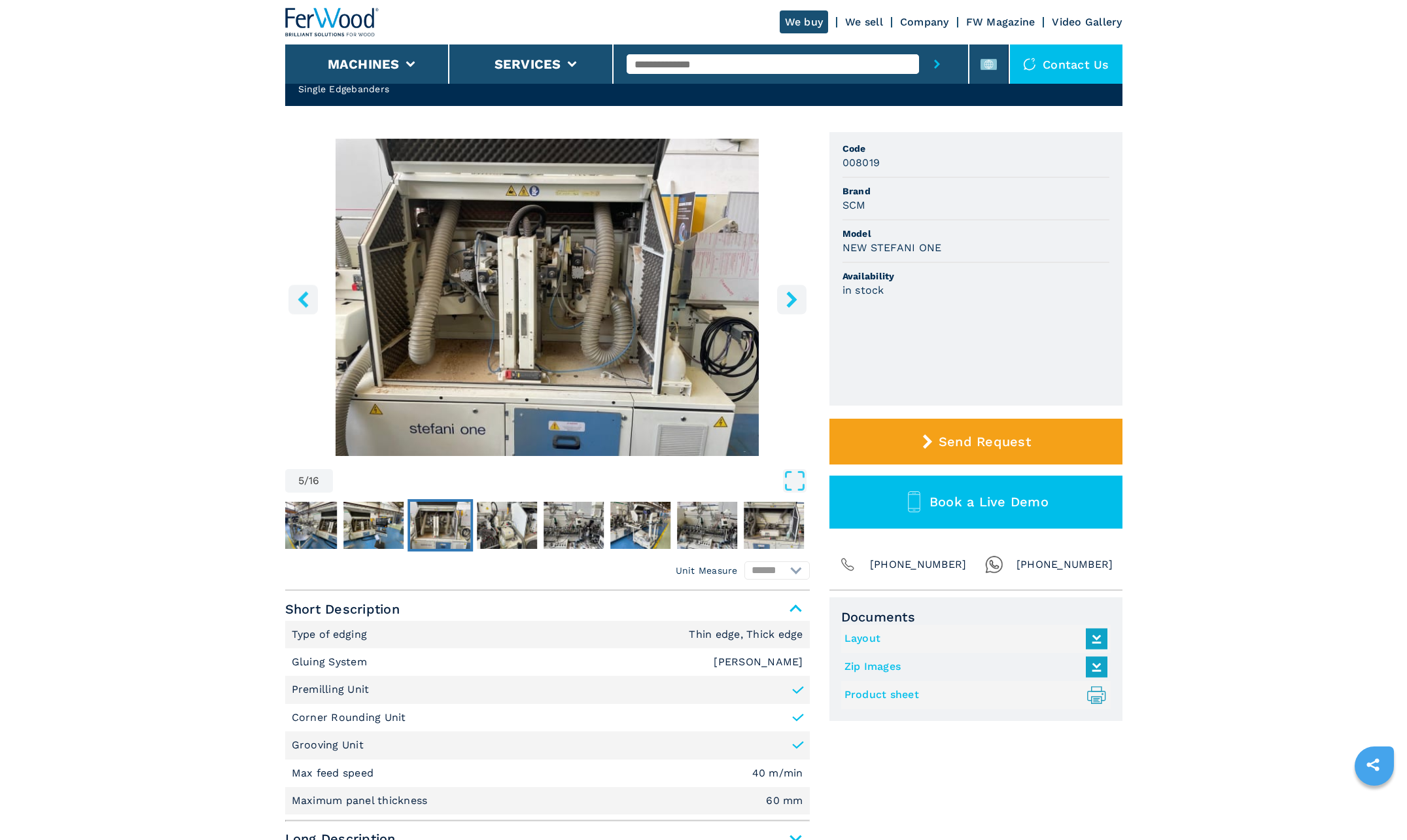
click at [305, 304] on icon "left-button" at bounding box center [303, 299] width 10 height 16
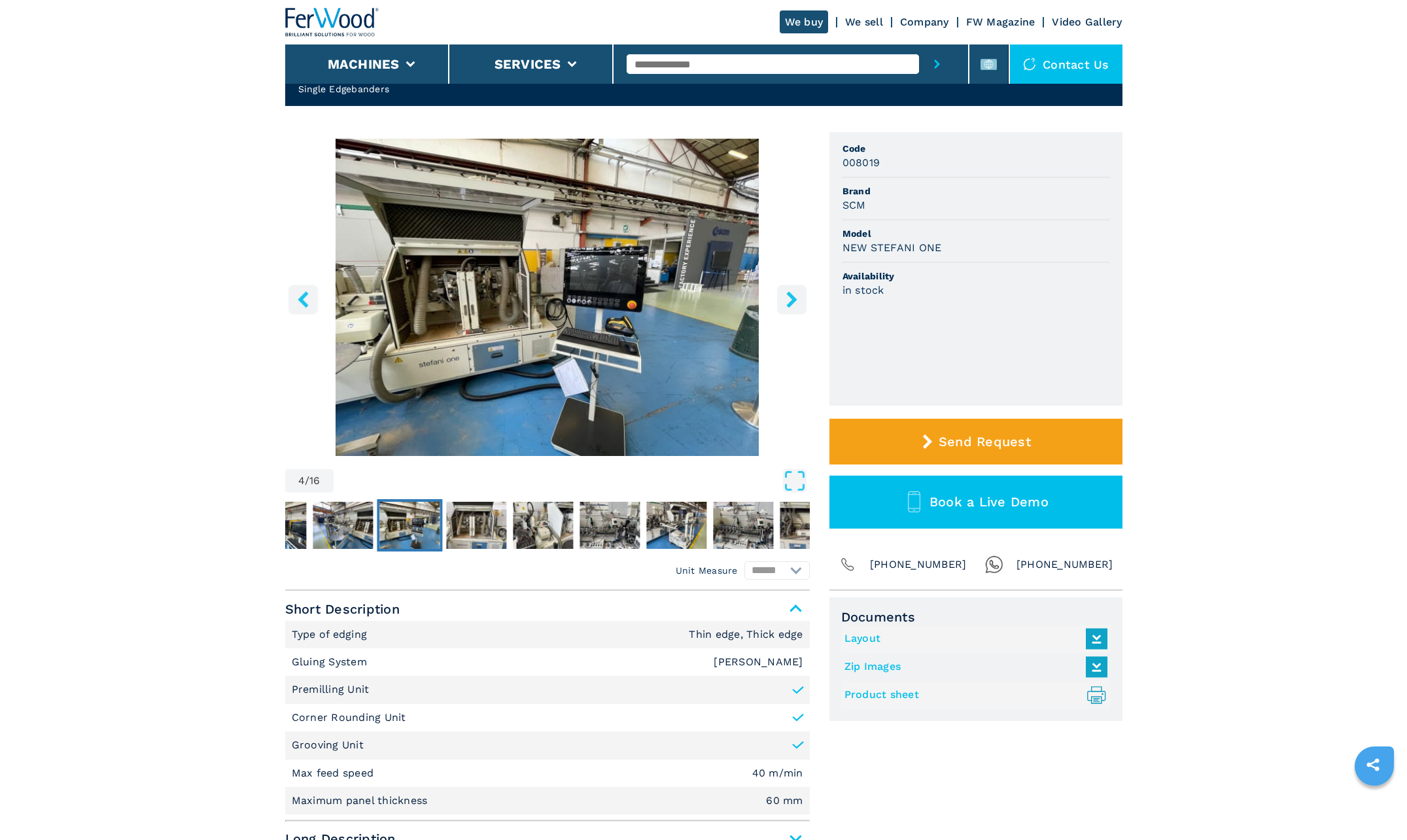
click at [305, 304] on icon "left-button" at bounding box center [303, 299] width 10 height 16
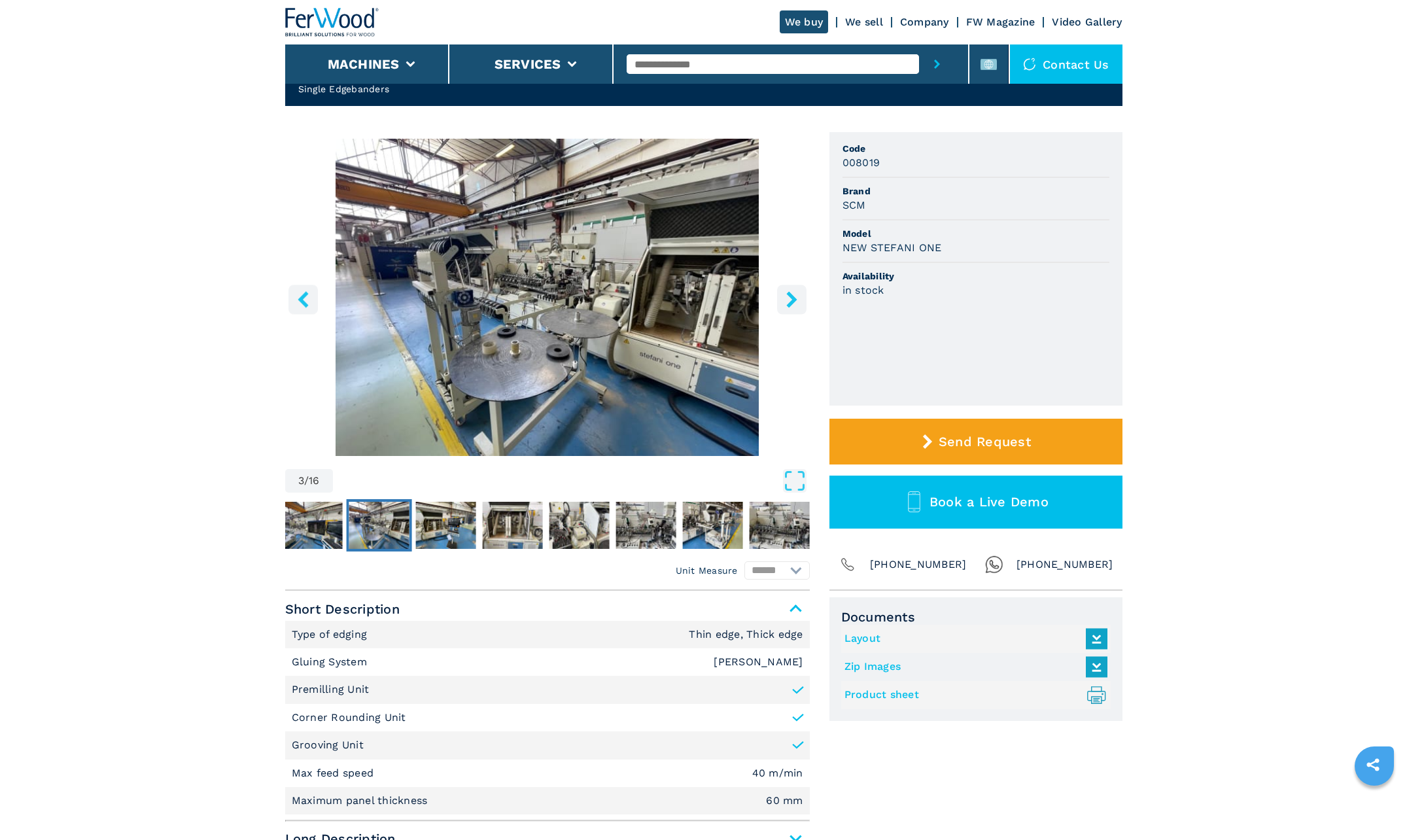
click at [305, 304] on icon "left-button" at bounding box center [303, 299] width 10 height 16
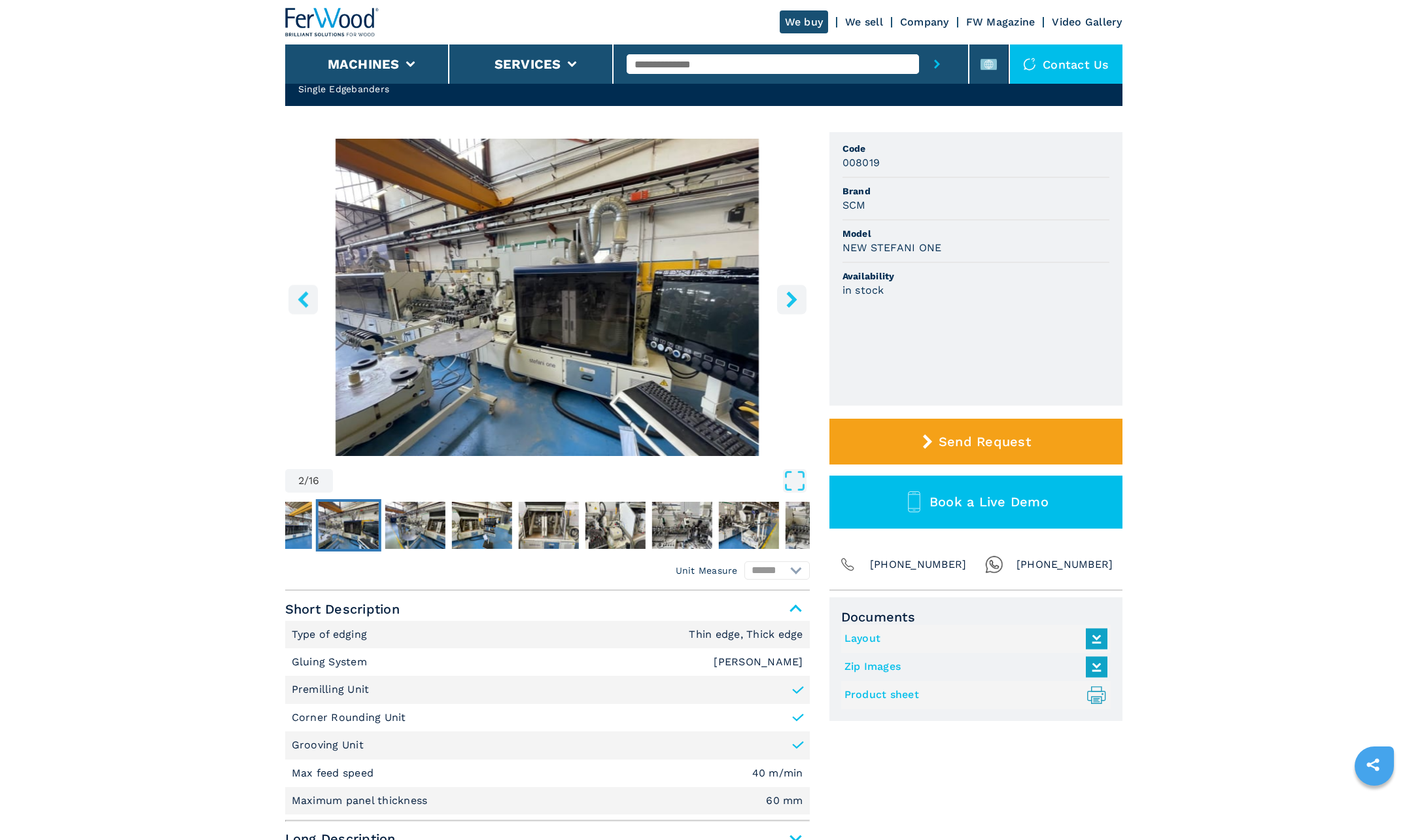
click at [305, 304] on icon "left-button" at bounding box center [303, 299] width 10 height 16
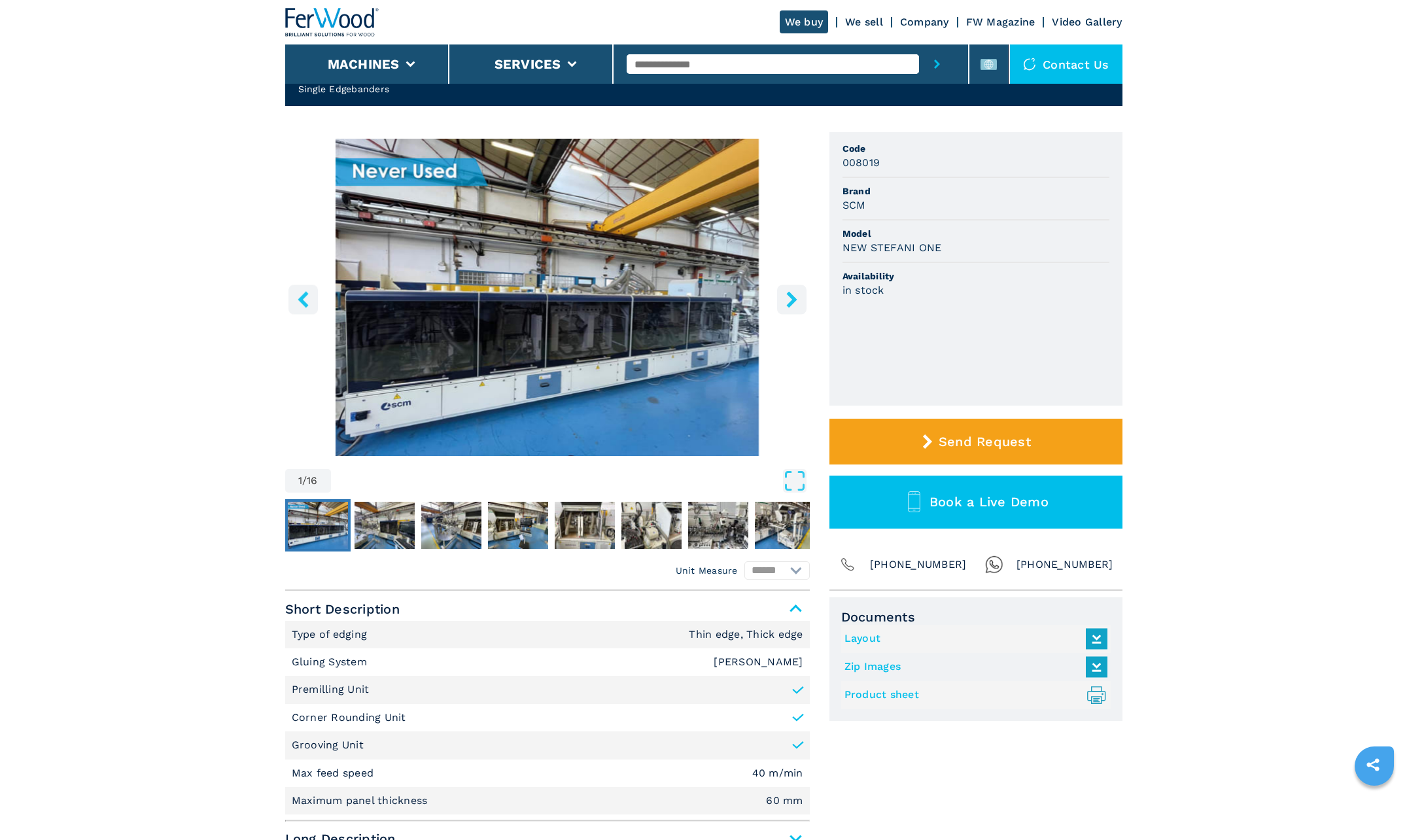
click at [305, 304] on icon "left-button" at bounding box center [303, 299] width 10 height 16
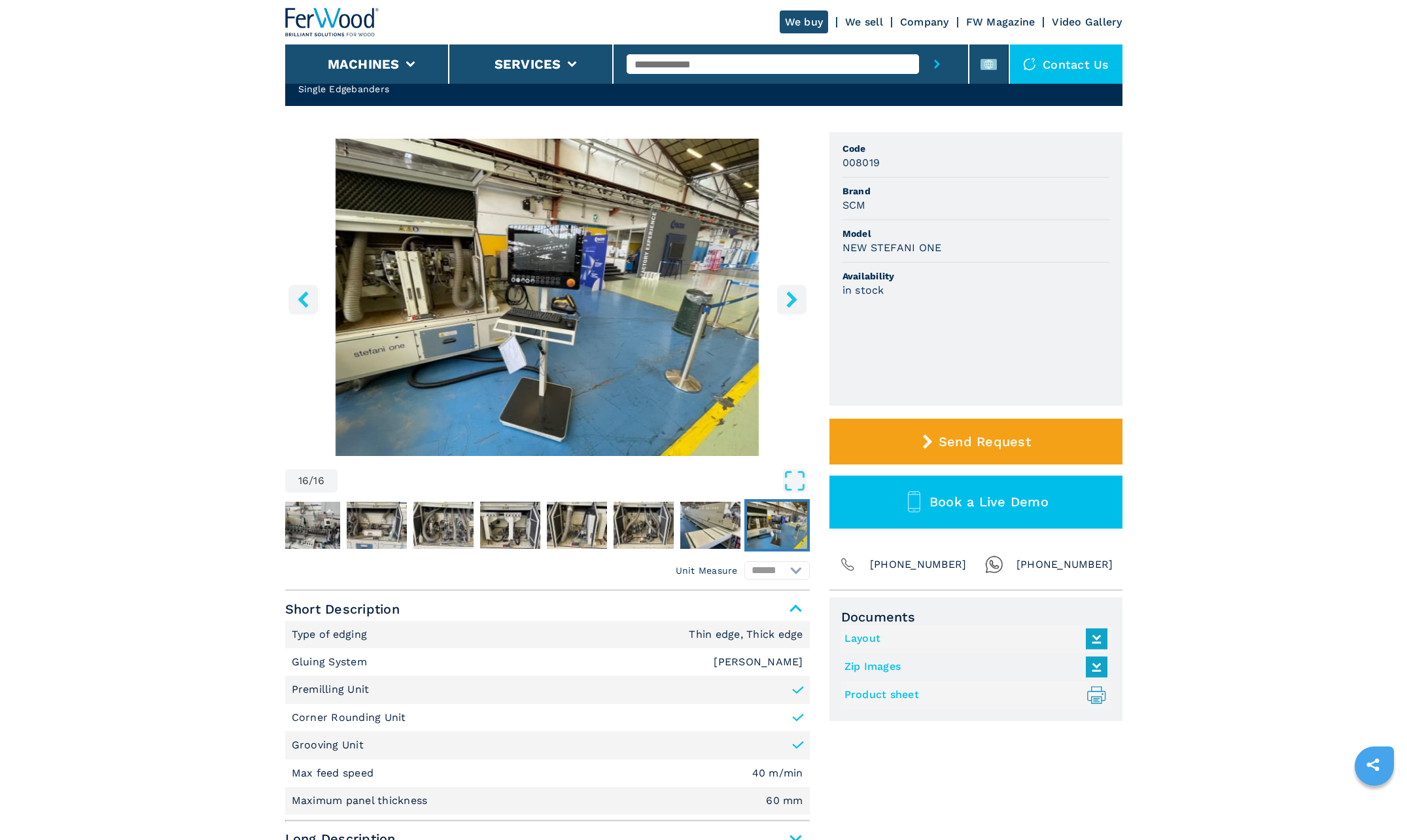
click at [794, 305] on icon "right-button" at bounding box center [792, 299] width 16 height 16
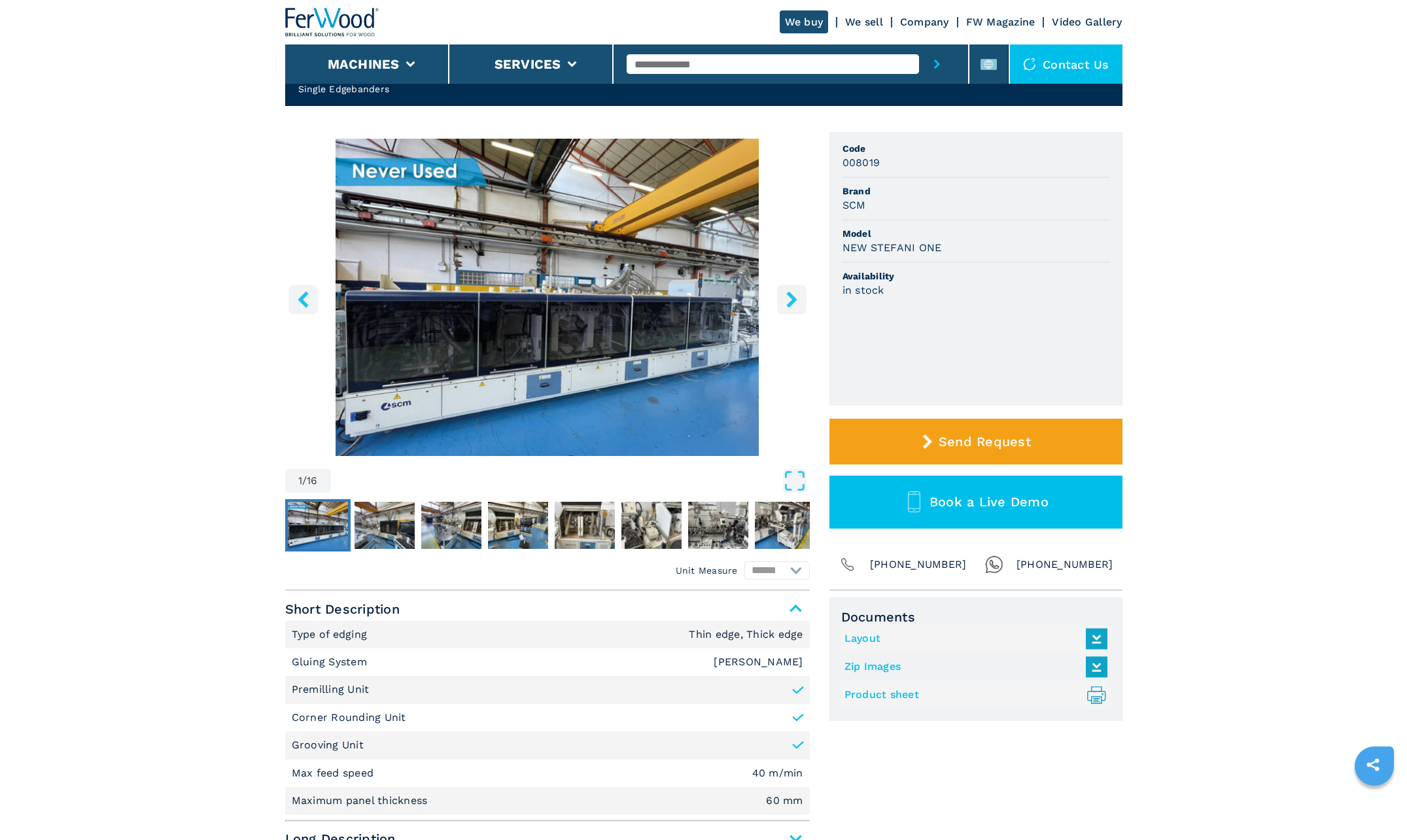
click at [794, 300] on icon "right-button" at bounding box center [792, 299] width 10 height 16
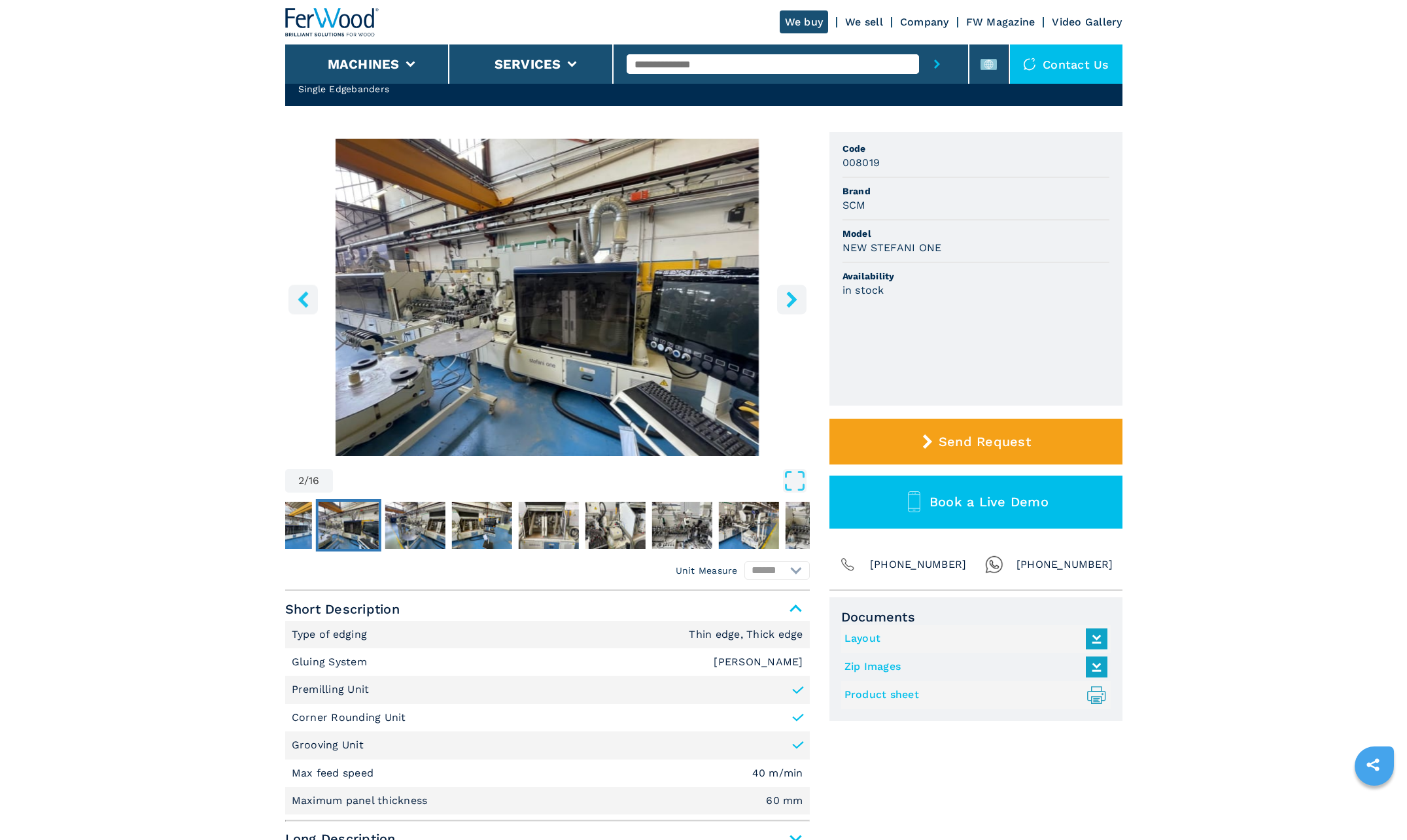
click at [310, 300] on icon "left-button" at bounding box center [304, 299] width 16 height 16
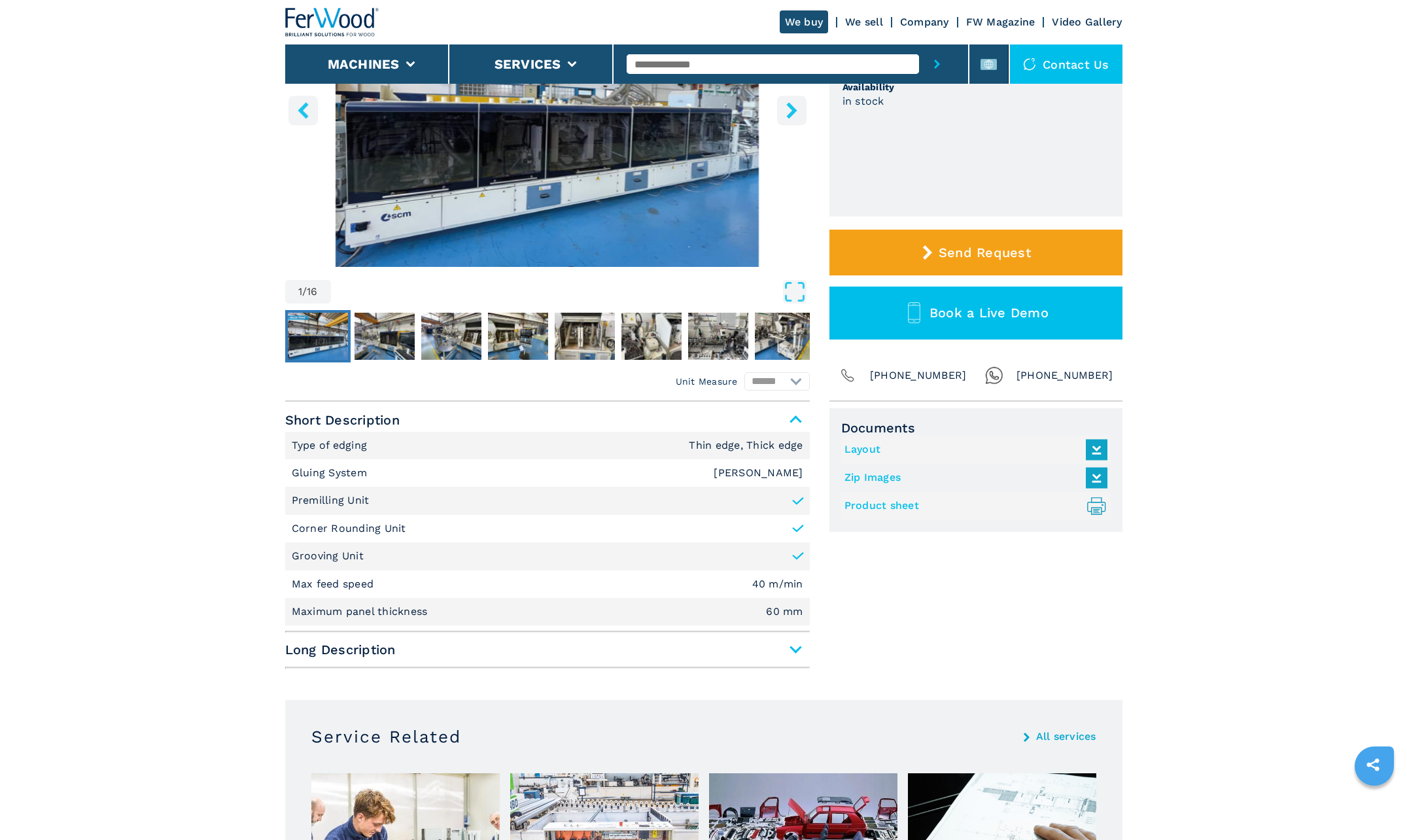
scroll to position [262, 0]
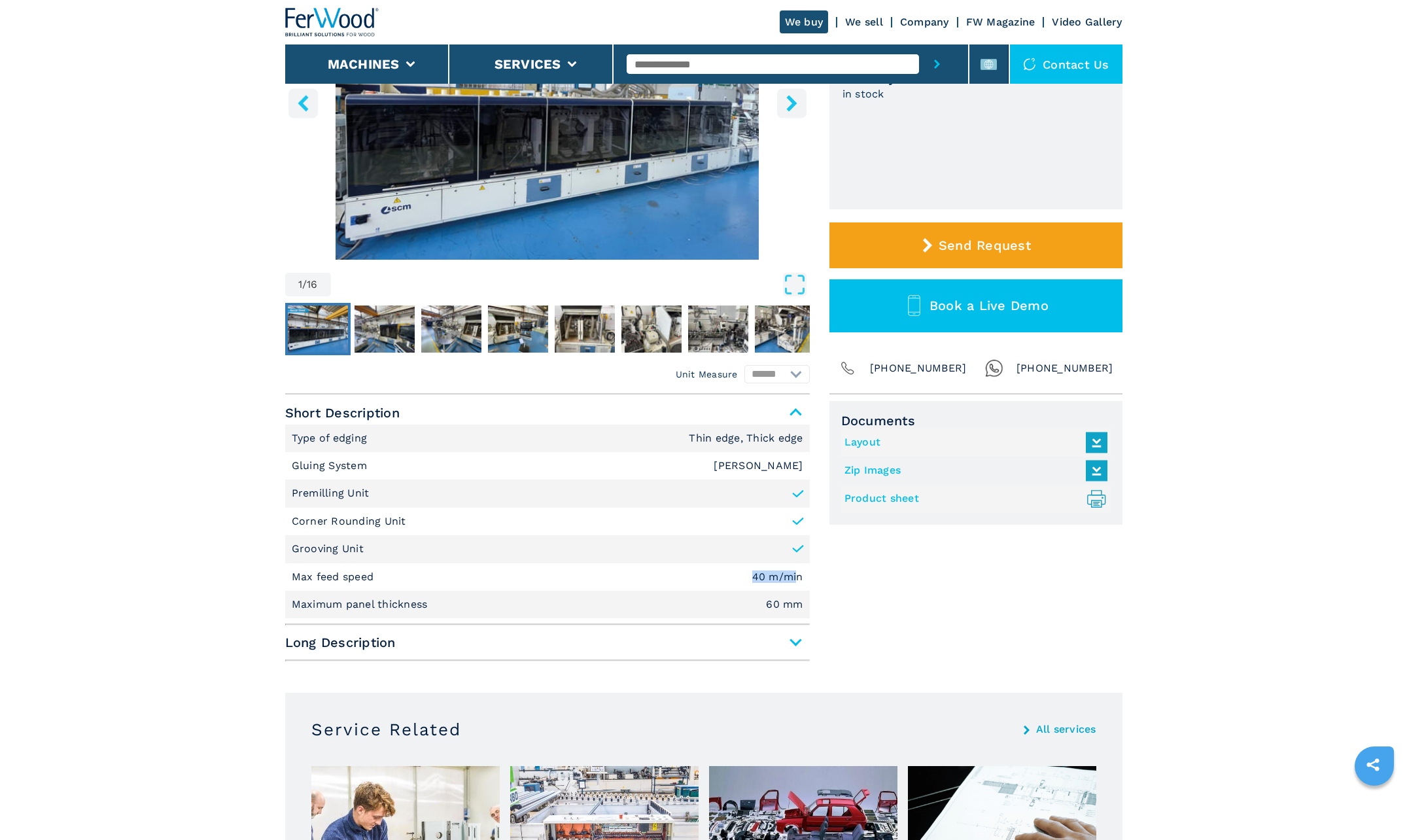
drag, startPoint x: 748, startPoint y: 578, endPoint x: 803, endPoint y: 577, distance: 55.0
click at [803, 577] on li "Max feed speed 40 m/min" at bounding box center [548, 576] width 525 height 28
drag, startPoint x: 803, startPoint y: 577, endPoint x: 709, endPoint y: 598, distance: 96.3
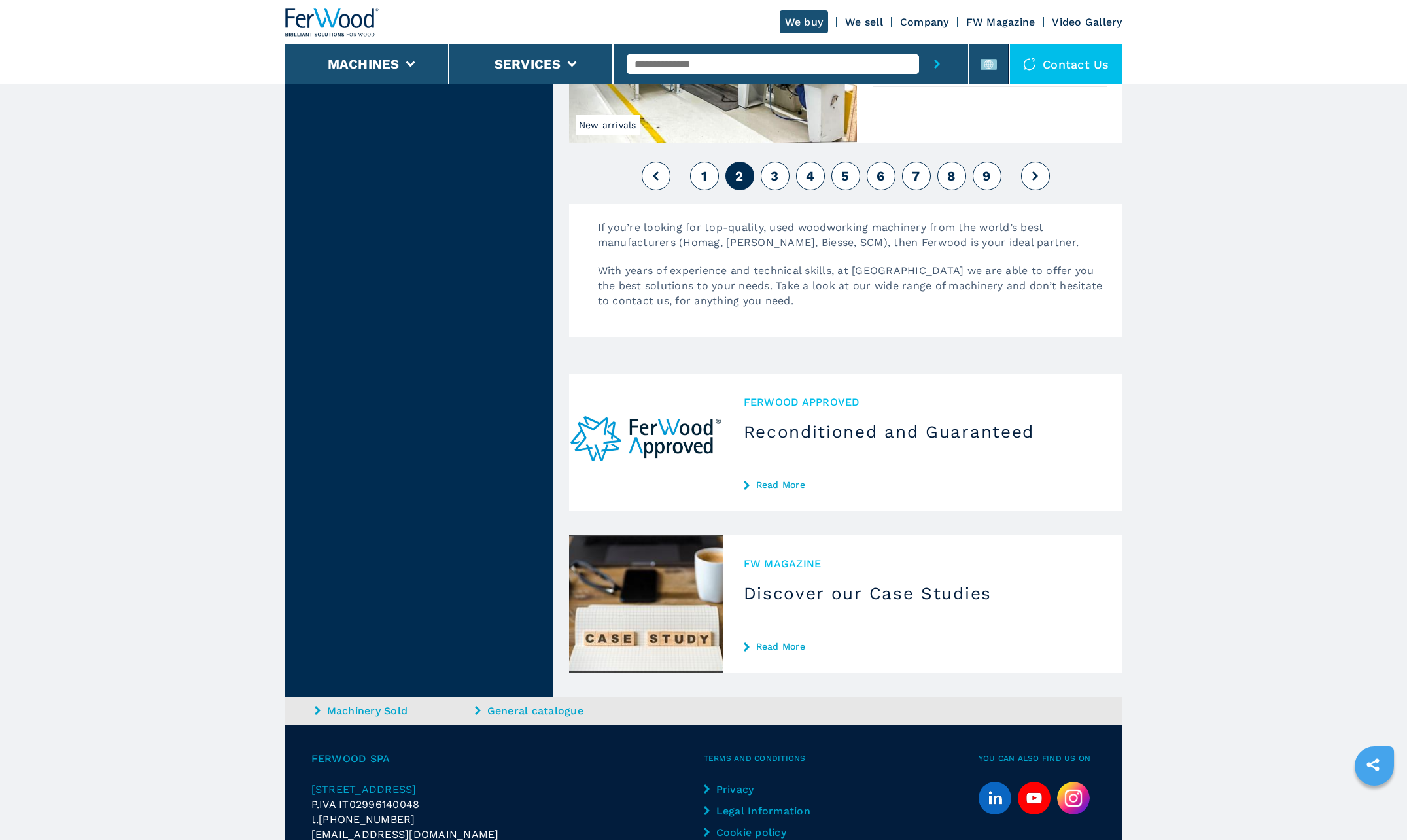
scroll to position [3258, 0]
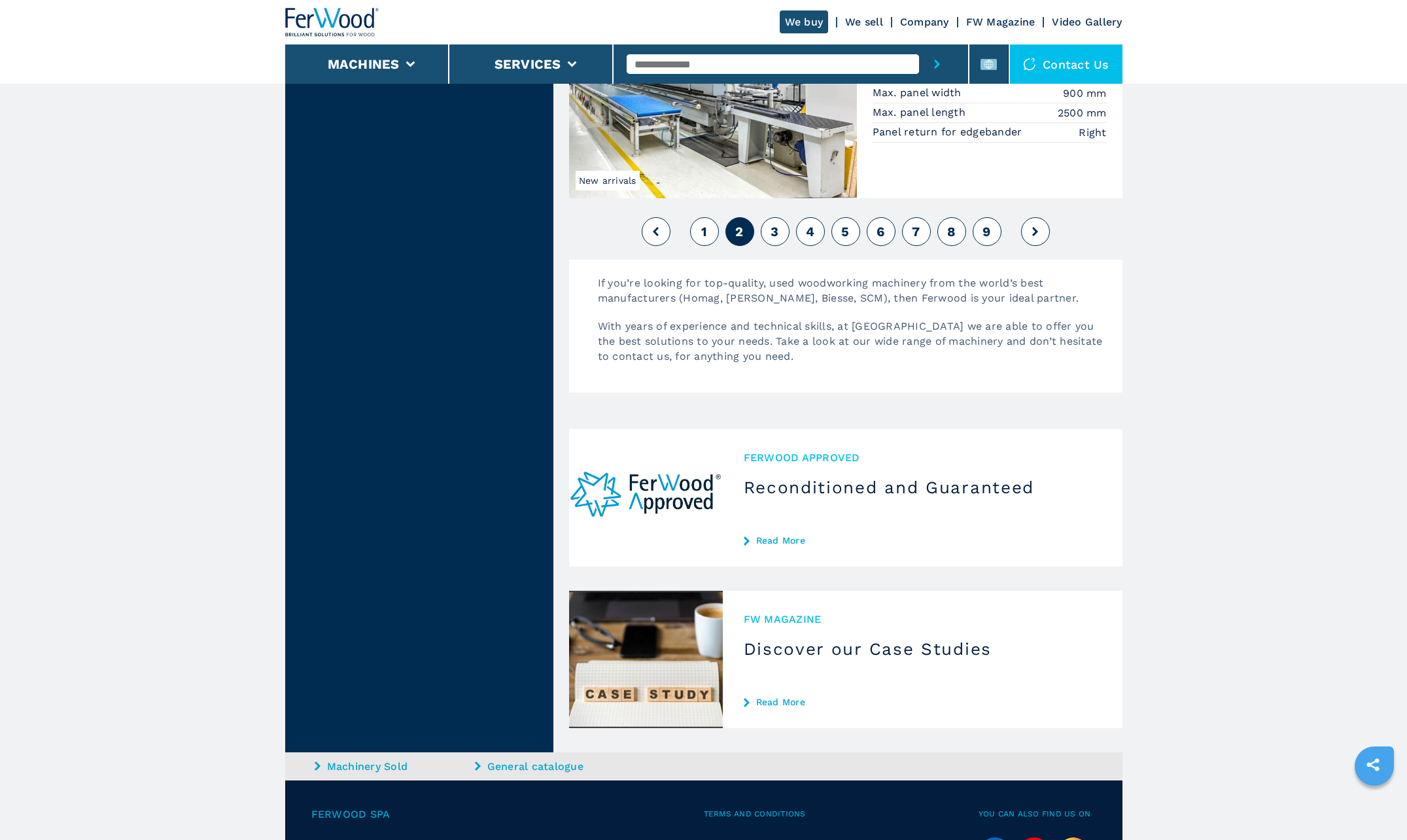
click at [701, 236] on span "1" at bounding box center [704, 231] width 6 height 16
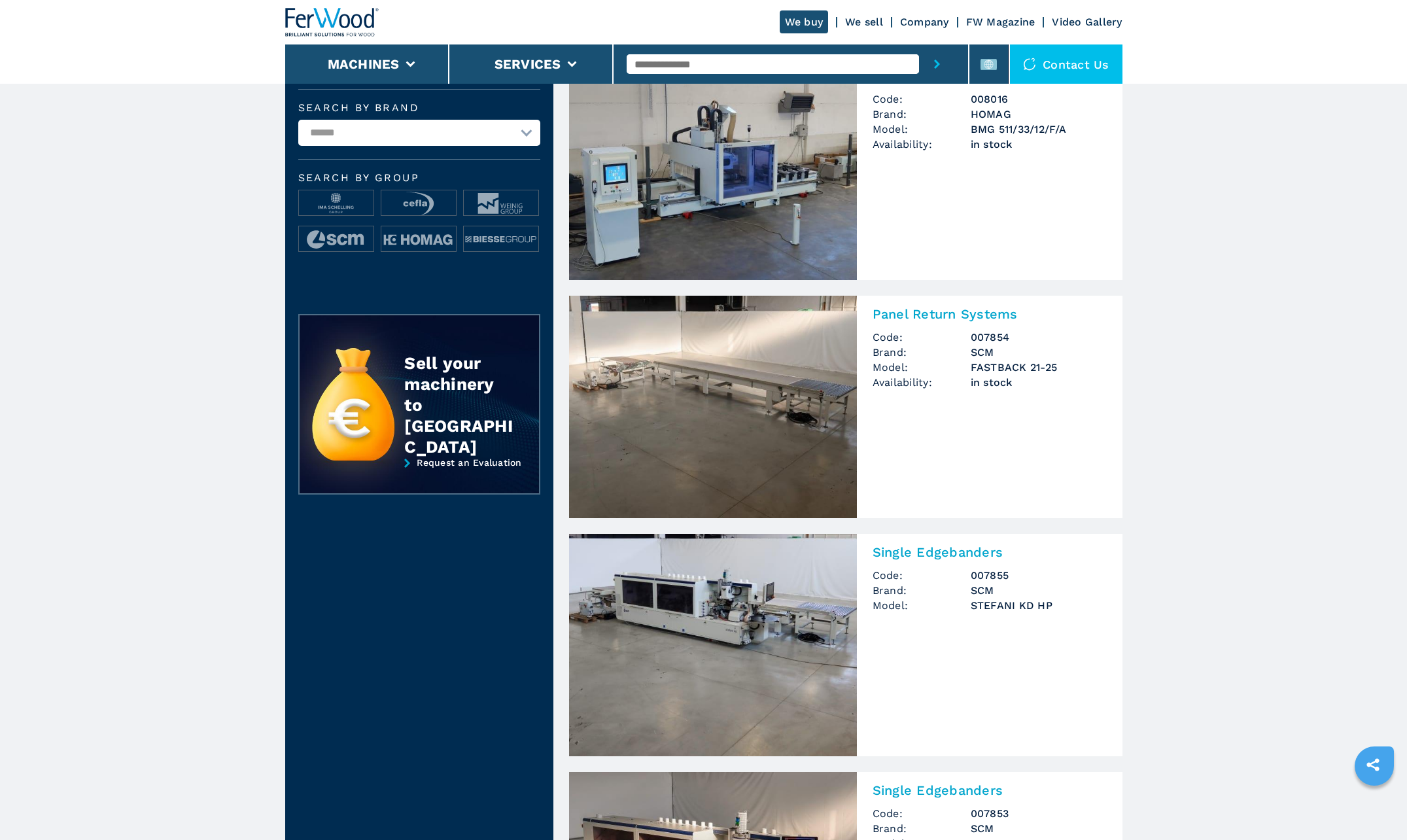
scroll to position [131, 0]
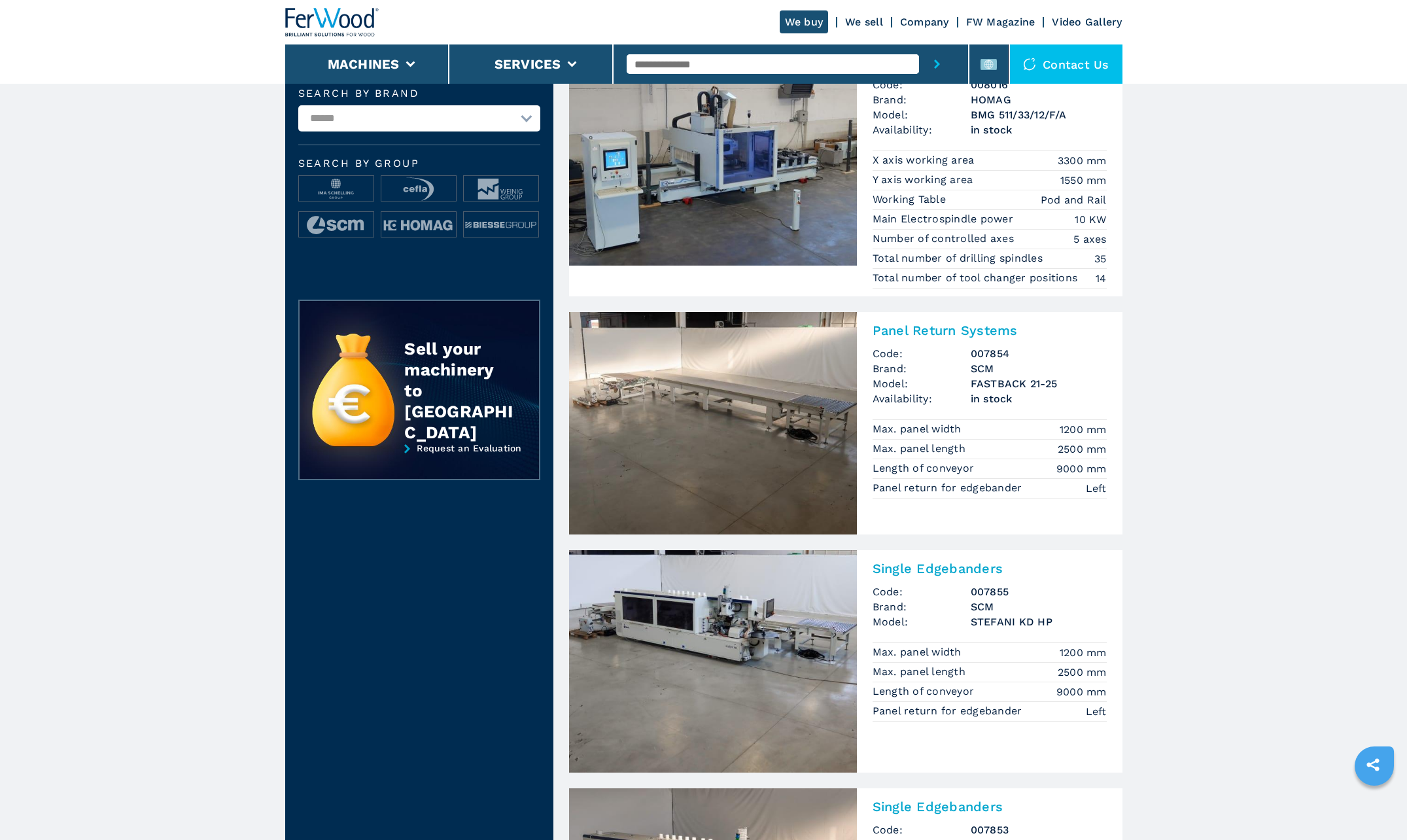
click at [724, 402] on img at bounding box center [712, 423] width 288 height 223
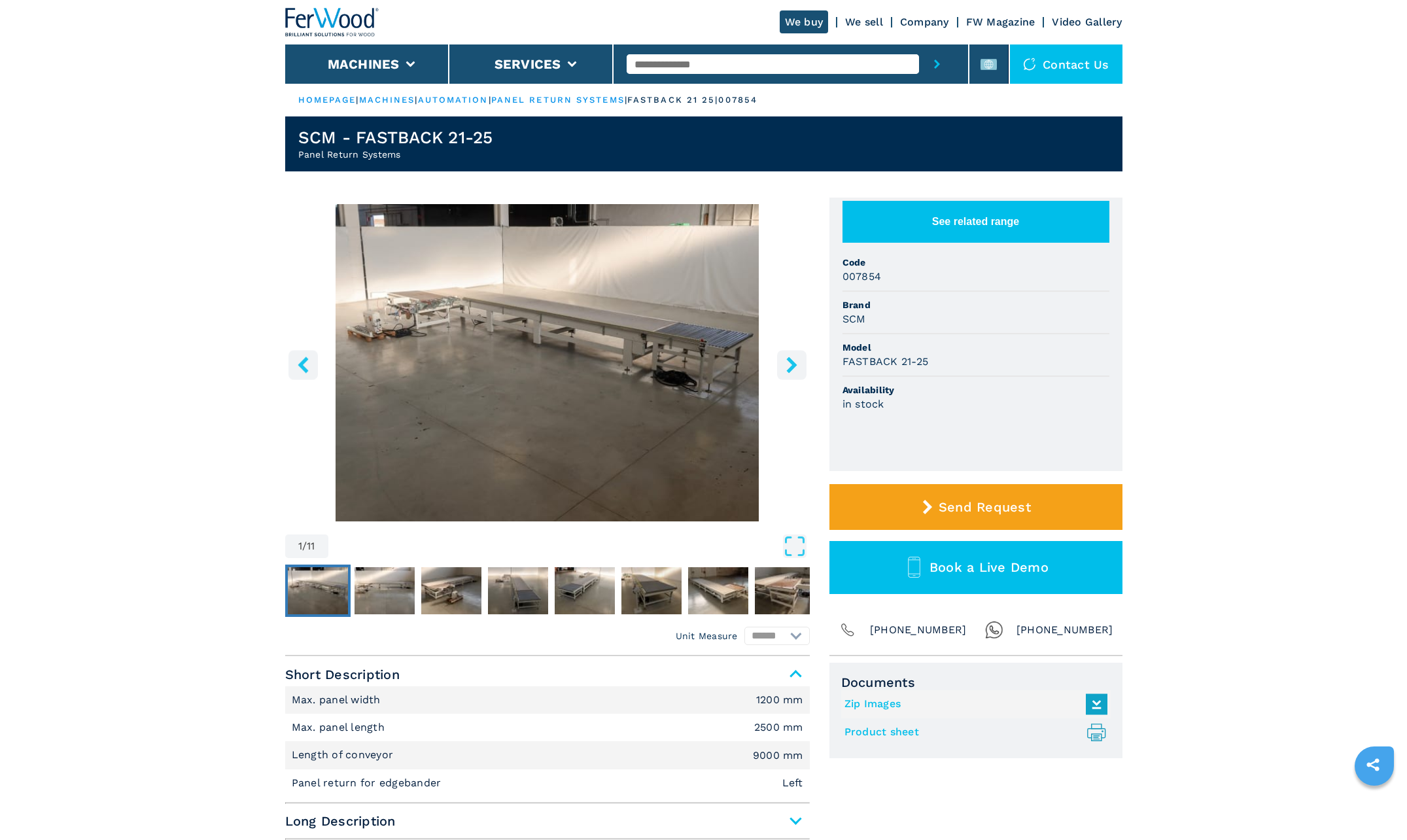
click at [584, 354] on img "Go to Slide 1" at bounding box center [548, 362] width 525 height 317
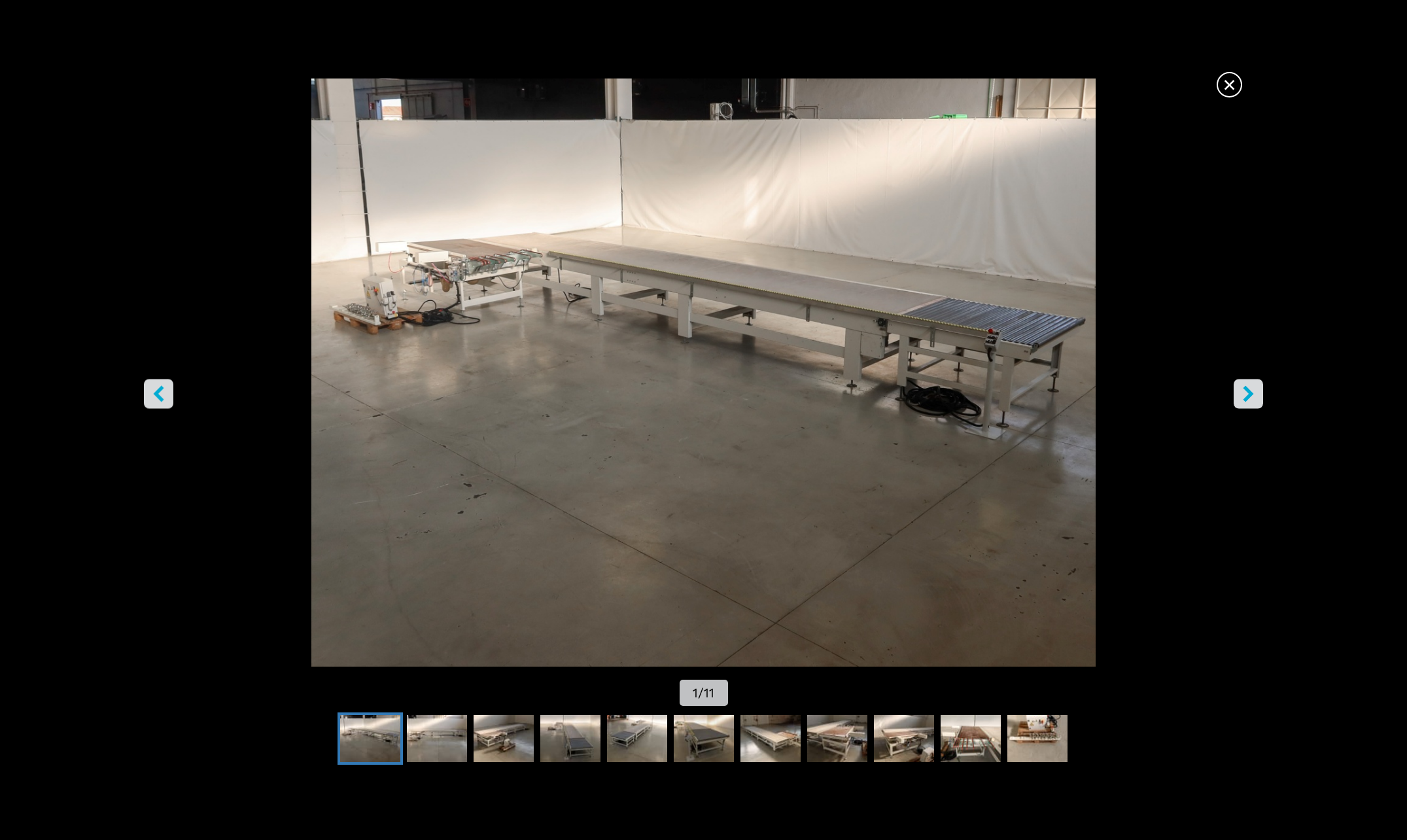
click at [1252, 395] on icon "right-button" at bounding box center [1249, 394] width 10 height 16
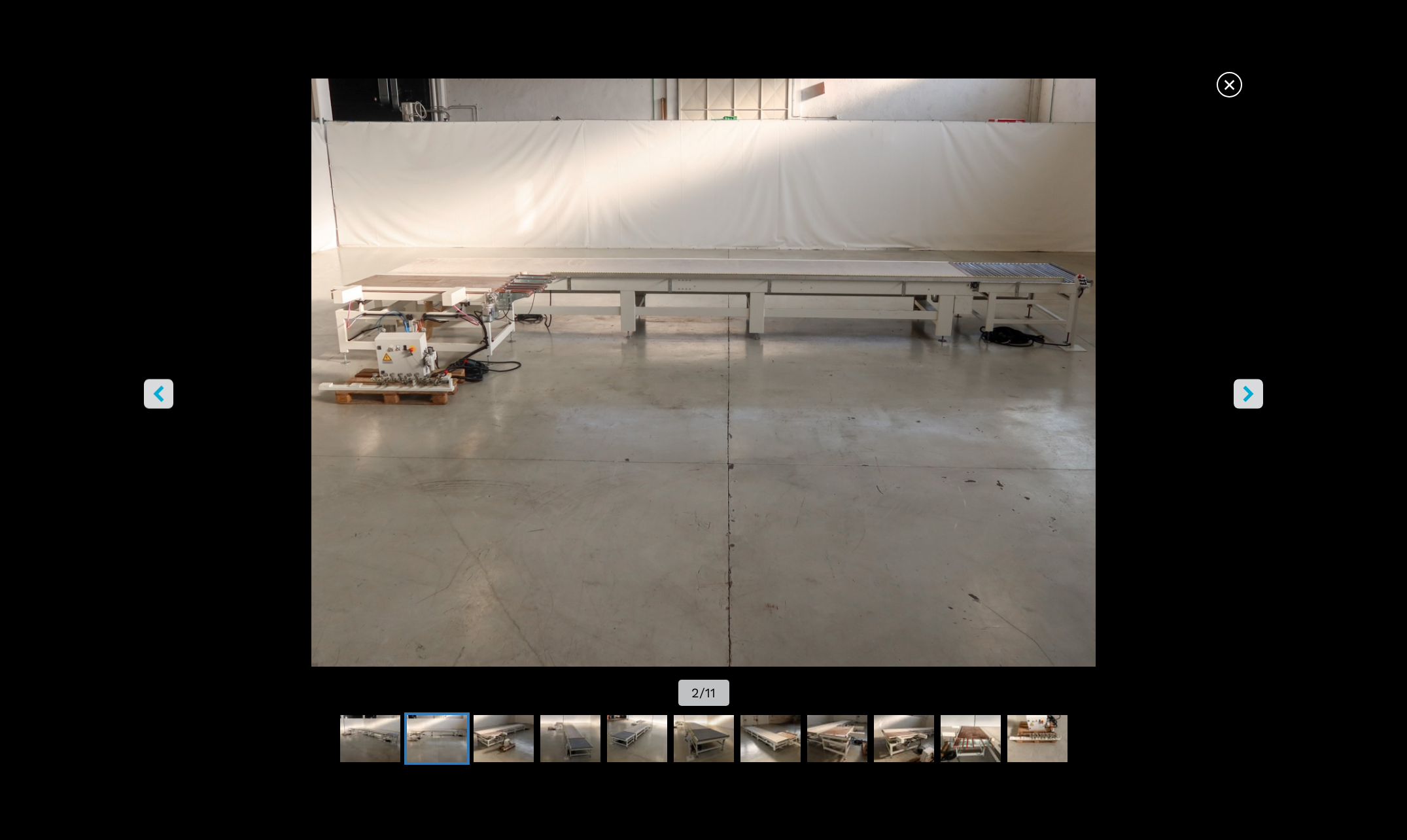
click at [1252, 395] on icon "right-button" at bounding box center [1249, 394] width 10 height 16
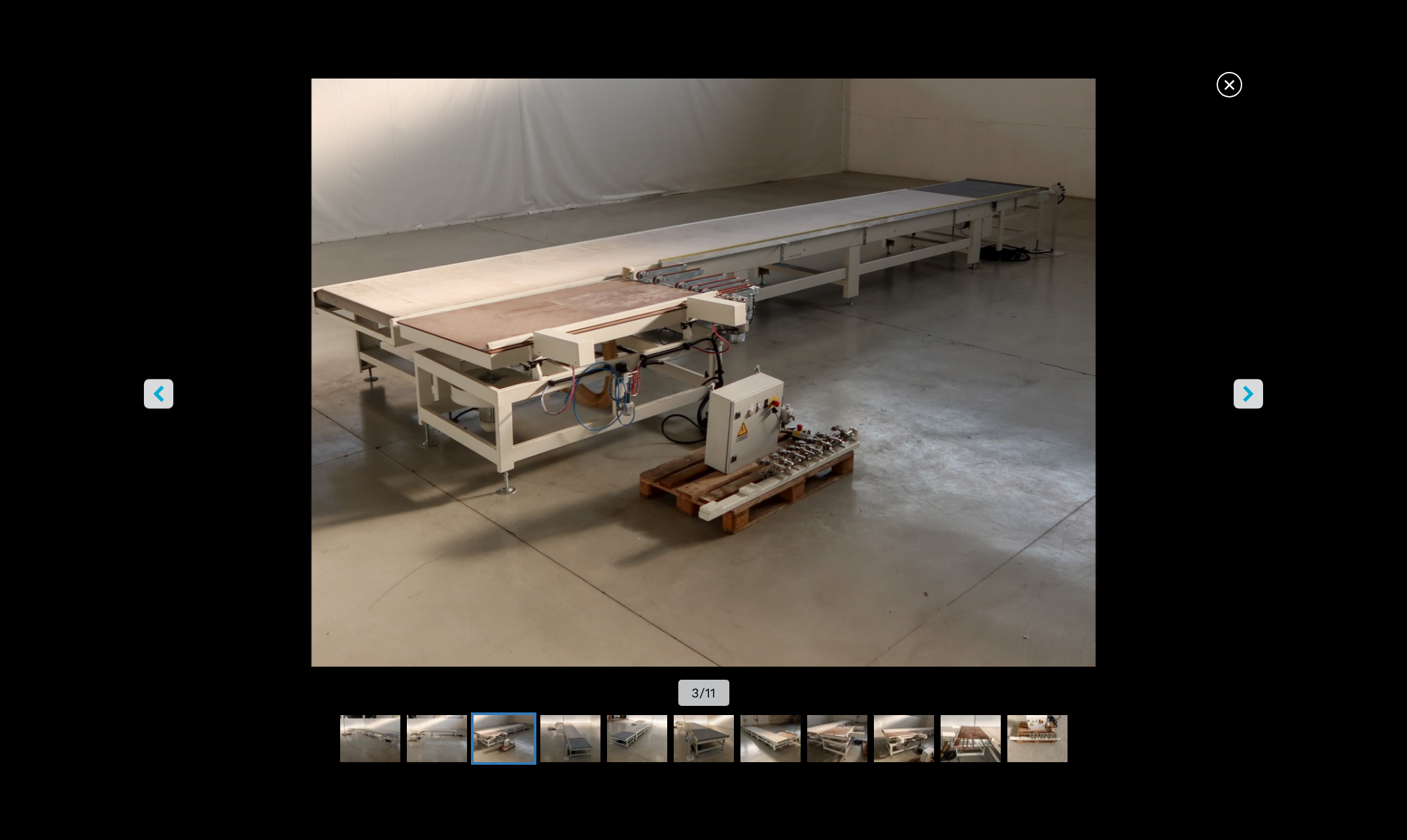
click at [1252, 395] on icon "right-button" at bounding box center [1249, 394] width 10 height 16
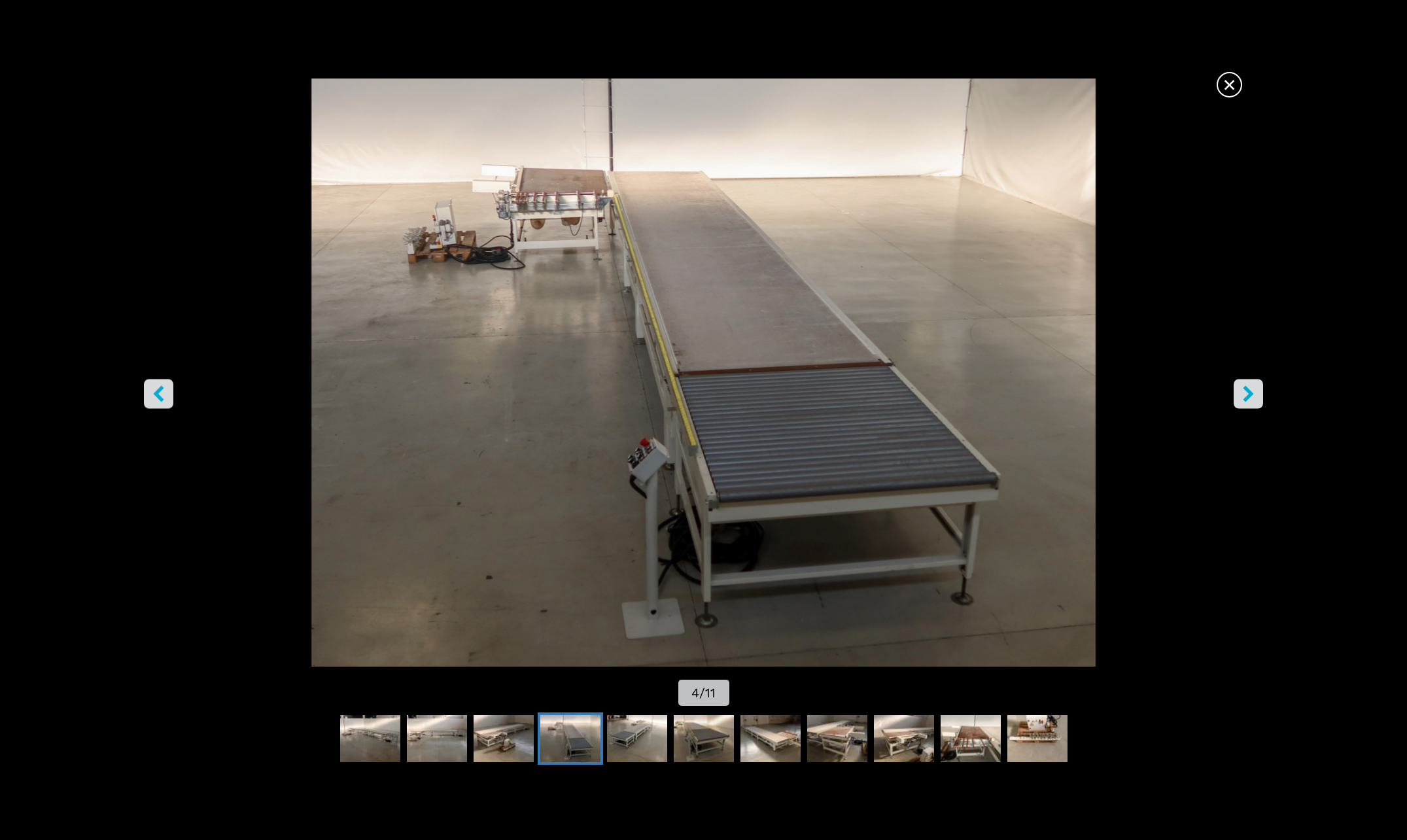
click at [1252, 395] on icon "right-button" at bounding box center [1249, 394] width 10 height 16
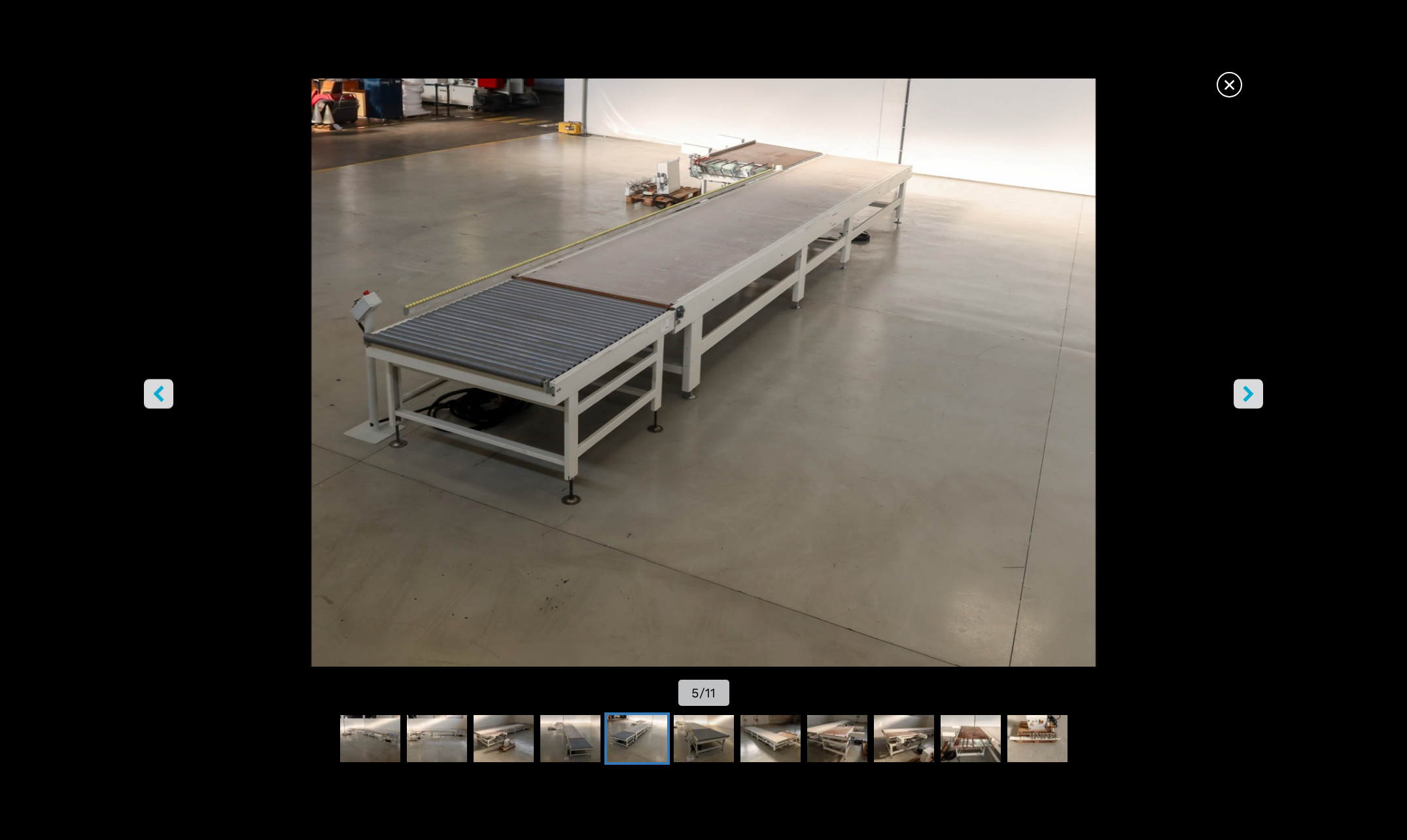
click at [1252, 395] on icon "right-button" at bounding box center [1249, 394] width 10 height 16
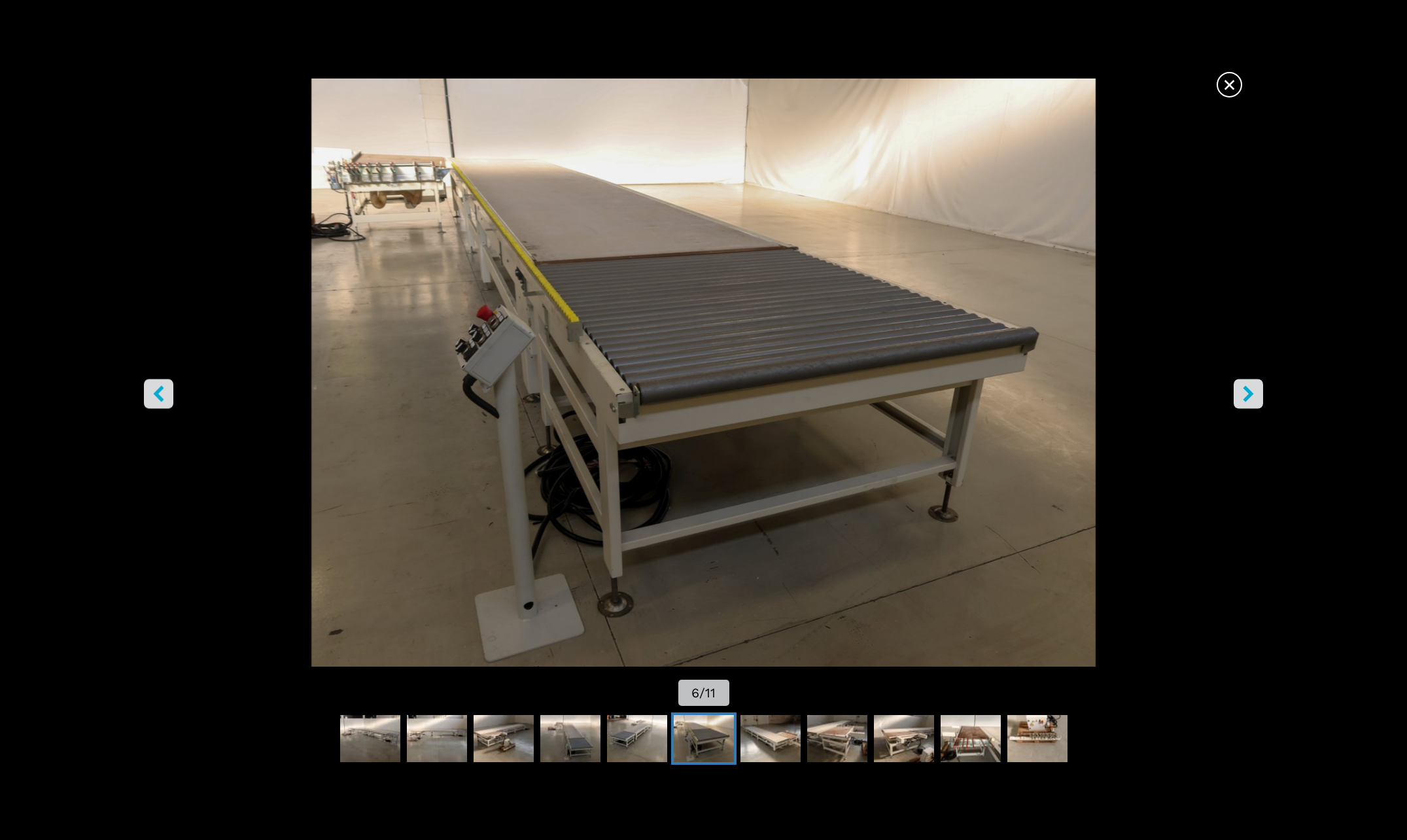
click at [1229, 81] on span "×" at bounding box center [1229, 82] width 23 height 23
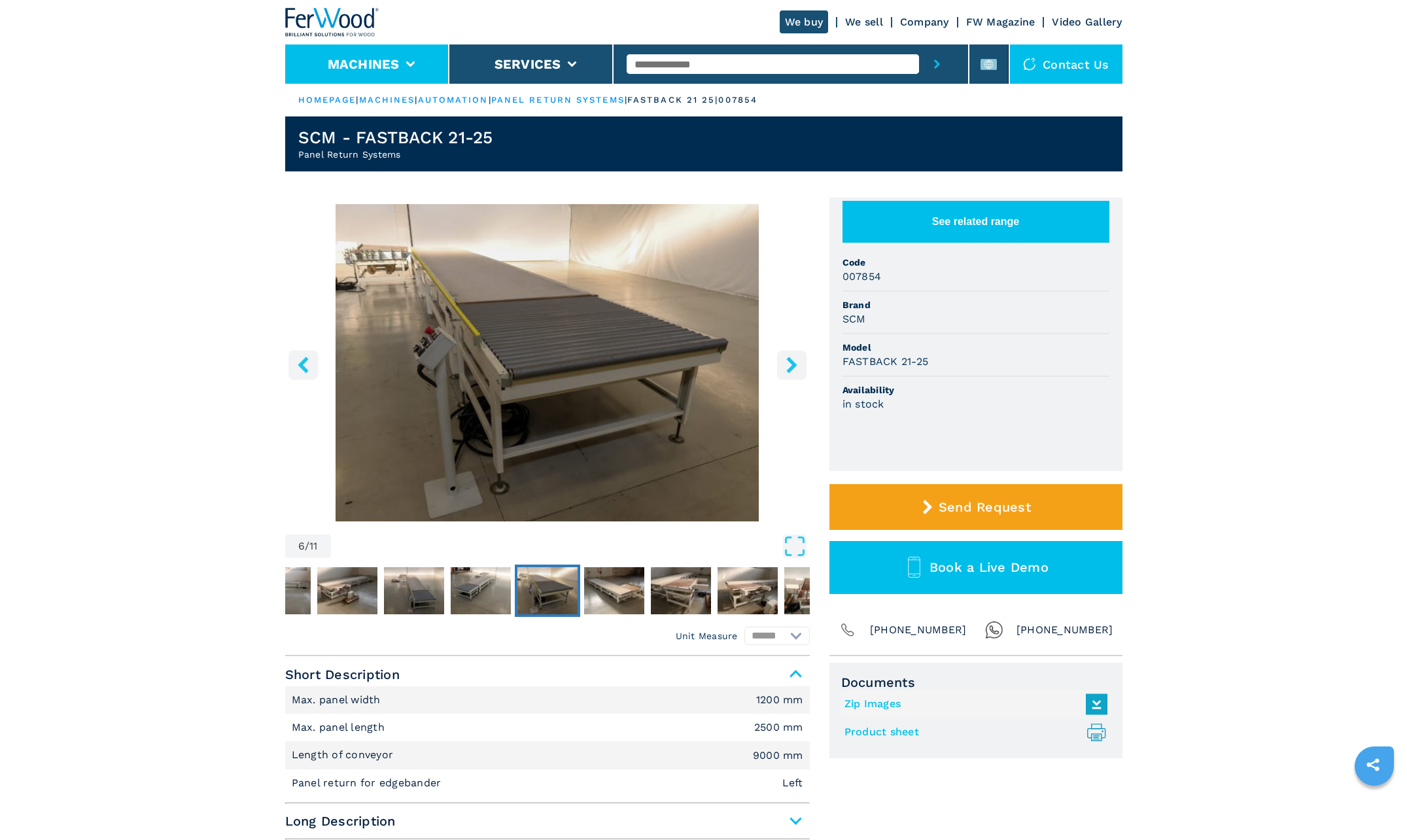
click at [351, 67] on button "Machines" at bounding box center [363, 64] width 72 height 16
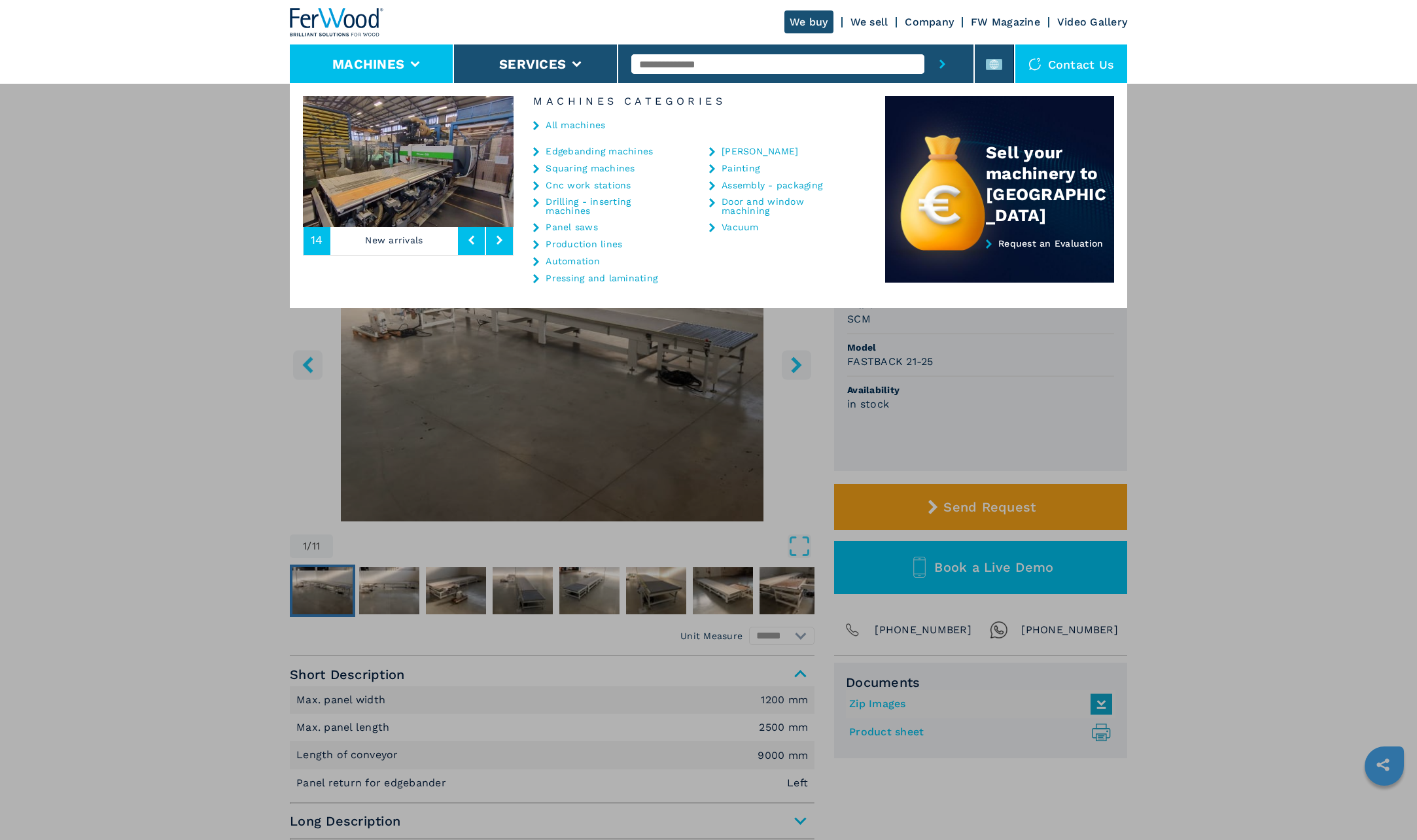
click at [561, 120] on link "All machines" at bounding box center [576, 125] width 60 height 9
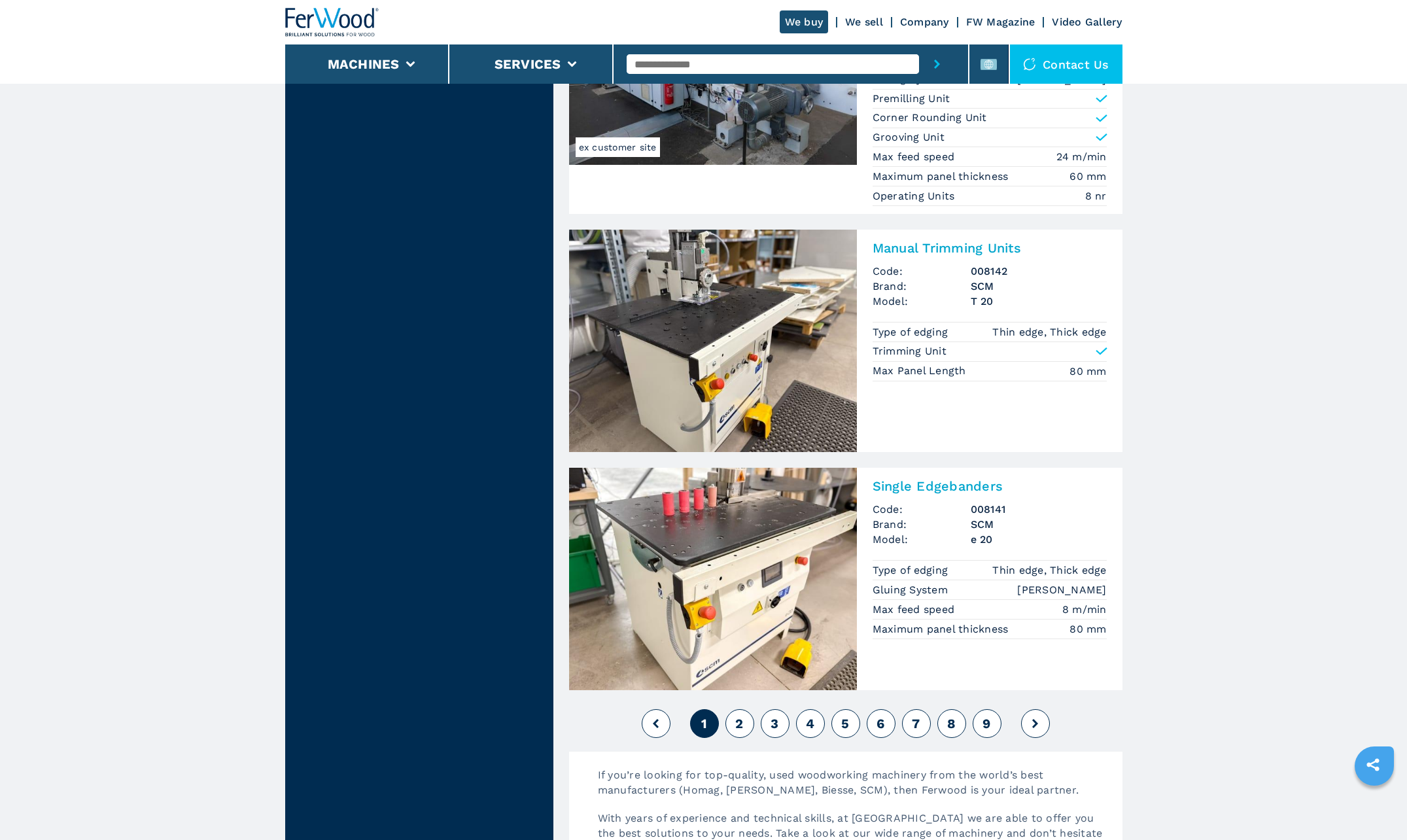
scroll to position [2877, 0]
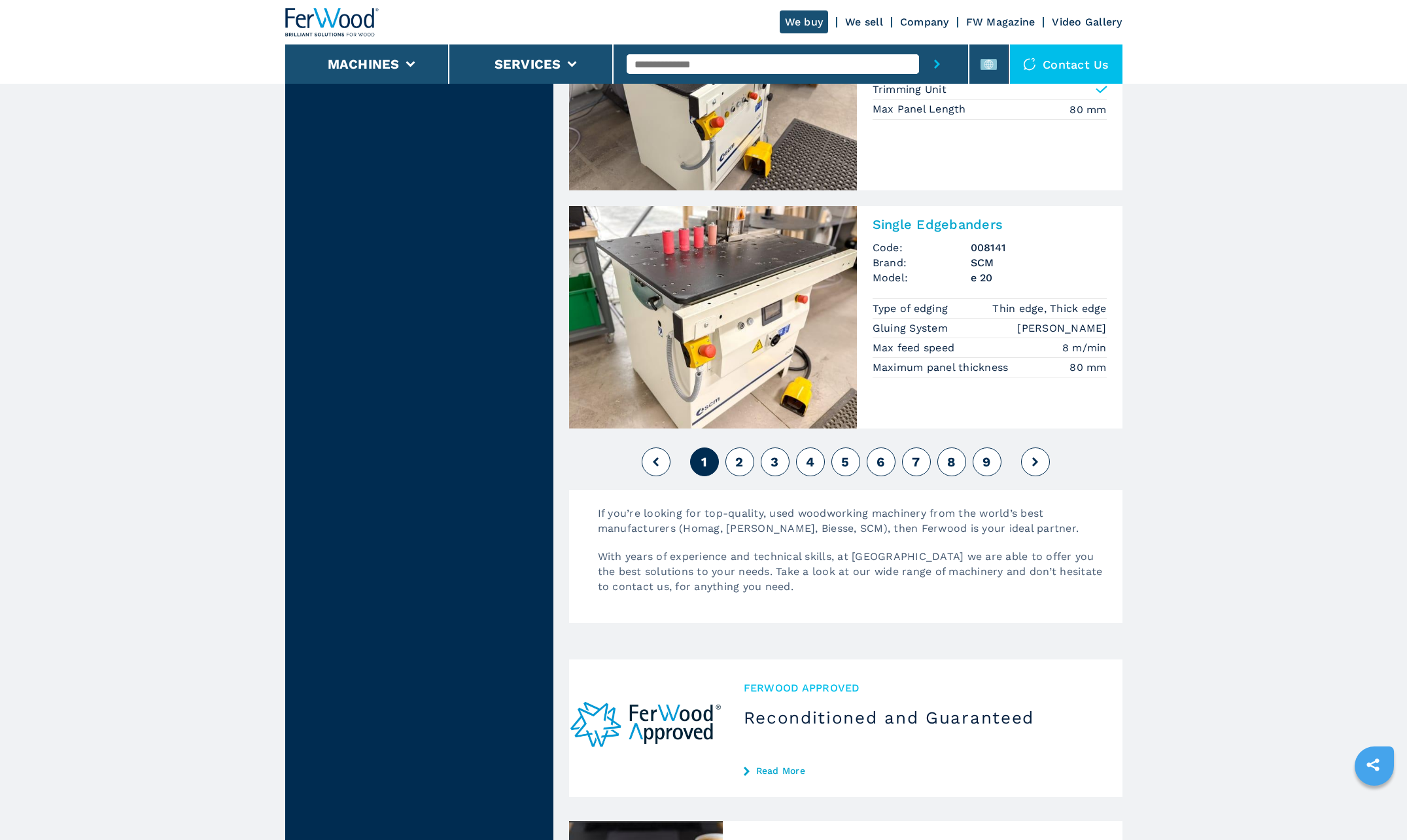
click at [736, 466] on span "2" at bounding box center [739, 461] width 8 height 16
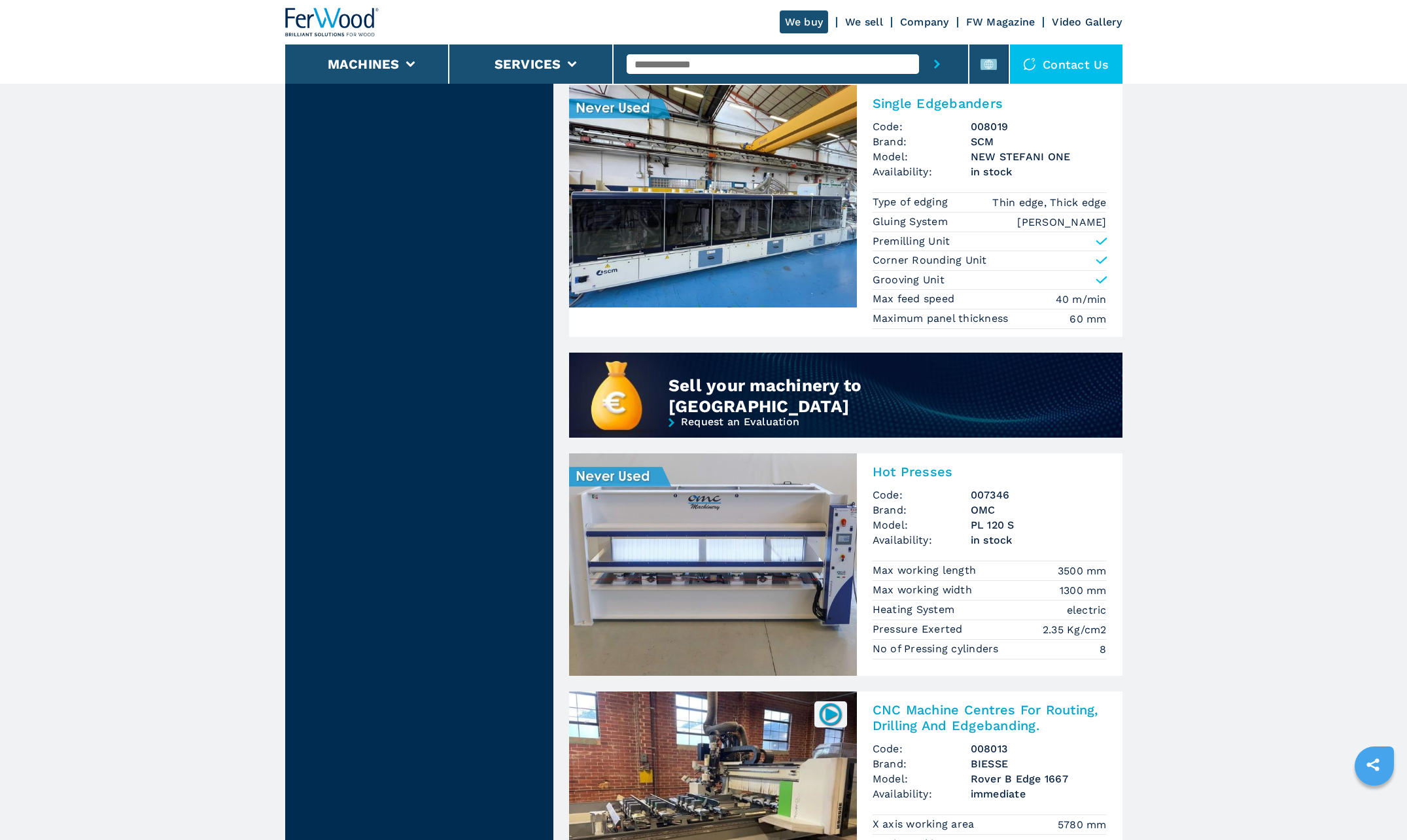
scroll to position [654, 0]
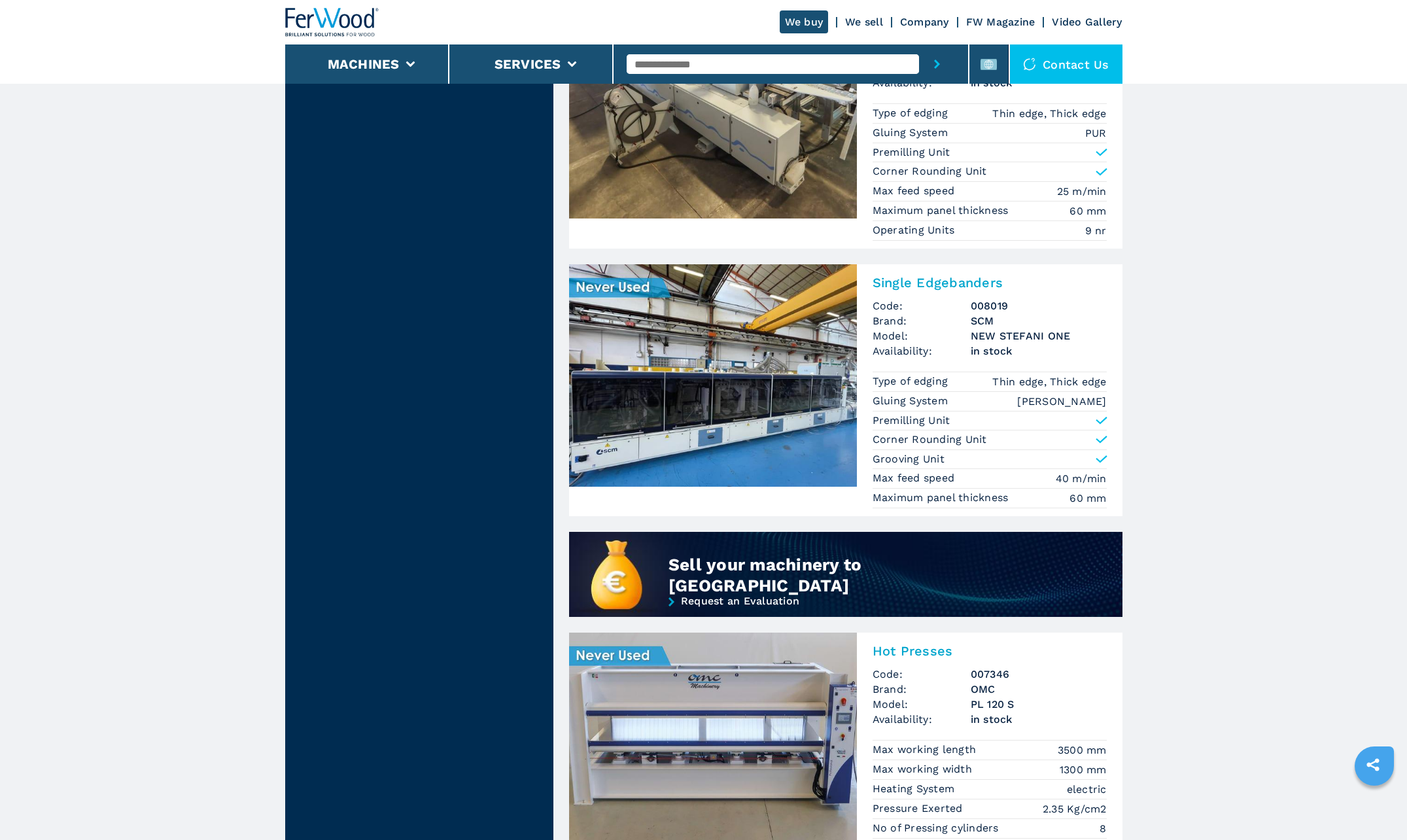
click at [742, 408] on img at bounding box center [712, 376] width 288 height 223
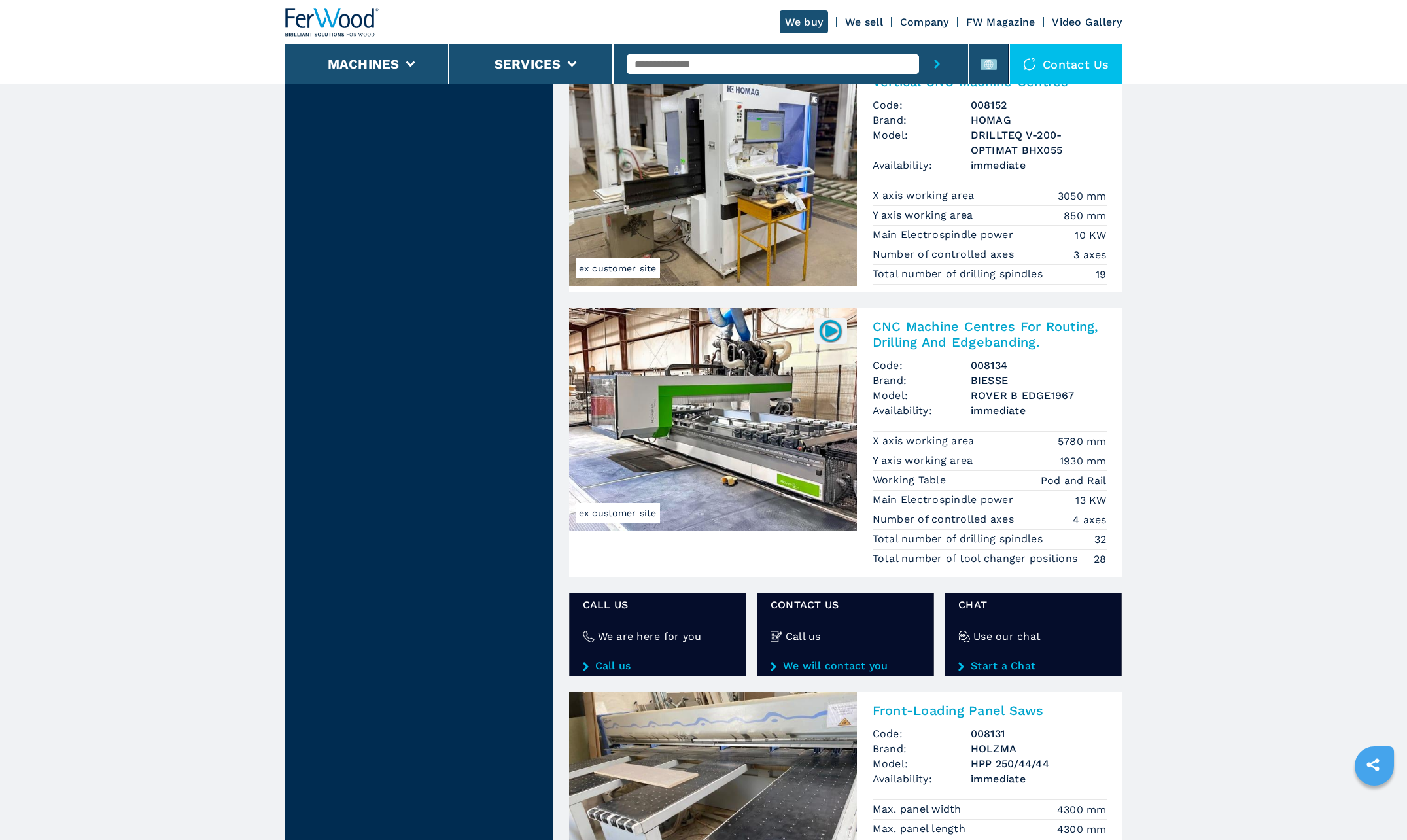
scroll to position [1766, 0]
click at [707, 388] on img at bounding box center [712, 419] width 288 height 223
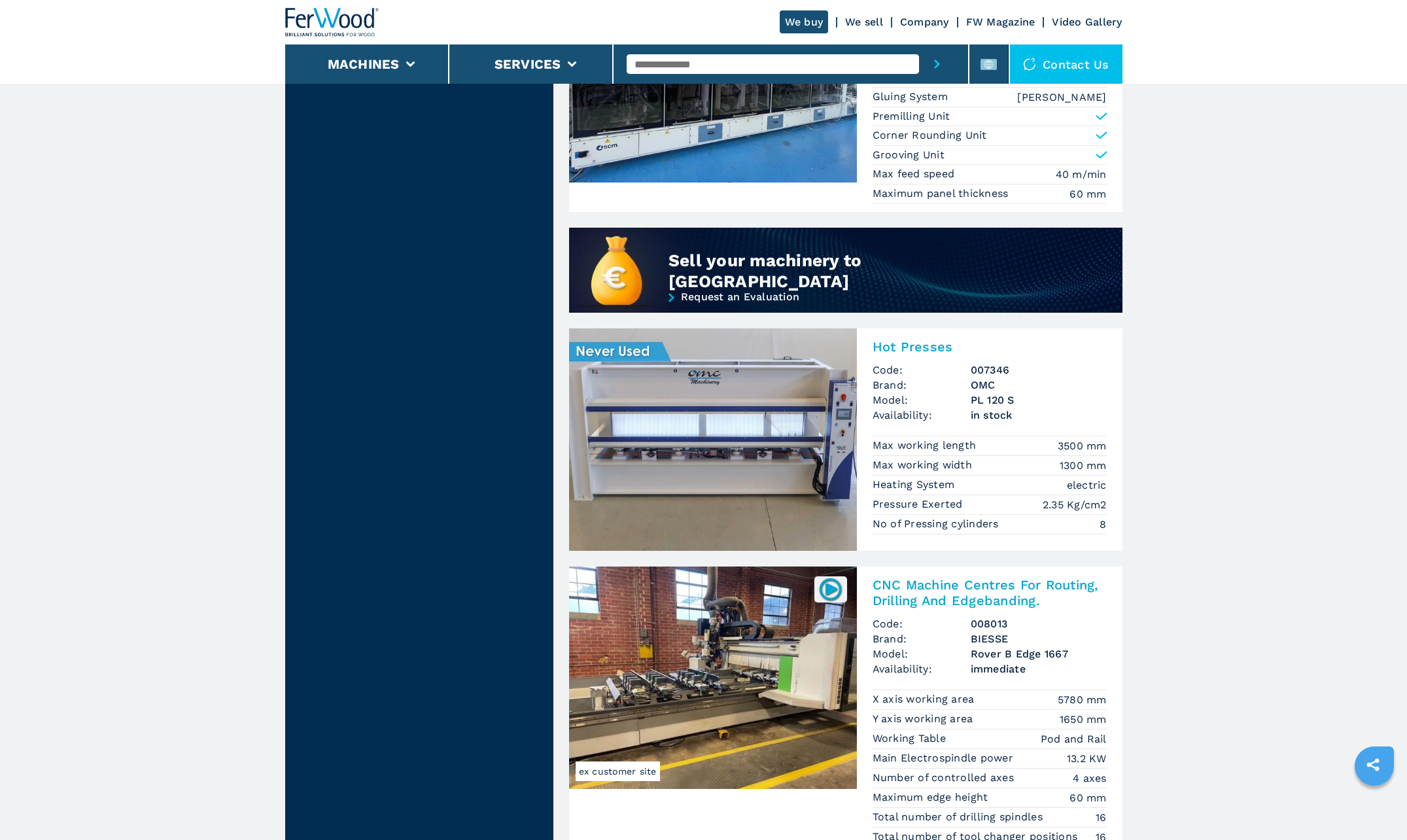
scroll to position [981, 0]
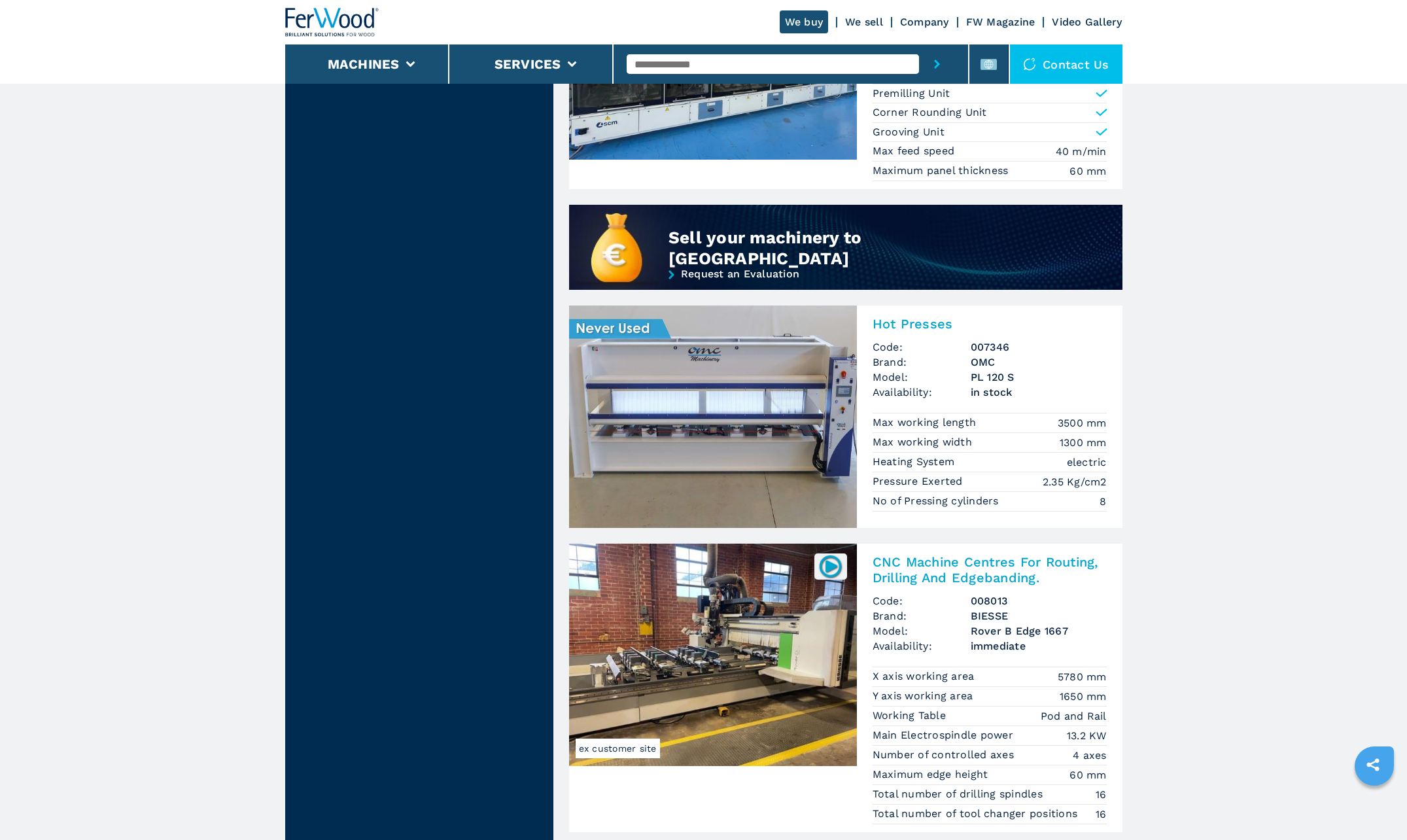
click at [683, 400] on img at bounding box center [712, 417] width 288 height 223
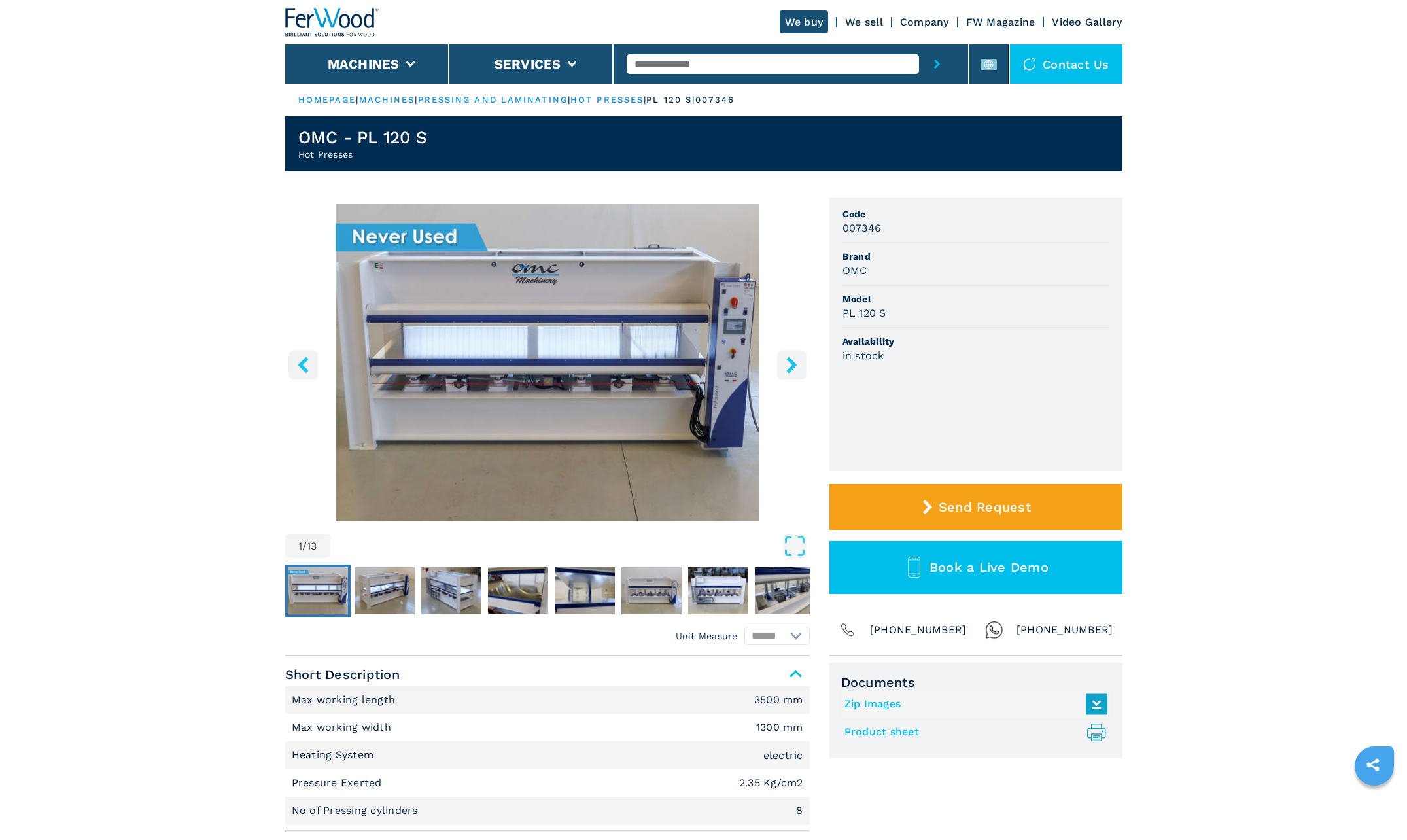
click at [793, 359] on icon "right-button" at bounding box center [792, 365] width 16 height 16
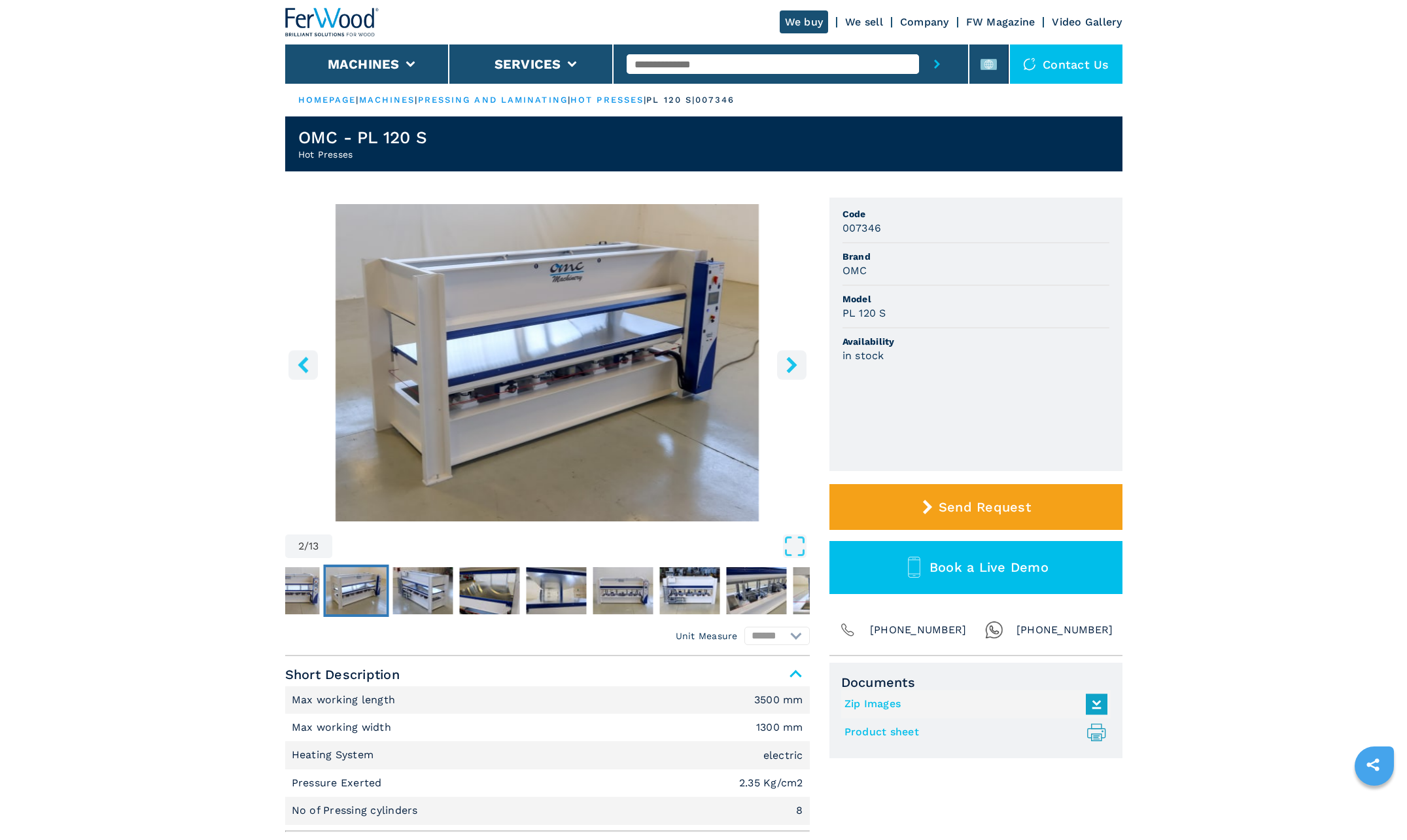
click at [793, 359] on icon "right-button" at bounding box center [792, 365] width 16 height 16
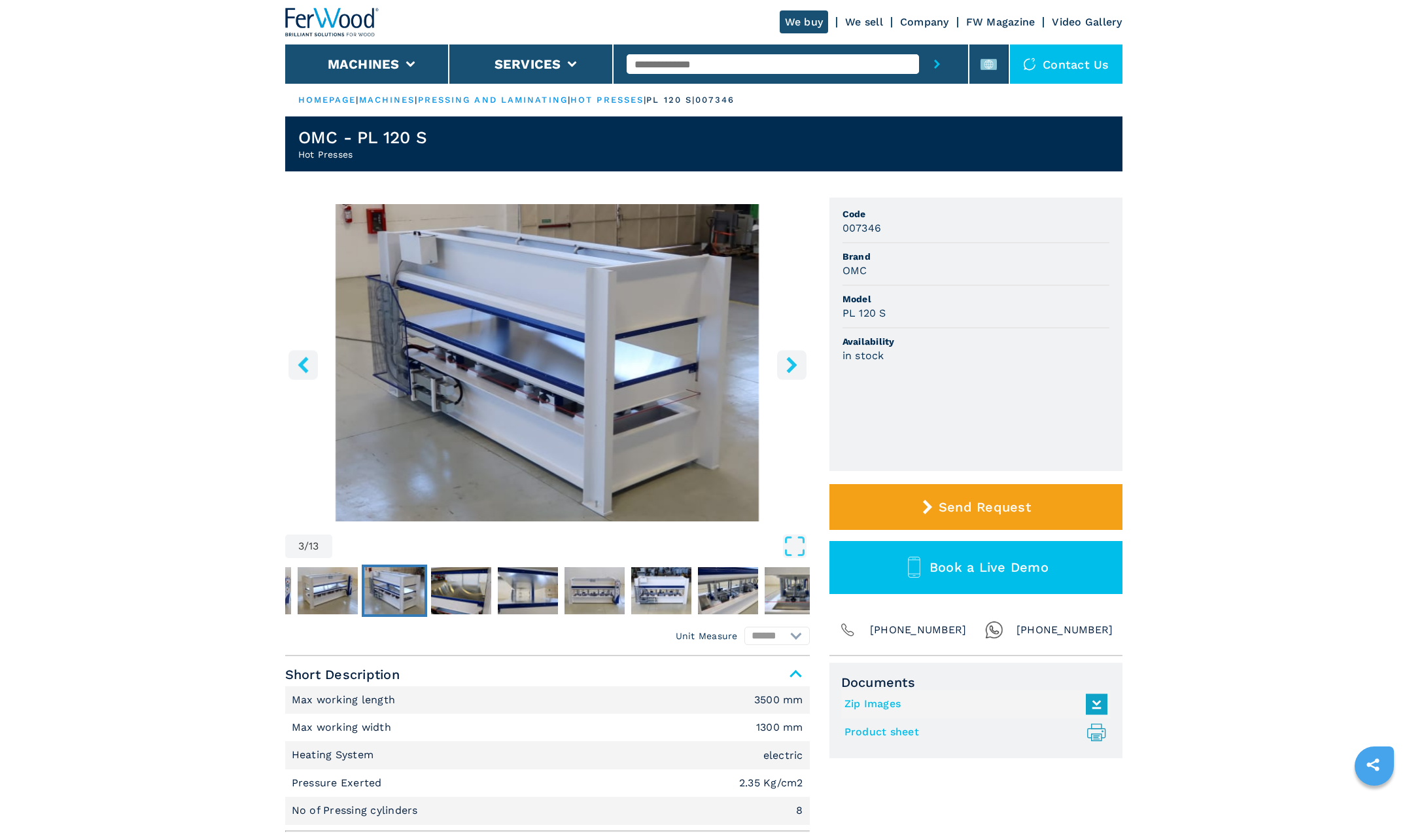
click at [793, 359] on icon "right-button" at bounding box center [792, 365] width 16 height 16
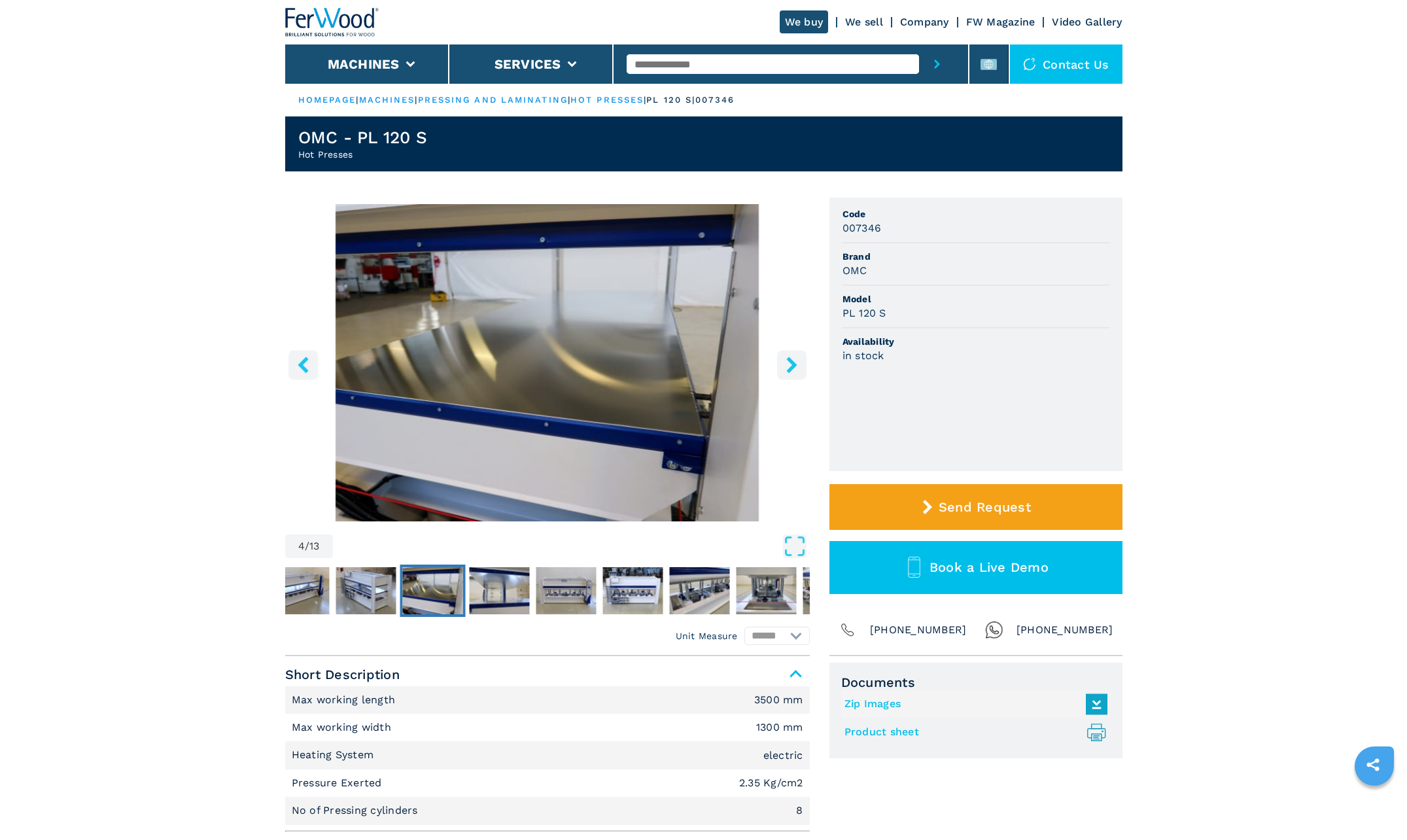
click at [793, 359] on icon "right-button" at bounding box center [792, 365] width 16 height 16
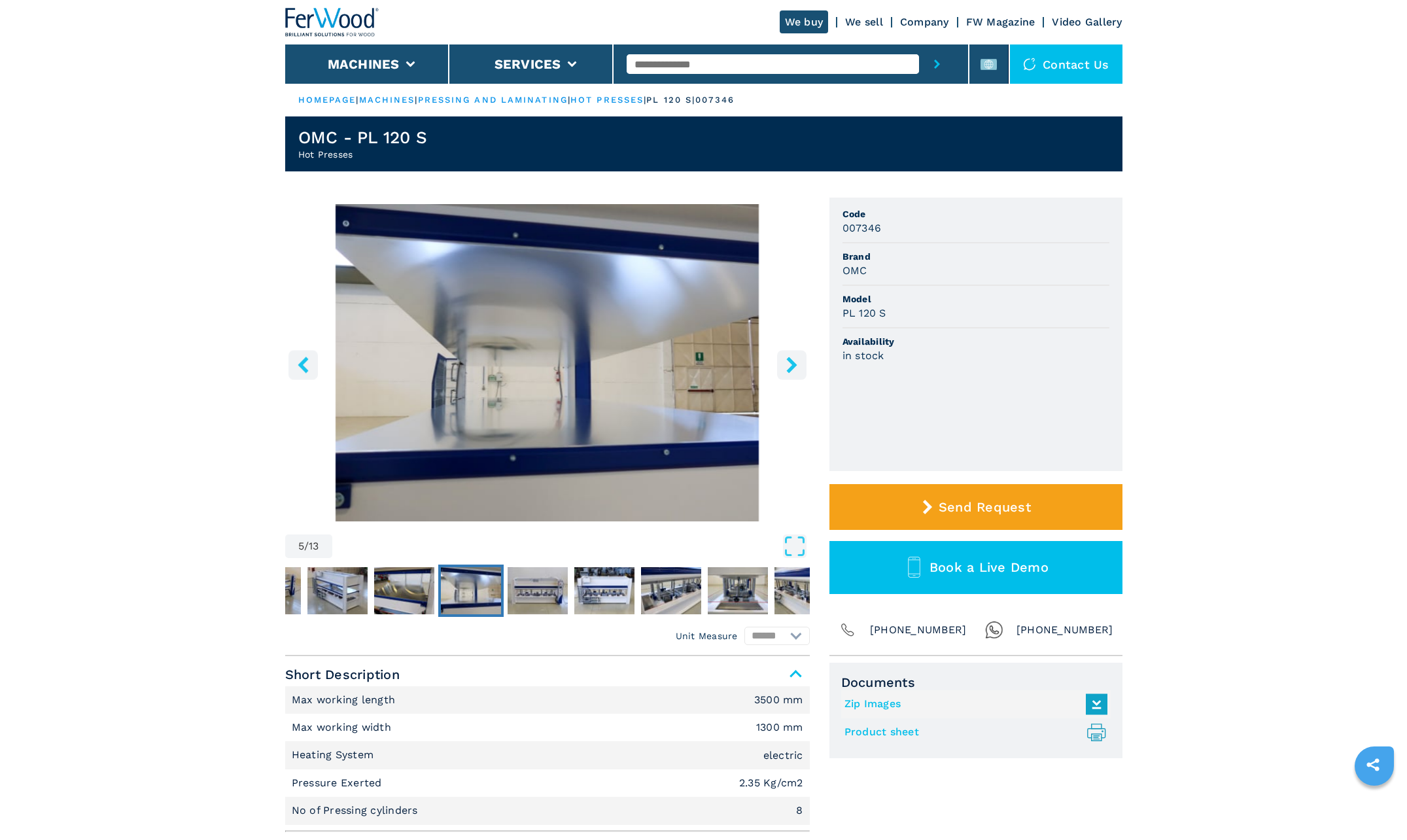
click at [793, 359] on icon "right-button" at bounding box center [792, 365] width 16 height 16
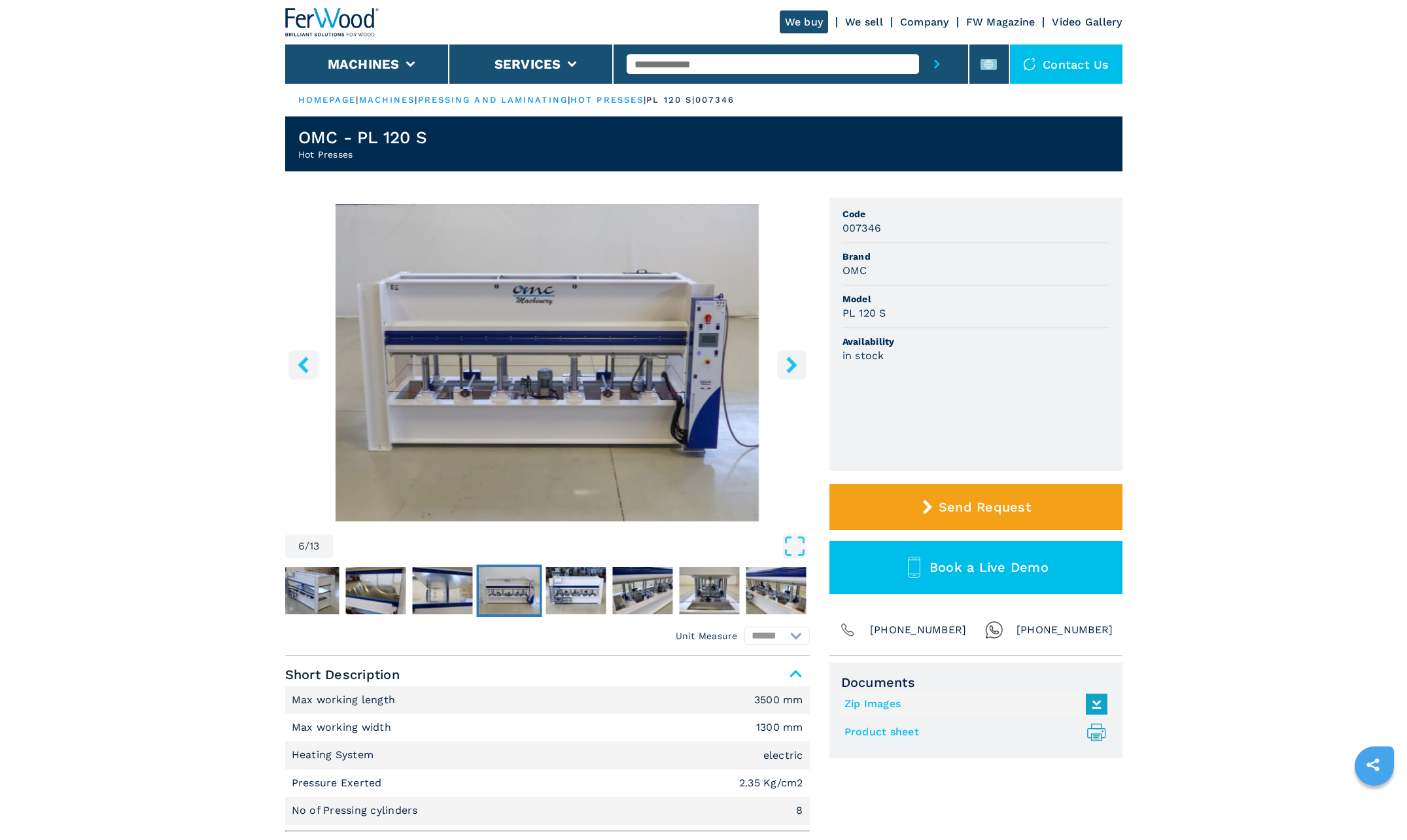
click at [793, 364] on icon "right-button" at bounding box center [792, 365] width 10 height 16
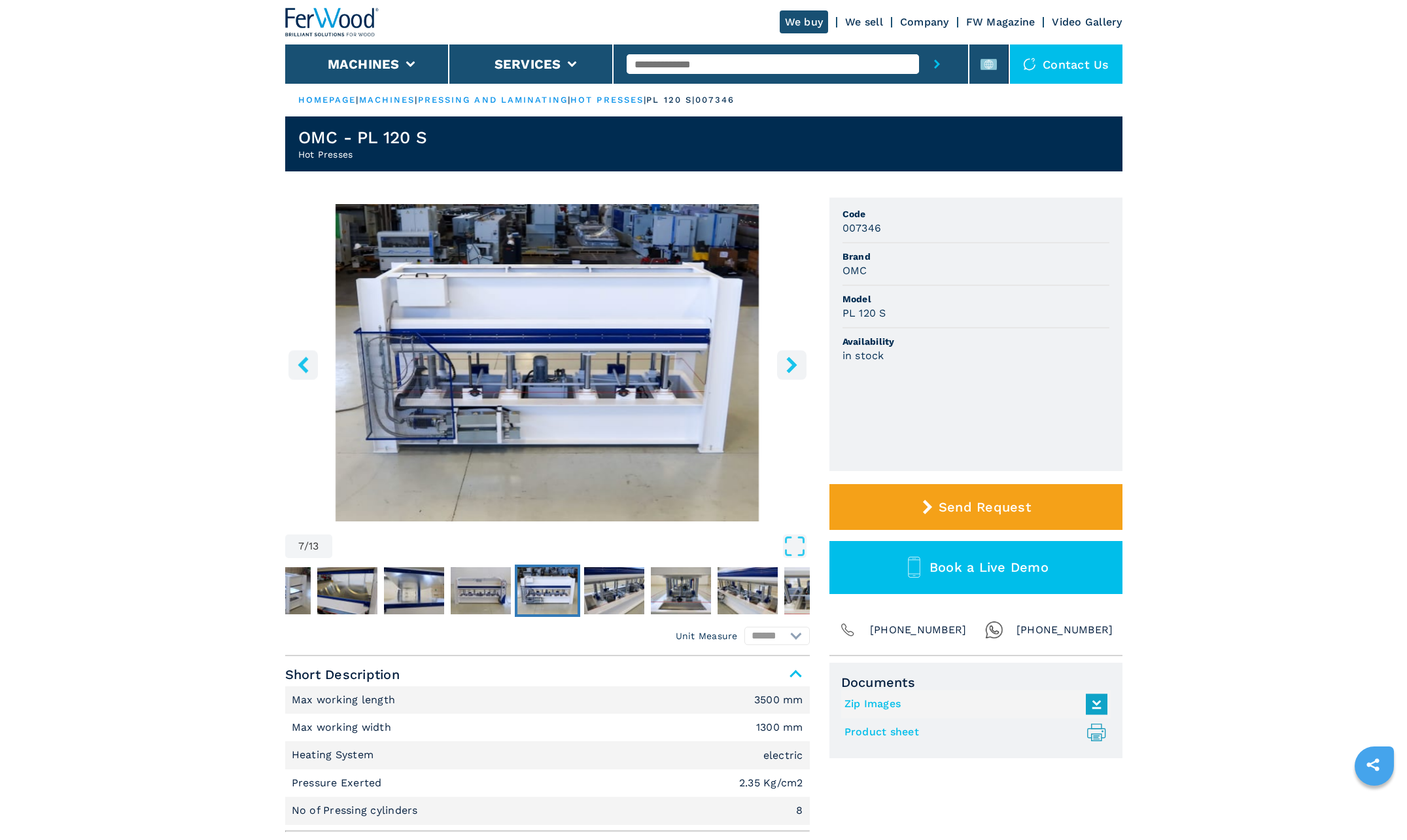
click at [792, 365] on icon "right-button" at bounding box center [792, 365] width 10 height 16
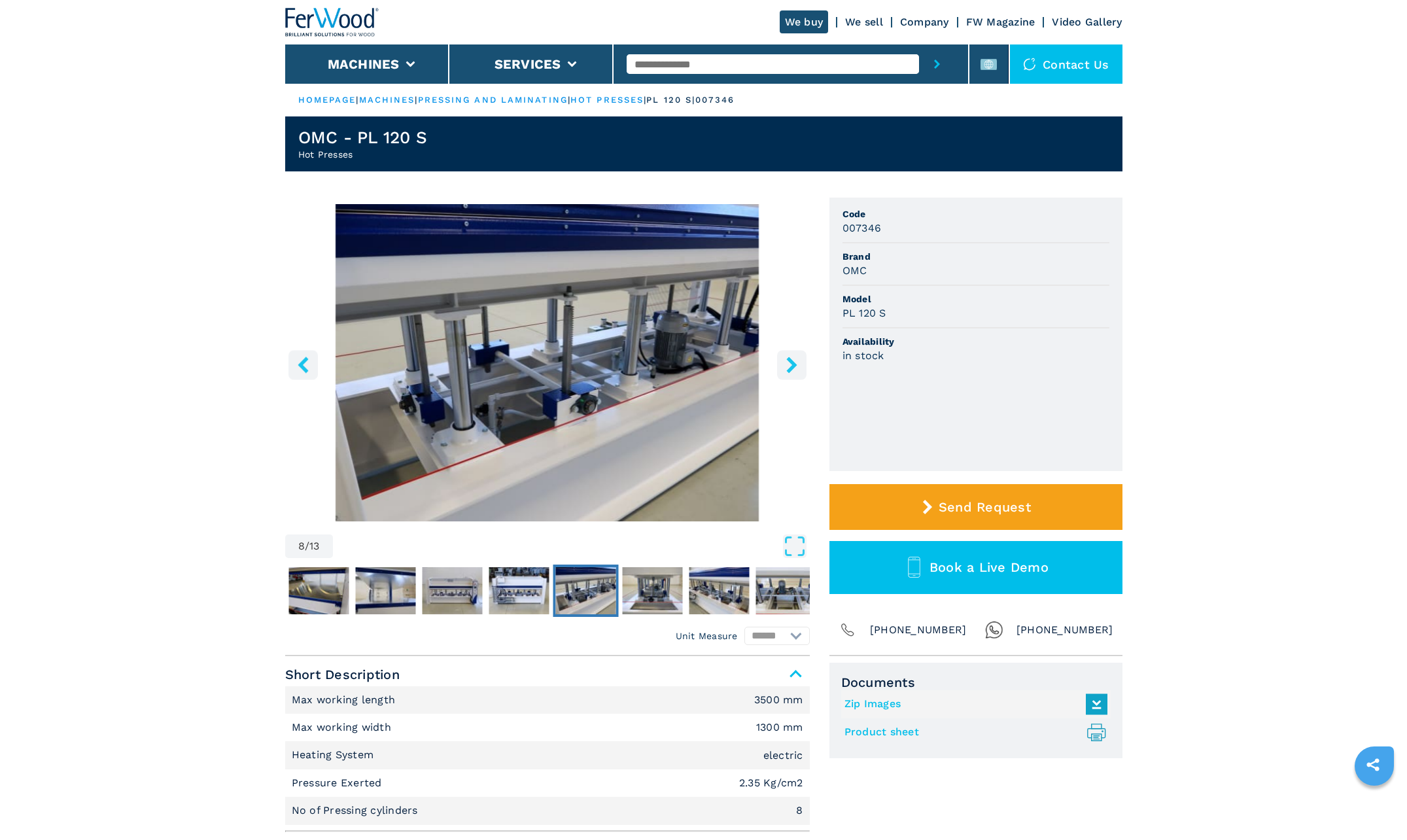
click at [792, 365] on icon "right-button" at bounding box center [792, 365] width 10 height 16
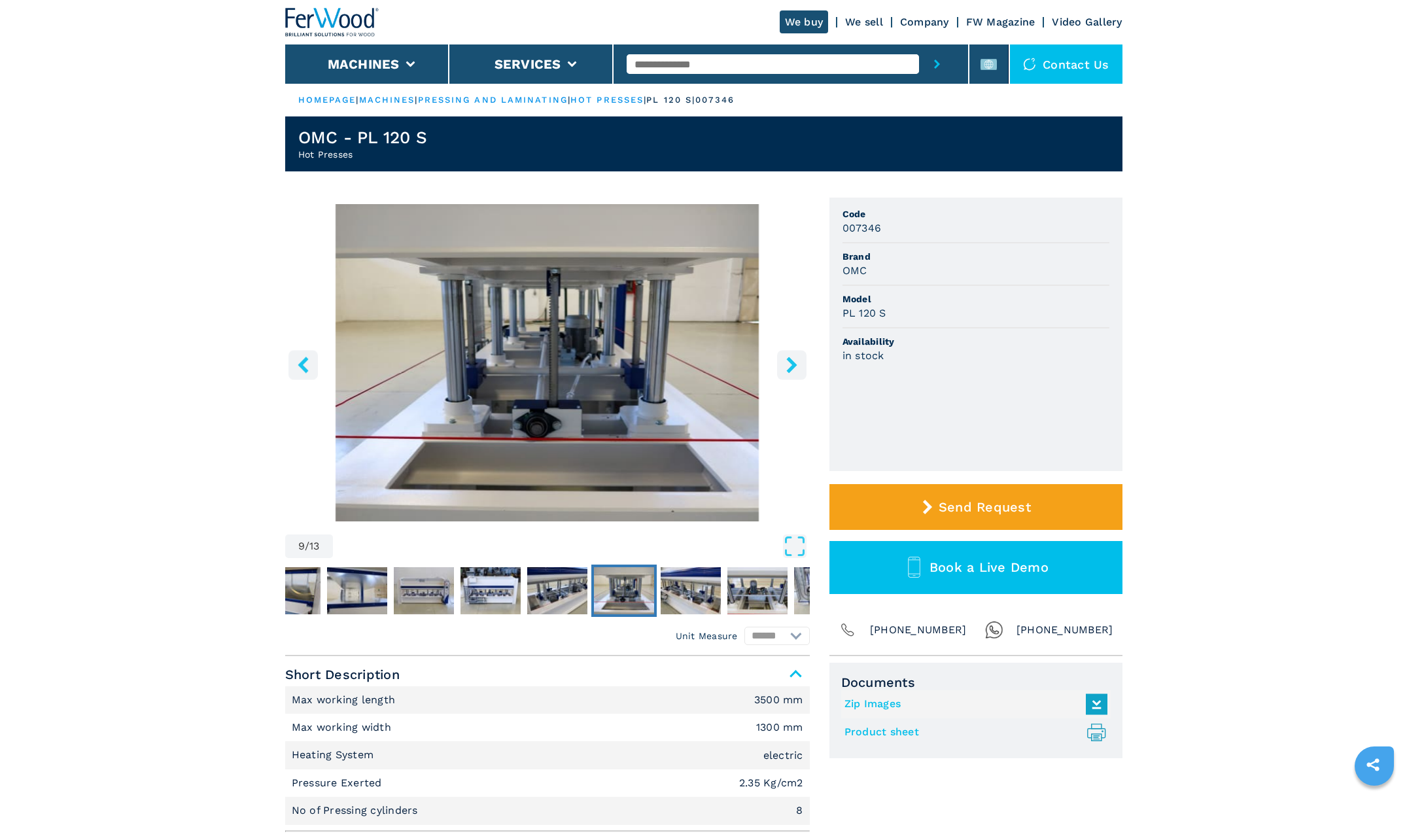
click at [792, 361] on icon "right-button" at bounding box center [792, 365] width 10 height 16
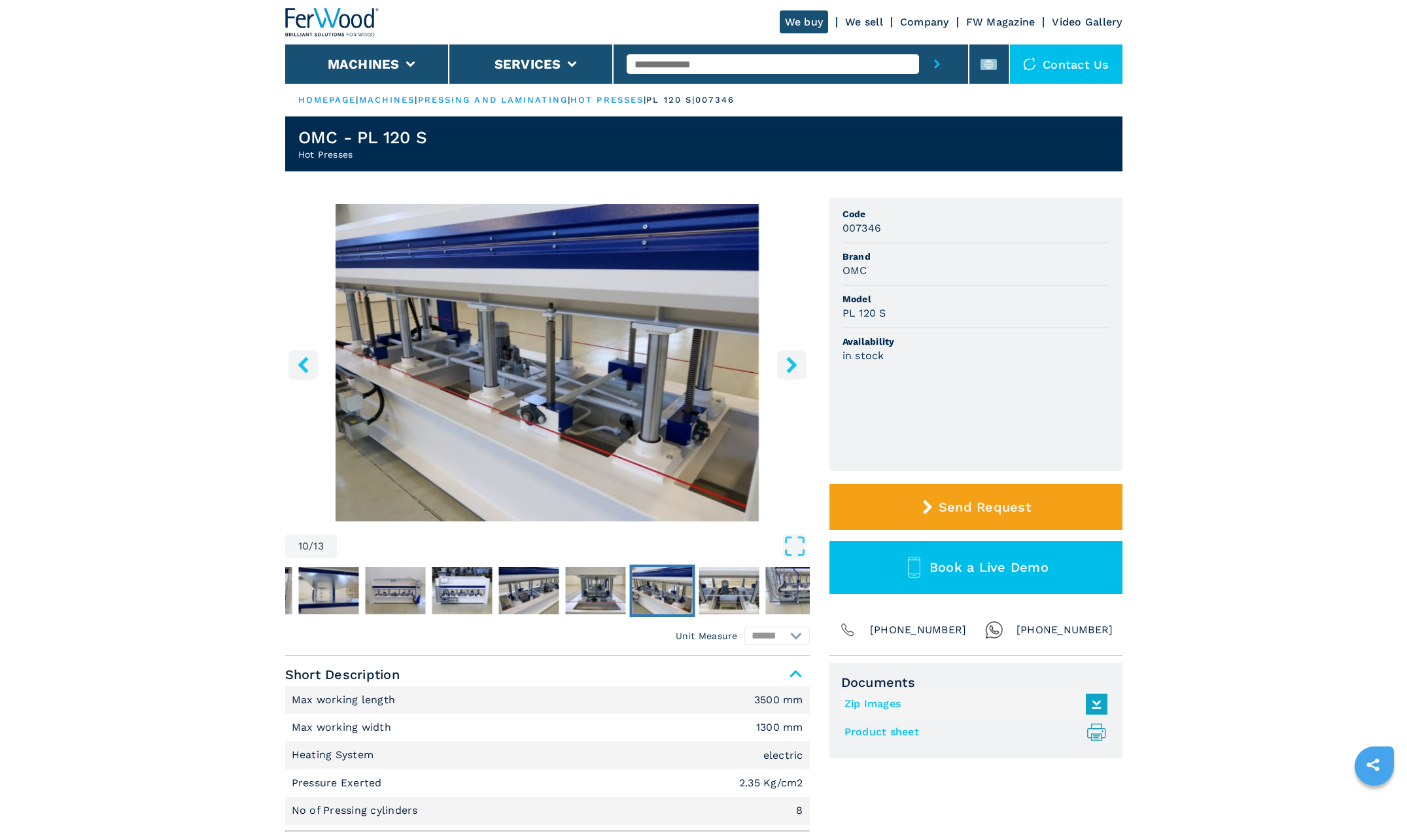
click at [792, 361] on icon "right-button" at bounding box center [792, 365] width 10 height 16
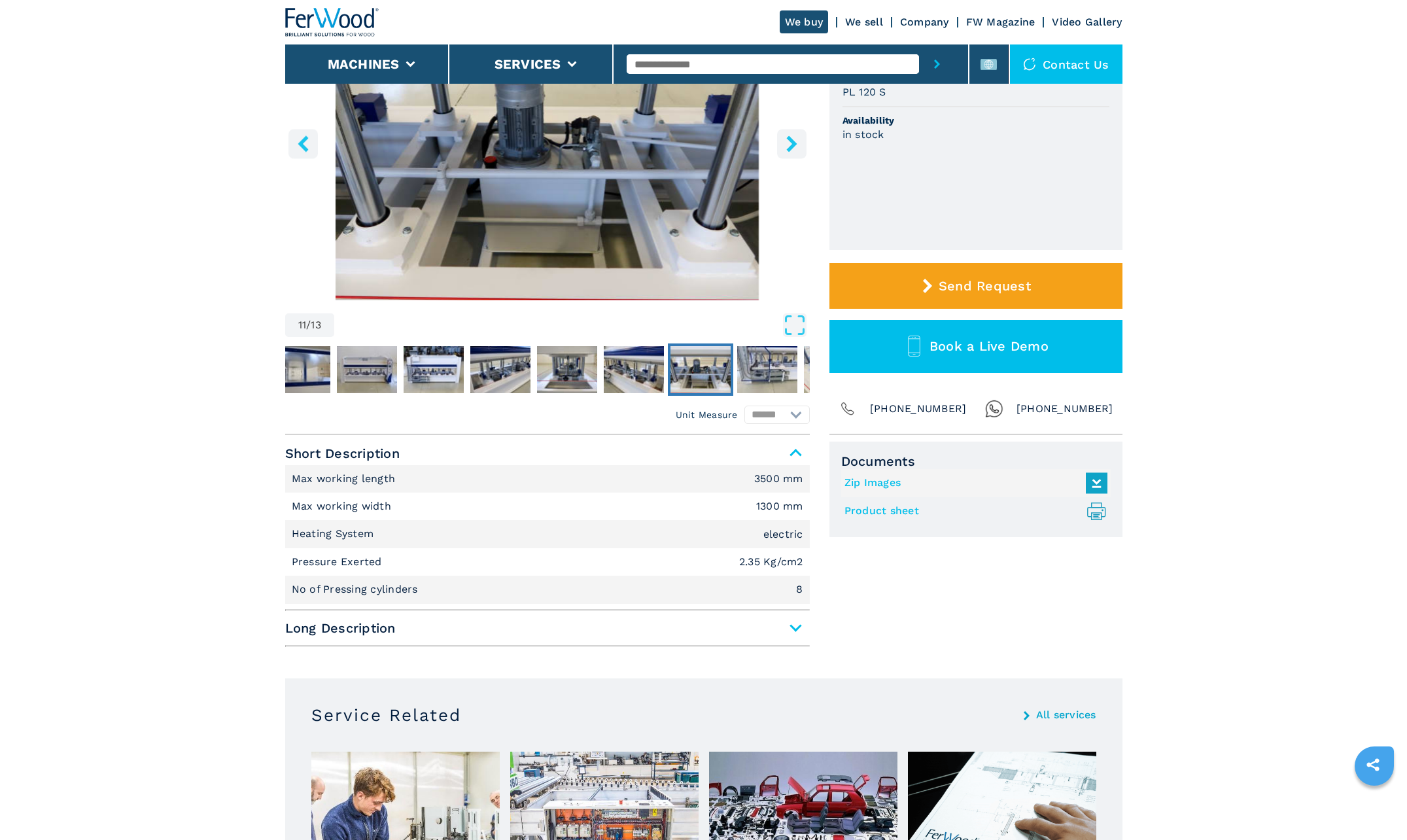
scroll to position [262, 0]
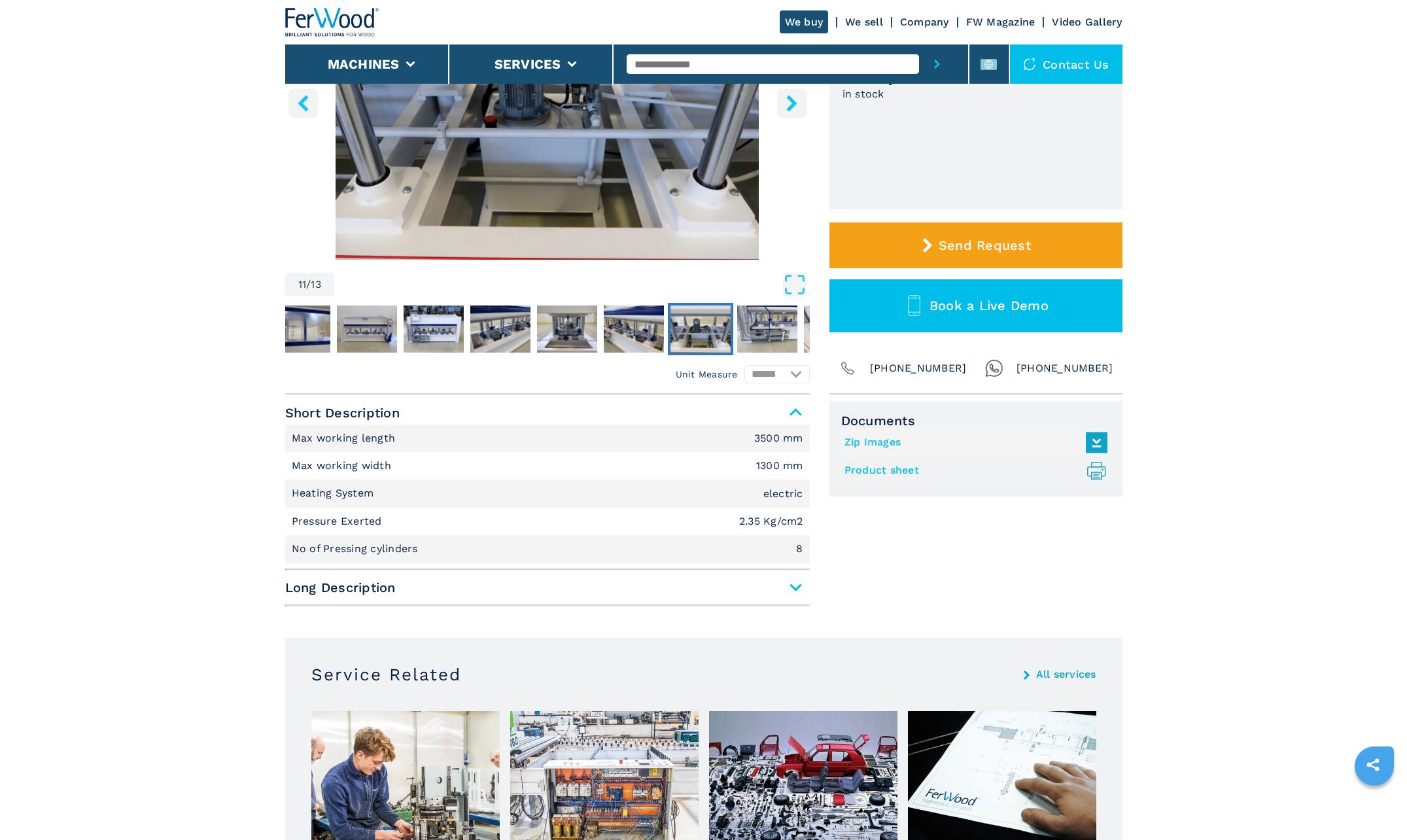
click at [798, 589] on span "Long Description" at bounding box center [548, 587] width 525 height 24
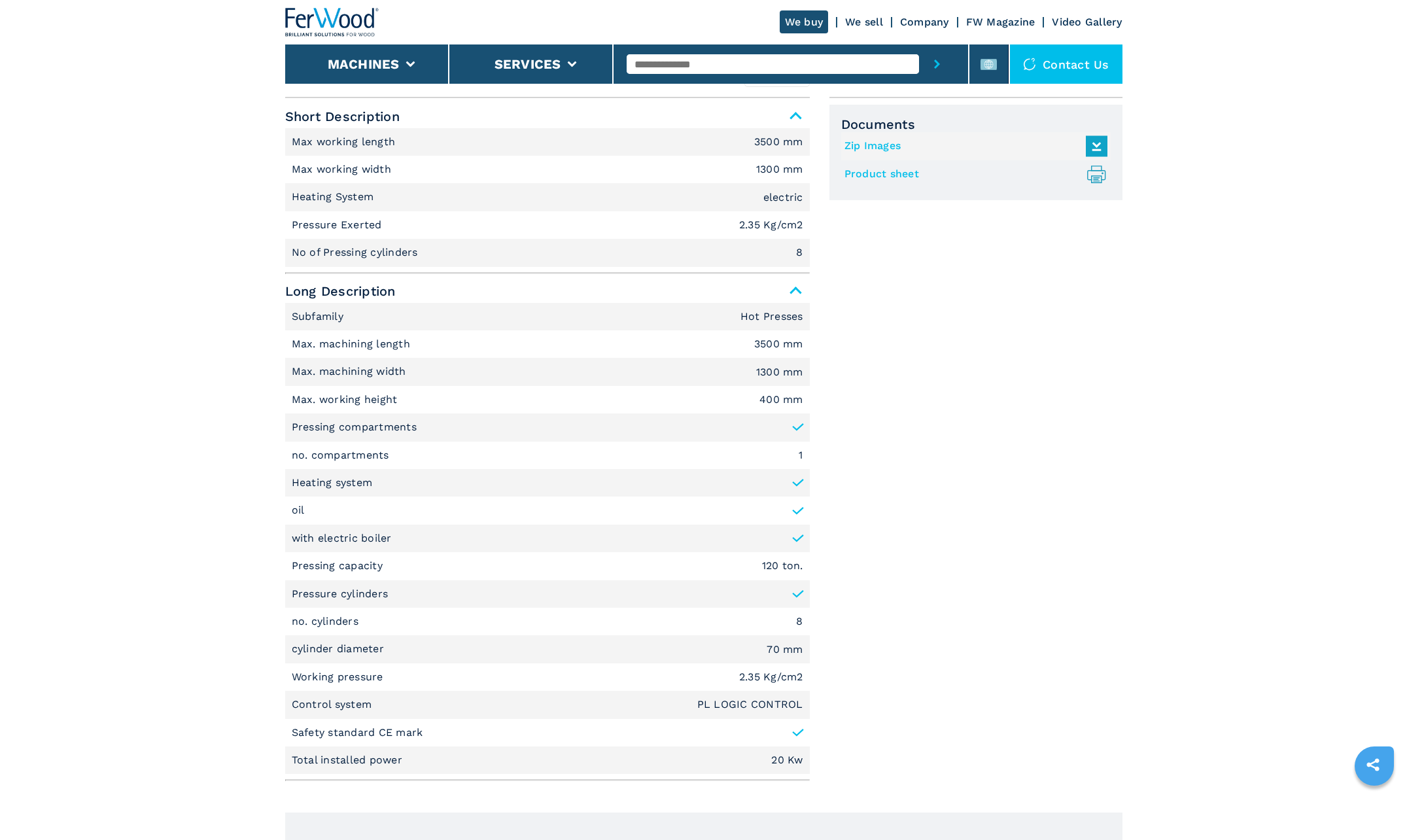
scroll to position [0, 0]
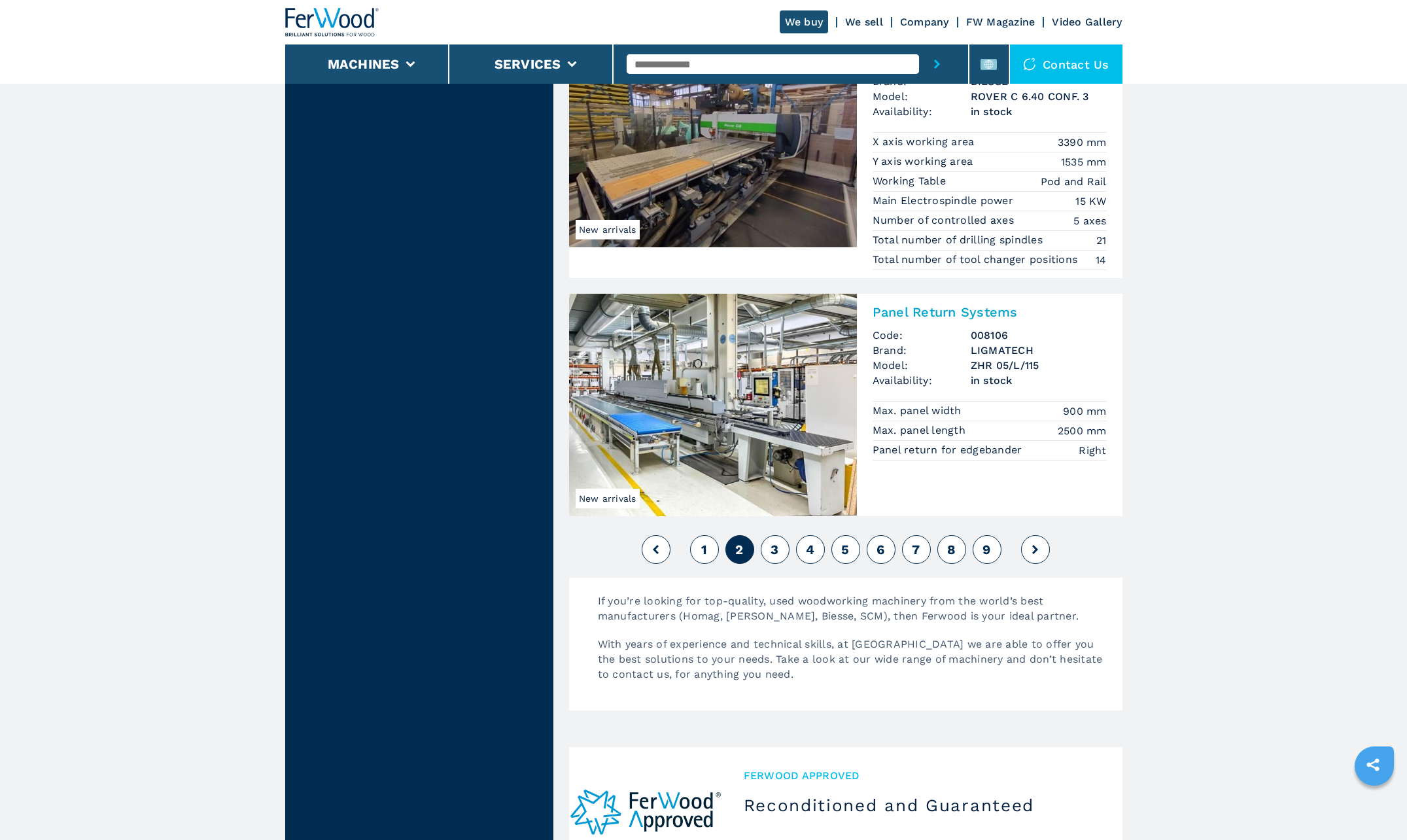
scroll to position [2944, 0]
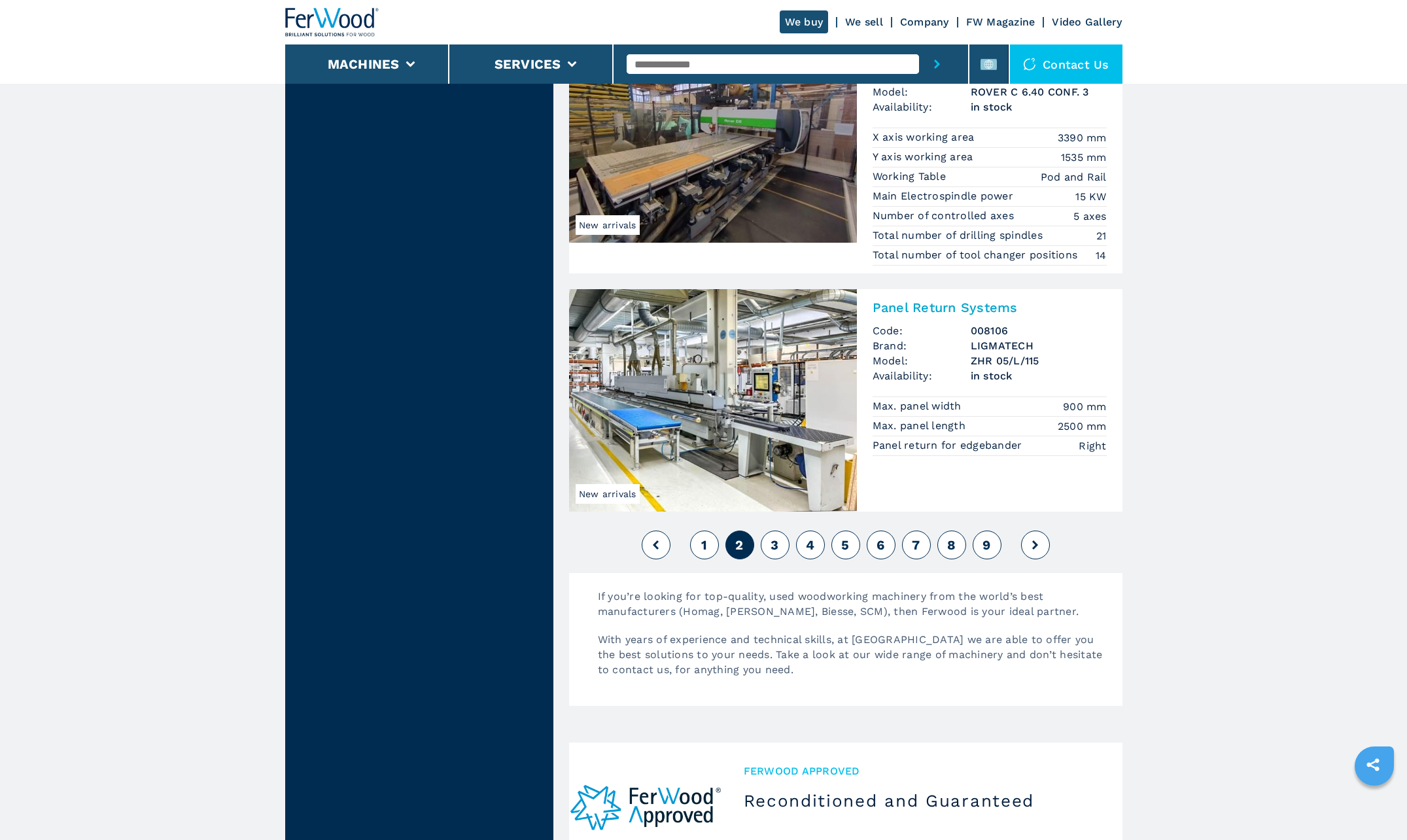
click at [652, 424] on img at bounding box center [712, 401] width 288 height 223
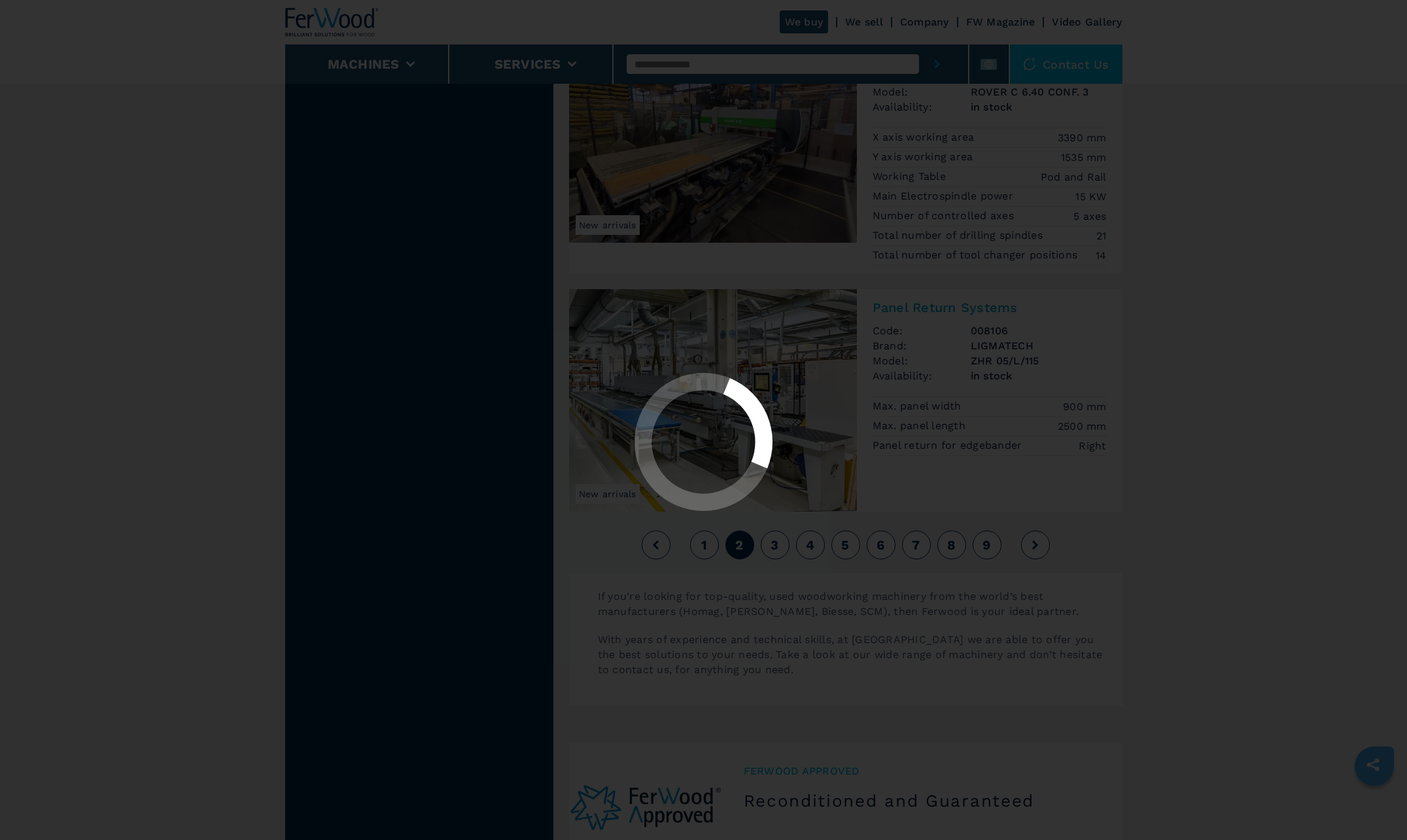
scroll to position [0, 0]
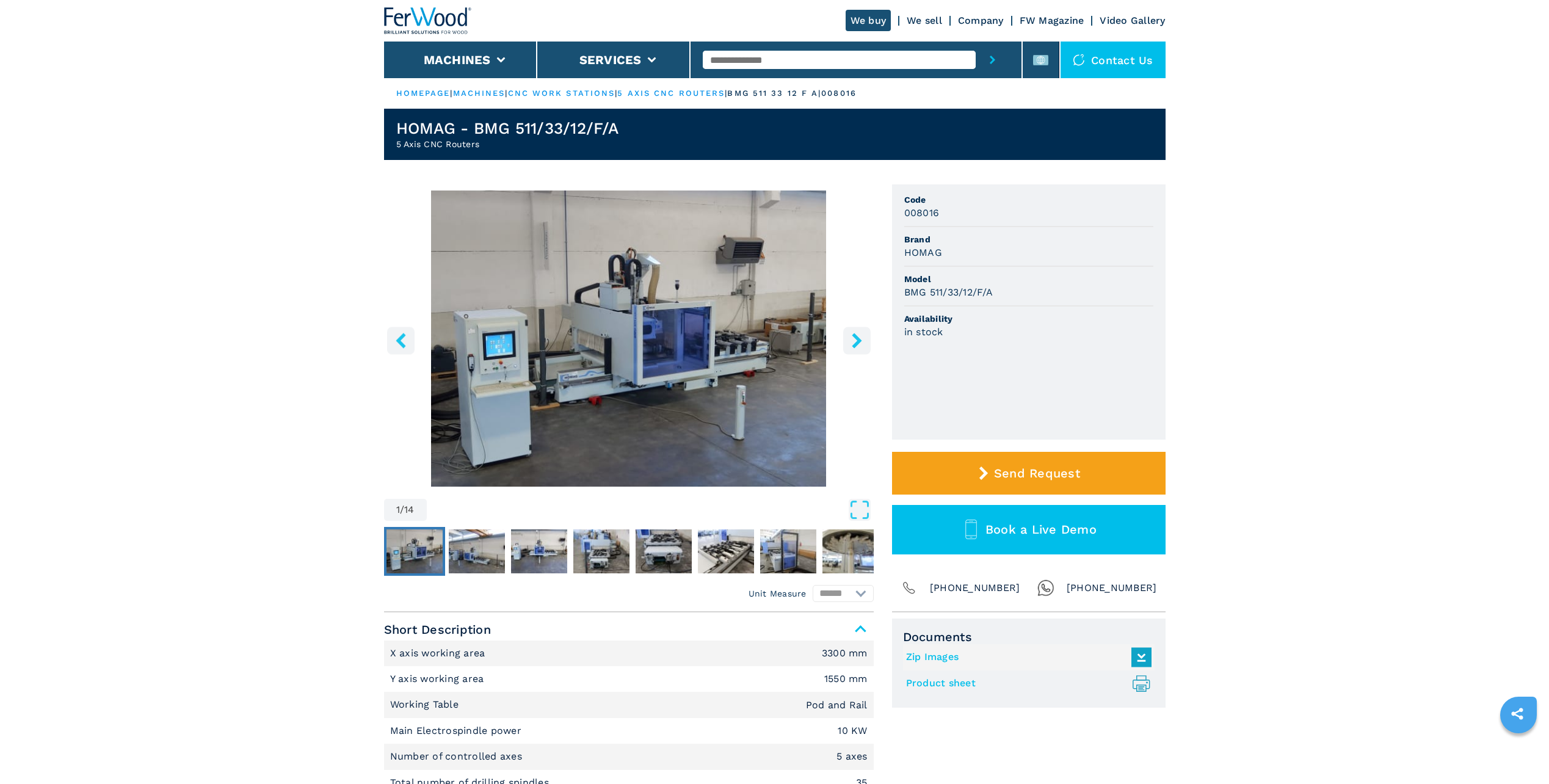
click at [625, 328] on img "Go to Slide 1" at bounding box center [629, 338] width 490 height 296
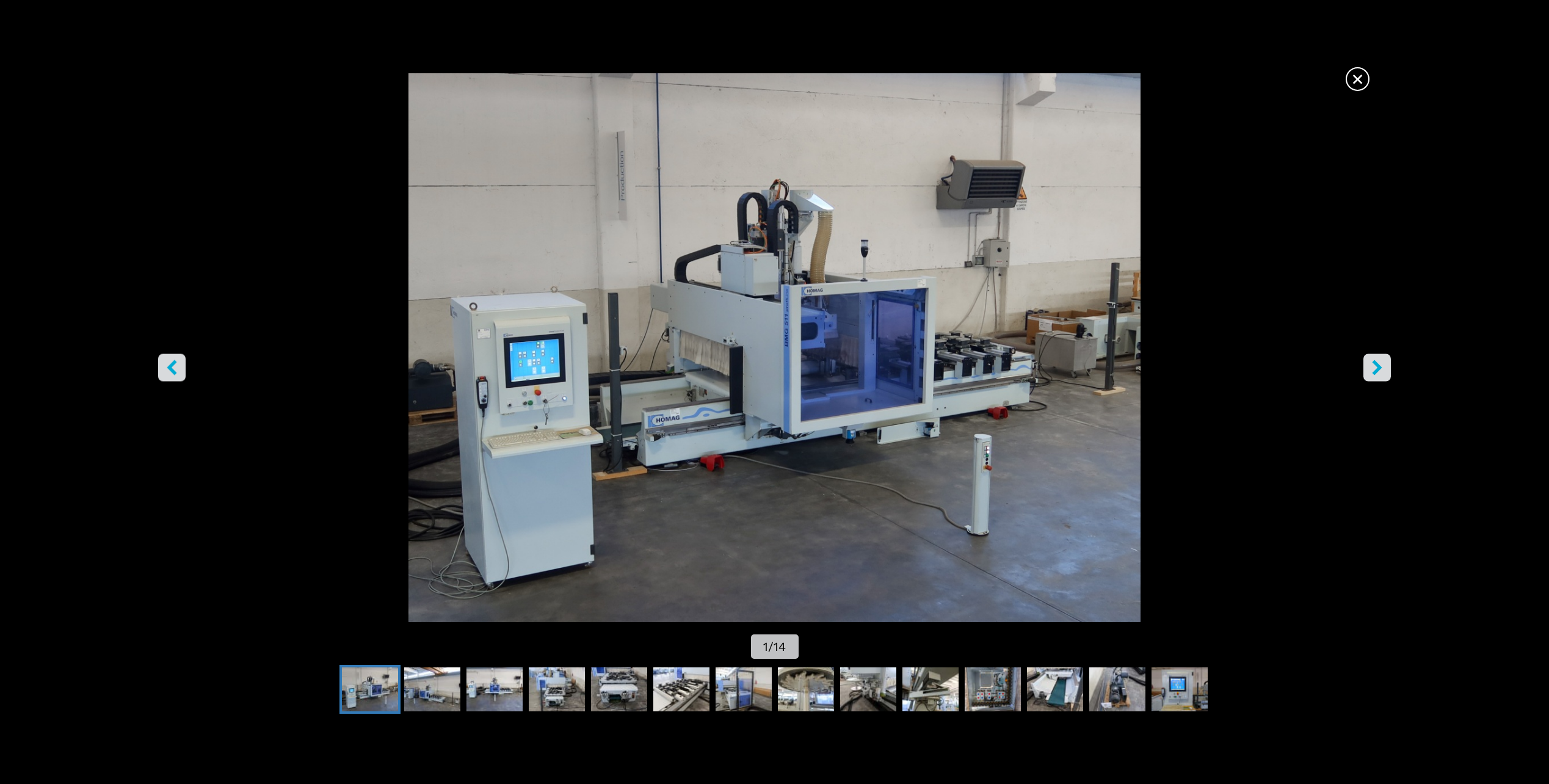
click at [1386, 369] on button "right-button" at bounding box center [1377, 368] width 27 height 27
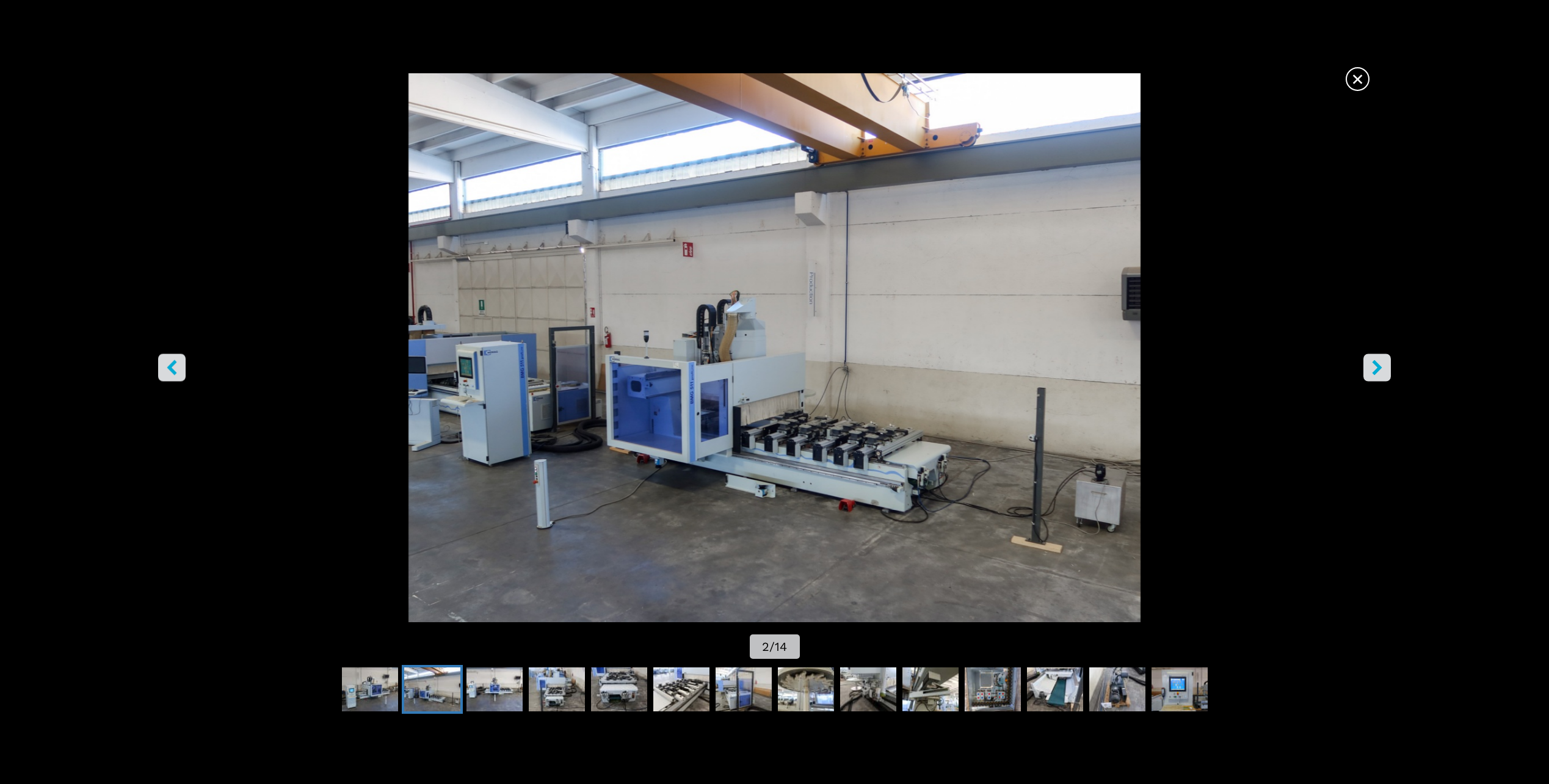
click at [1385, 369] on button "right-button" at bounding box center [1377, 368] width 27 height 27
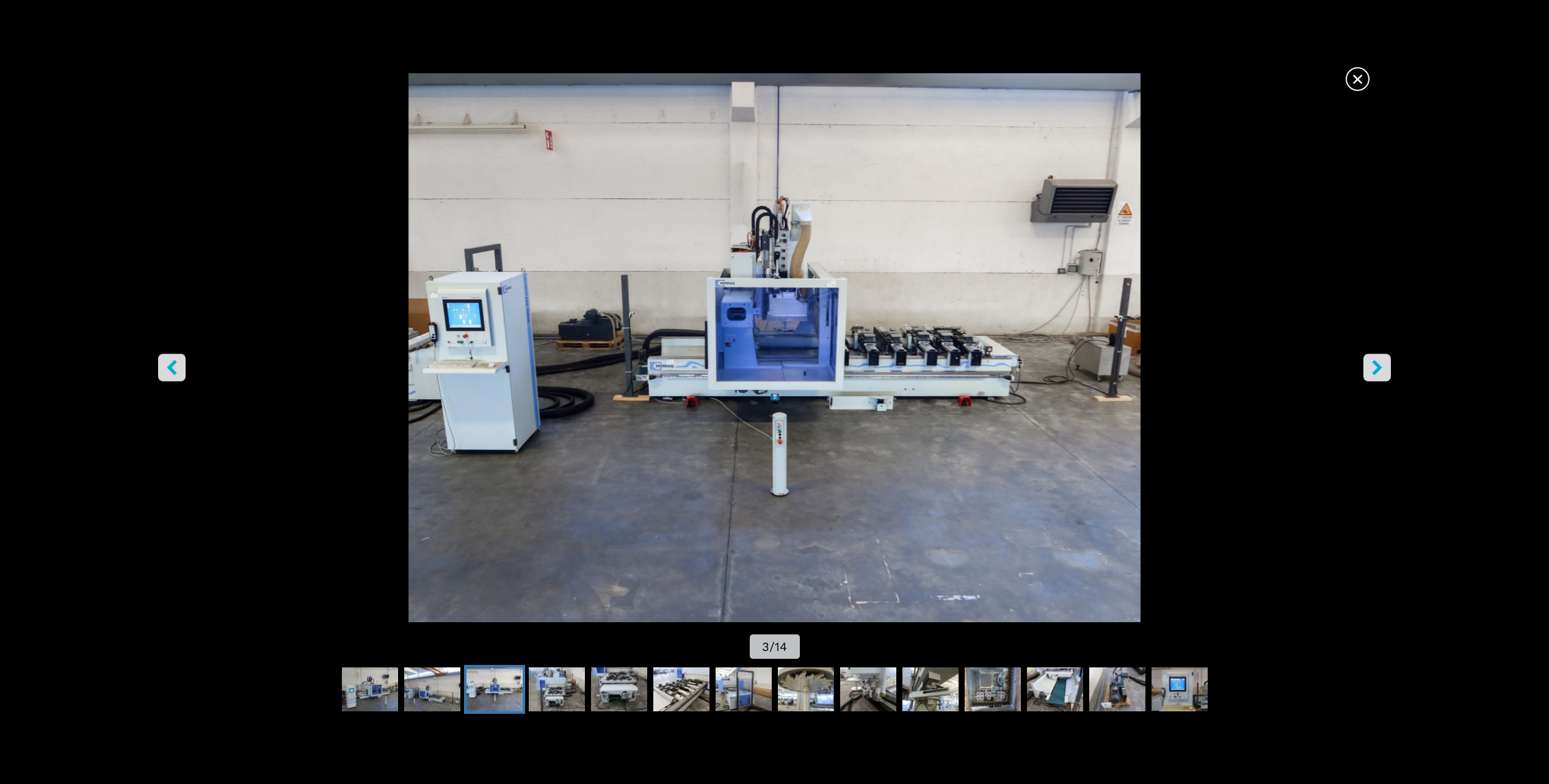
click at [1385, 369] on button "right-button" at bounding box center [1377, 368] width 27 height 27
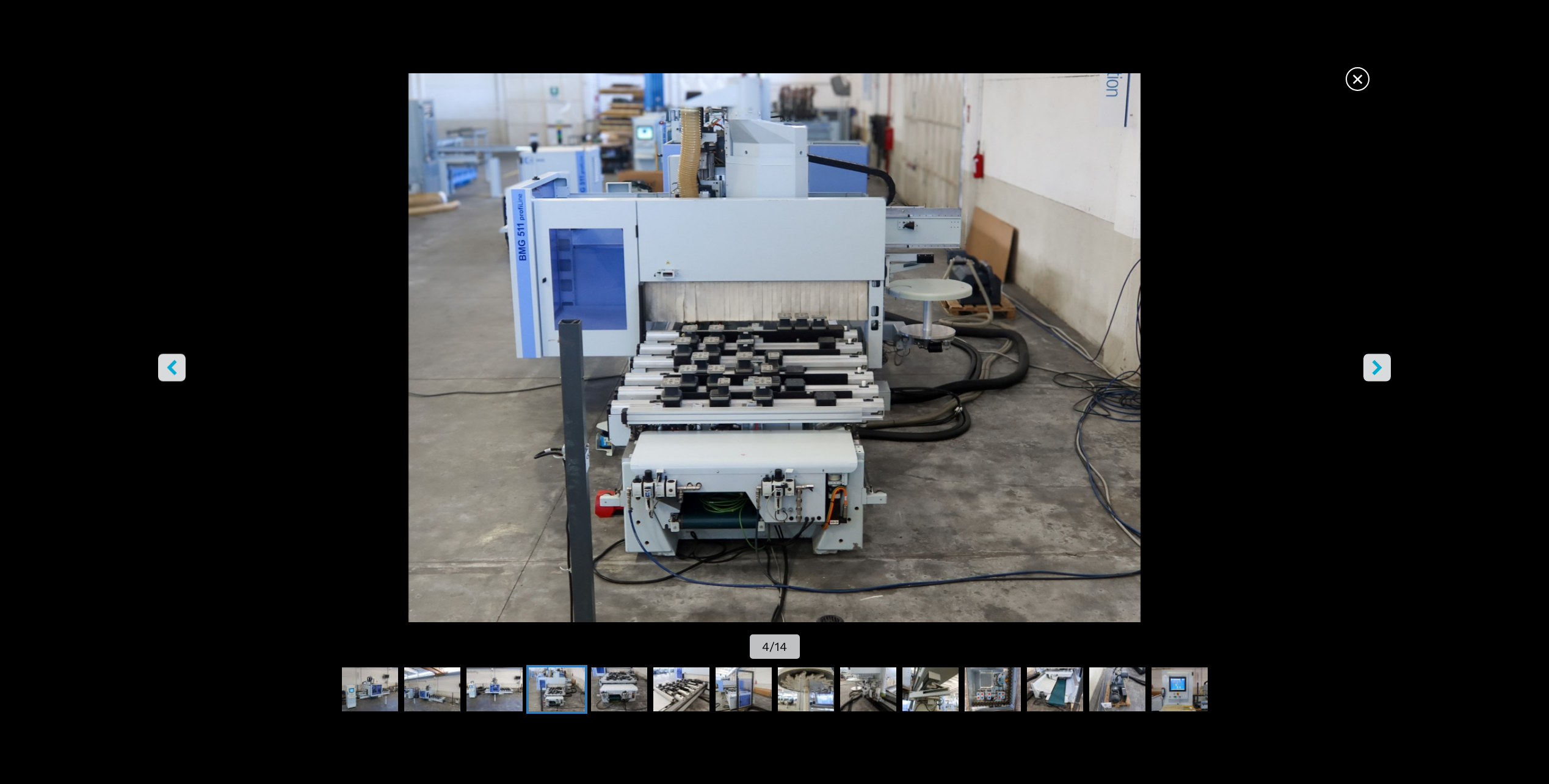
click at [1385, 369] on button "right-button" at bounding box center [1377, 368] width 27 height 27
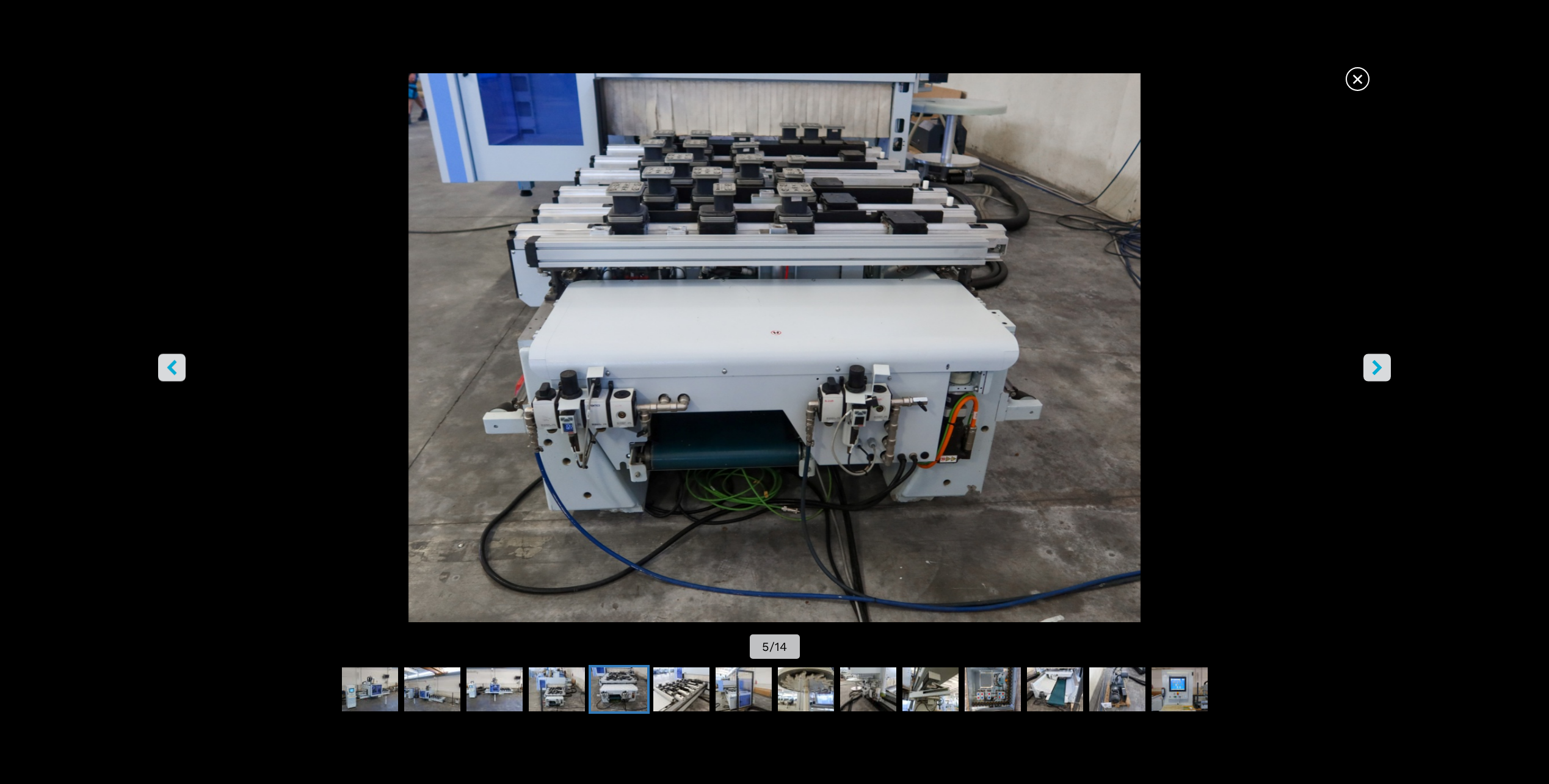
click at [1385, 369] on button "right-button" at bounding box center [1377, 368] width 27 height 27
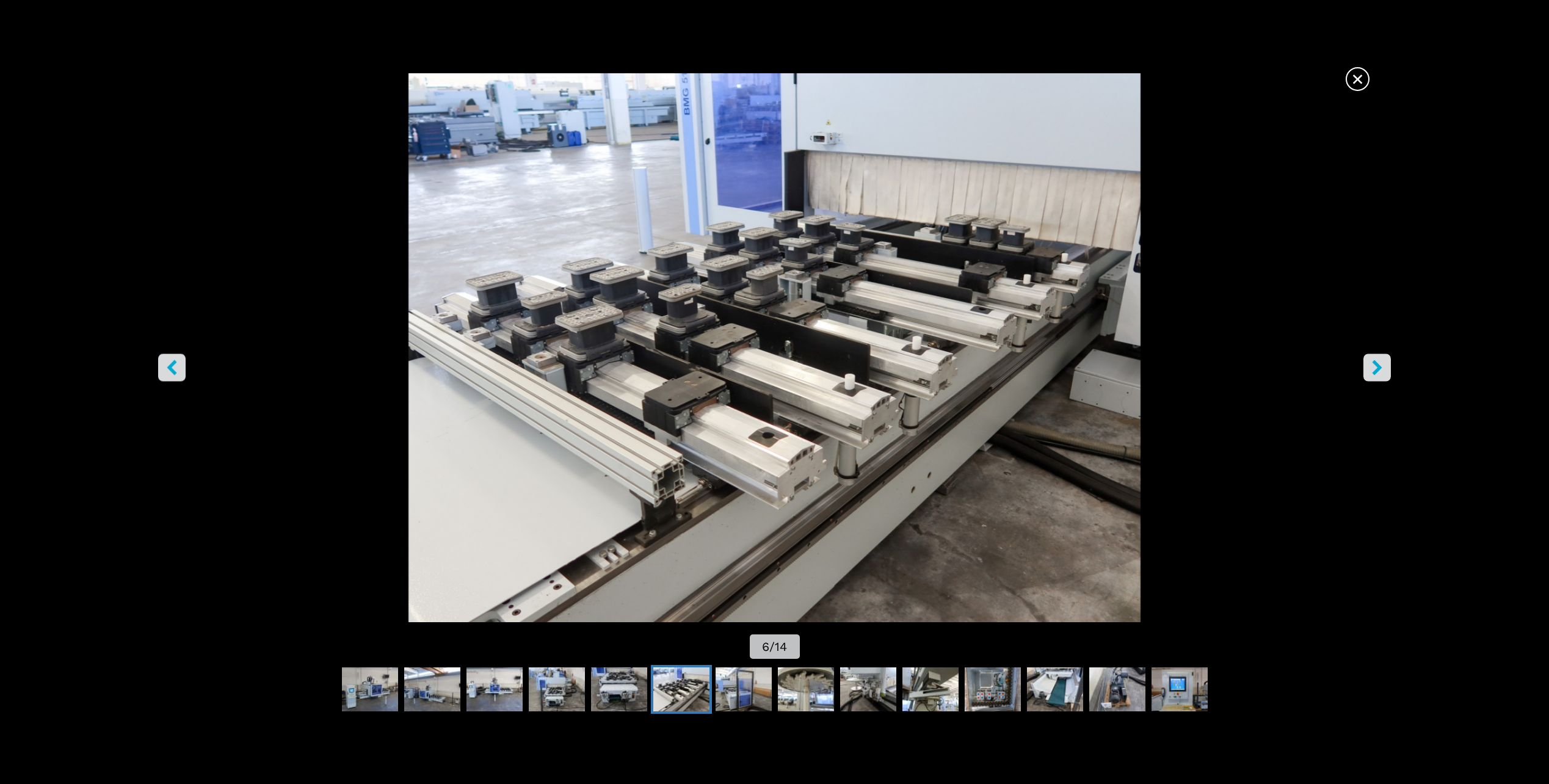
click at [1384, 369] on icon "right-button" at bounding box center [1377, 368] width 15 height 15
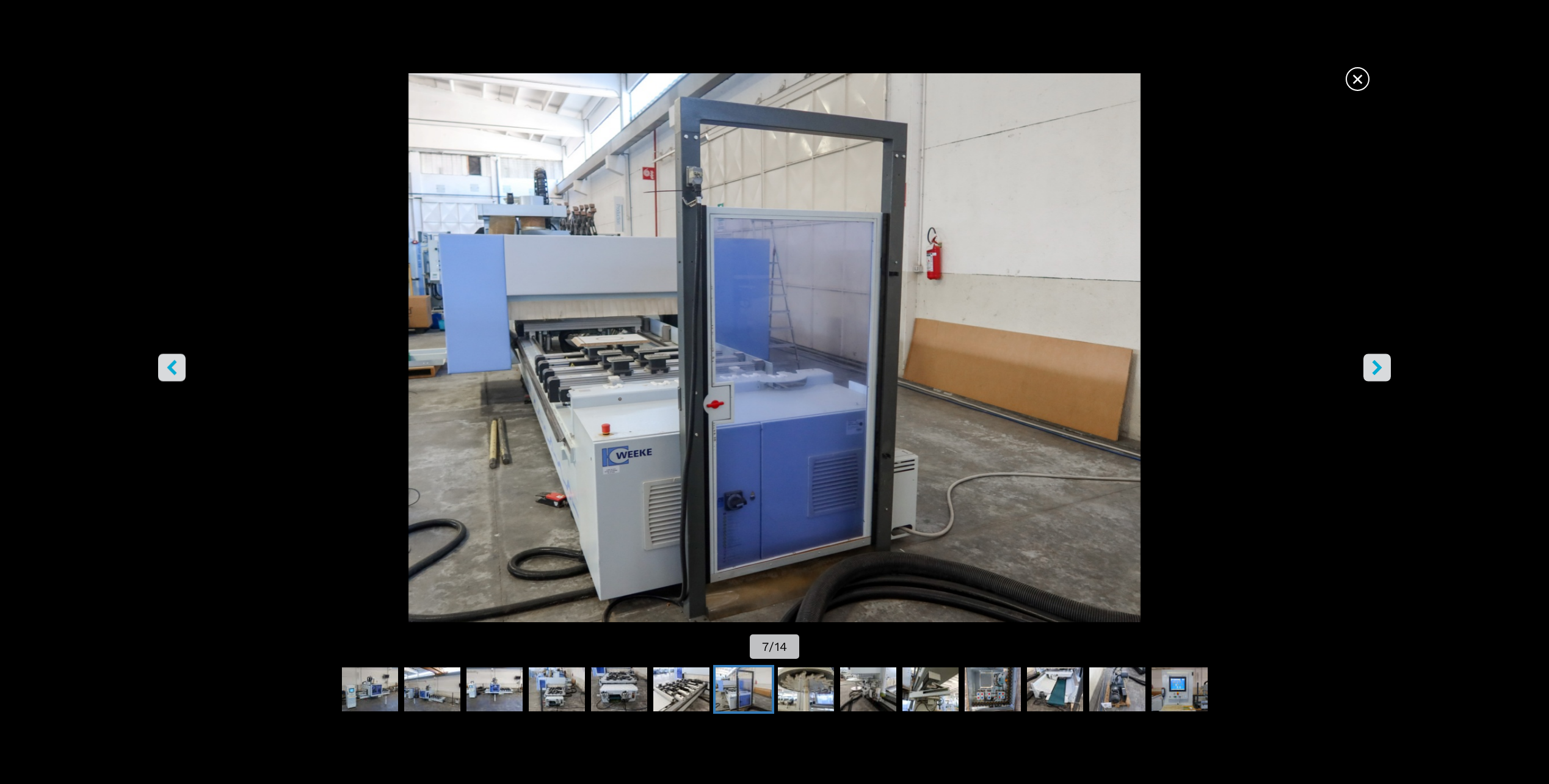
click at [1382, 368] on icon "right-button" at bounding box center [1377, 368] width 15 height 15
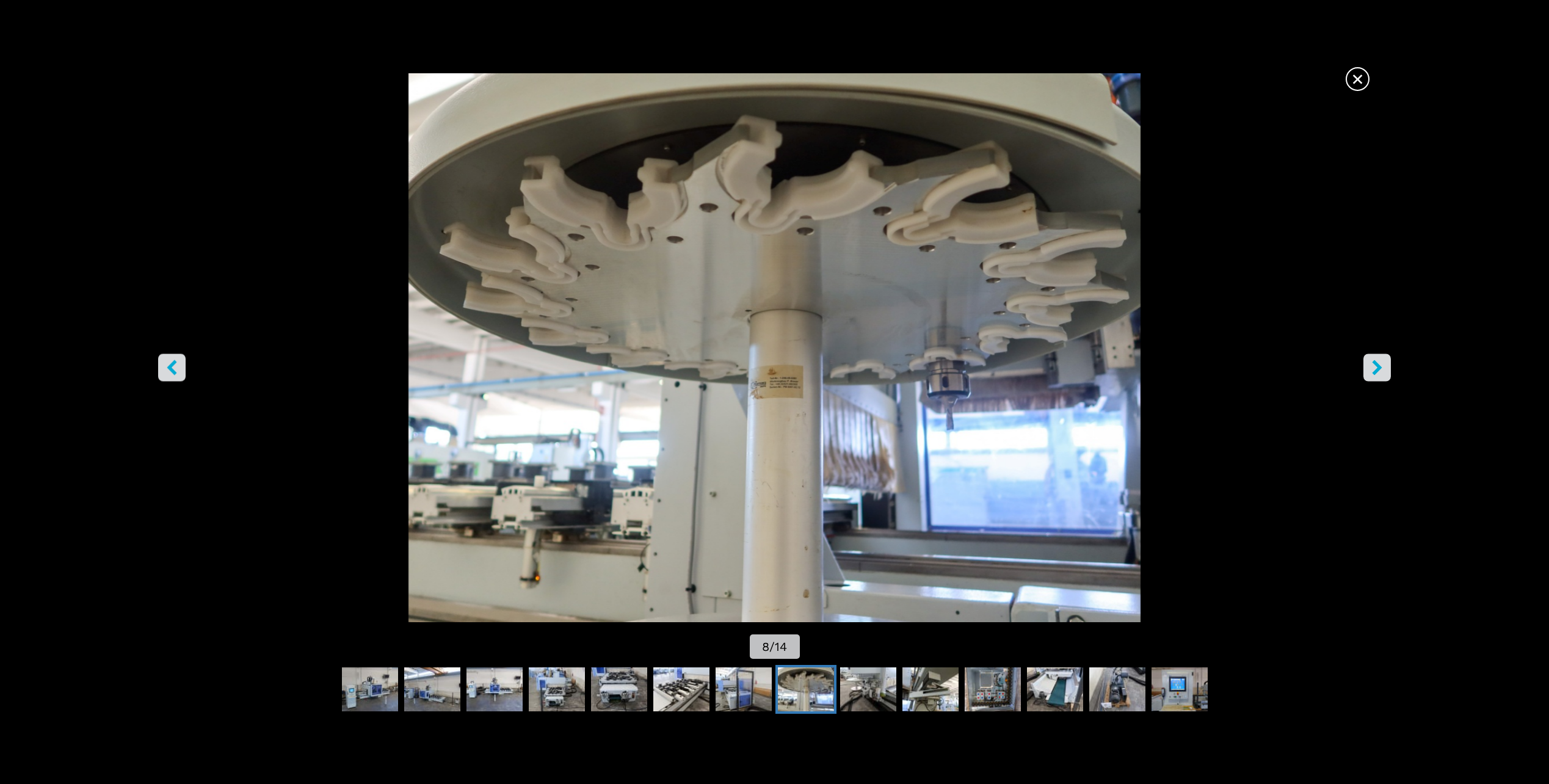
click at [1382, 368] on icon "right-button" at bounding box center [1377, 368] width 10 height 15
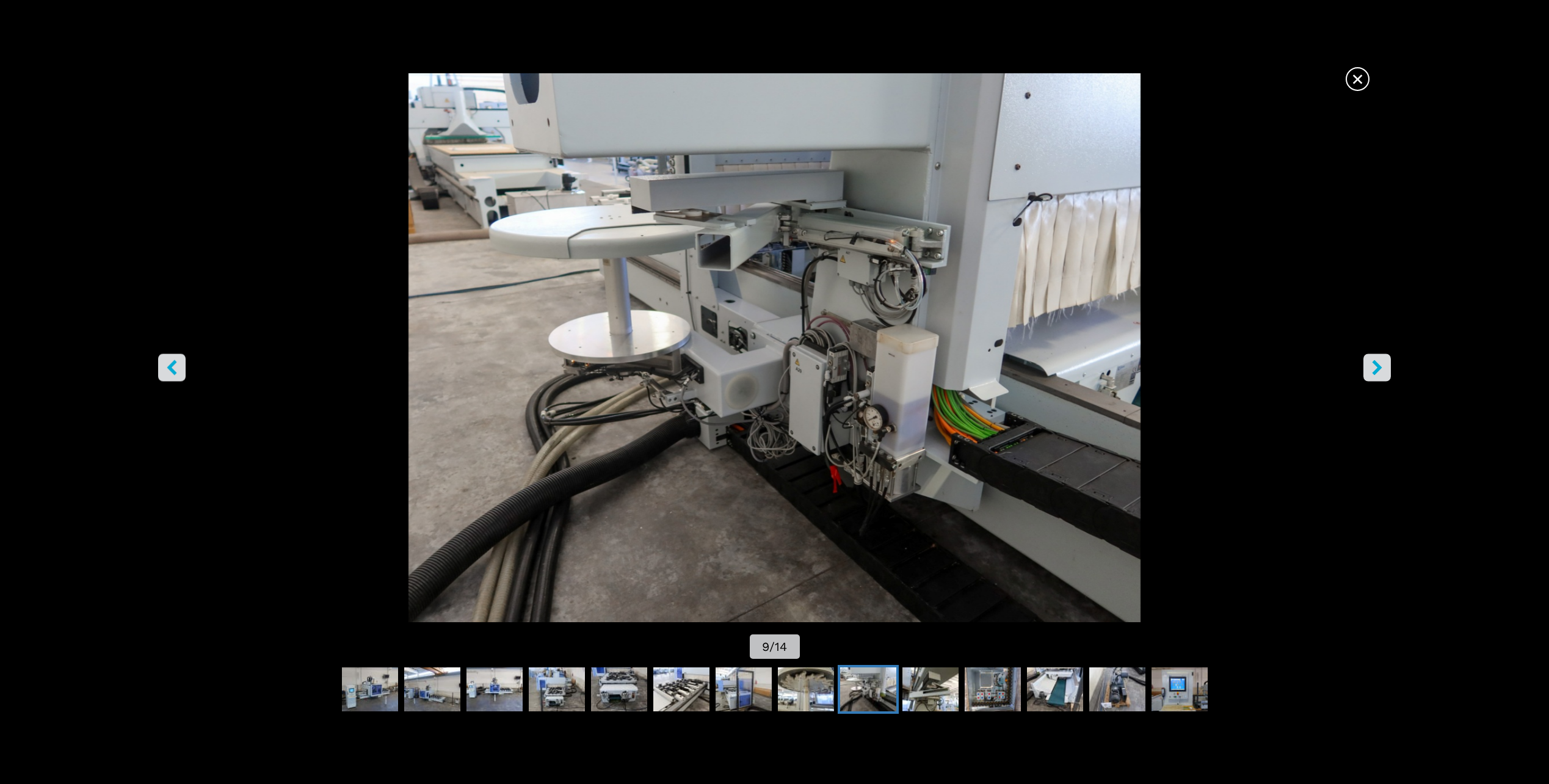
click at [1381, 367] on icon "right-button" at bounding box center [1377, 368] width 10 height 15
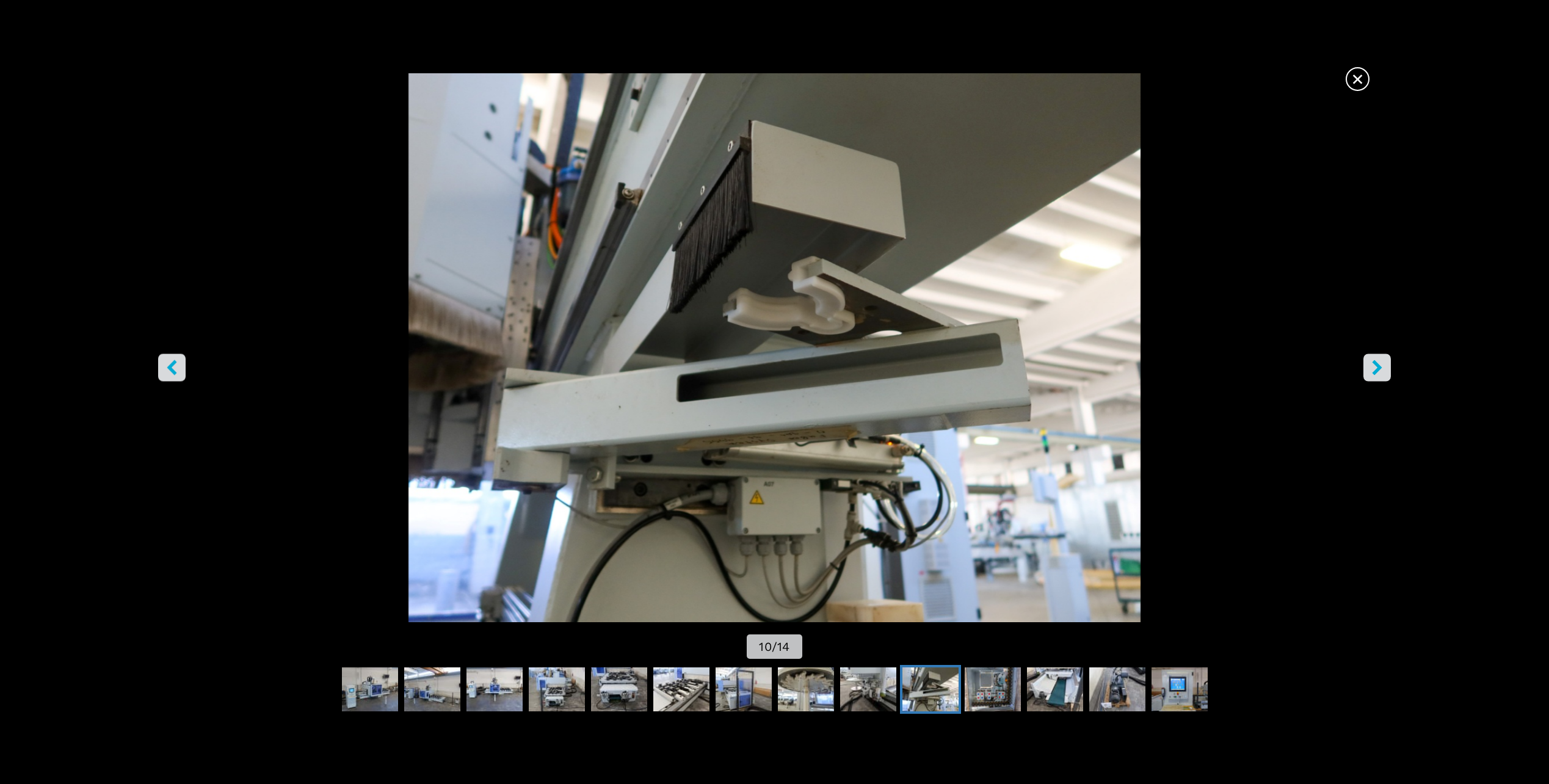
click at [1381, 367] on icon "right-button" at bounding box center [1377, 368] width 10 height 15
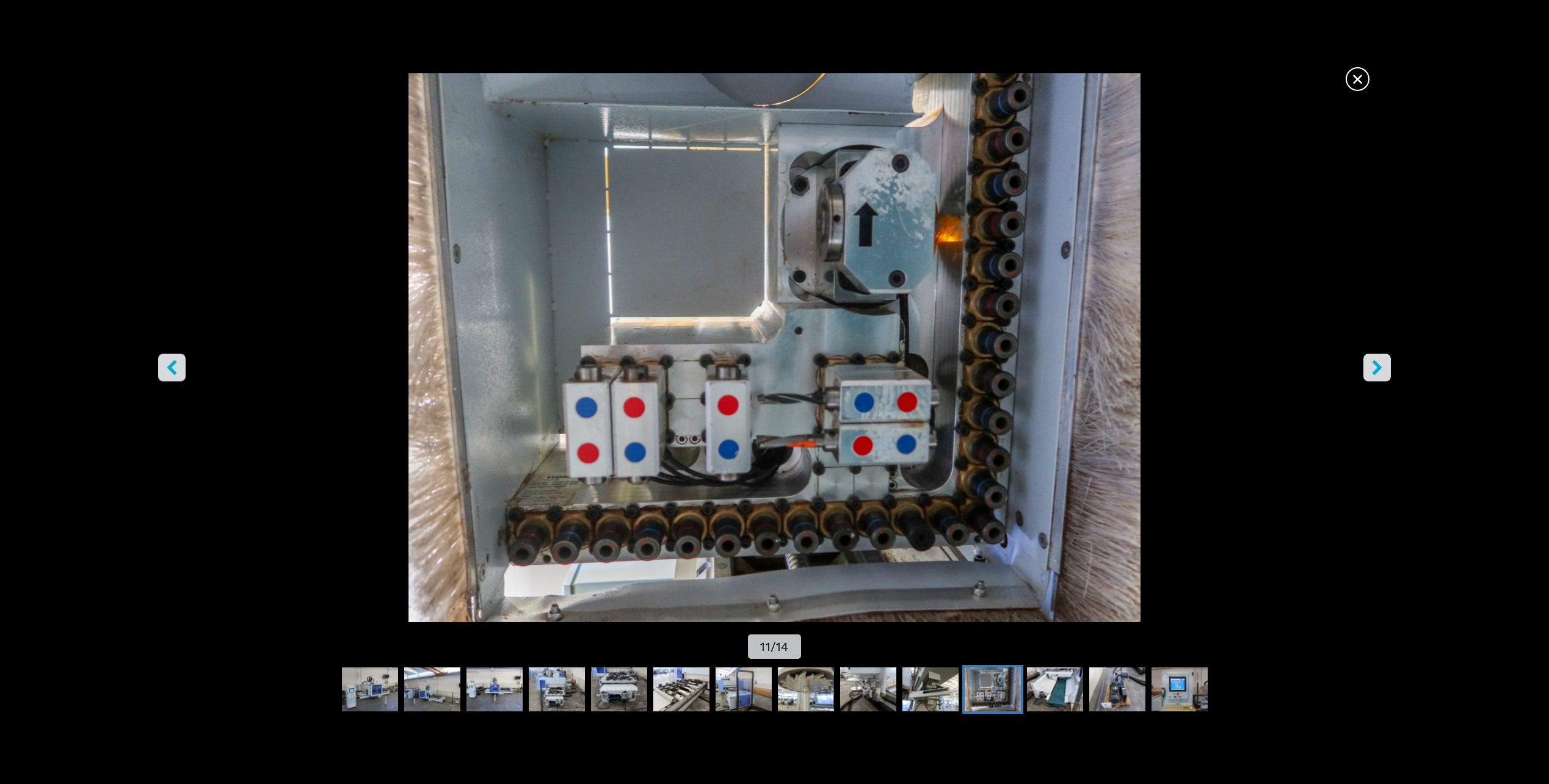
click at [1380, 366] on icon "right-button" at bounding box center [1377, 368] width 10 height 15
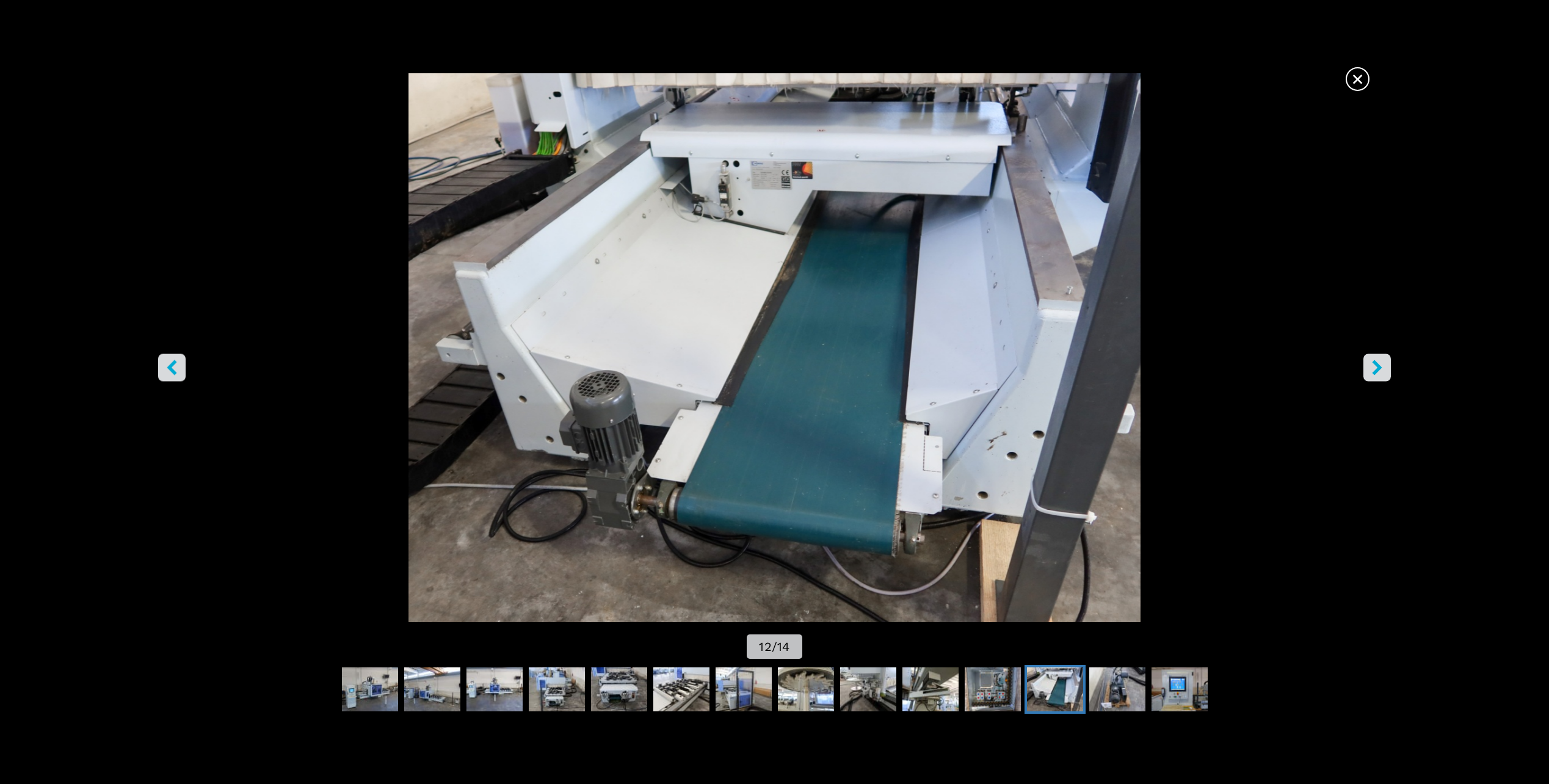
click at [1380, 366] on icon "right-button" at bounding box center [1377, 368] width 10 height 15
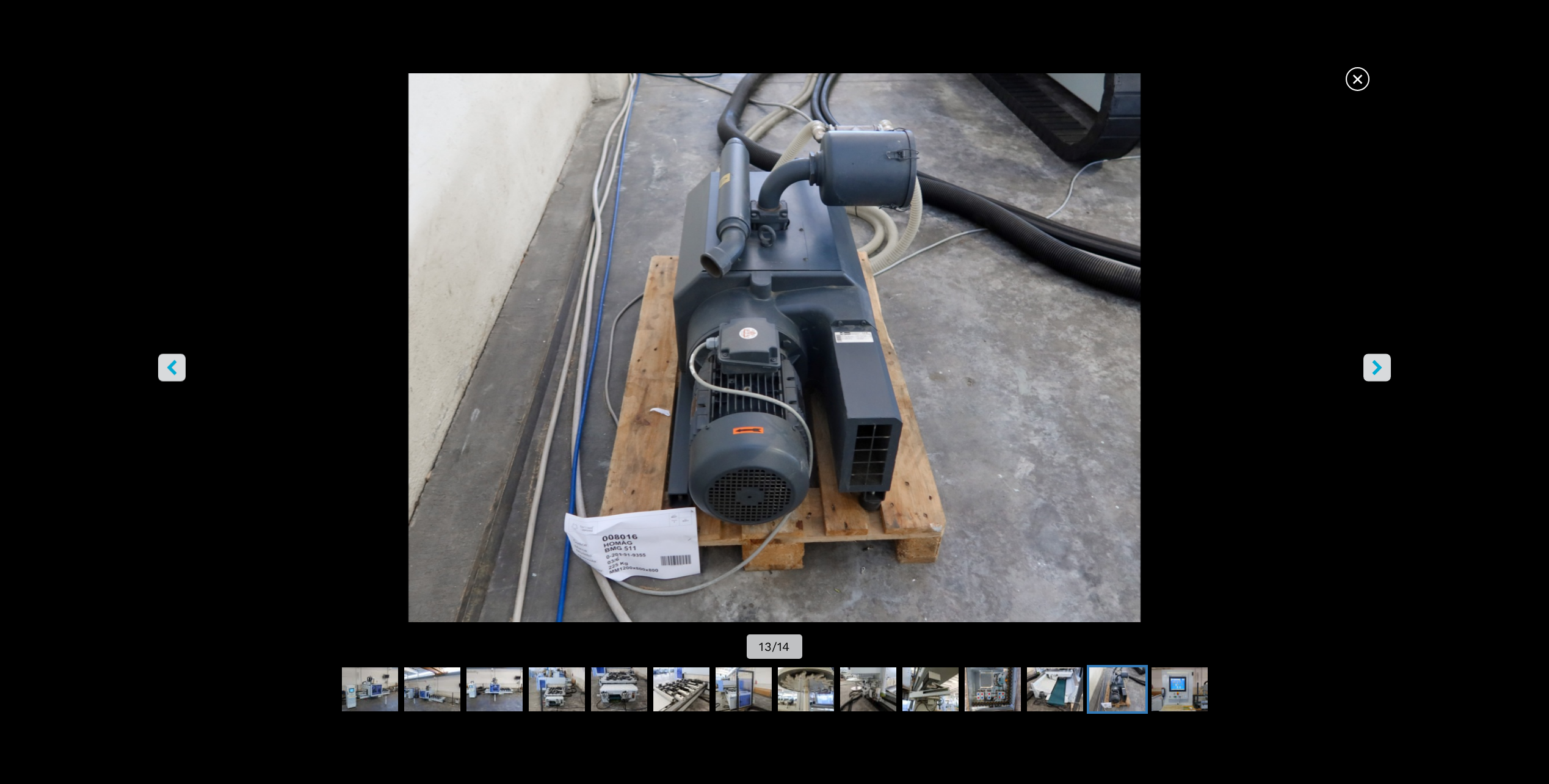
click at [1379, 365] on icon "right-button" at bounding box center [1377, 368] width 10 height 15
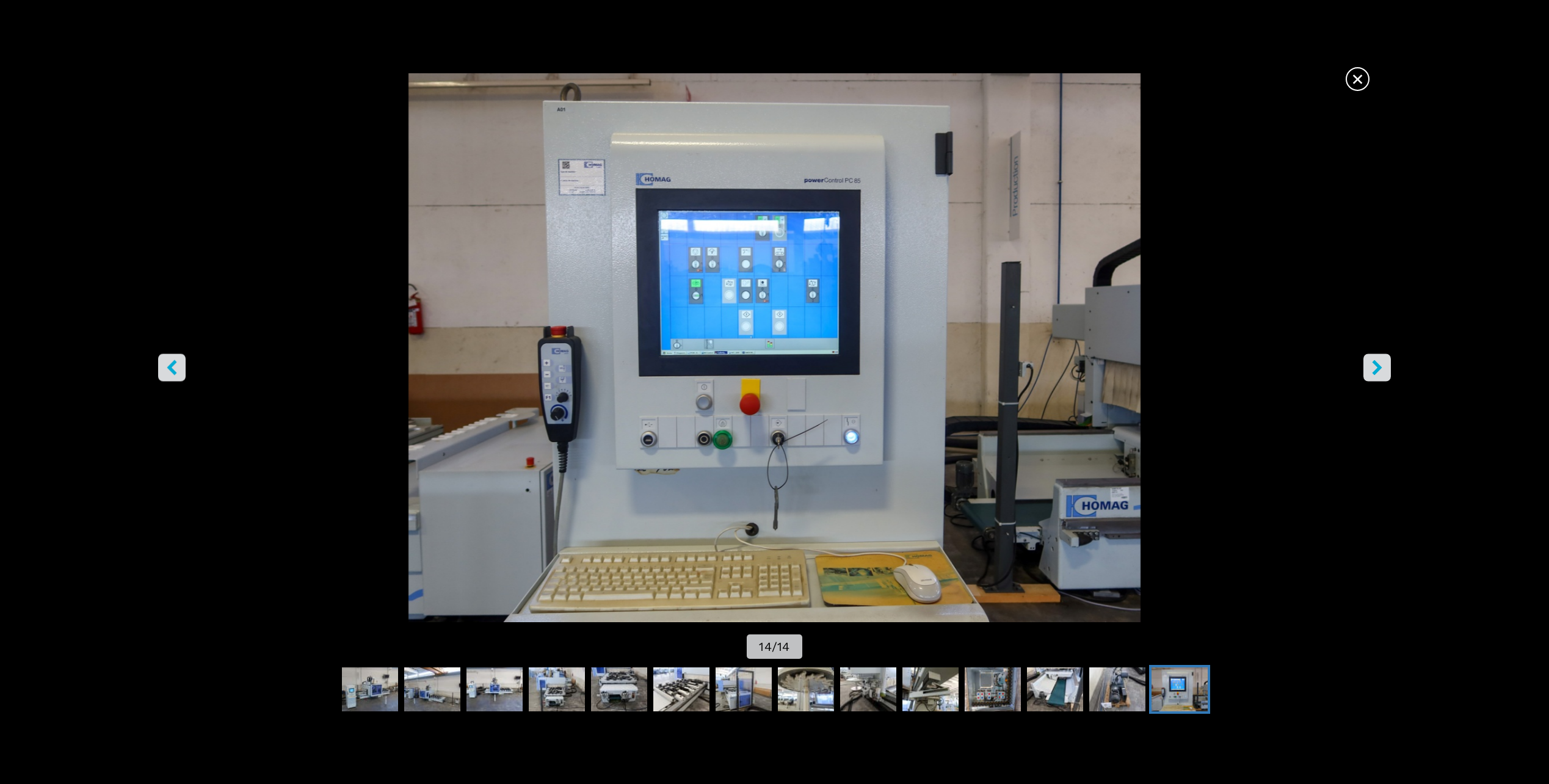
click at [1379, 365] on icon "right-button" at bounding box center [1377, 368] width 10 height 15
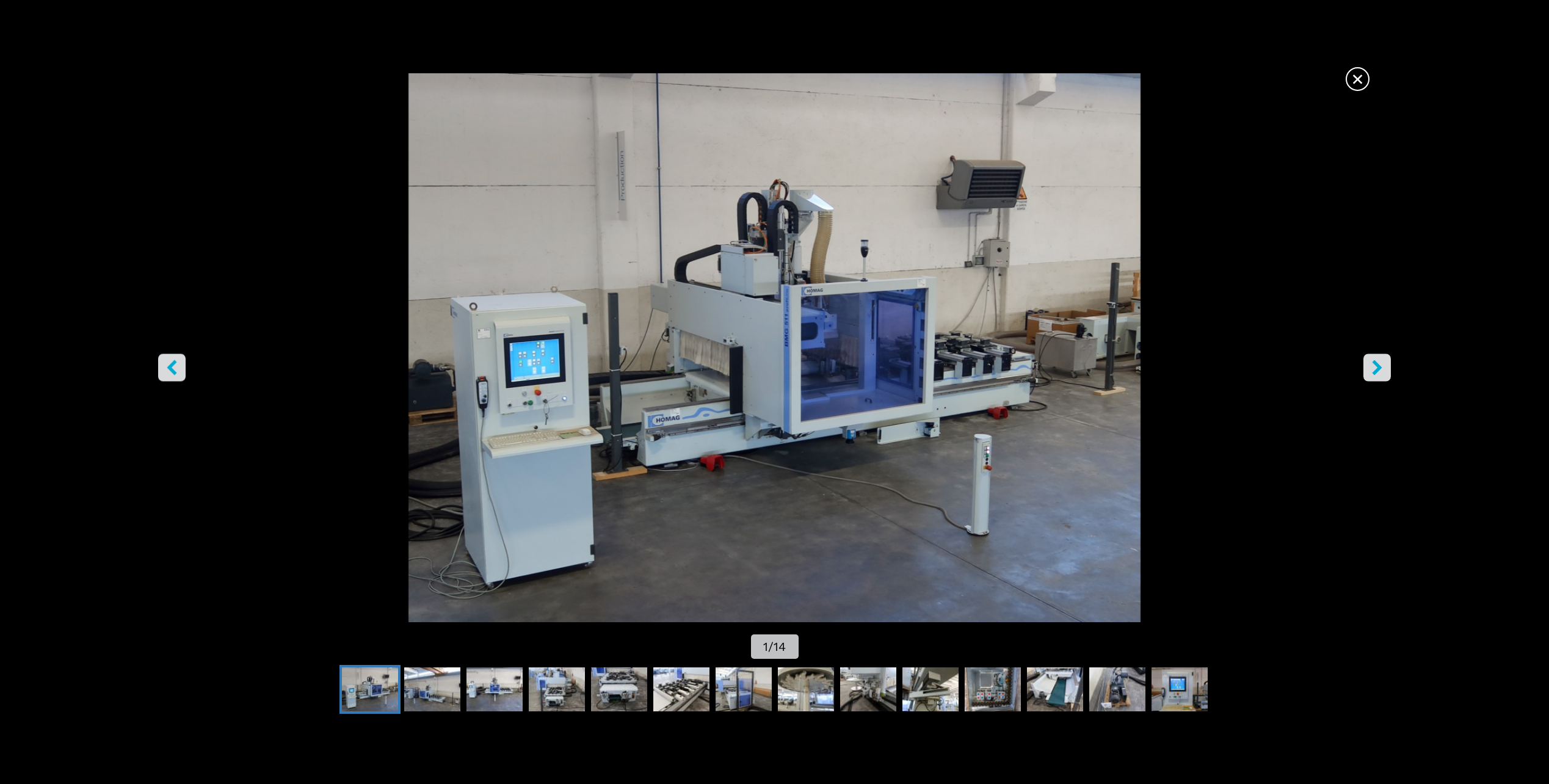
click at [1379, 365] on icon "right-button" at bounding box center [1377, 368] width 10 height 15
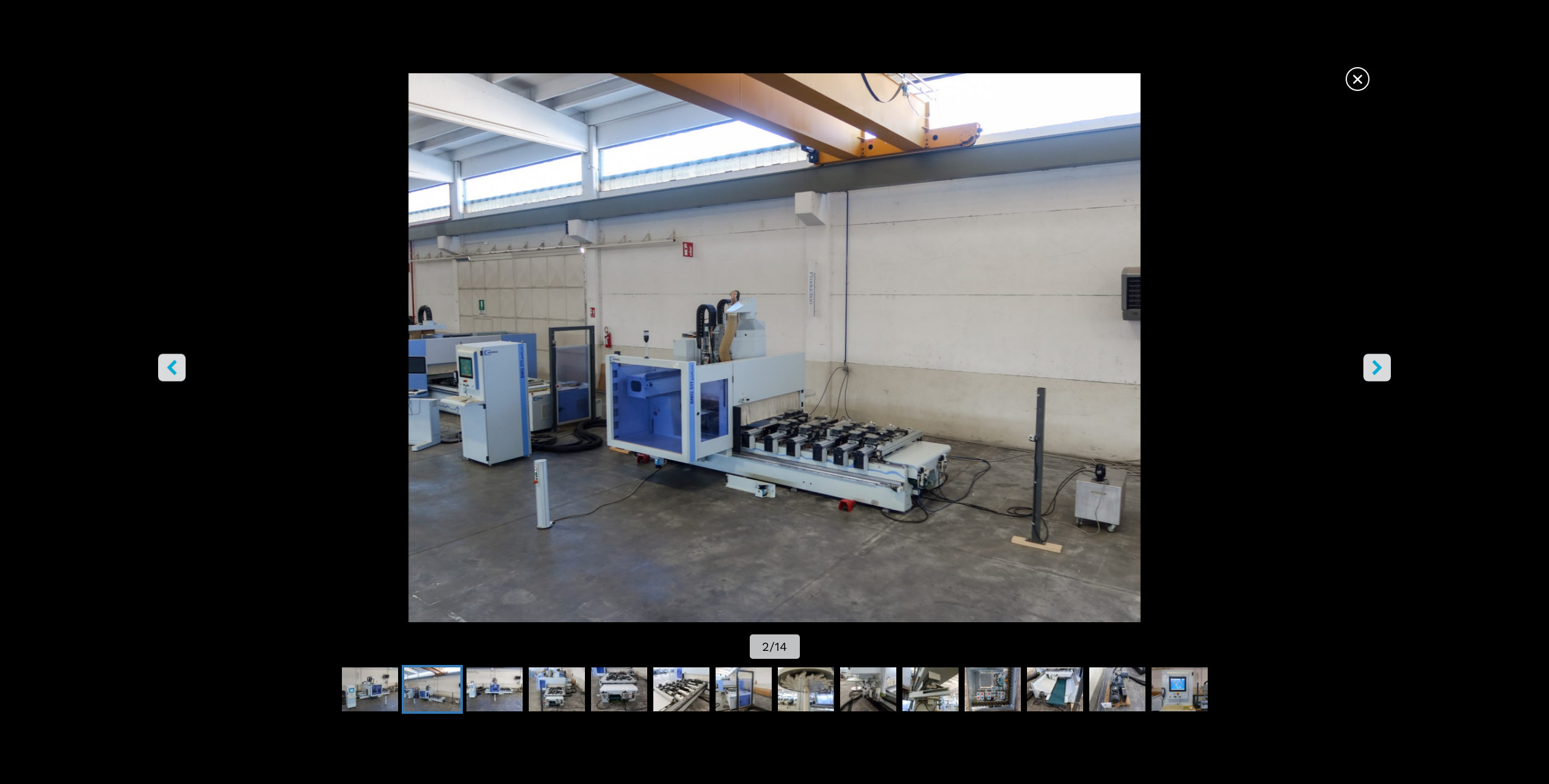
drag, startPoint x: 1368, startPoint y: 362, endPoint x: 1362, endPoint y: 354, distance: 10.0
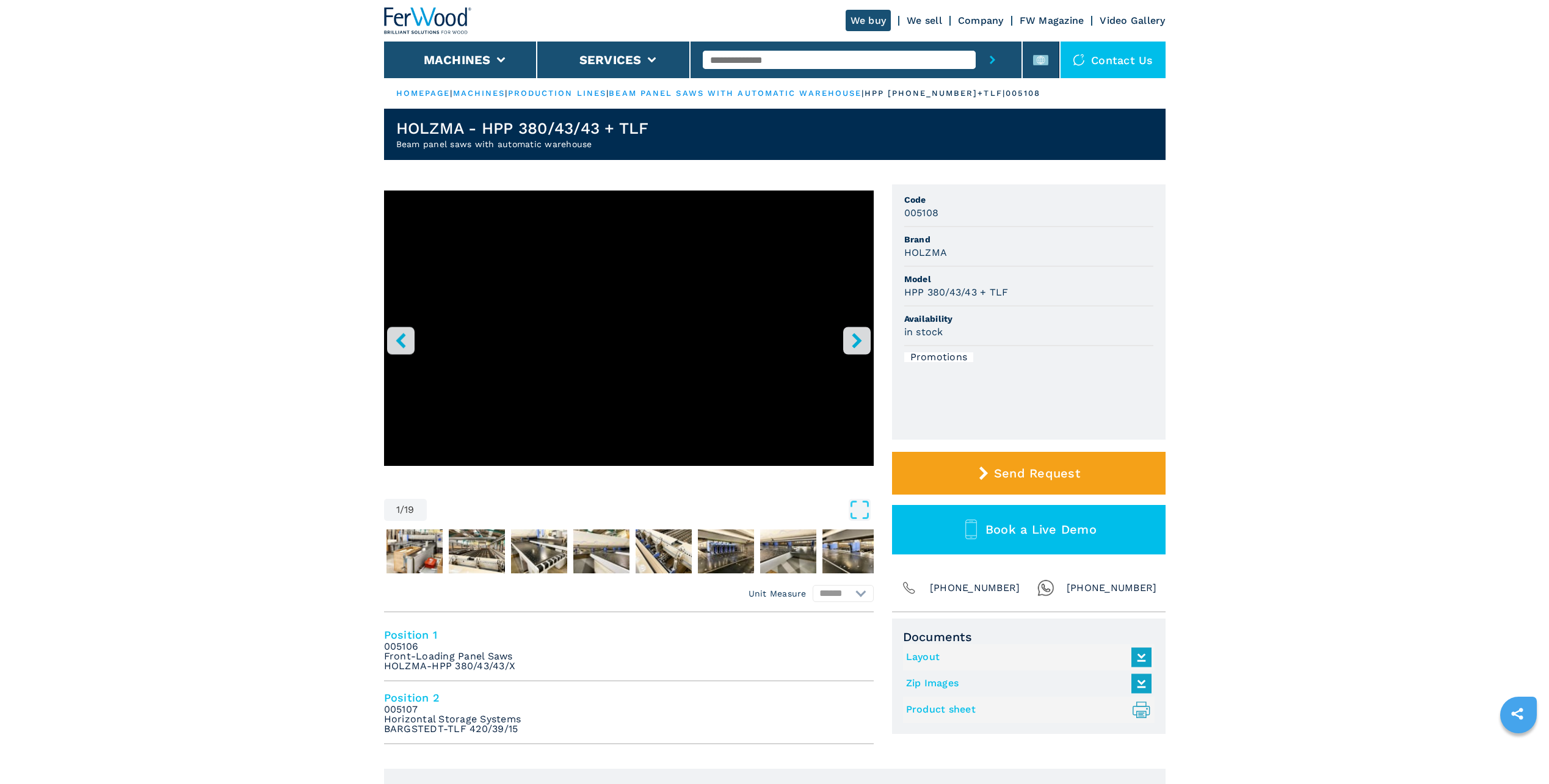
click at [849, 340] on icon "right-button" at bounding box center [857, 340] width 15 height 15
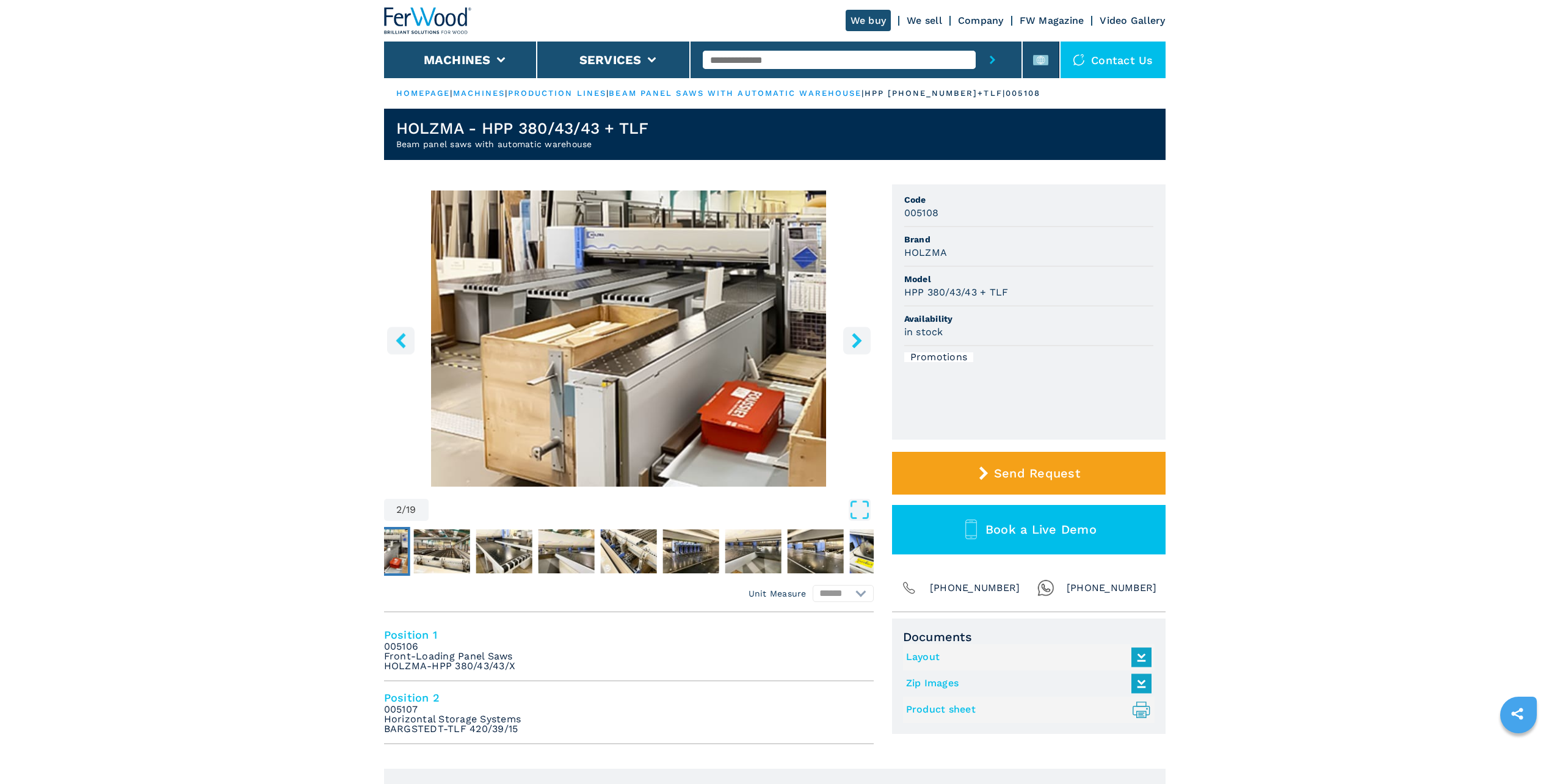
click at [661, 316] on img "Go to Slide 2" at bounding box center [629, 338] width 490 height 296
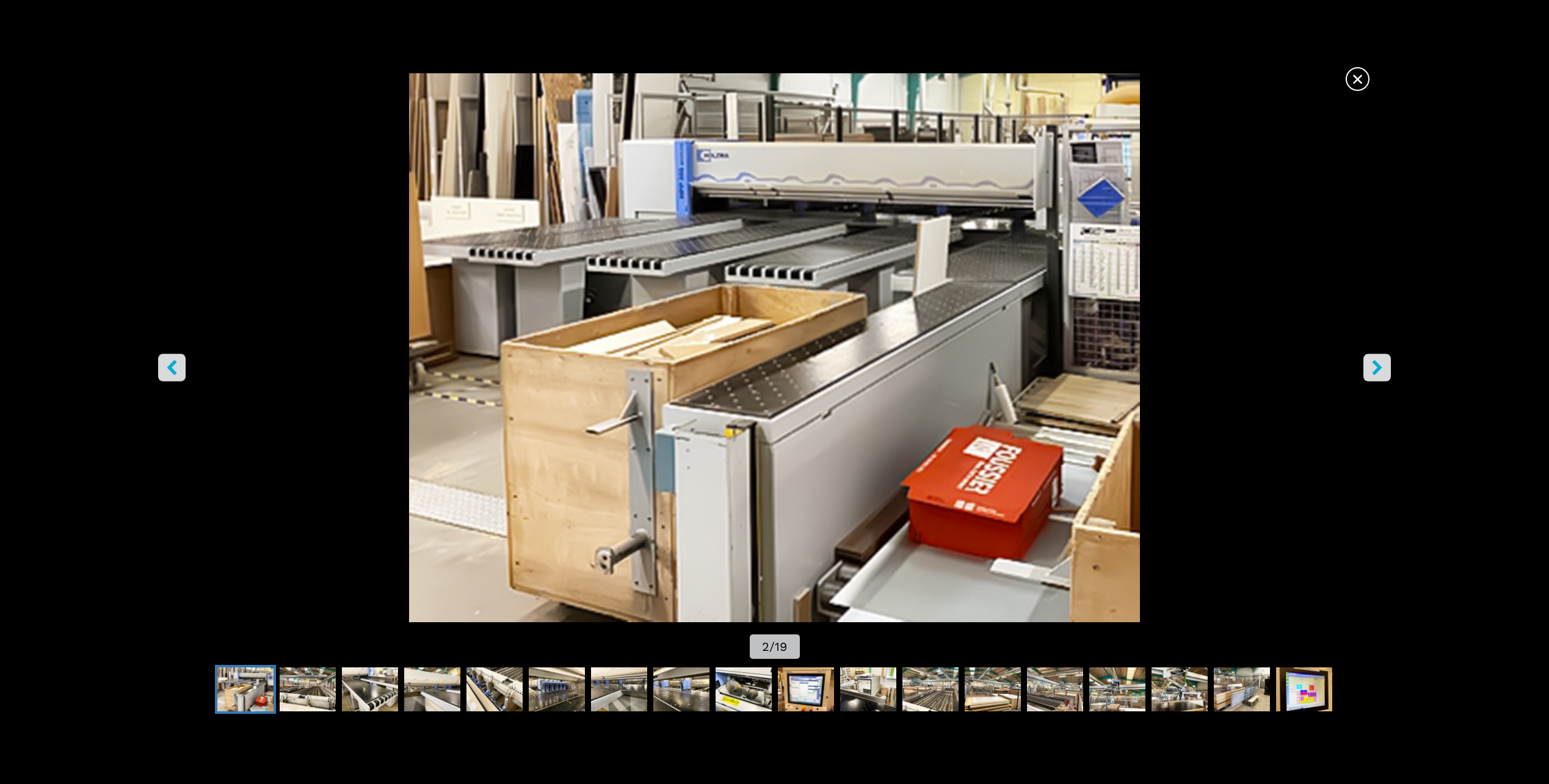
click at [1373, 365] on icon "right-button" at bounding box center [1377, 368] width 15 height 15
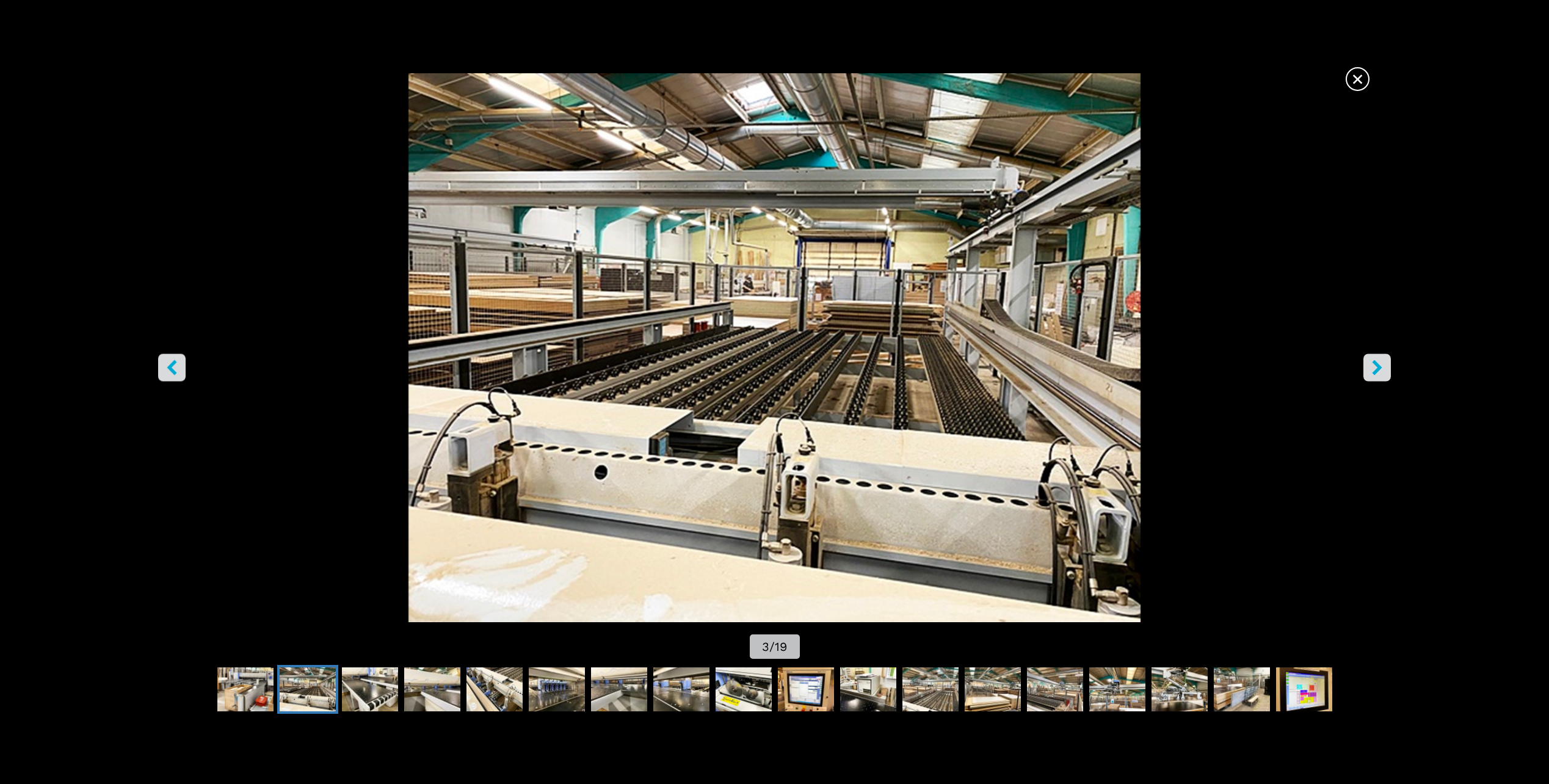
click at [1372, 368] on icon "right-button" at bounding box center [1377, 368] width 15 height 15
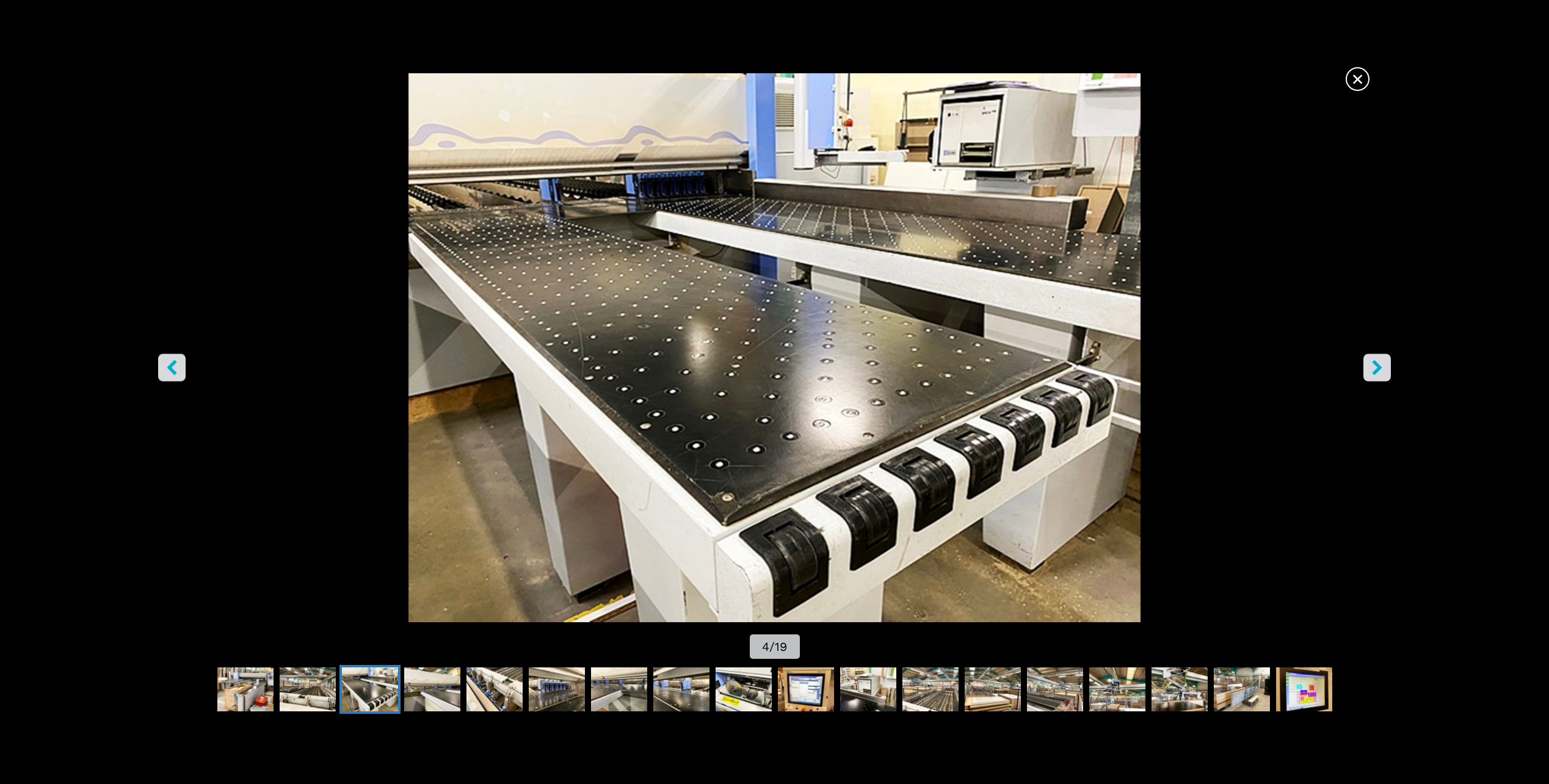
click at [1372, 368] on icon "right-button" at bounding box center [1377, 368] width 15 height 15
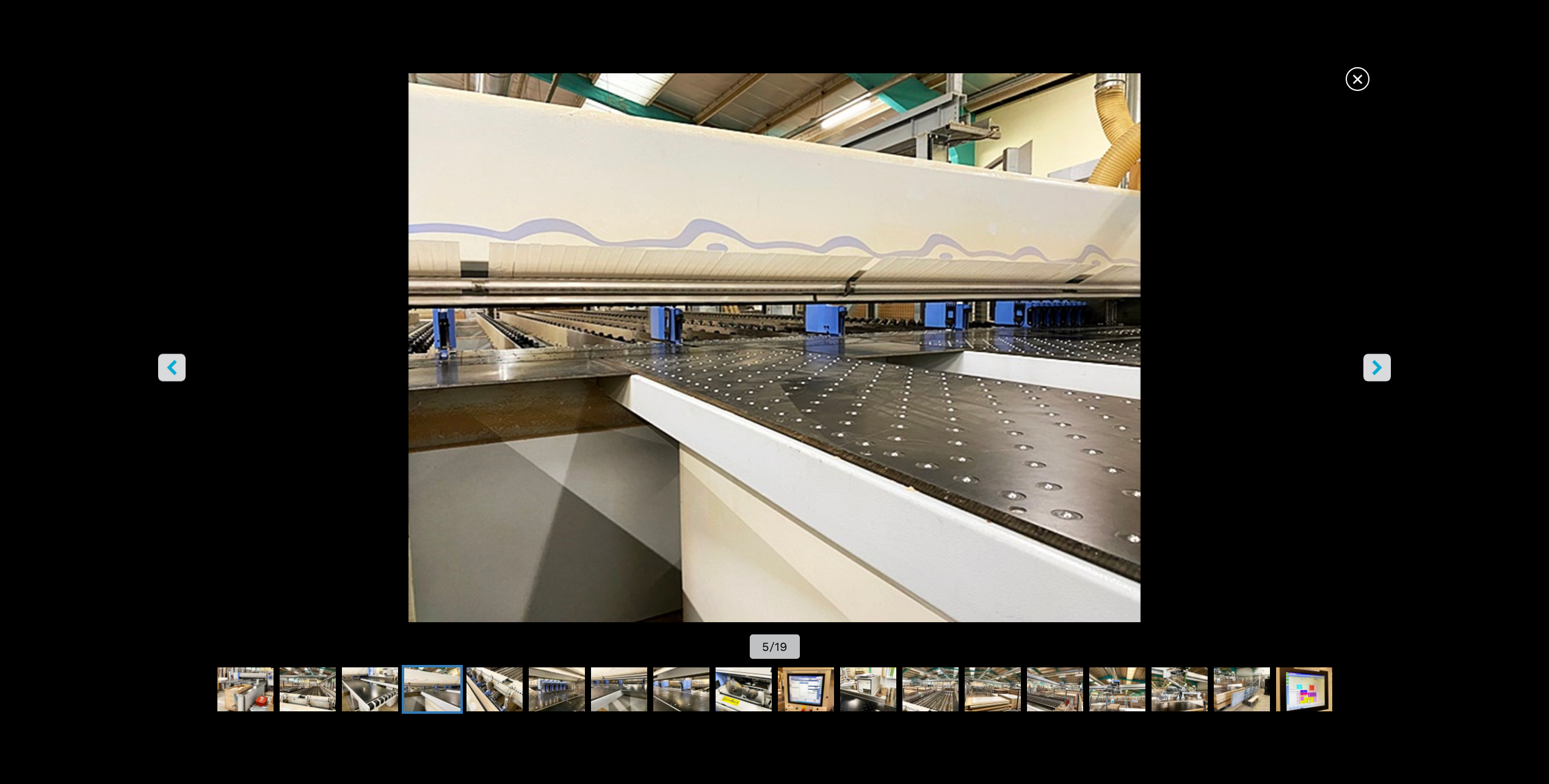
click at [1372, 368] on icon "right-button" at bounding box center [1377, 368] width 15 height 15
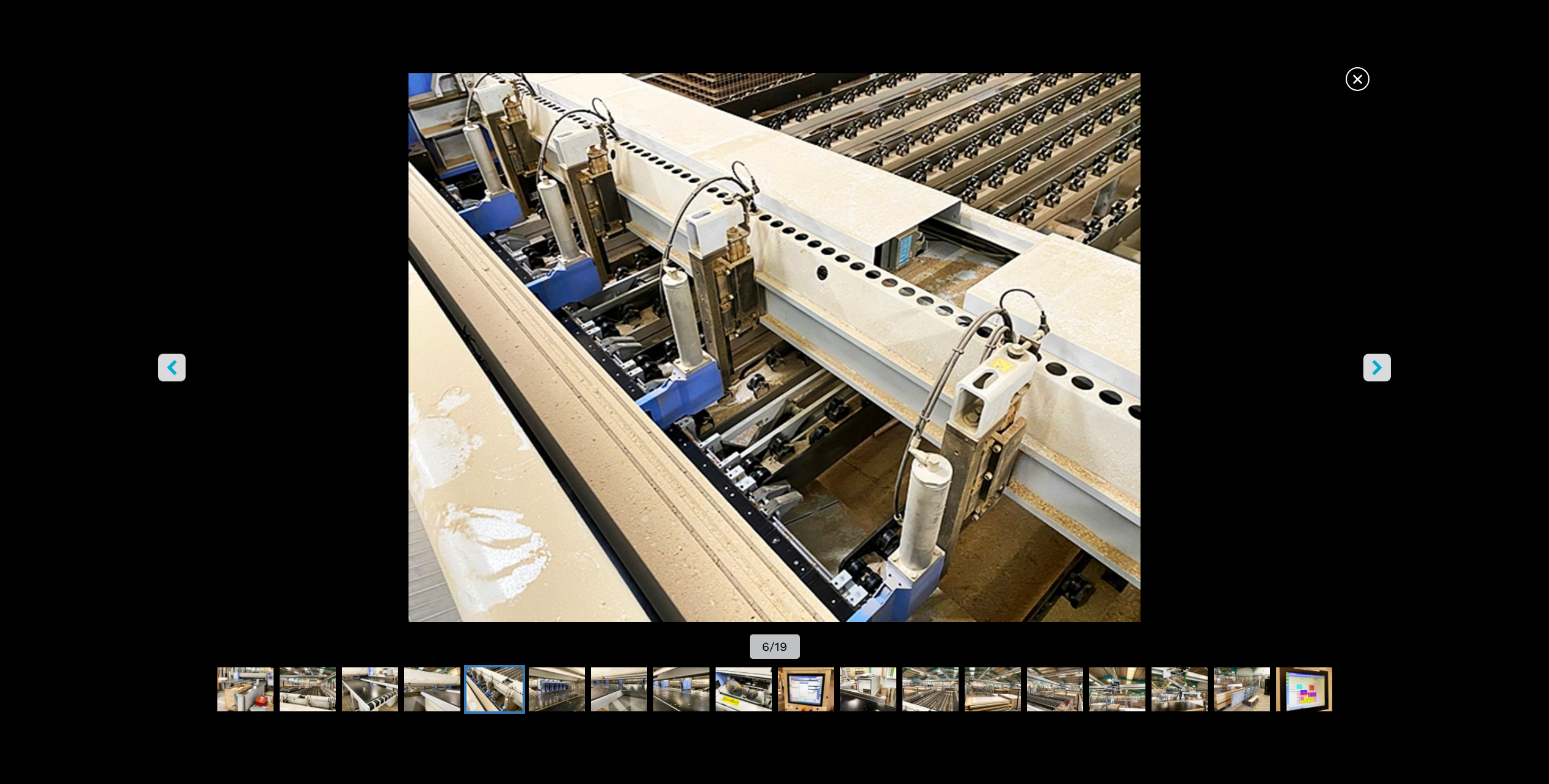
click at [1372, 368] on icon "right-button" at bounding box center [1377, 368] width 15 height 15
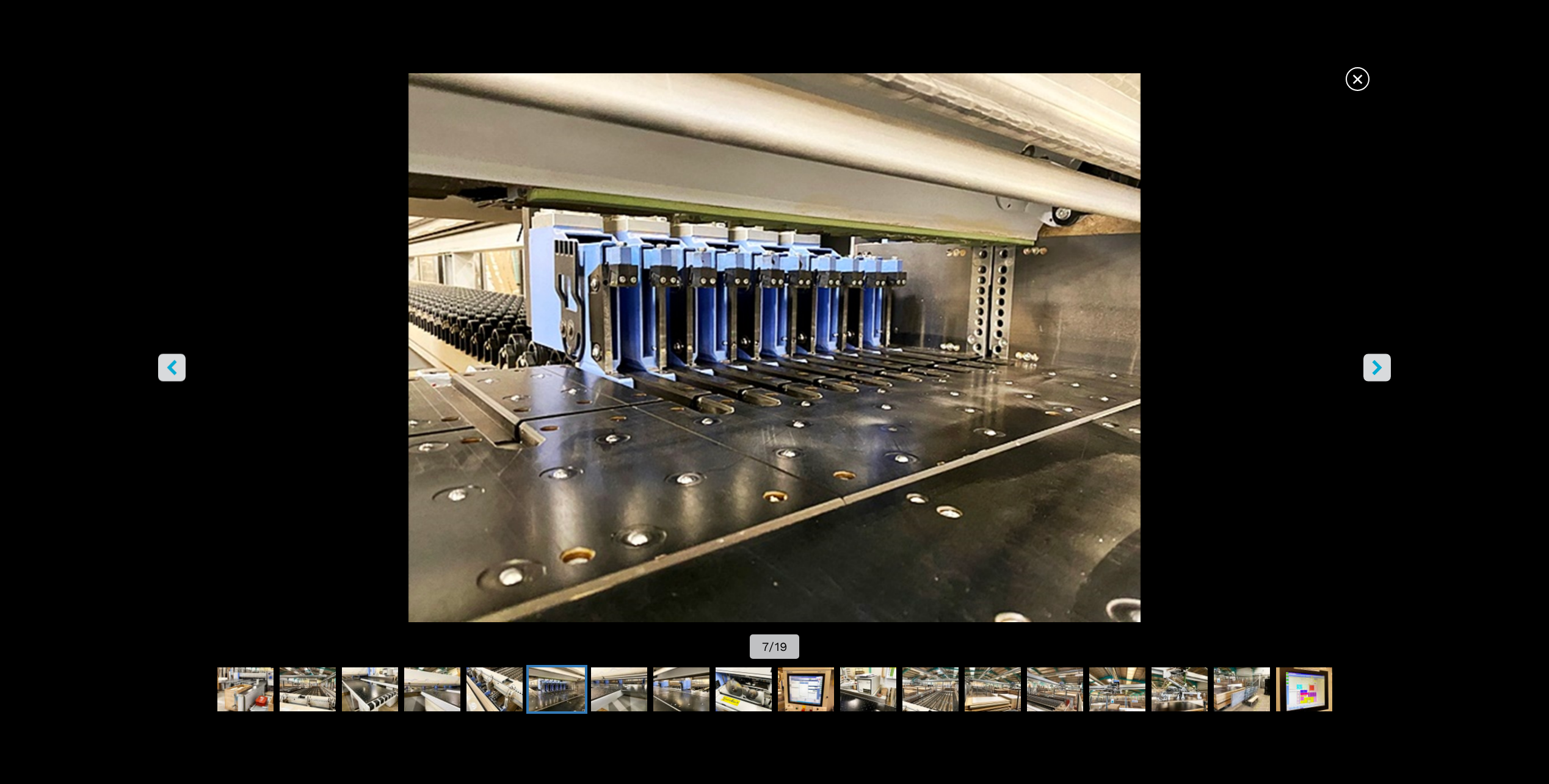
click at [1372, 368] on icon "right-button" at bounding box center [1377, 368] width 15 height 15
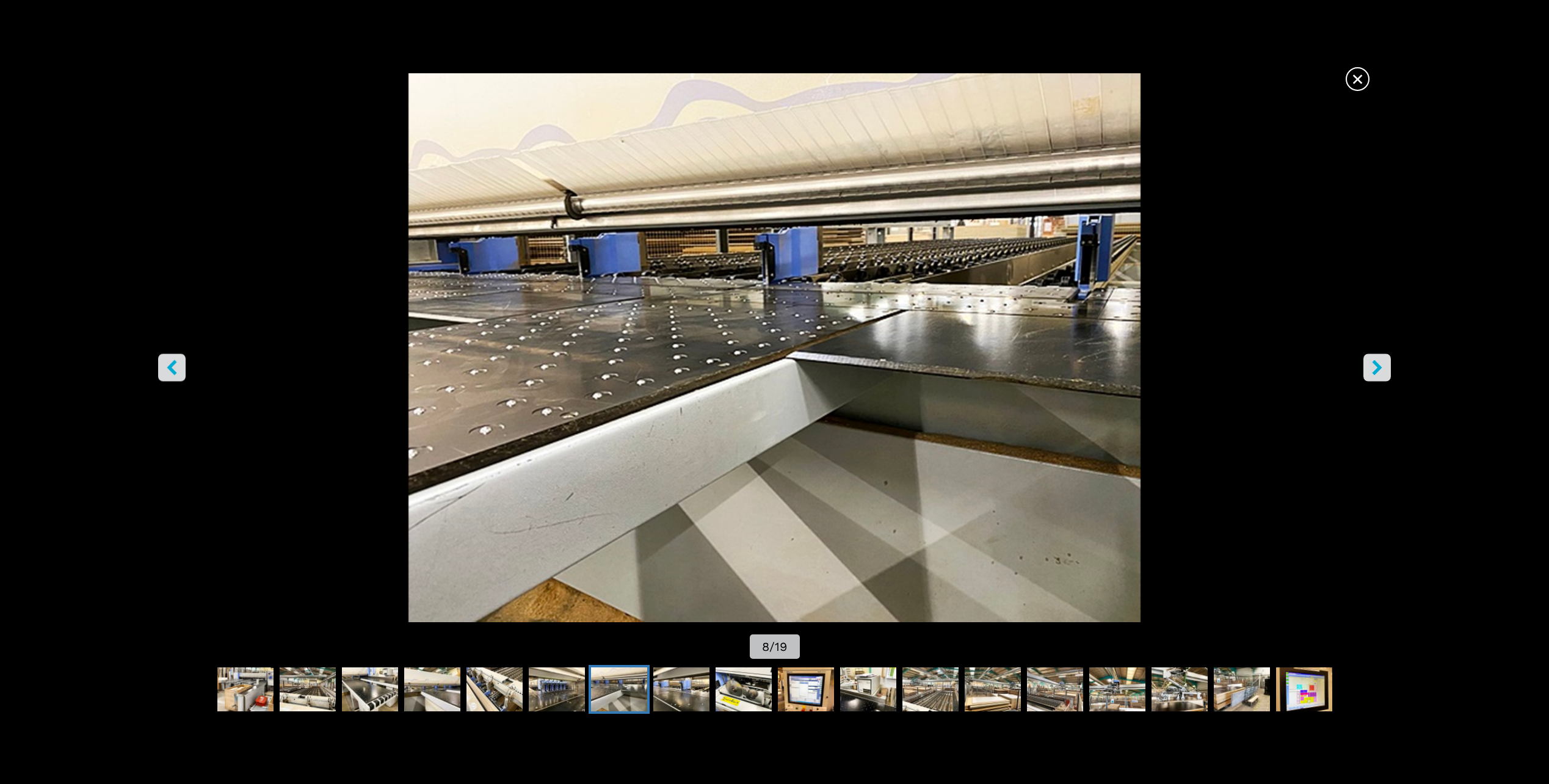
click at [1372, 368] on icon "right-button" at bounding box center [1377, 368] width 15 height 15
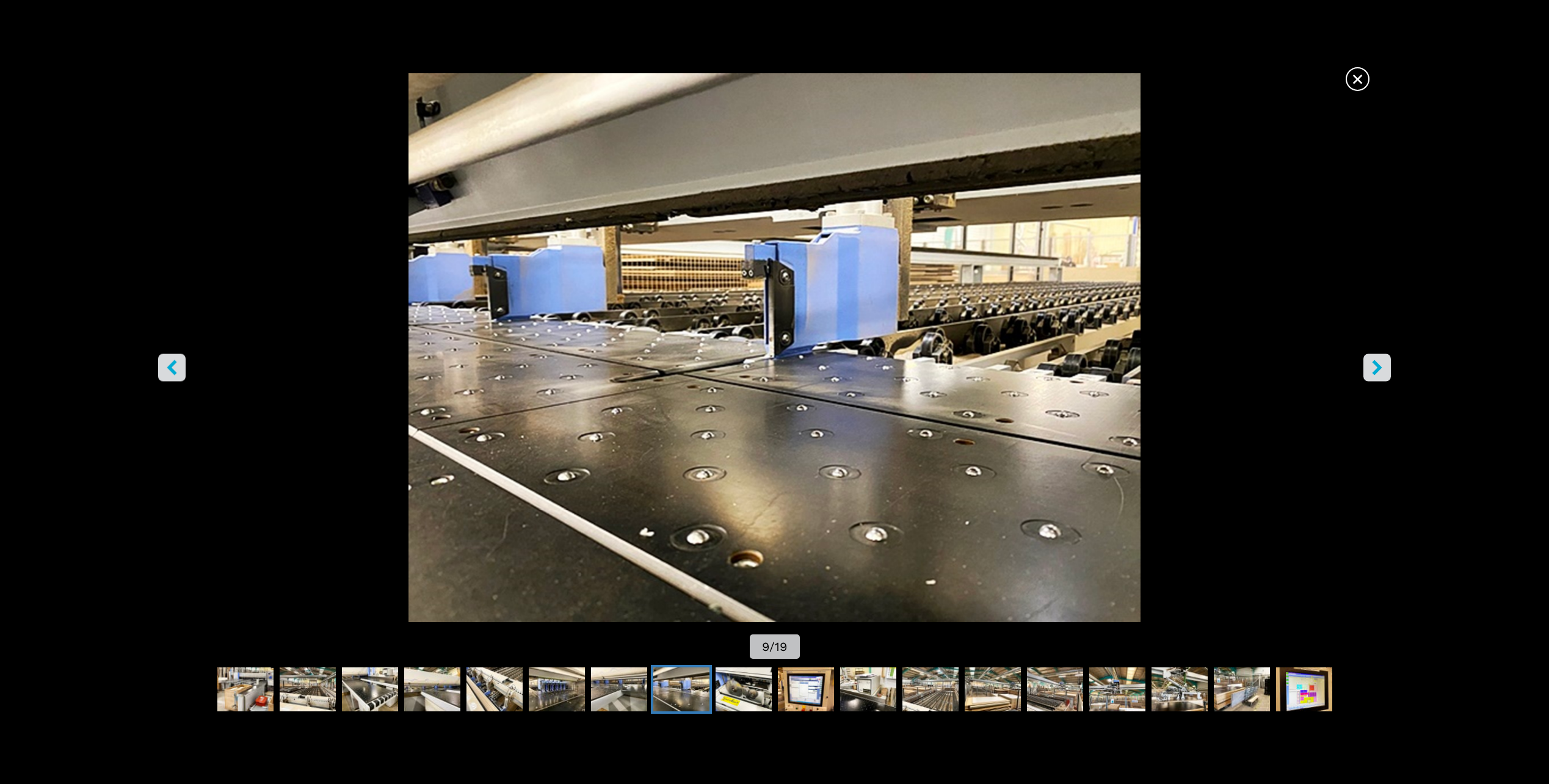
click at [1372, 368] on icon "right-button" at bounding box center [1377, 368] width 15 height 15
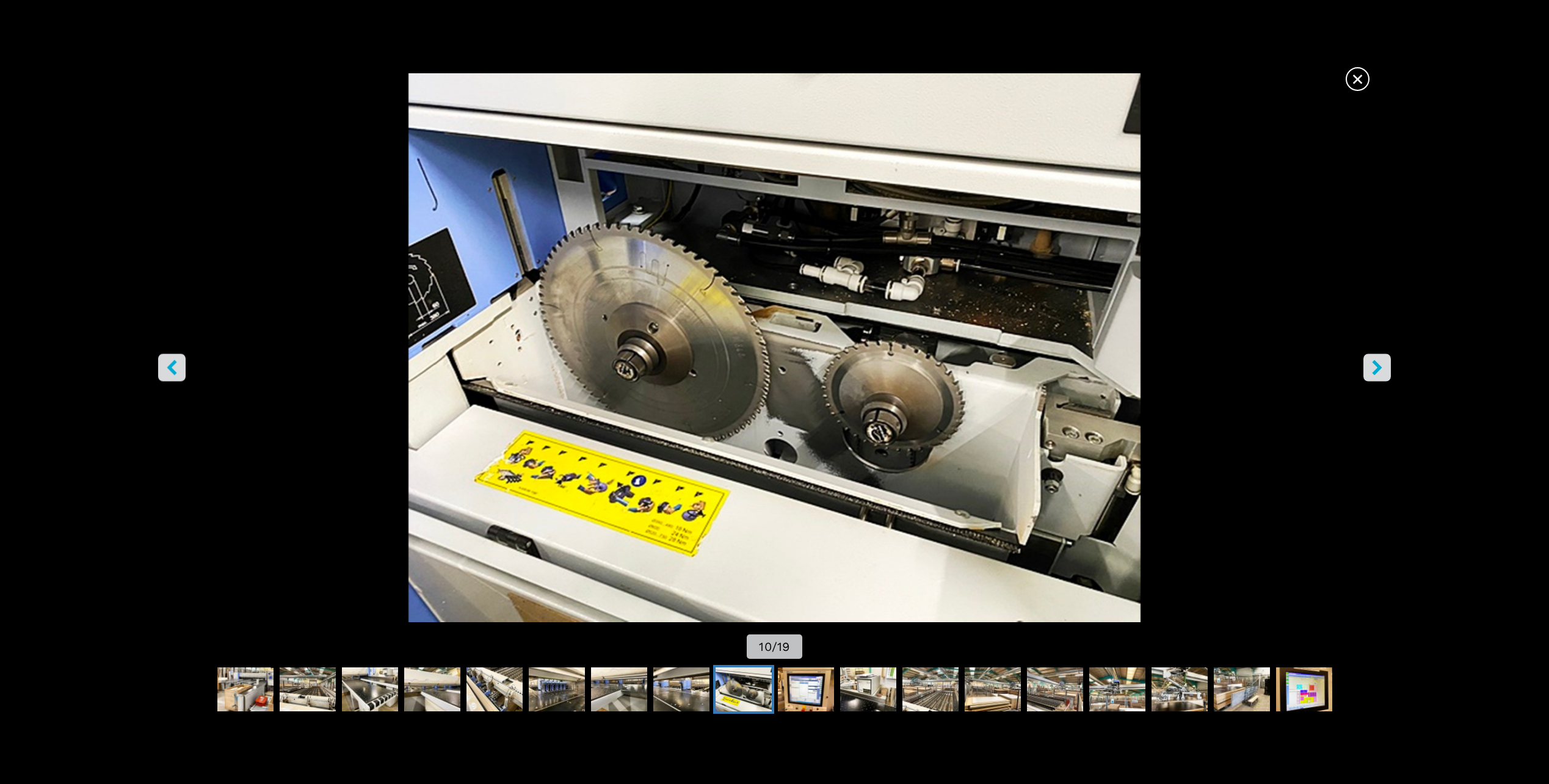
click at [1372, 368] on icon "right-button" at bounding box center [1377, 368] width 15 height 15
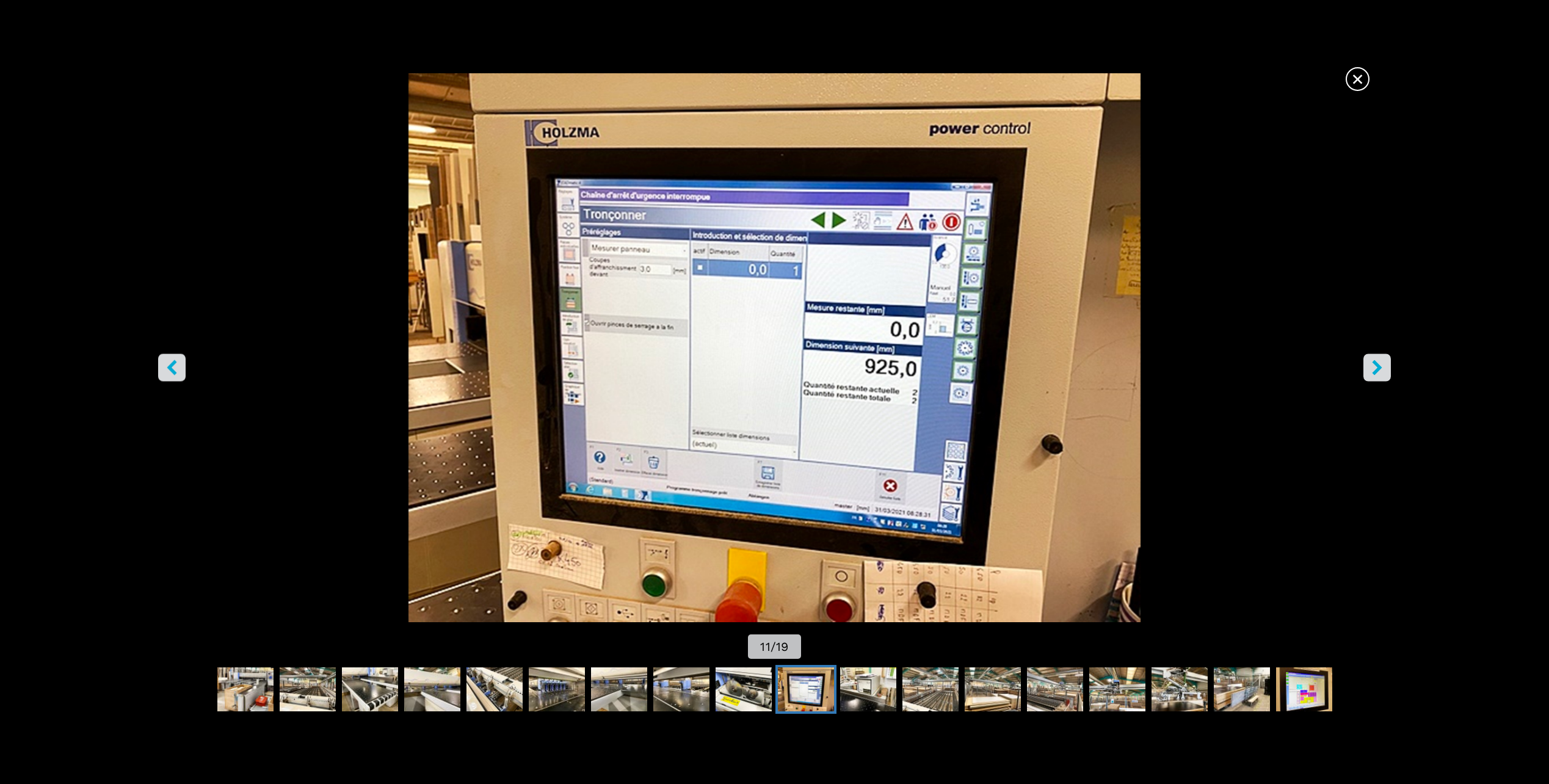
click at [1372, 368] on icon "right-button" at bounding box center [1377, 368] width 15 height 15
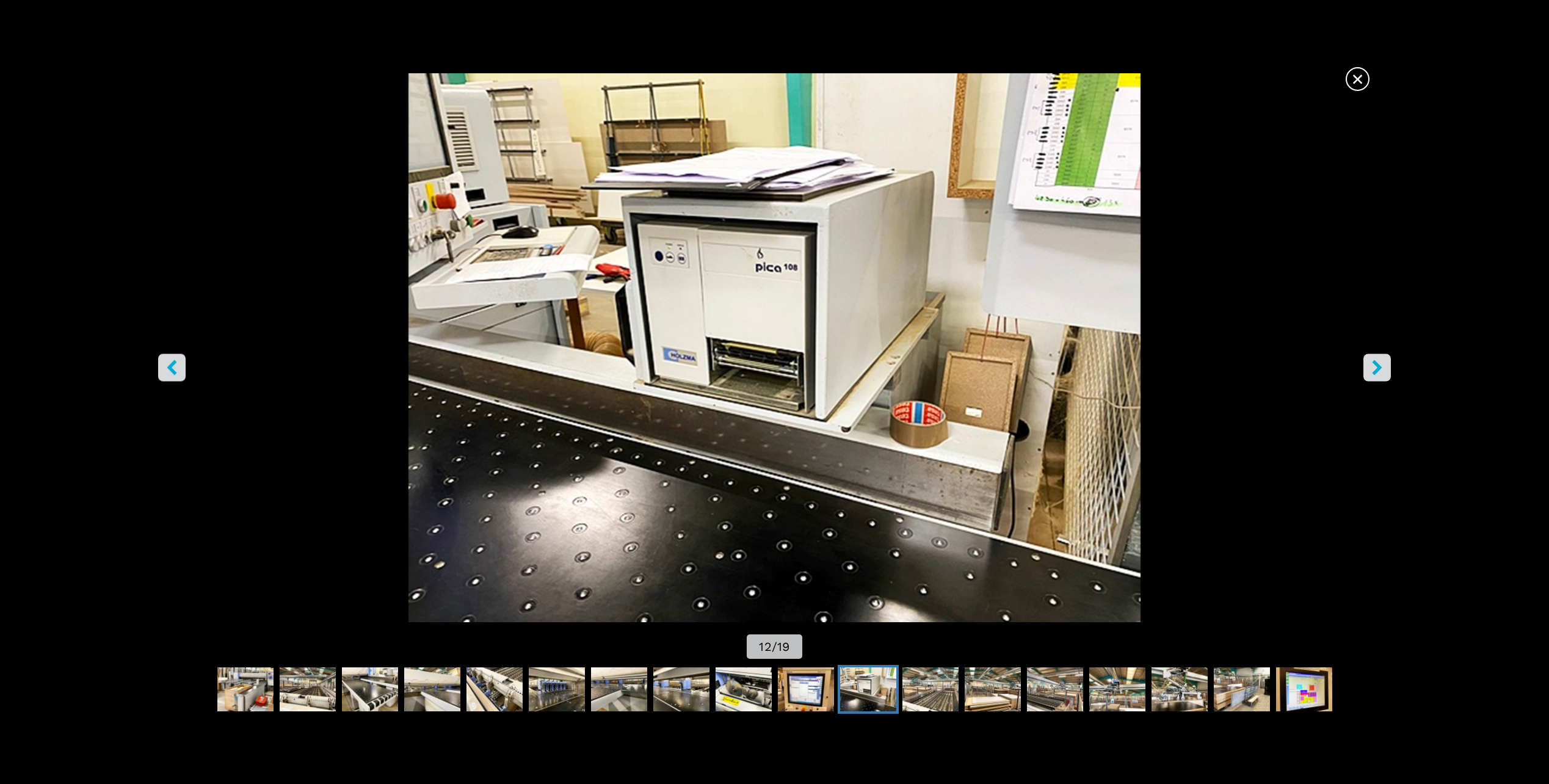
click at [1370, 368] on icon "right-button" at bounding box center [1377, 368] width 15 height 15
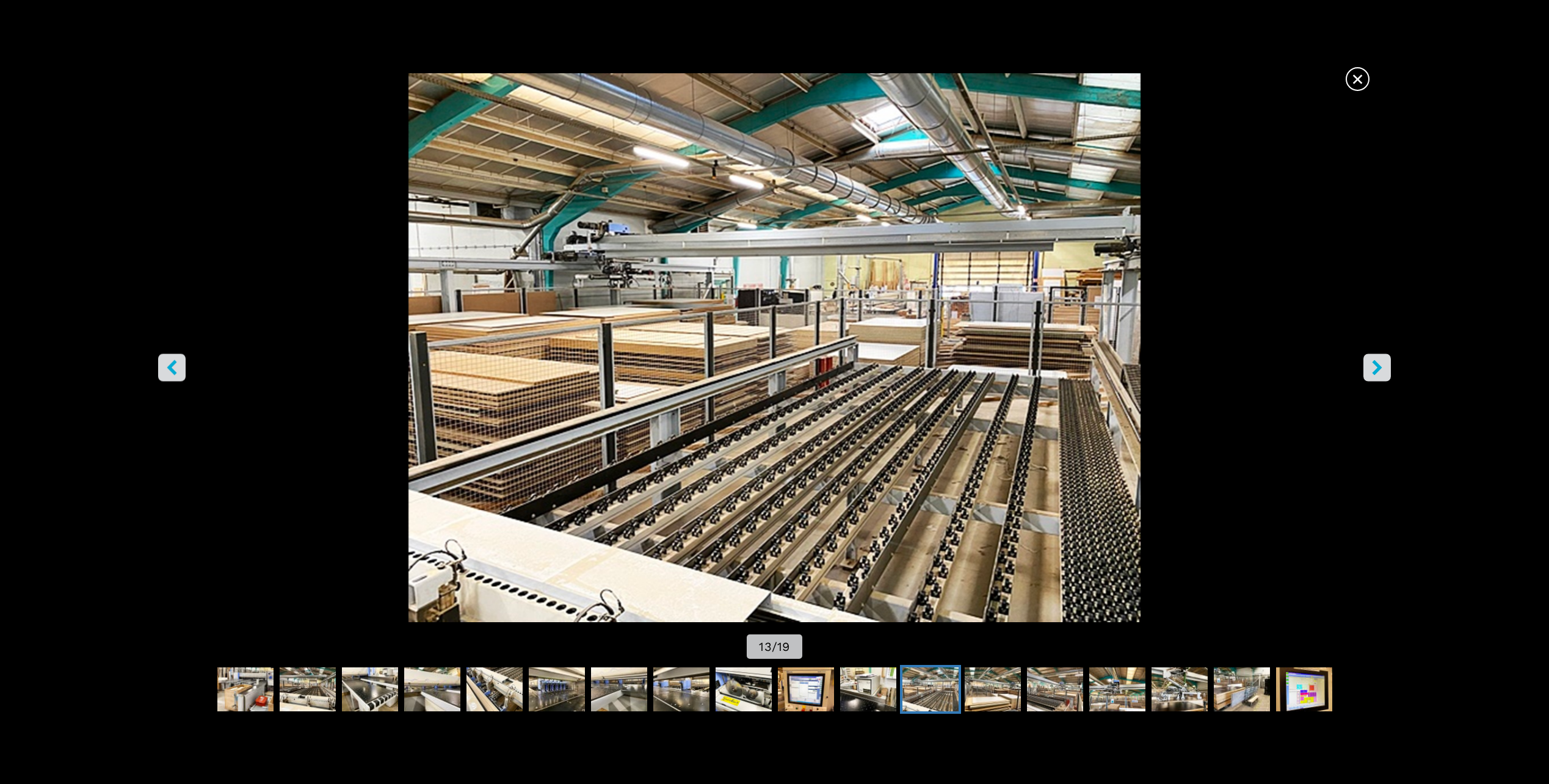
click at [1368, 366] on button "right-button" at bounding box center [1377, 368] width 27 height 27
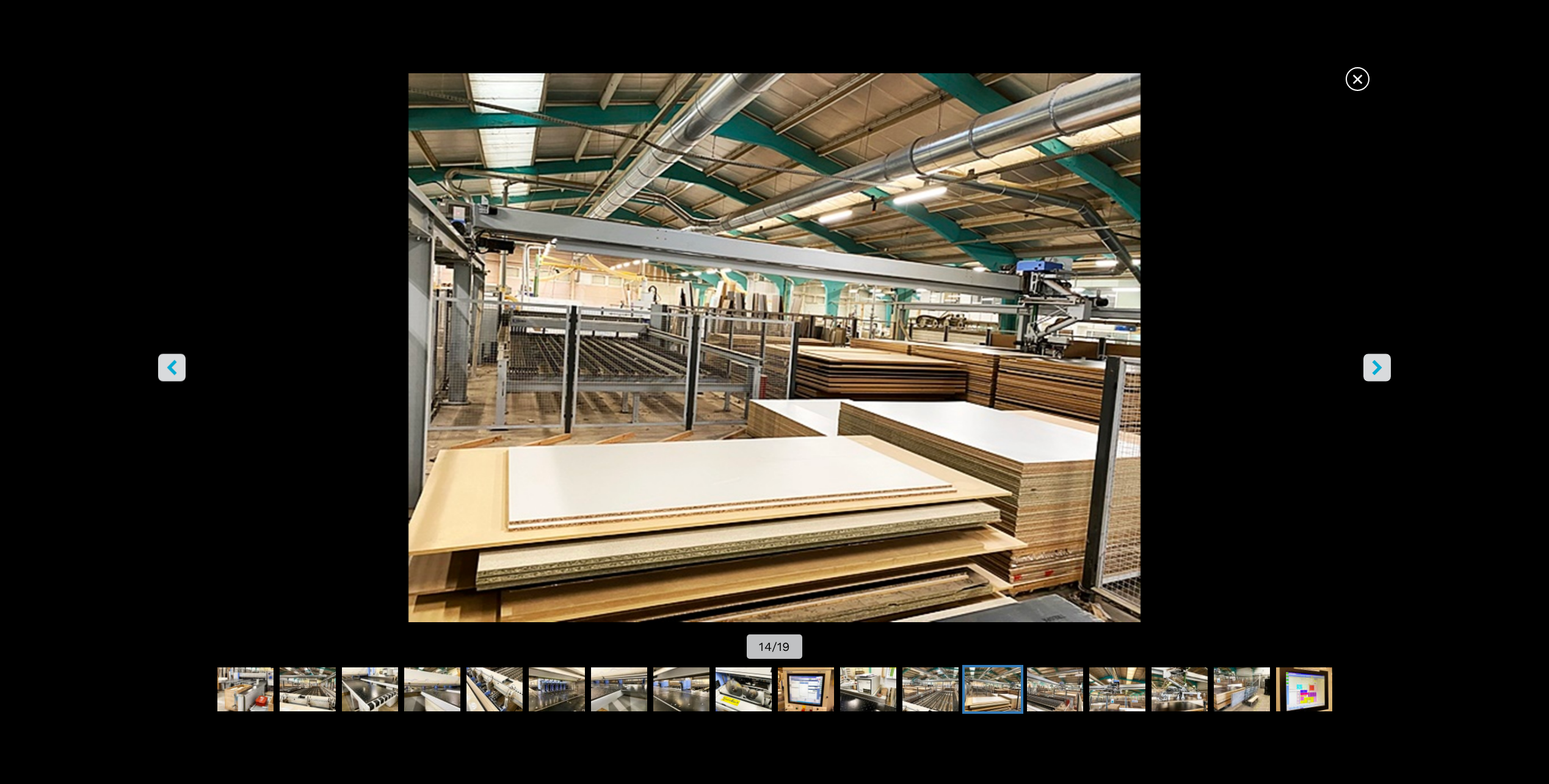
click at [1368, 366] on button "right-button" at bounding box center [1377, 368] width 27 height 27
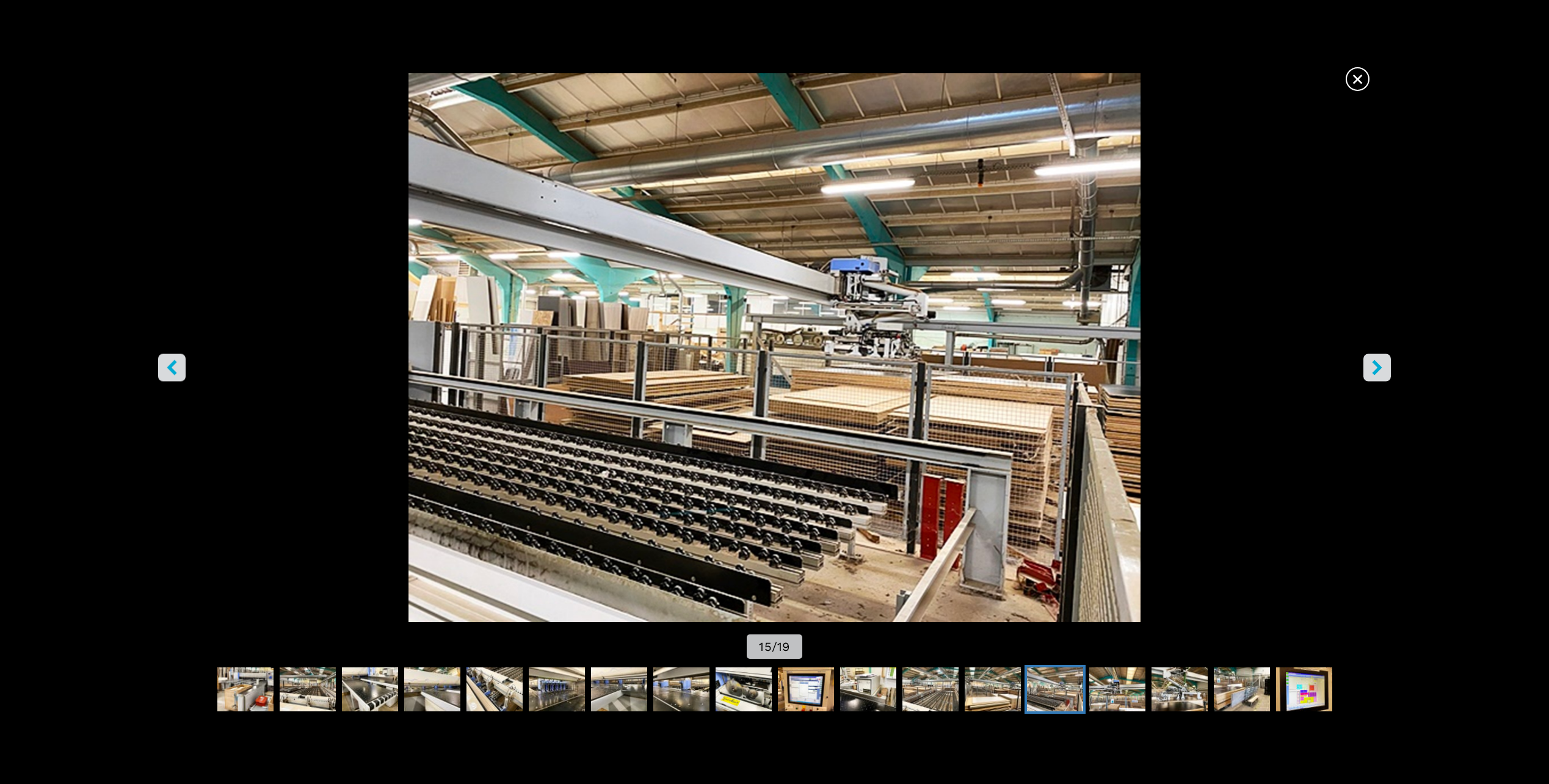
click at [1368, 366] on button "right-button" at bounding box center [1377, 368] width 27 height 27
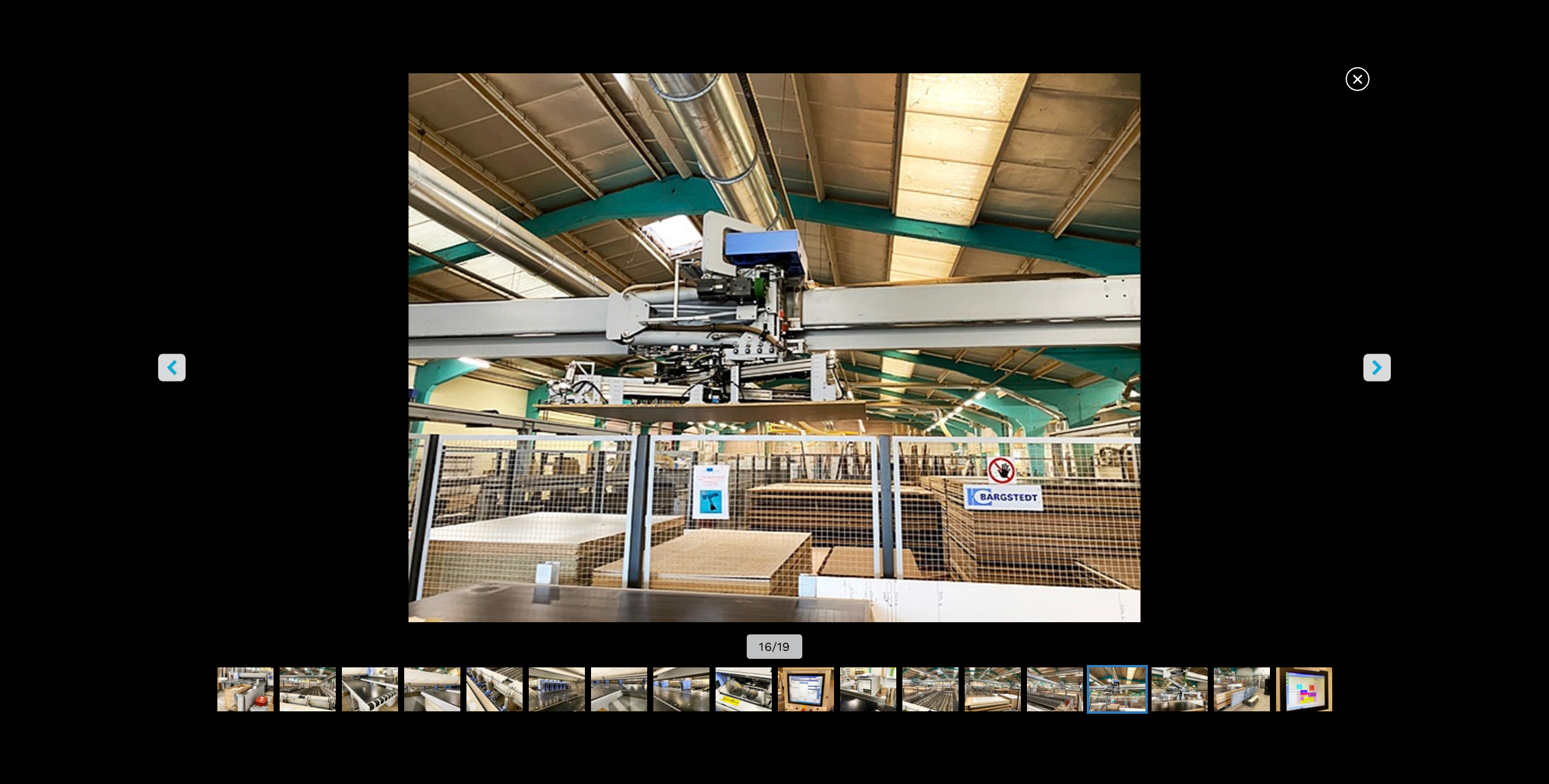
click at [1368, 366] on button "right-button" at bounding box center [1377, 368] width 27 height 27
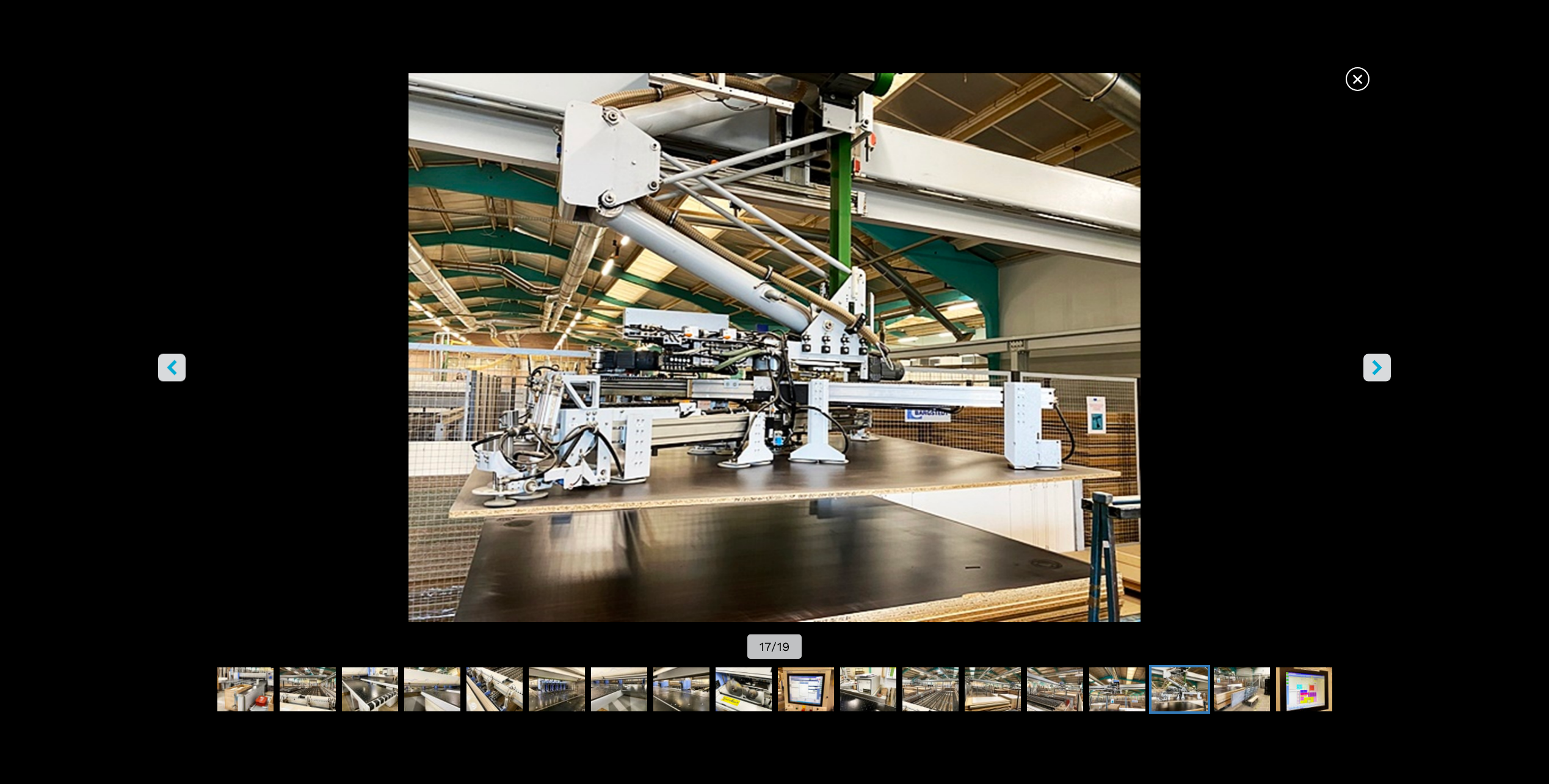
click at [1368, 366] on button "right-button" at bounding box center [1377, 368] width 27 height 27
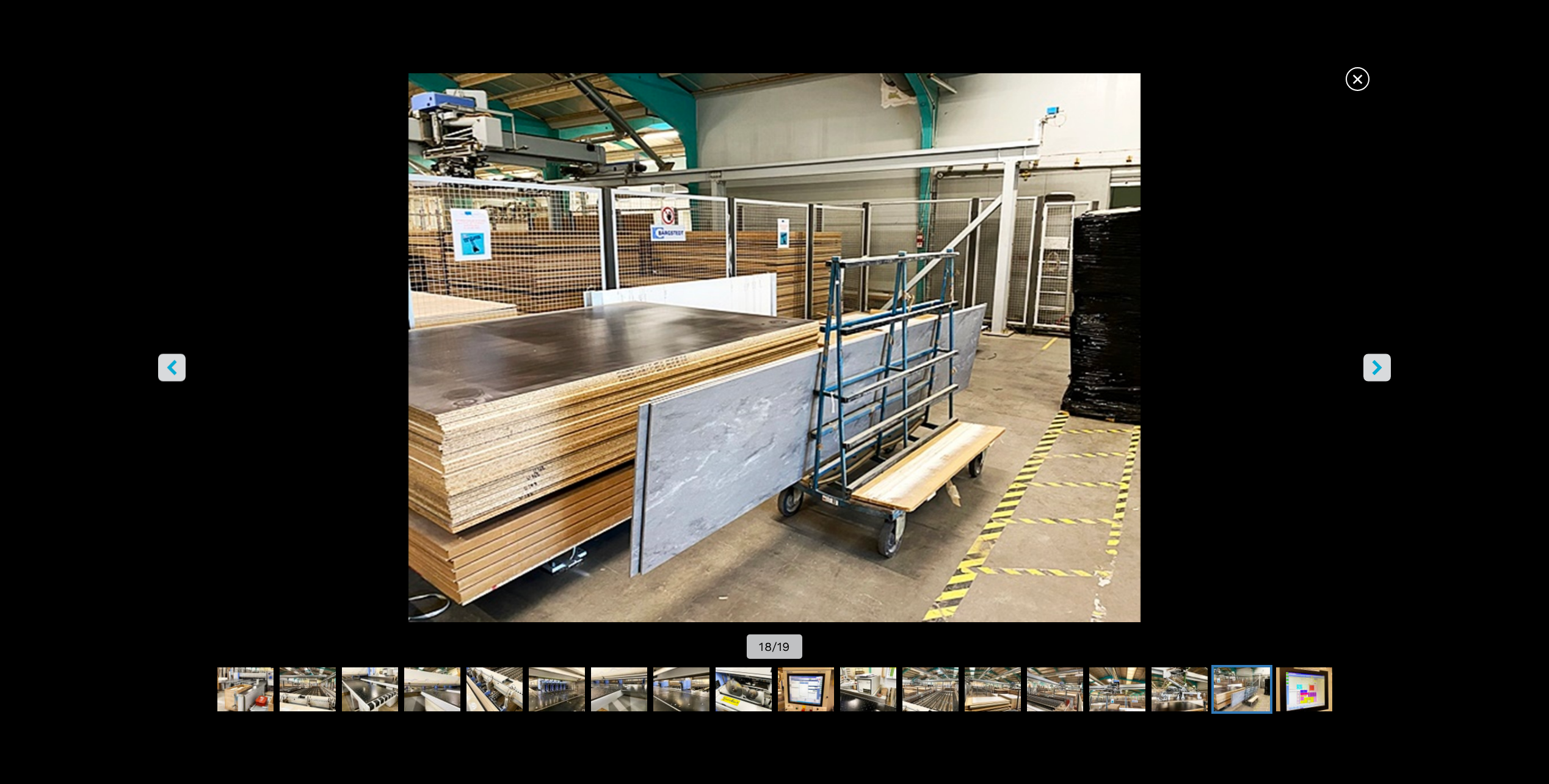
click at [1368, 366] on button "right-button" at bounding box center [1377, 368] width 27 height 27
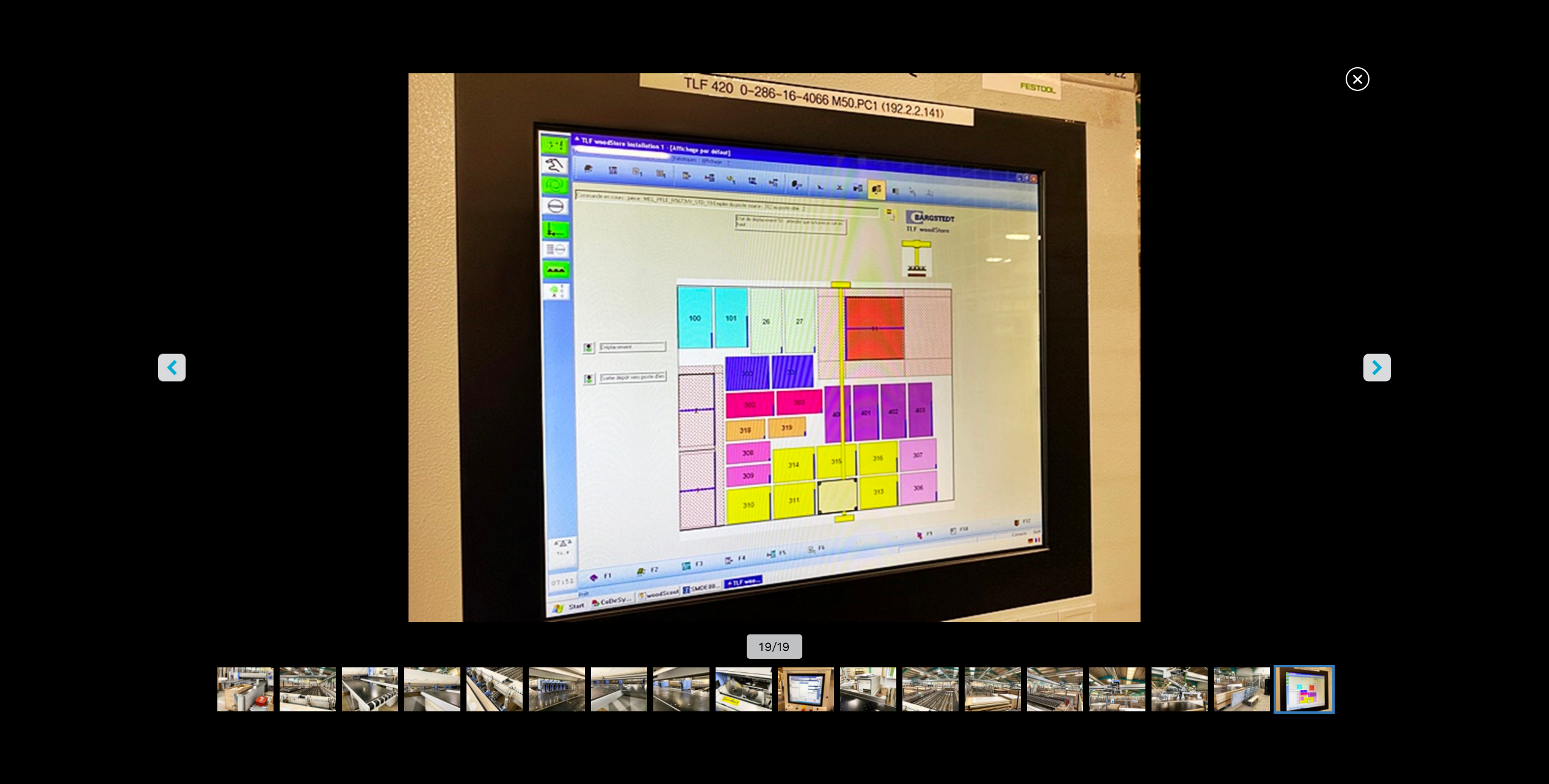
click at [1378, 365] on icon "right-button" at bounding box center [1377, 368] width 10 height 15
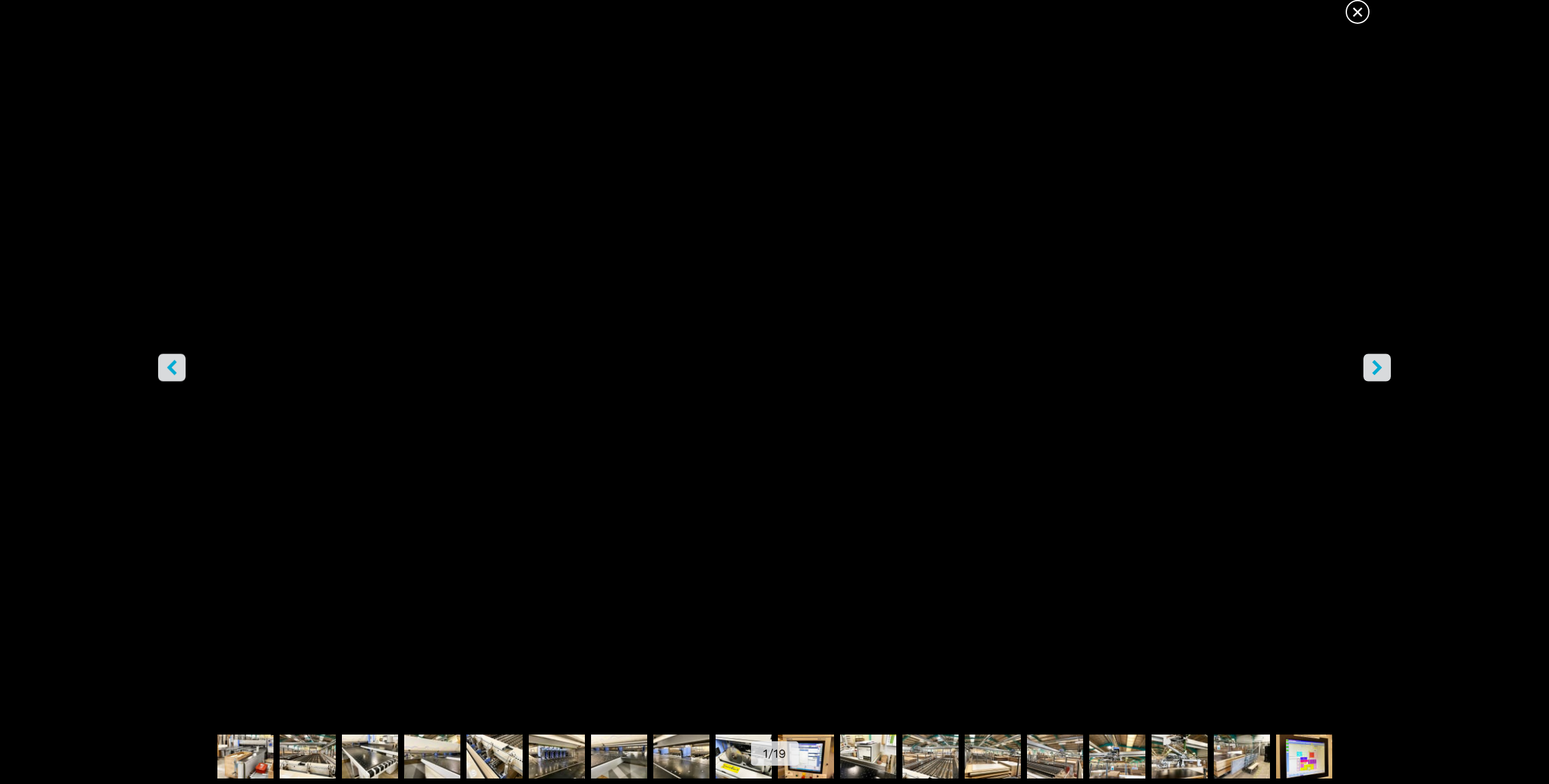
click at [1357, 8] on span "×" at bounding box center [1357, 9] width 22 height 22
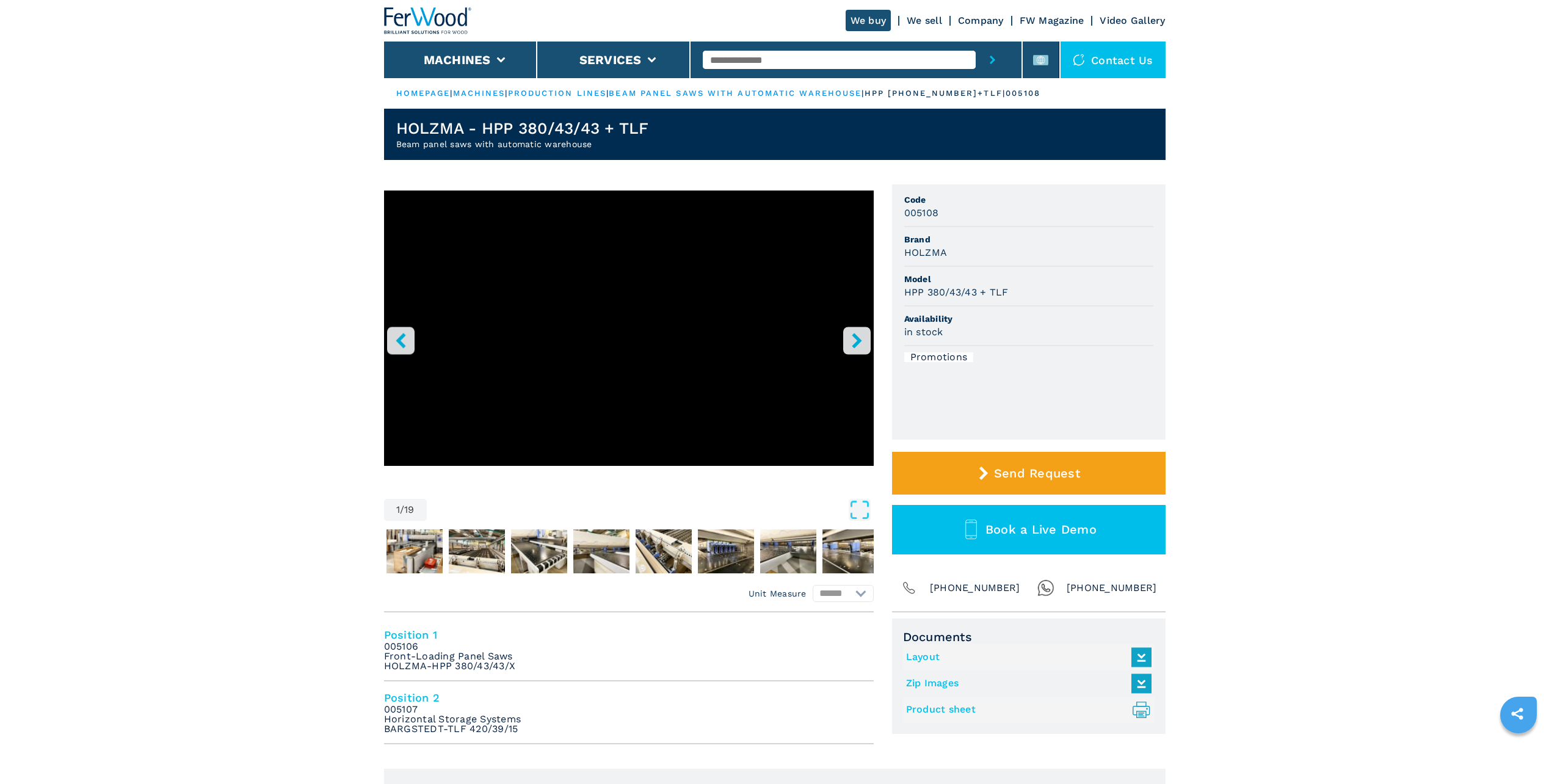
drag, startPoint x: 855, startPoint y: 188, endPoint x: 839, endPoint y: 188, distance: 16.0
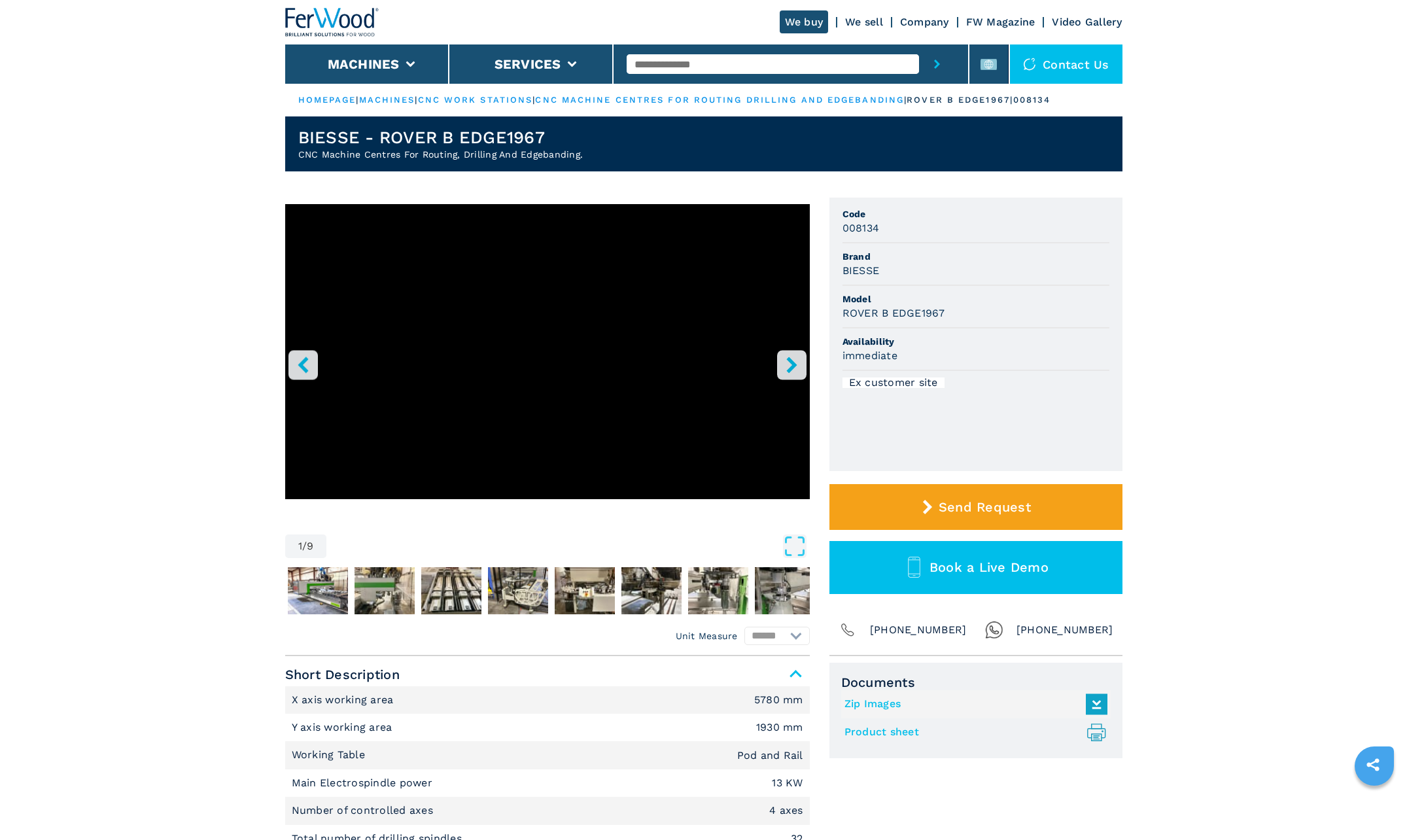
click at [798, 369] on icon "right-button" at bounding box center [792, 365] width 16 height 16
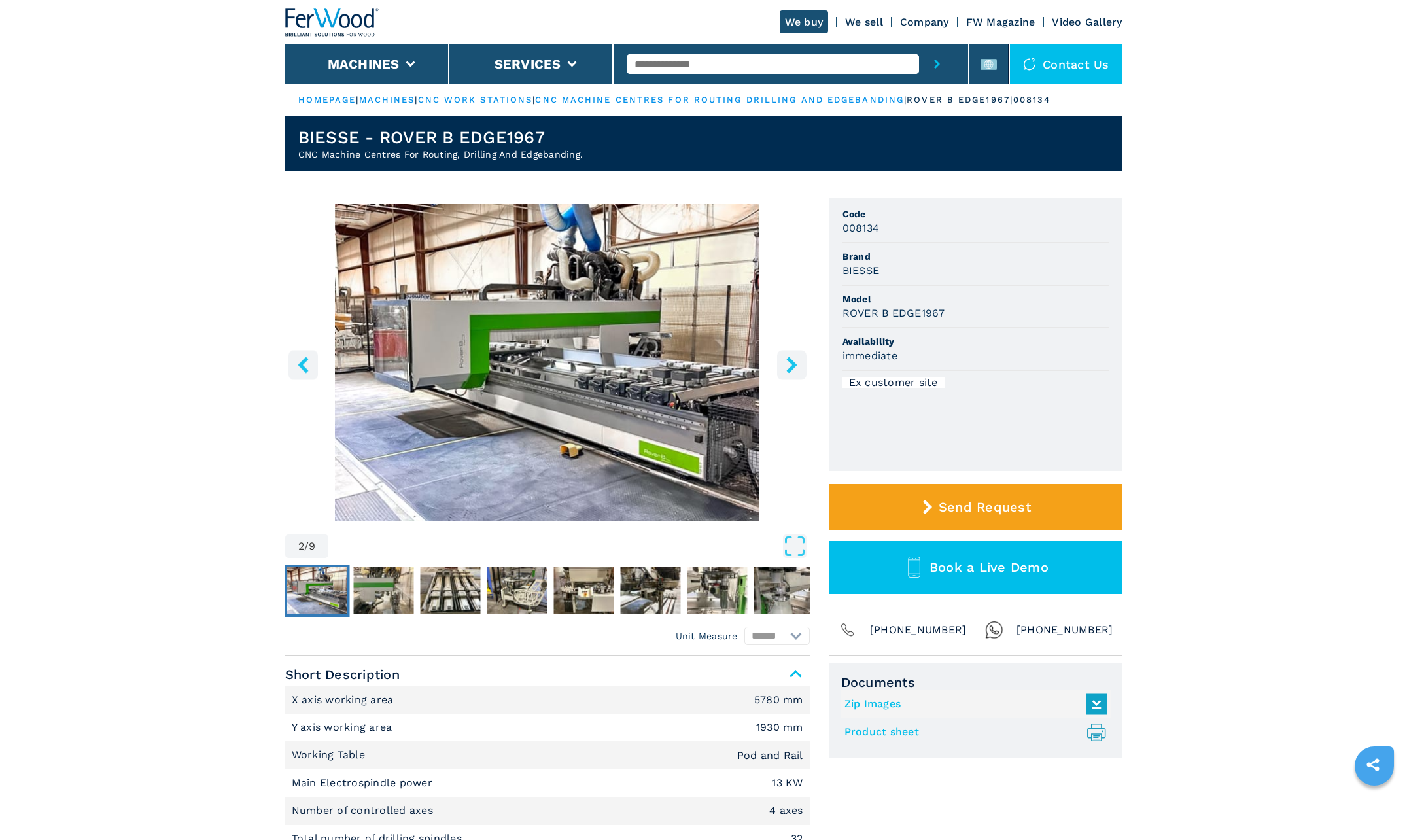
click at [612, 358] on img "Go to Slide 2" at bounding box center [548, 362] width 525 height 317
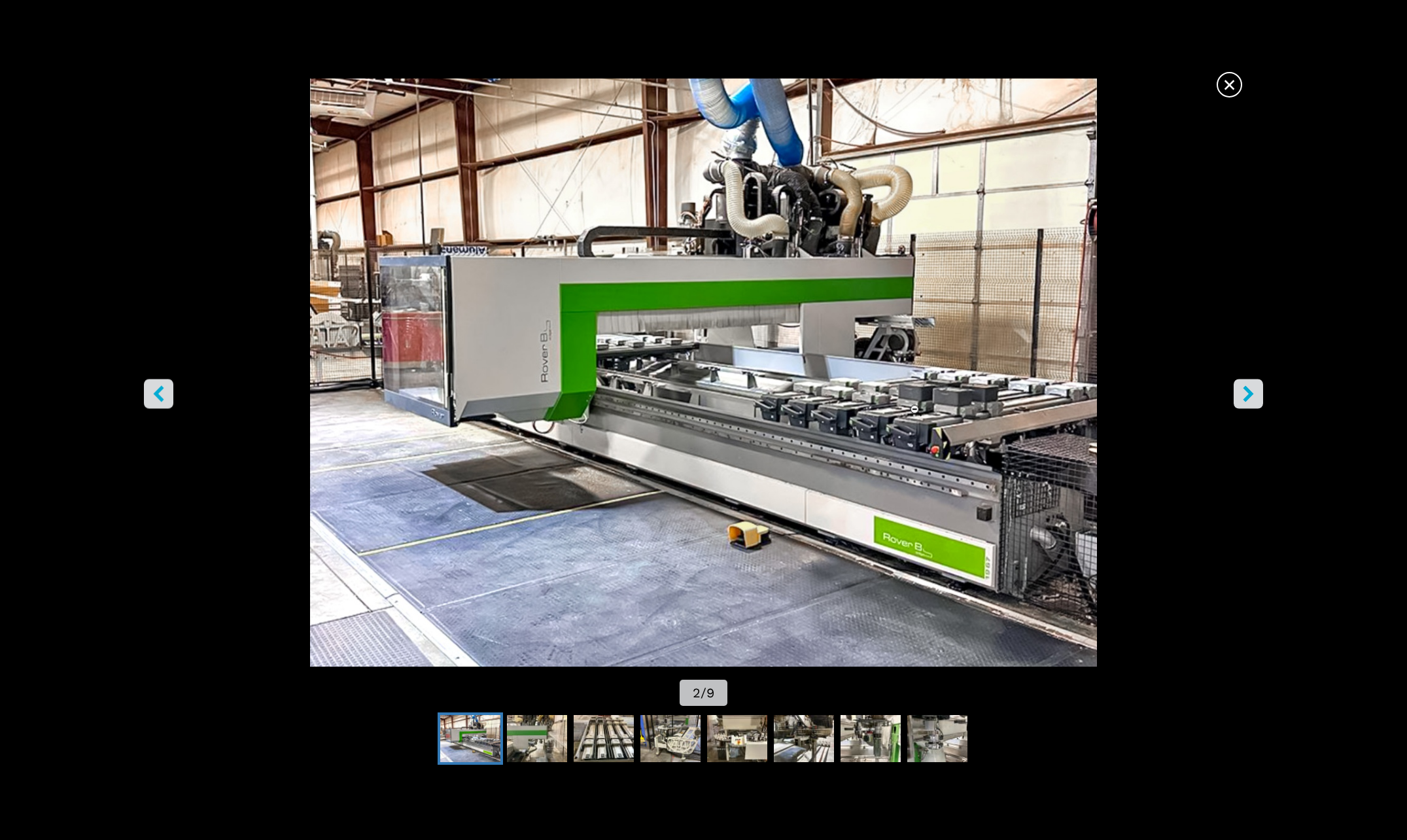
click at [1253, 396] on icon "right-button" at bounding box center [1249, 394] width 16 height 16
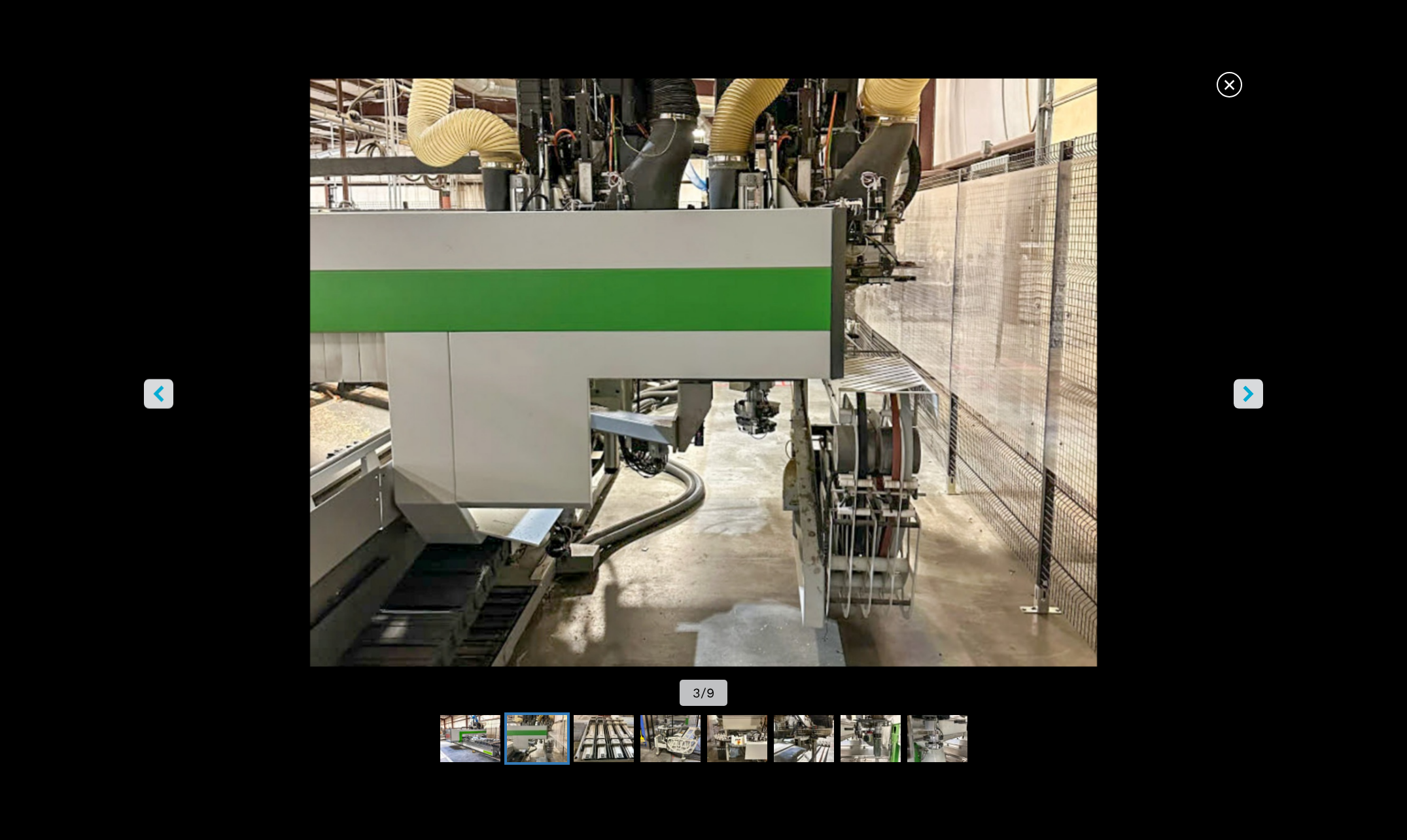
click at [1253, 396] on icon "right-button" at bounding box center [1249, 394] width 16 height 16
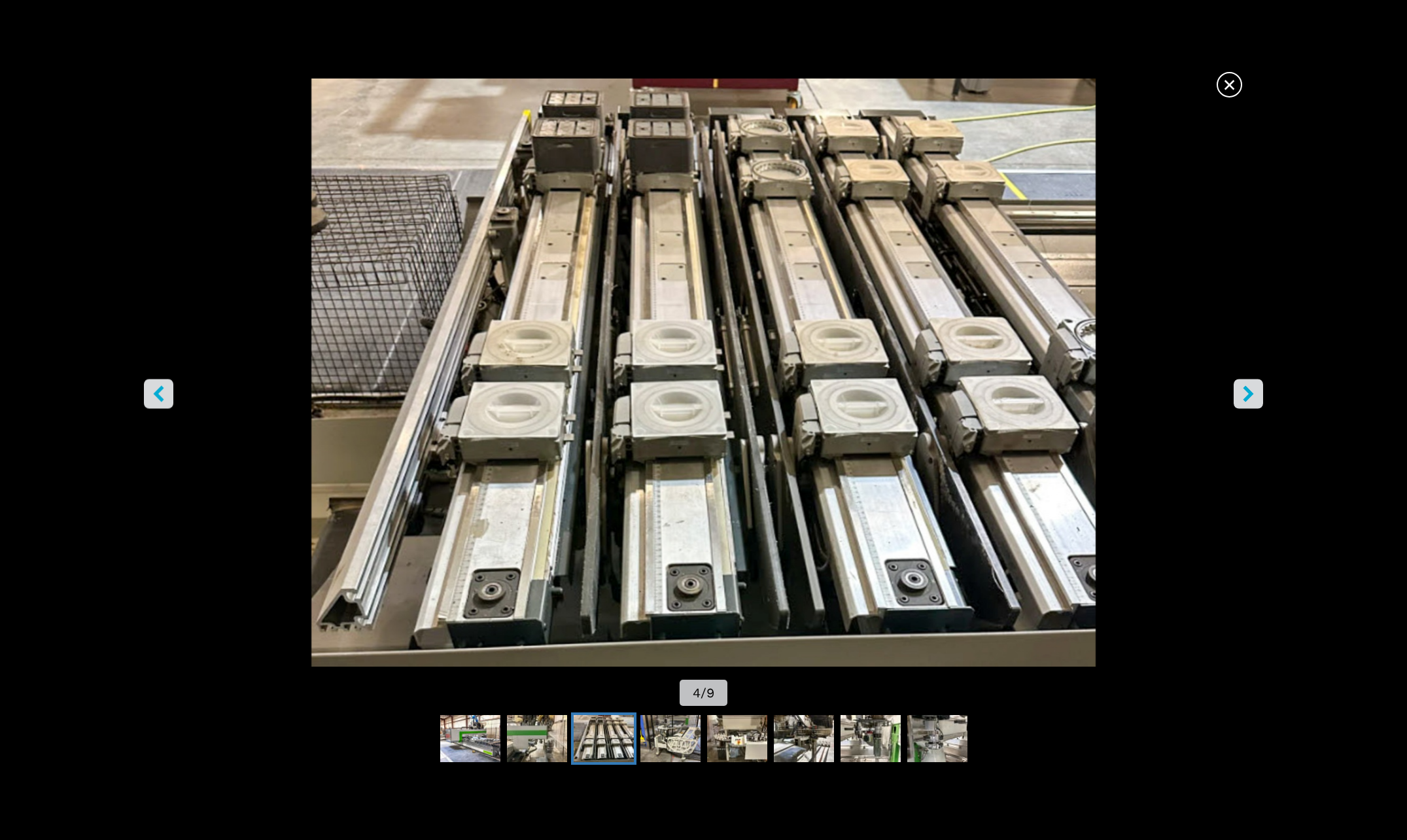
click at [1253, 396] on icon "right-button" at bounding box center [1249, 394] width 16 height 16
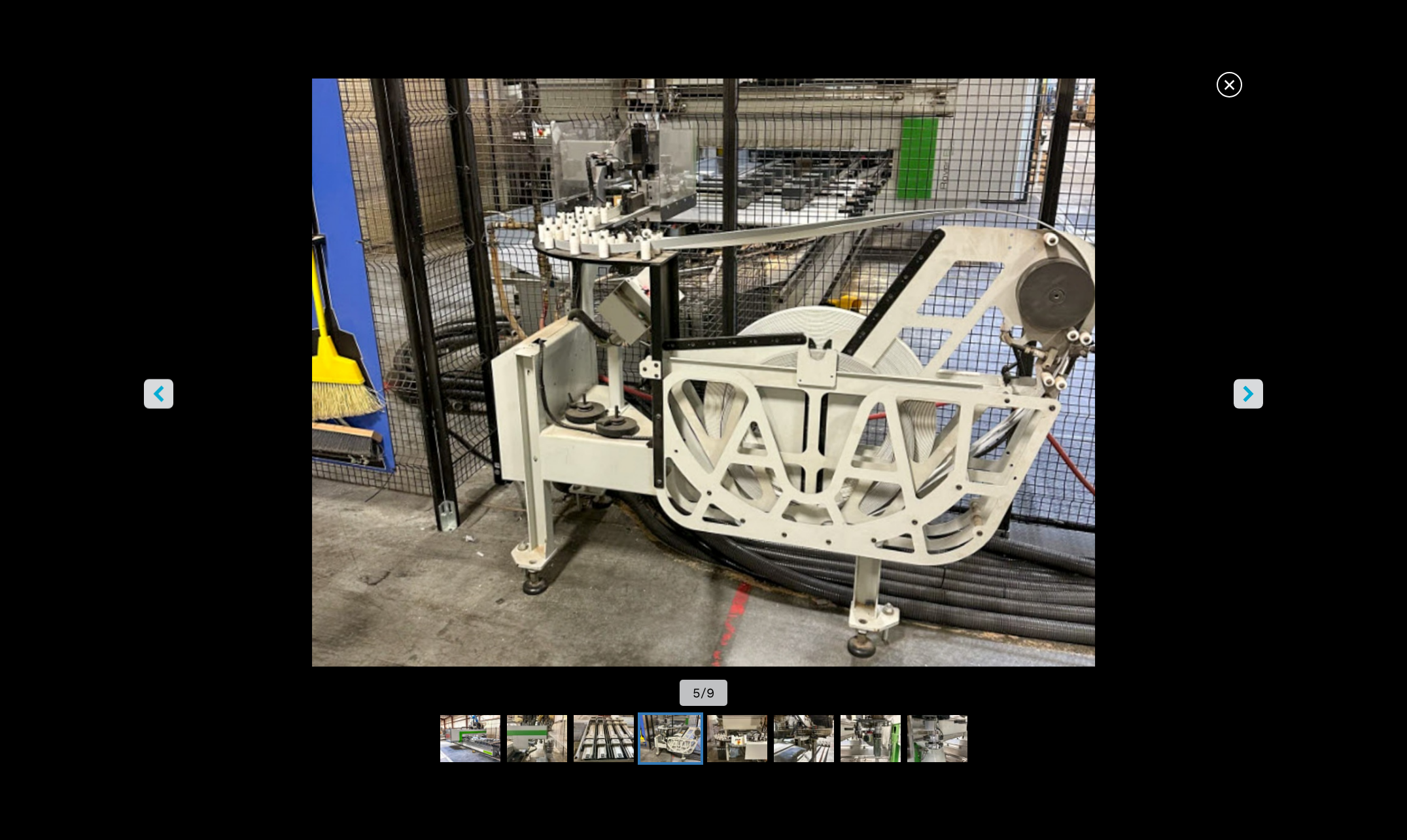
click at [1253, 396] on icon "right-button" at bounding box center [1249, 394] width 16 height 16
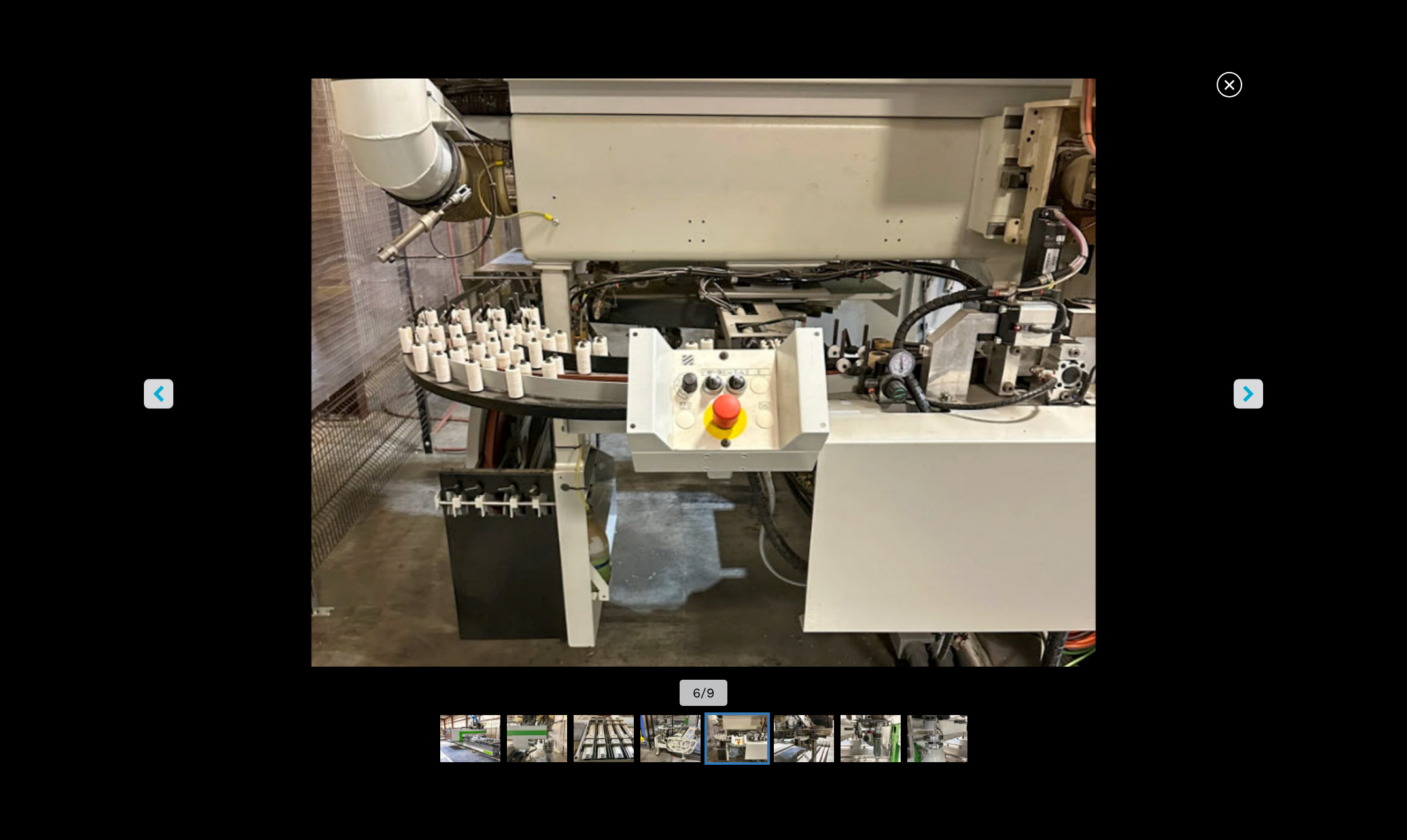
click at [1253, 396] on icon "right-button" at bounding box center [1249, 394] width 16 height 16
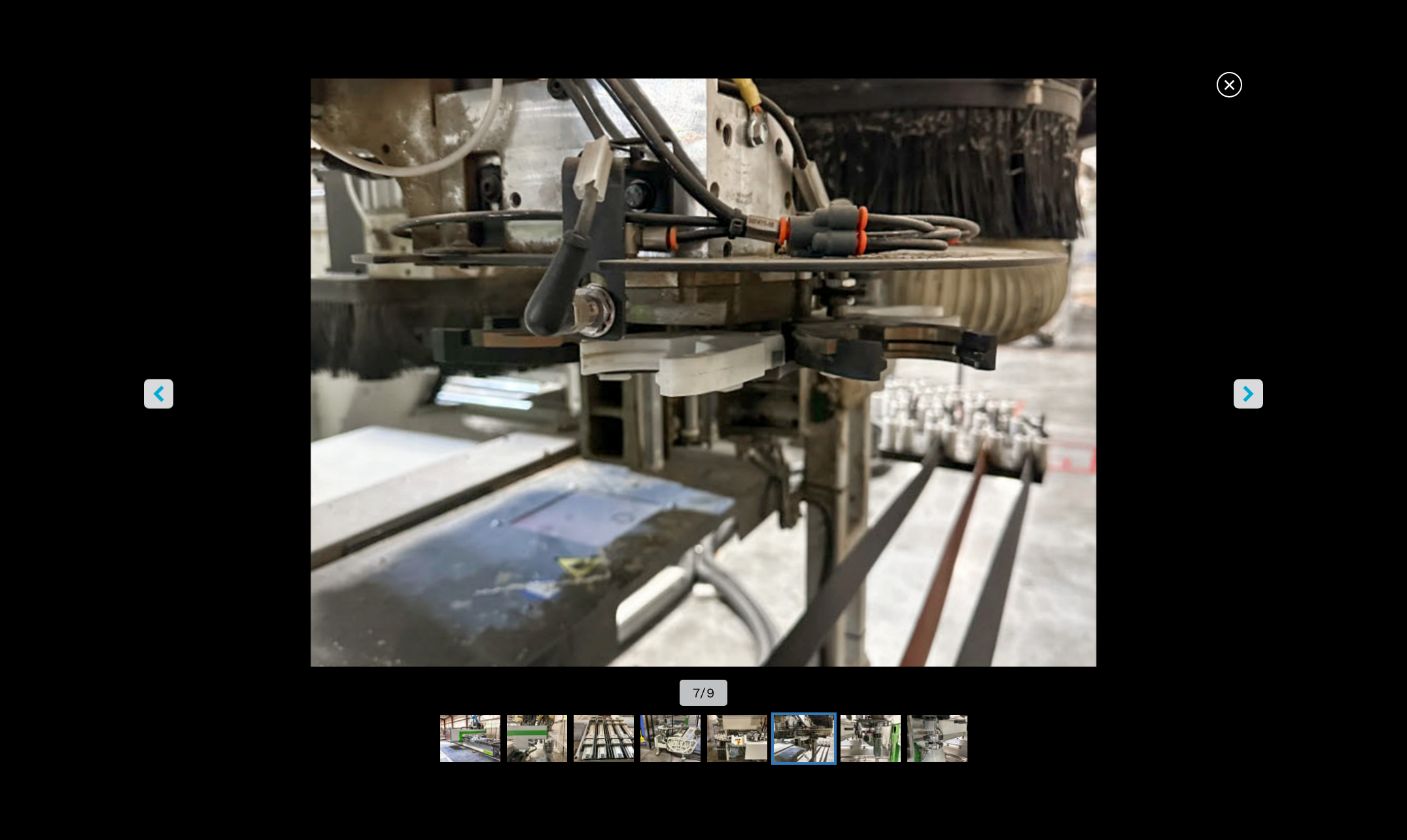
click at [1253, 396] on icon "right-button" at bounding box center [1249, 394] width 16 height 16
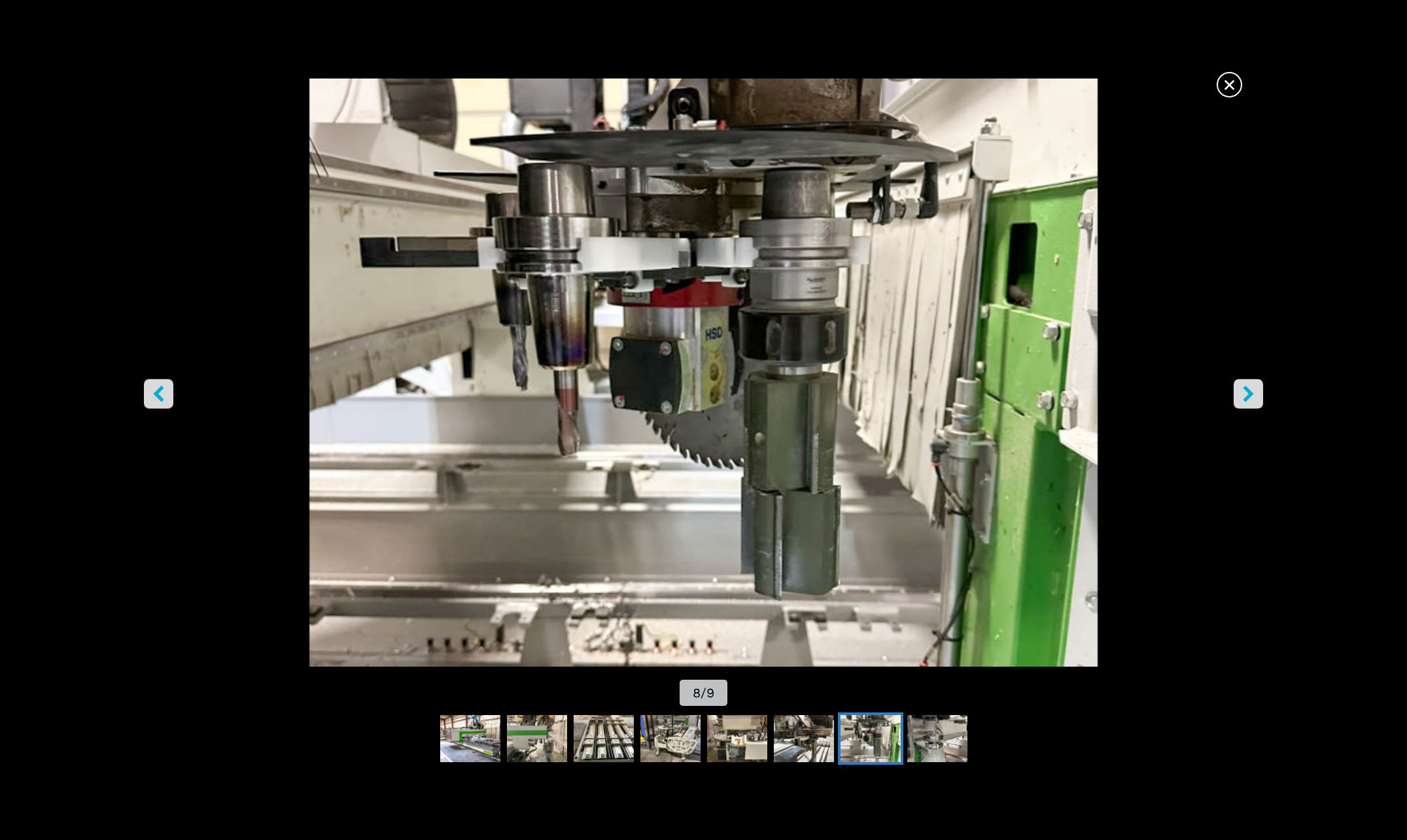
click at [1253, 396] on icon "right-button" at bounding box center [1249, 394] width 16 height 16
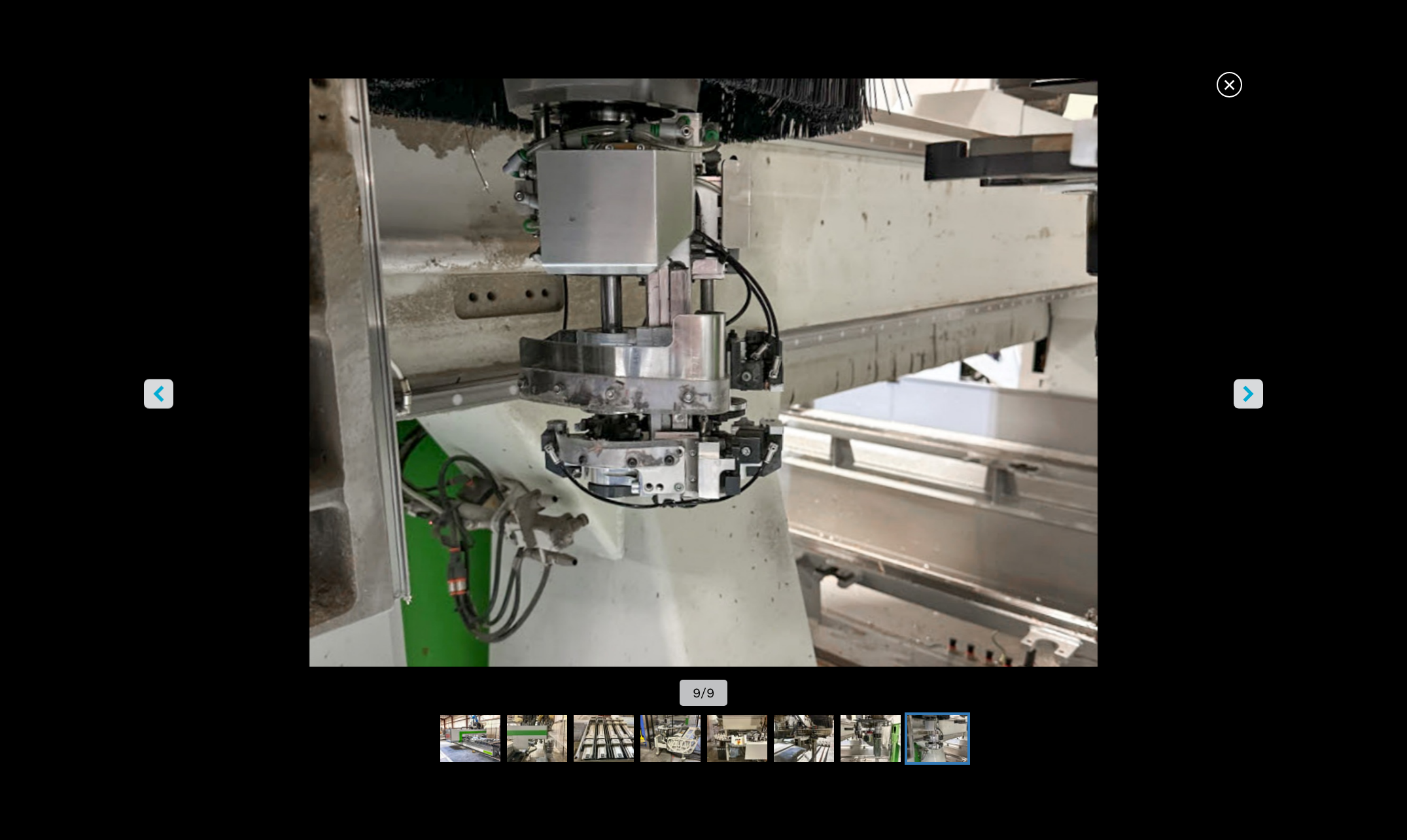
click at [1253, 396] on icon "right-button" at bounding box center [1249, 394] width 16 height 16
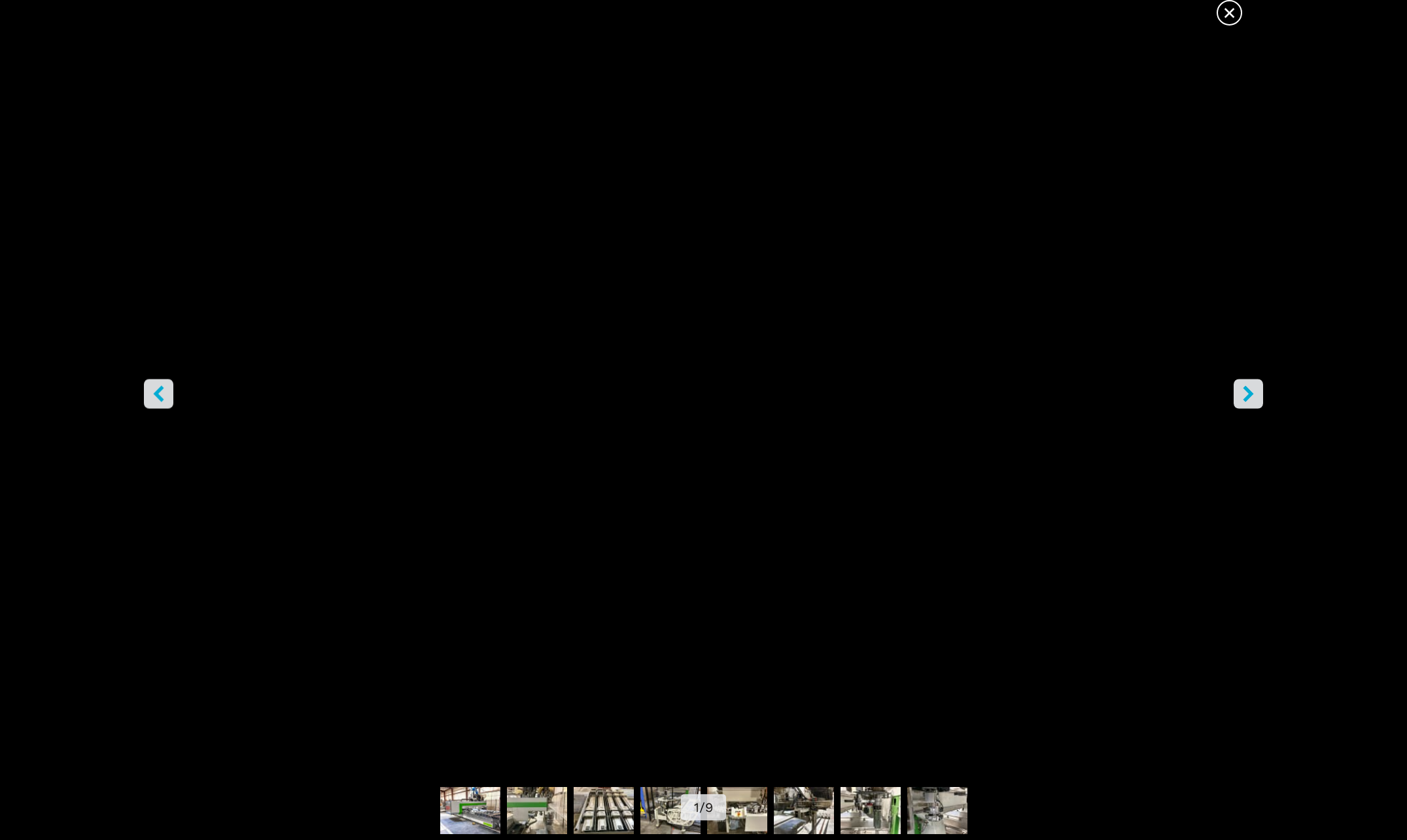
scroll to position [131, 0]
click at [1251, 401] on icon "right-button" at bounding box center [1249, 394] width 16 height 16
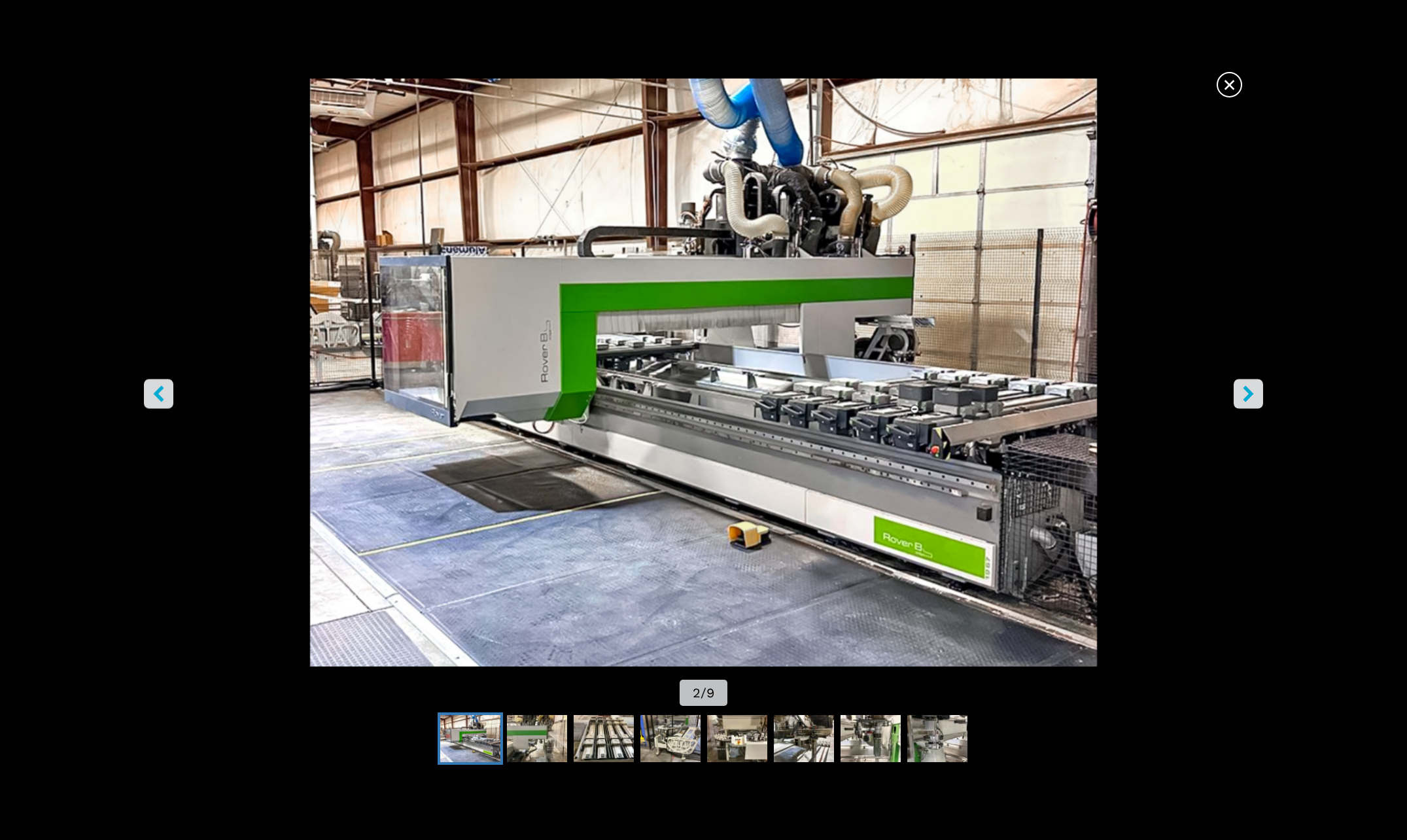
click at [1251, 401] on icon "right-button" at bounding box center [1249, 394] width 16 height 16
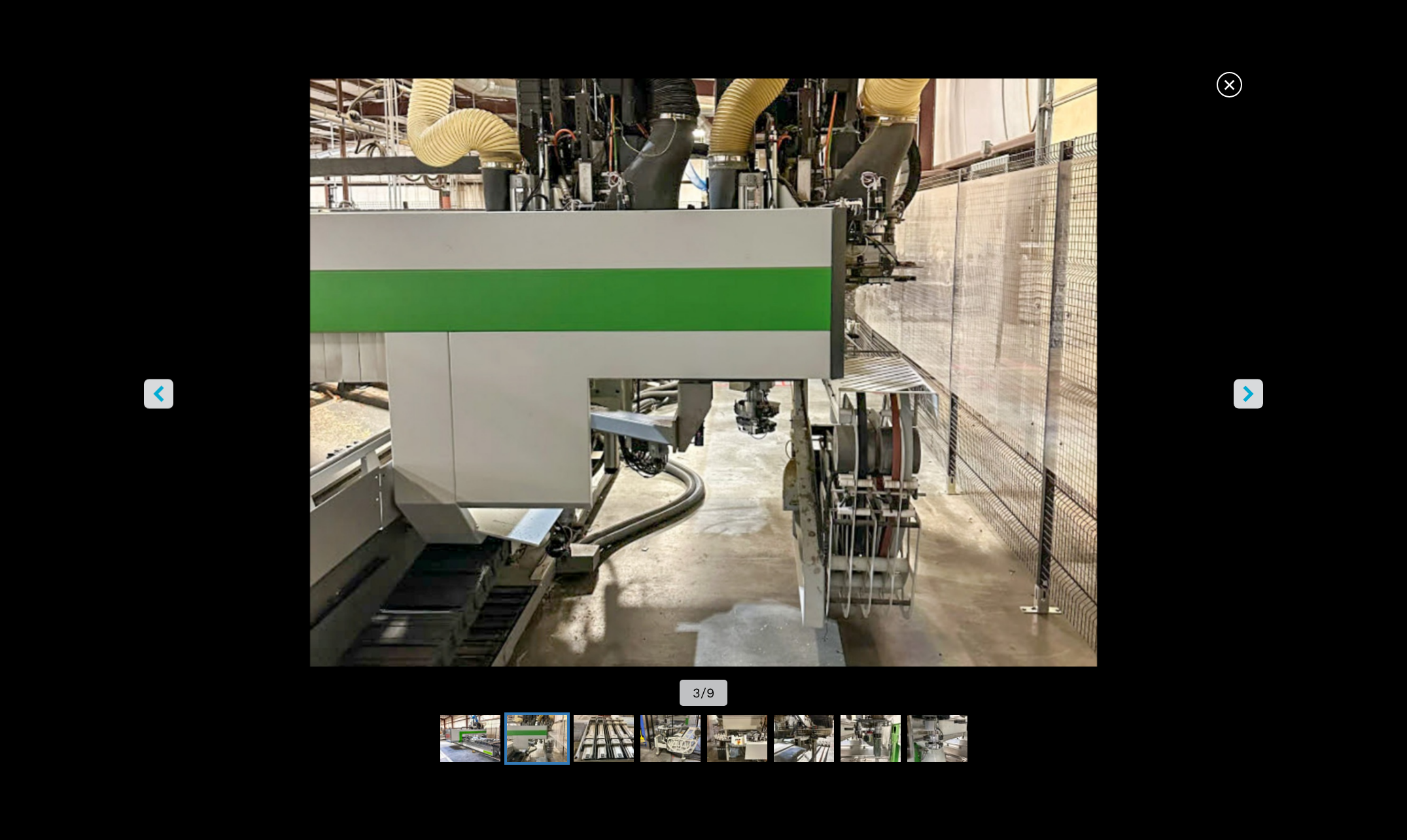
click at [1251, 401] on icon "right-button" at bounding box center [1249, 394] width 16 height 16
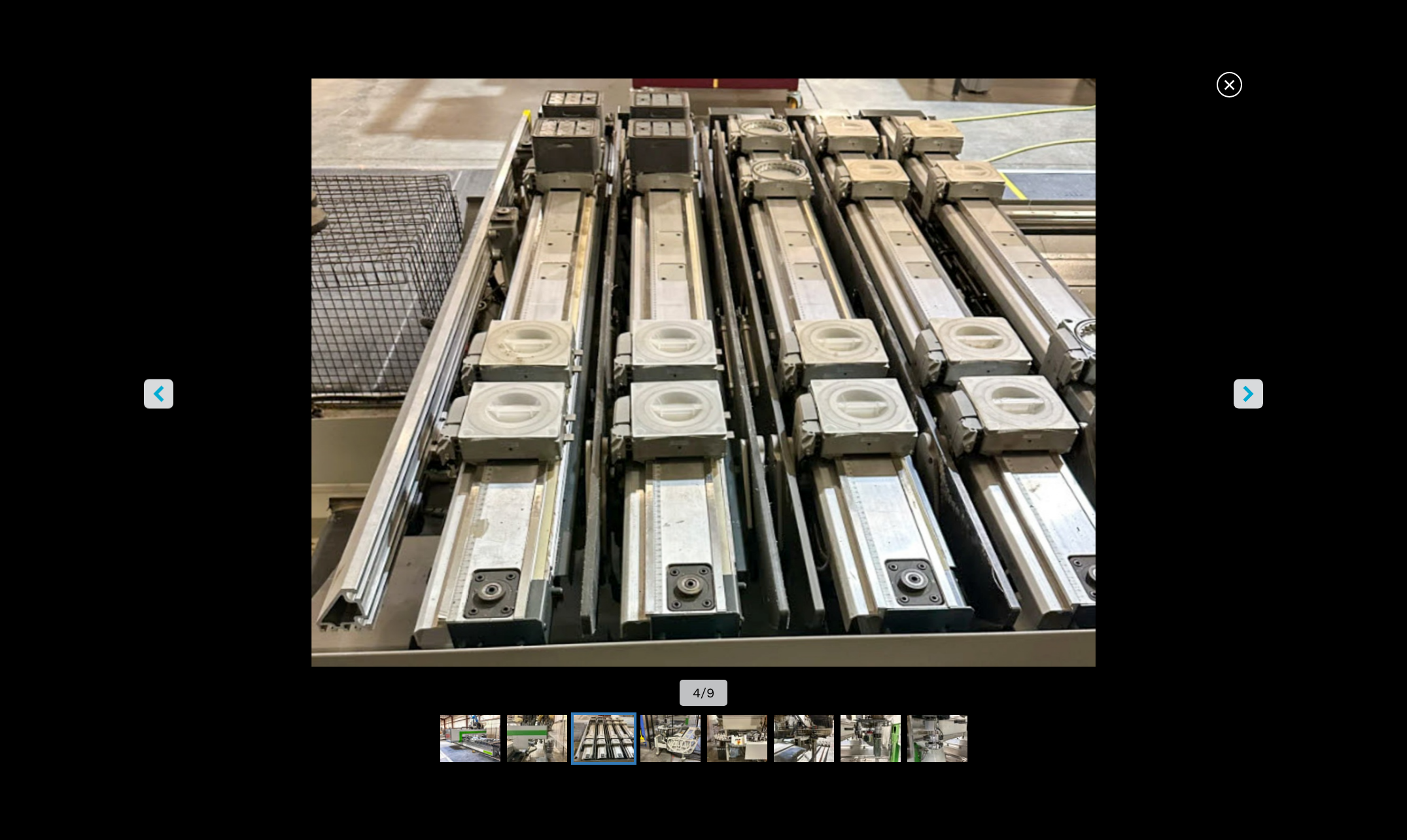
click at [1251, 401] on icon "right-button" at bounding box center [1249, 394] width 16 height 16
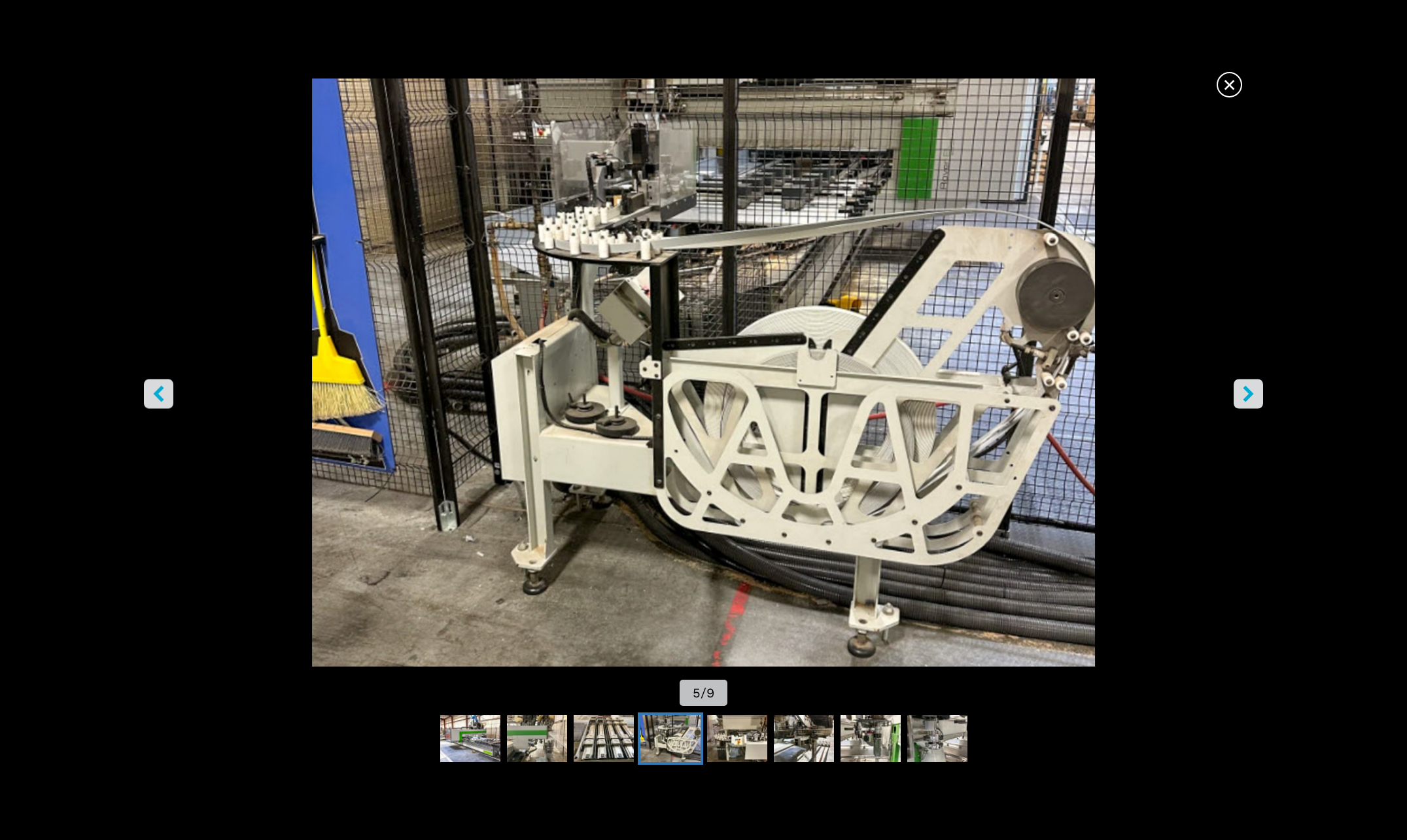
click at [1251, 401] on icon "right-button" at bounding box center [1249, 394] width 16 height 16
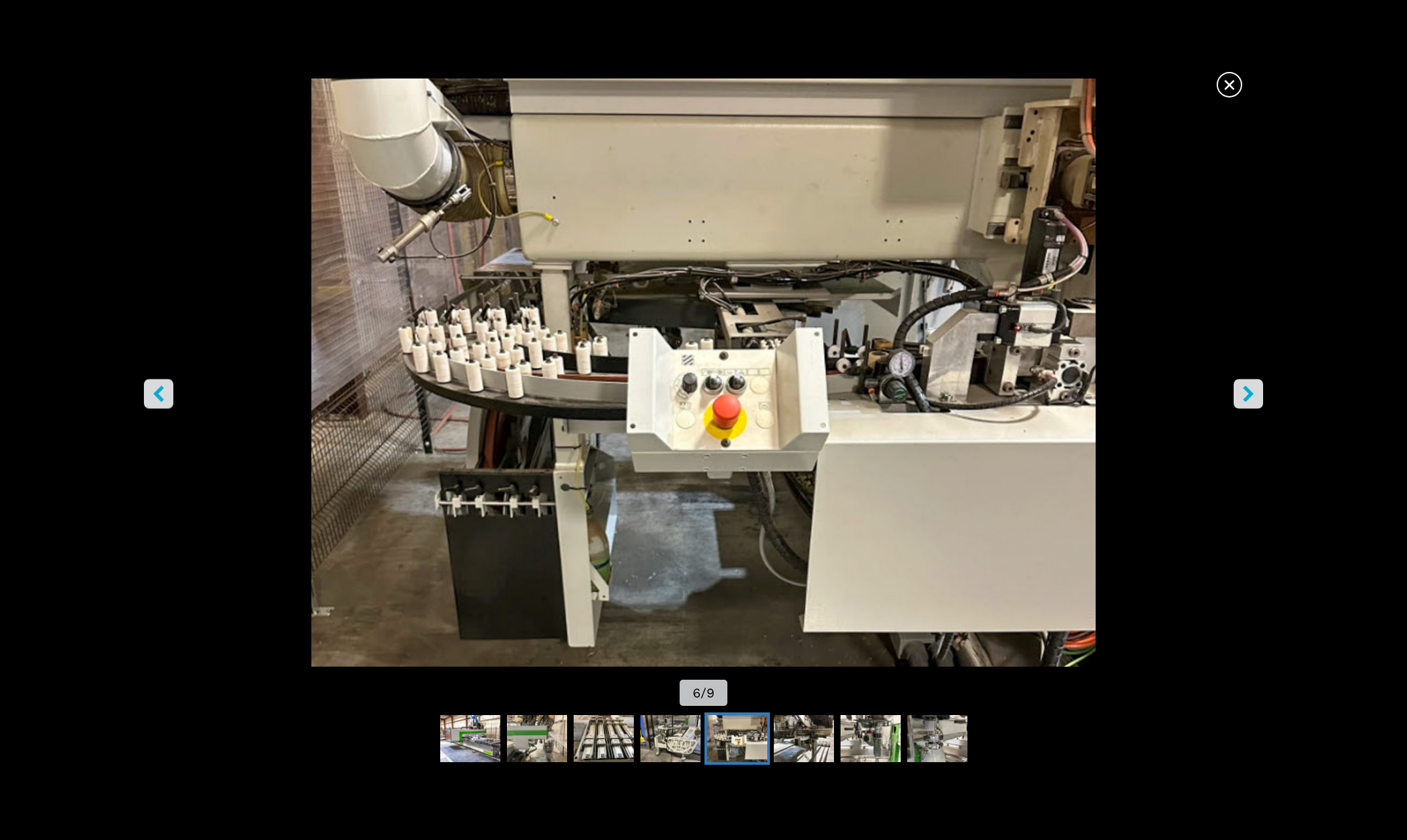
click at [1251, 401] on icon "right-button" at bounding box center [1249, 394] width 16 height 16
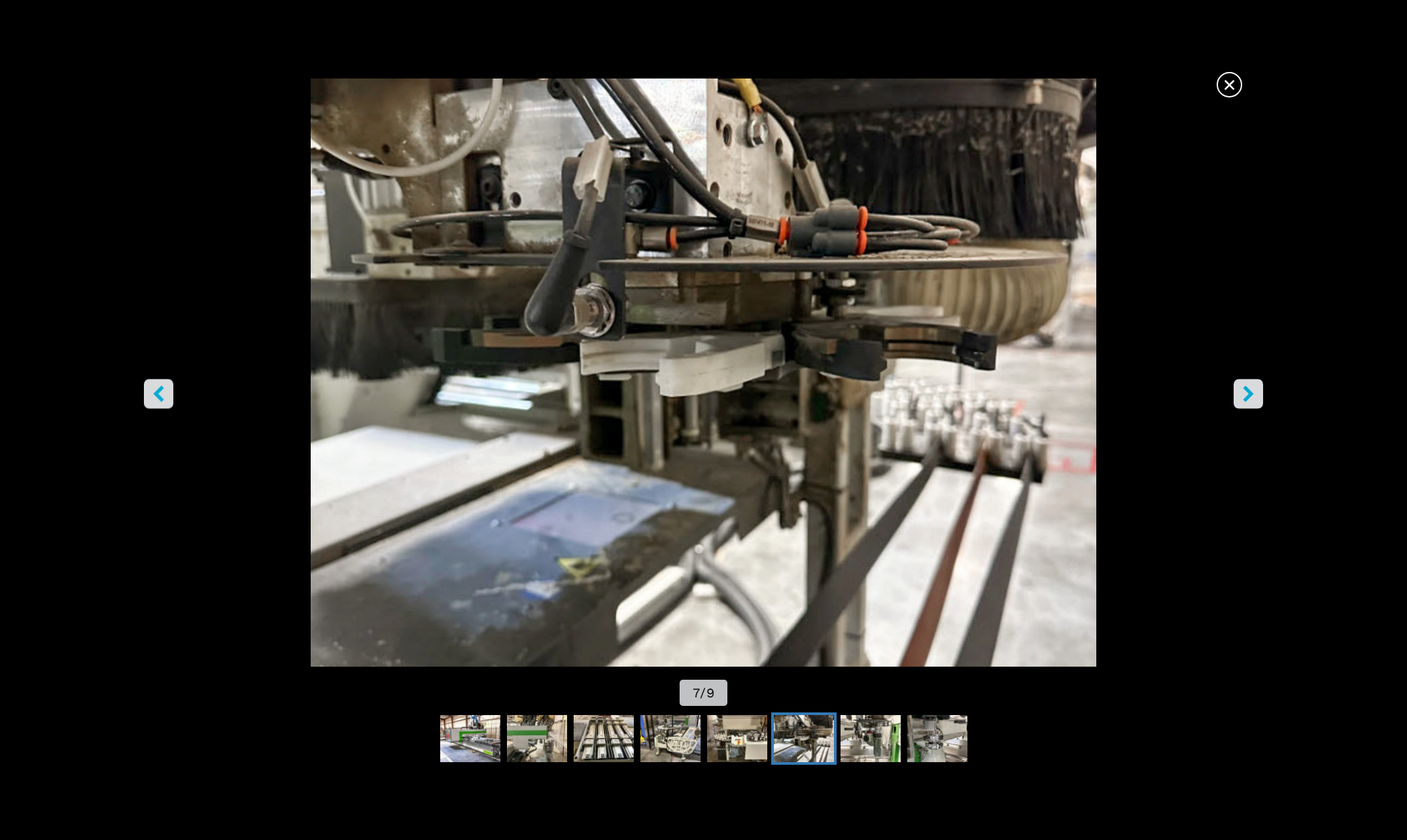
click at [1251, 401] on icon "right-button" at bounding box center [1249, 394] width 16 height 16
